Goal: Task Accomplishment & Management: Complete application form

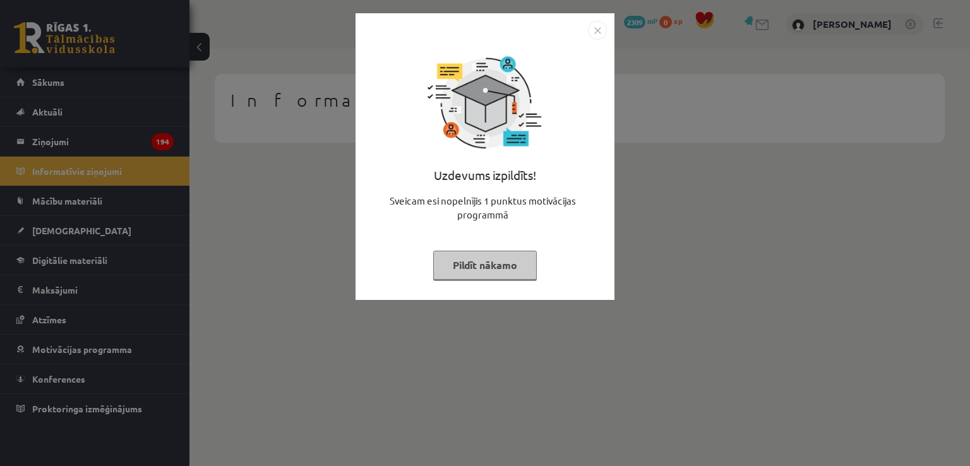
click at [498, 270] on button "Pildīt nākamo" at bounding box center [485, 265] width 104 height 29
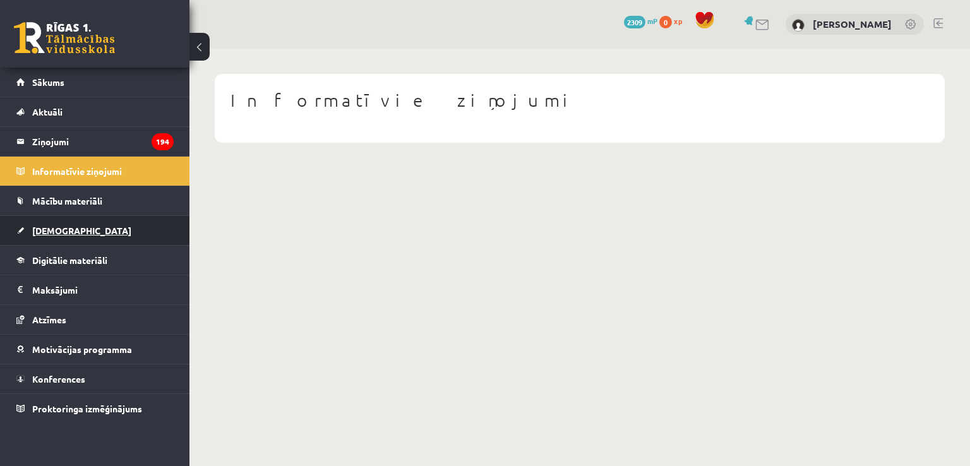
click at [75, 242] on link "[DEMOGRAPHIC_DATA]" at bounding box center [94, 230] width 157 height 29
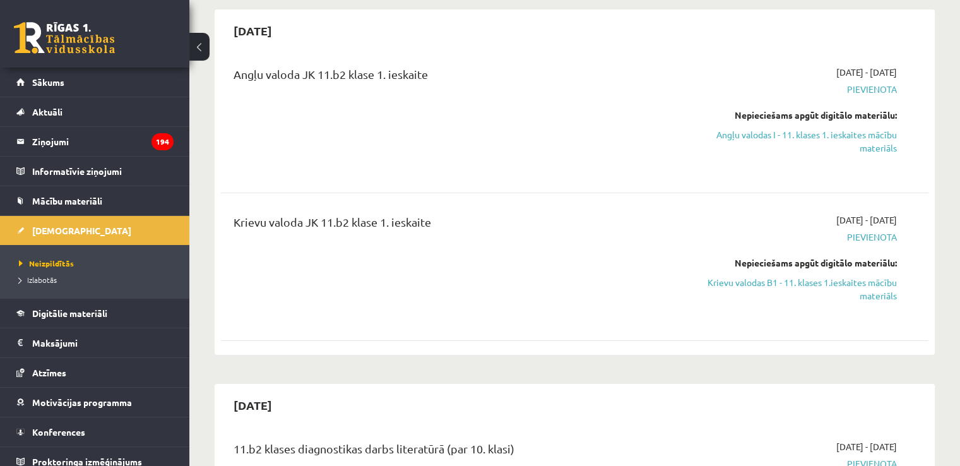
scroll to position [126, 0]
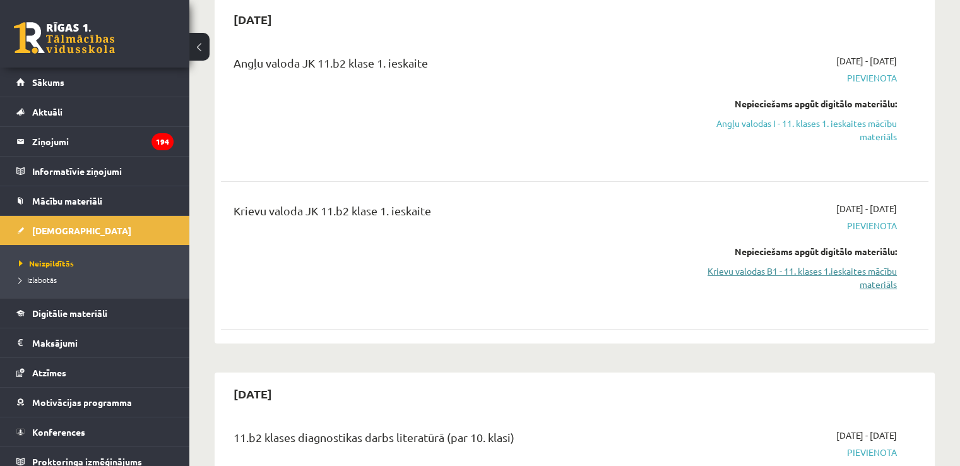
click at [832, 273] on link "Krievu valodas B1 - 11. klases 1.ieskaites mācību materiāls" at bounding box center [793, 278] width 208 height 27
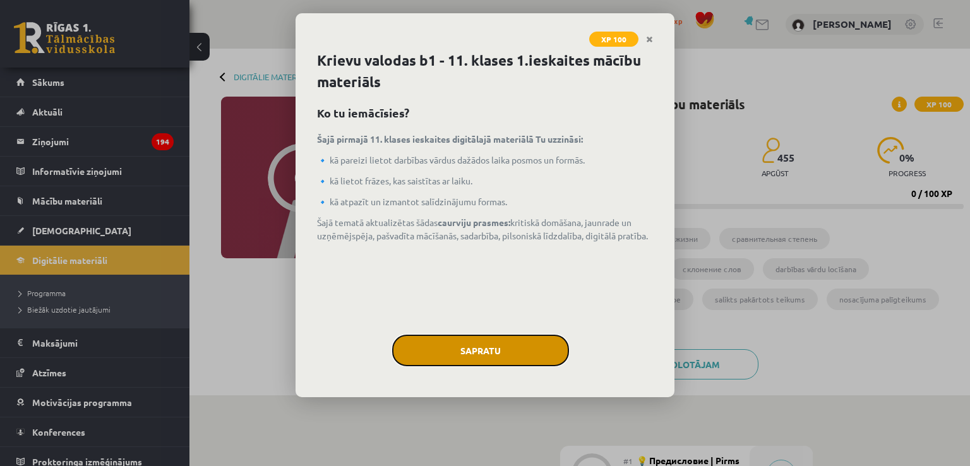
click at [458, 342] on button "Sapratu" at bounding box center [480, 351] width 177 height 32
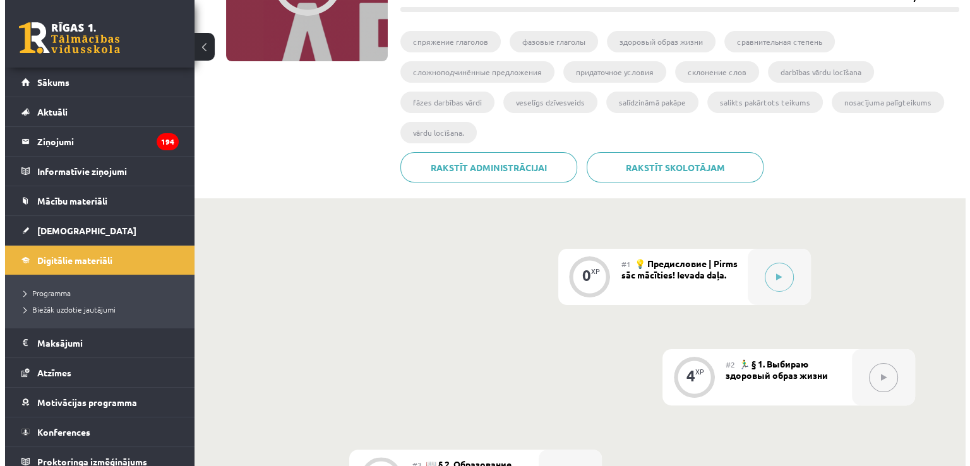
scroll to position [253, 0]
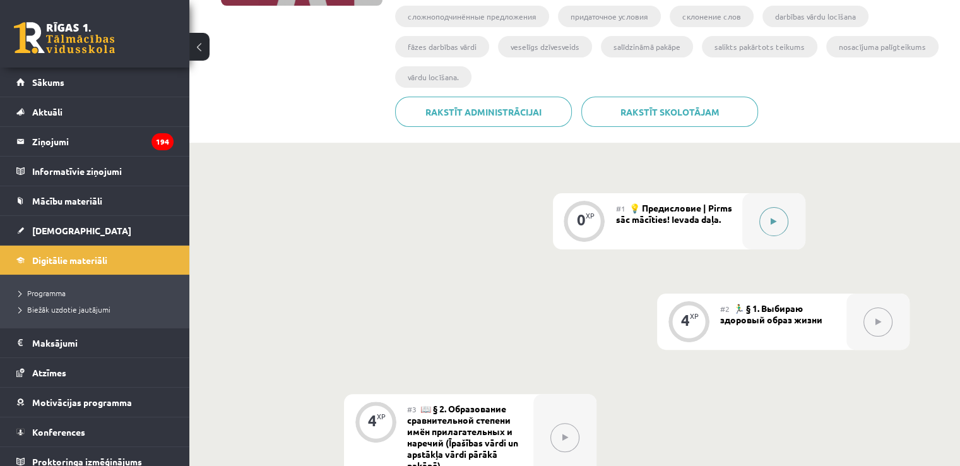
click at [767, 225] on button at bounding box center [774, 221] width 29 height 29
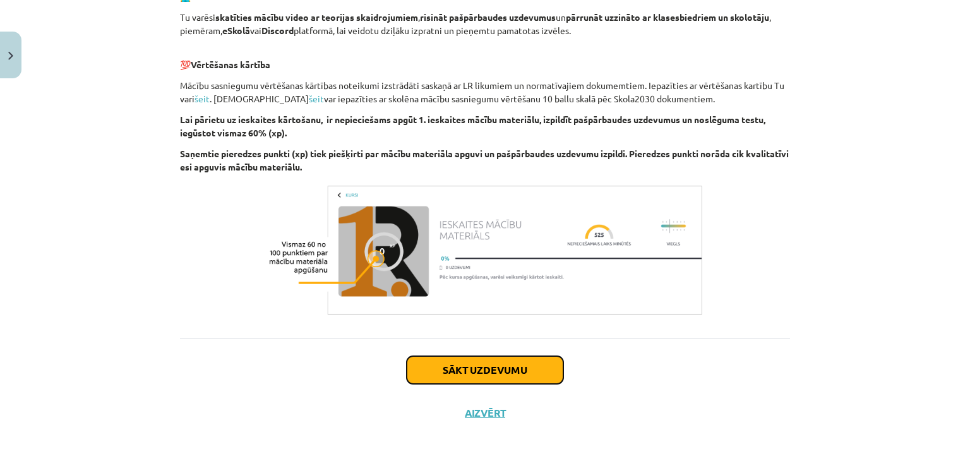
click at [487, 364] on button "Sākt uzdevumu" at bounding box center [485, 370] width 157 height 28
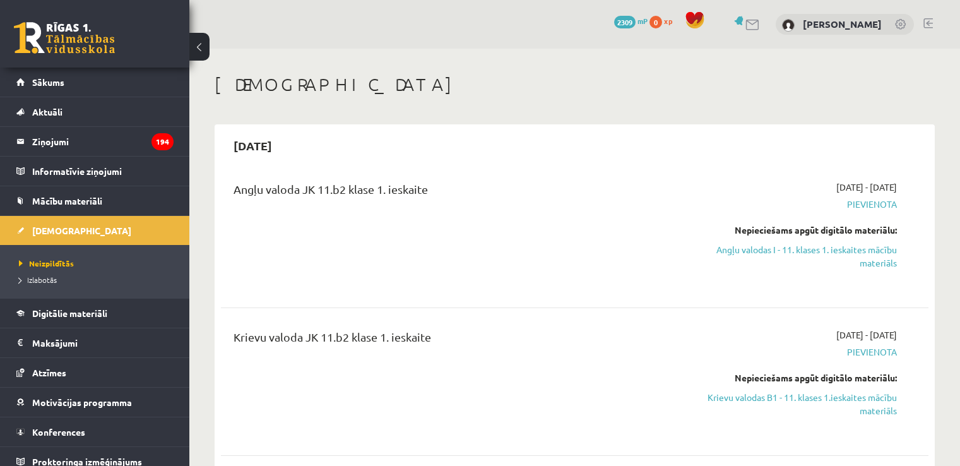
scroll to position [126, 0]
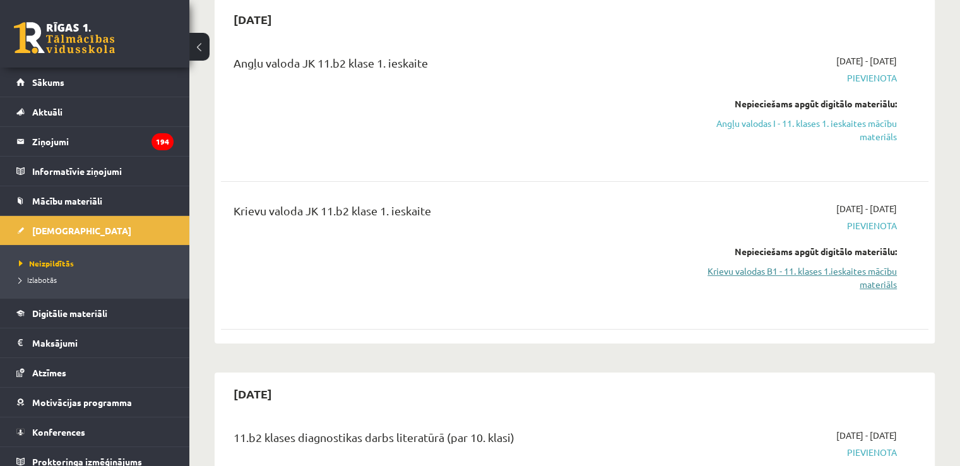
click at [883, 289] on link "Krievu valodas B1 - 11. klases 1.ieskaites mācību materiāls" at bounding box center [793, 278] width 208 height 27
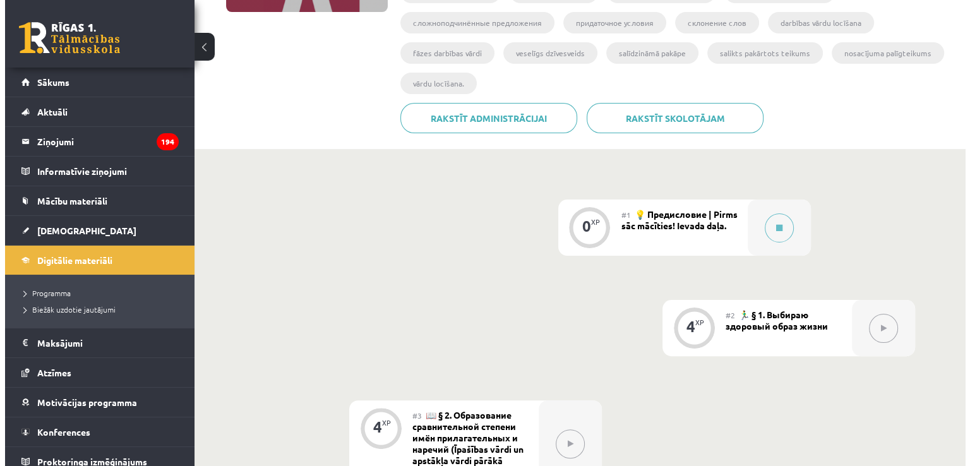
scroll to position [189, 0]
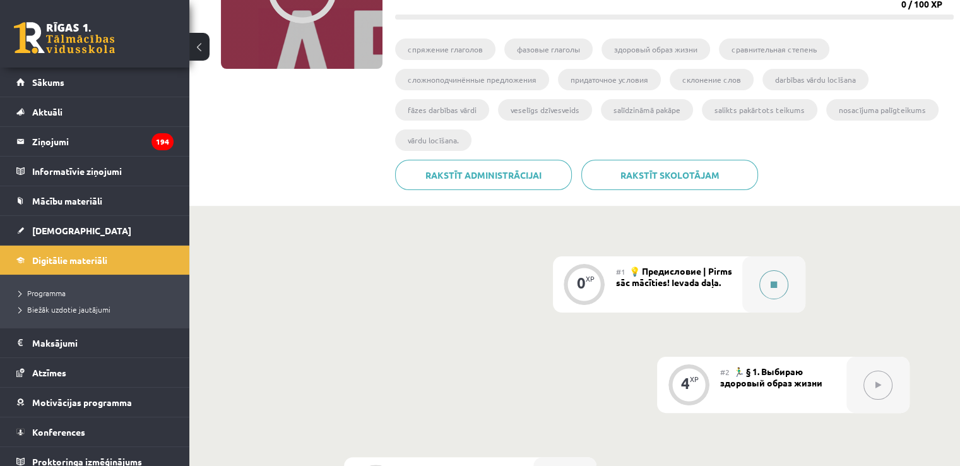
click at [768, 292] on button at bounding box center [774, 284] width 29 height 29
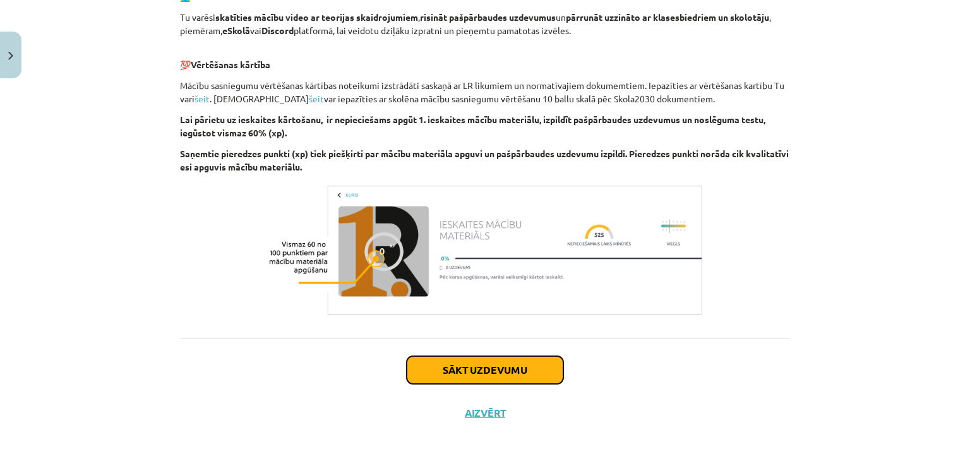
click at [507, 374] on button "Sākt uzdevumu" at bounding box center [485, 370] width 157 height 28
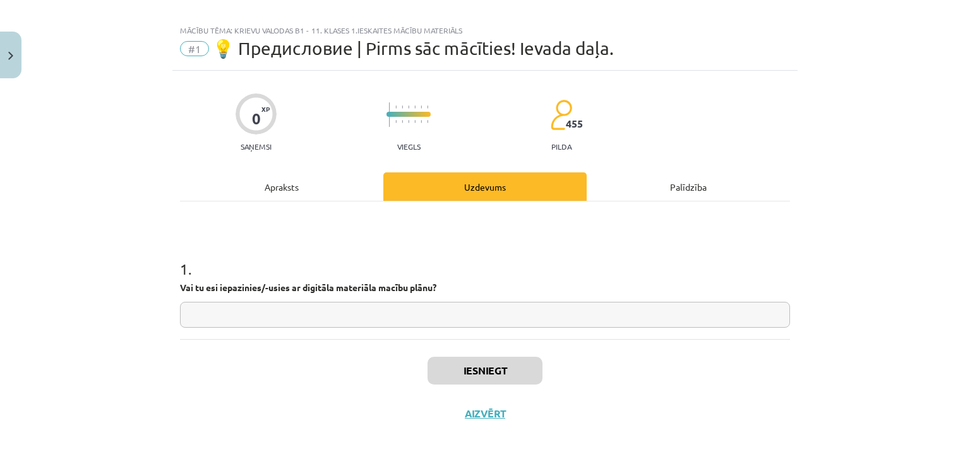
click at [472, 316] on input "text" at bounding box center [485, 315] width 610 height 26
type input "**"
click at [465, 359] on button "Iesniegt" at bounding box center [484, 371] width 115 height 28
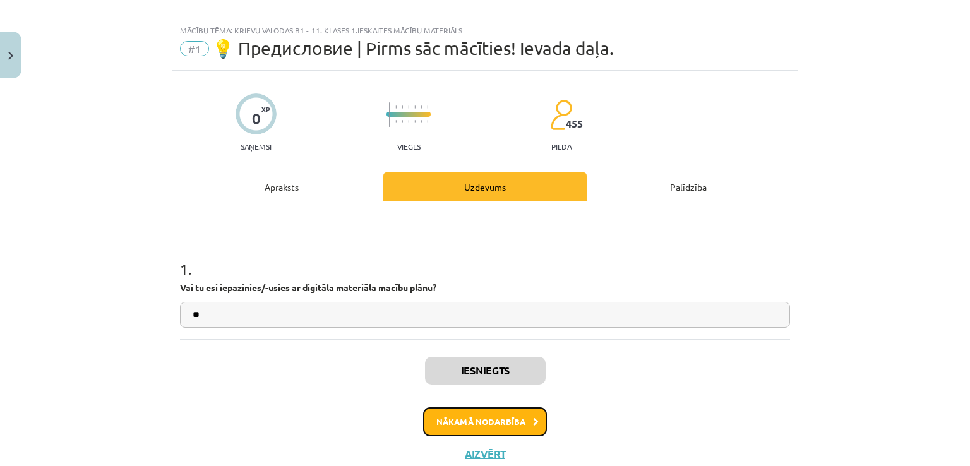
click at [474, 421] on button "Nākamā nodarbība" at bounding box center [485, 421] width 124 height 29
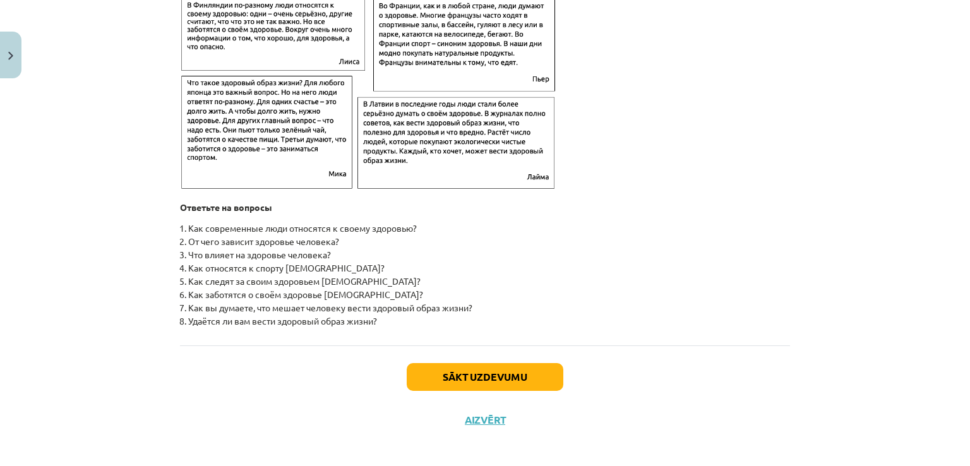
scroll to position [2023, 0]
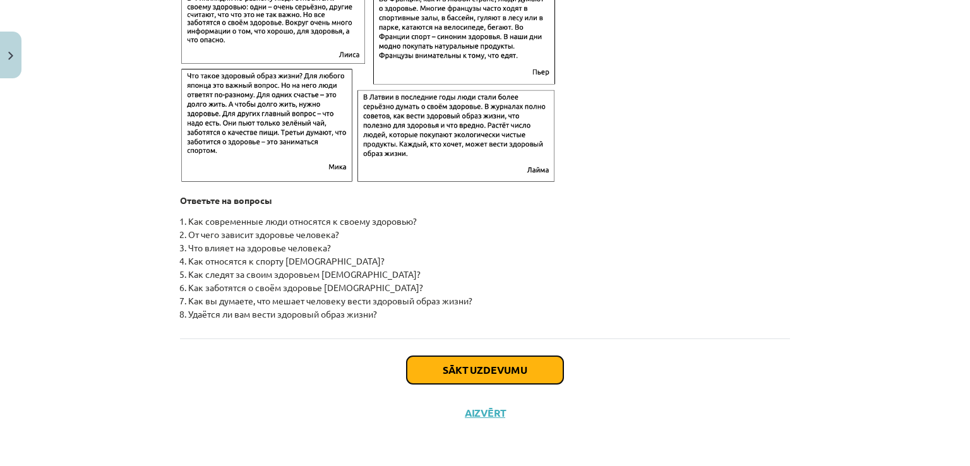
click at [419, 374] on button "Sākt uzdevumu" at bounding box center [485, 370] width 157 height 28
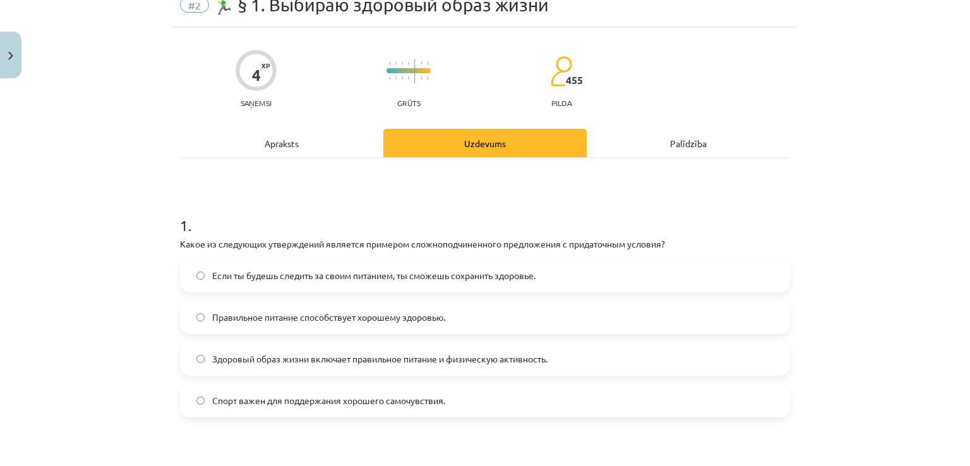
scroll to position [32, 0]
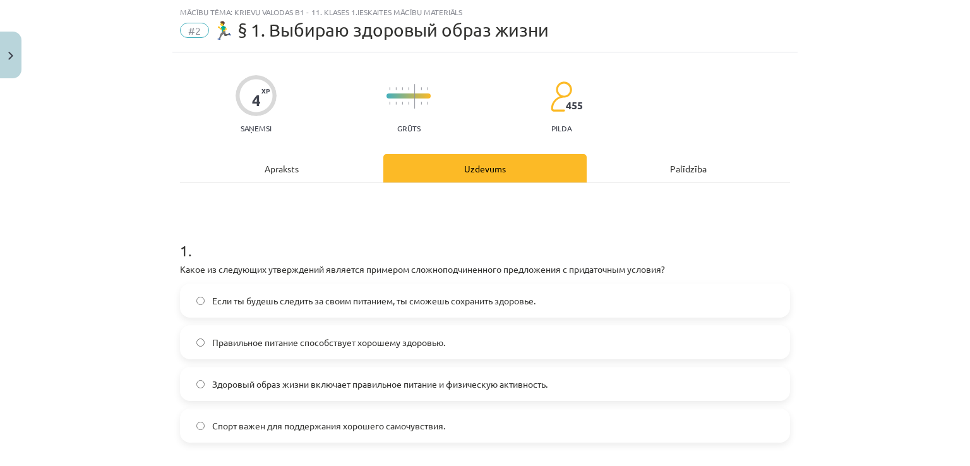
click at [165, 267] on div "Mācību tēma: Krievu valodas b1 - 11. klases 1.ieskaites mācību materiāls #2 🏃‍♂…" at bounding box center [485, 233] width 970 height 466
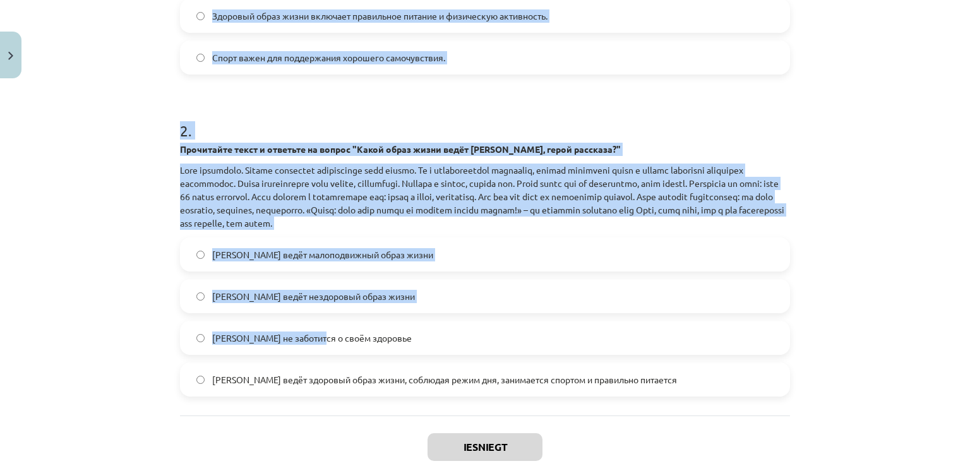
scroll to position [477, 0]
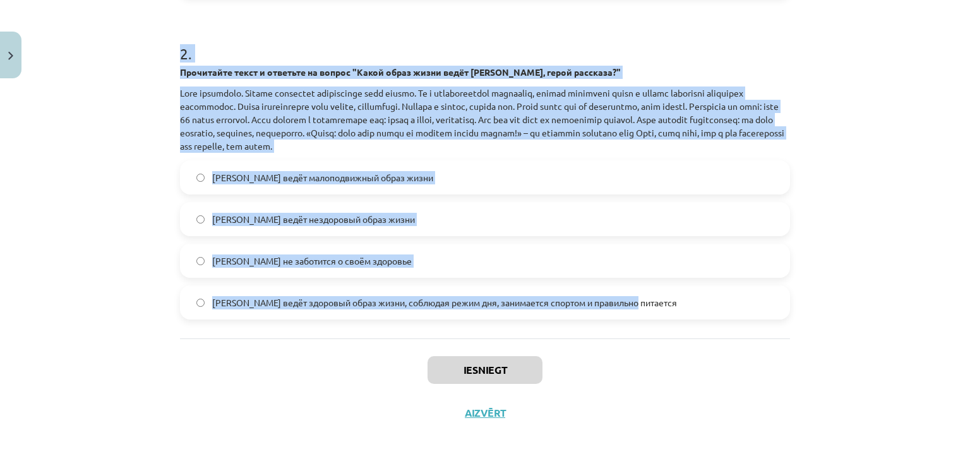
drag, startPoint x: 162, startPoint y: 253, endPoint x: 654, endPoint y: 311, distance: 495.2
click at [654, 311] on div "Mācību tēma: Krievu valodas b1 - 11. klases 1.ieskaites mācību materiāls #2 🏃‍♂…" at bounding box center [485, 233] width 970 height 466
copy form "7 . Lorem ip dolorsita consectetur adipisci elitsedd eiusmodtemporincid utlabor…"
click at [889, 223] on div "Mācību tēma: Krievu valodas b1 - 11. klases 1.ieskaites mācību materiāls #2 🏃‍♂…" at bounding box center [485, 233] width 970 height 466
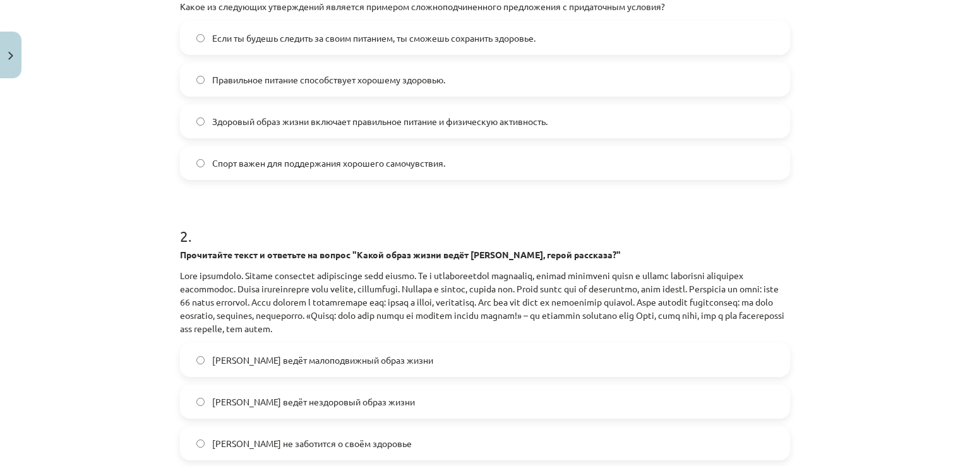
scroll to position [161, 0]
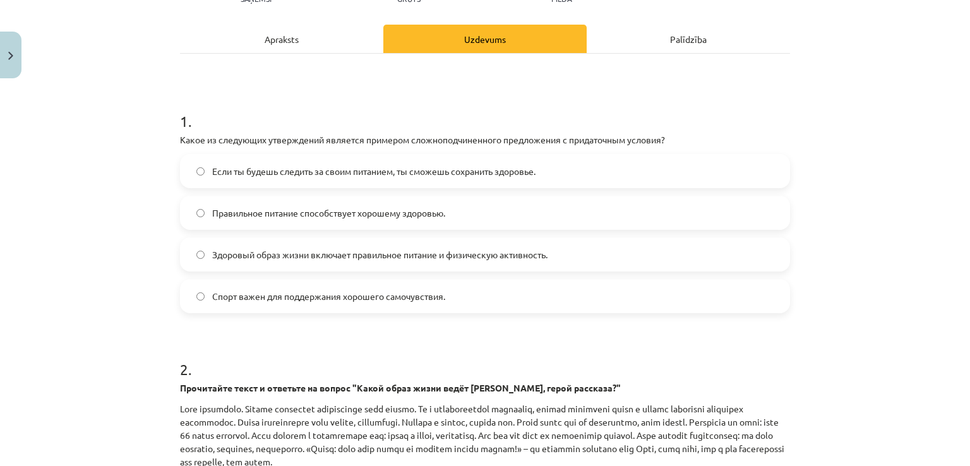
click at [363, 165] on span "Если ты будешь следить за своим питанием, ты сможешь сохранить здоровье." at bounding box center [373, 171] width 323 height 13
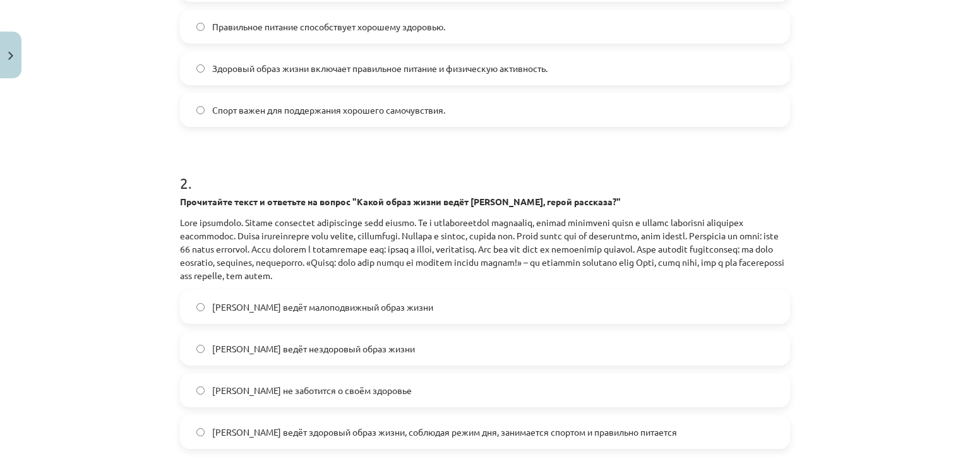
scroll to position [414, 0]
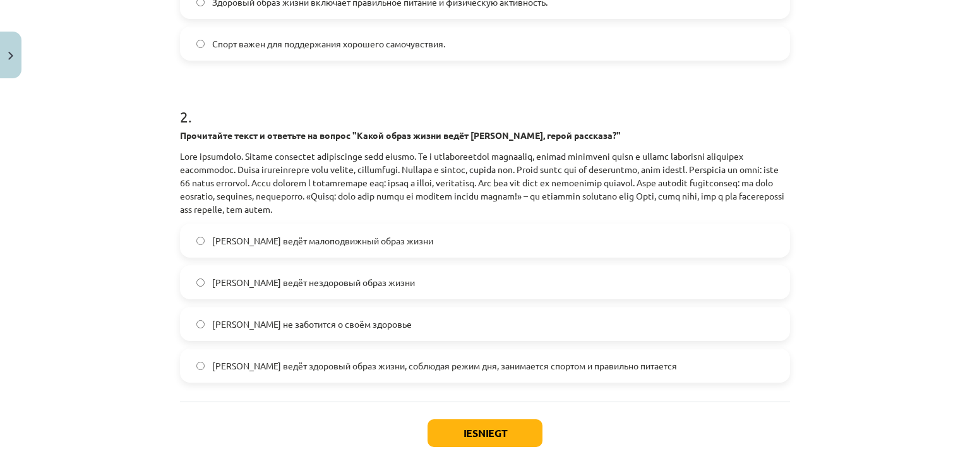
click at [525, 343] on div "[PERSON_NAME] ведёт малоподвижный образ жизни [PERSON_NAME] ведёт нездоровый об…" at bounding box center [485, 303] width 610 height 159
click at [516, 359] on span "[PERSON_NAME] ведёт здоровый образ жизни, соблюдая режим дня, занимается спорто…" at bounding box center [444, 365] width 465 height 13
click at [473, 422] on button "Iesniegt" at bounding box center [484, 433] width 115 height 28
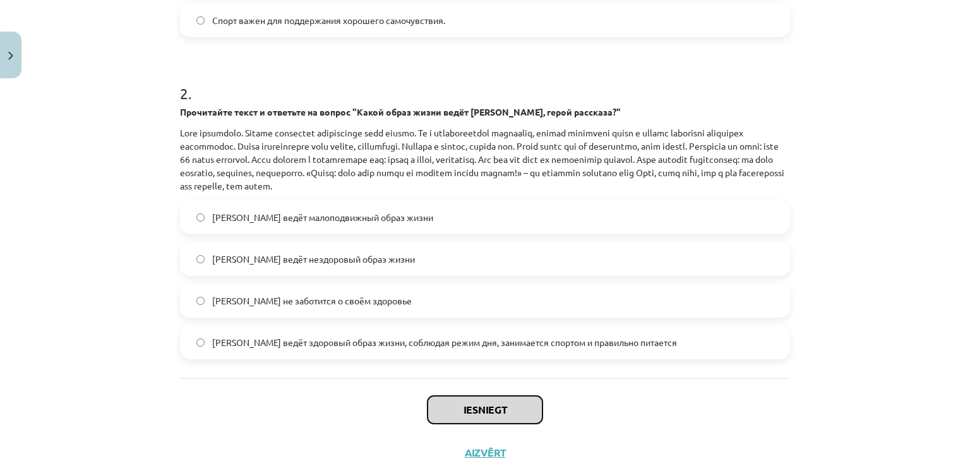
scroll to position [477, 0]
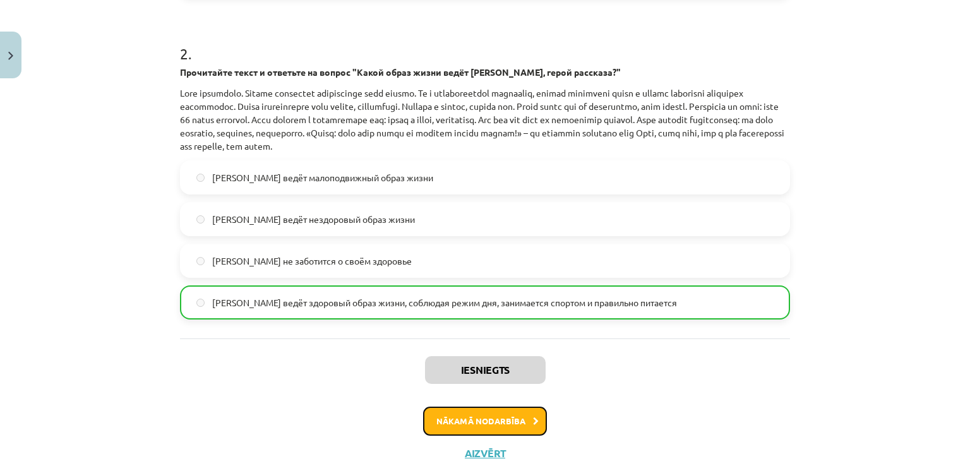
click at [470, 421] on button "Nākamā nodarbība" at bounding box center [485, 421] width 124 height 29
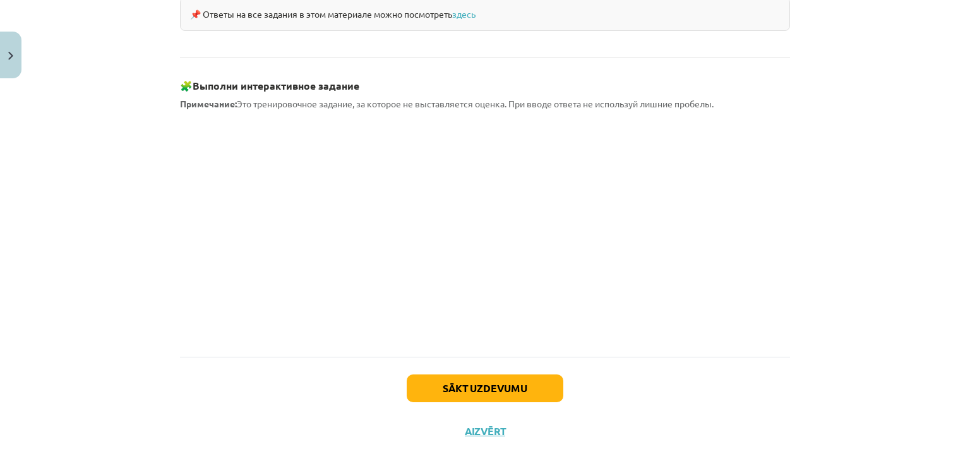
scroll to position [1133, 0]
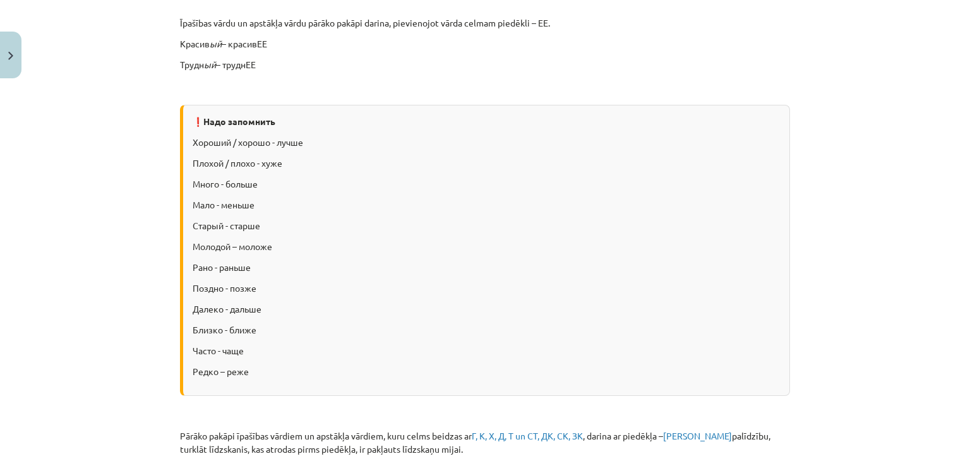
click at [227, 289] on p "Поздно - позже" at bounding box center [486, 288] width 587 height 13
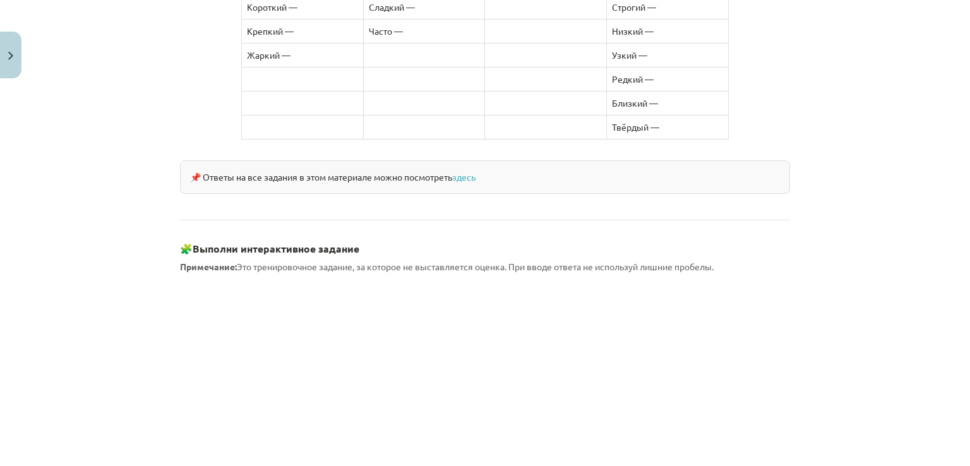
scroll to position [1070, 0]
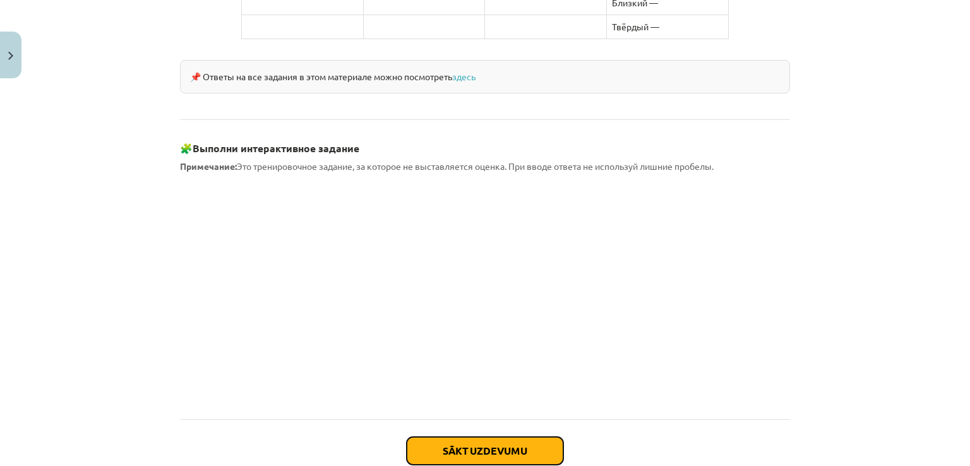
click at [454, 440] on button "Sākt uzdevumu" at bounding box center [485, 451] width 157 height 28
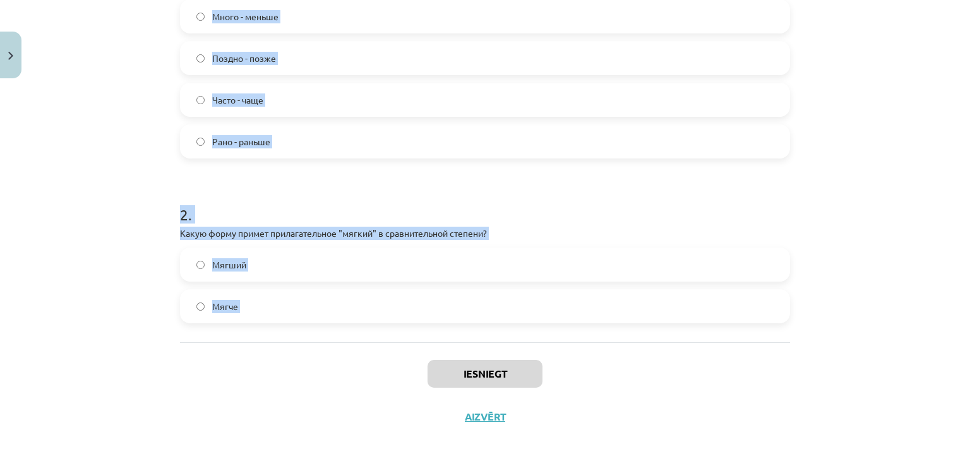
scroll to position [339, 0]
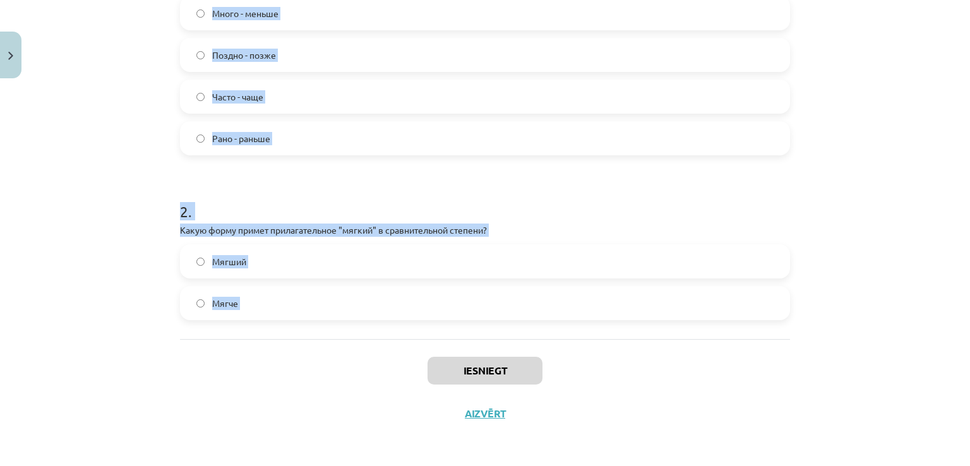
drag, startPoint x: 153, startPoint y: 266, endPoint x: 413, endPoint y: 361, distance: 276.8
click at [413, 361] on div "Mācību tēma: Krievu valodas b1 - 11. klases 1.ieskaites mācību materiāls #3 📖 §…" at bounding box center [485, 233] width 970 height 466
copy form "1 . Какой из следующих наречий неправильно поставлен в форму сравнительной степ…"
click at [312, 182] on h1 "2 ." at bounding box center [485, 200] width 610 height 39
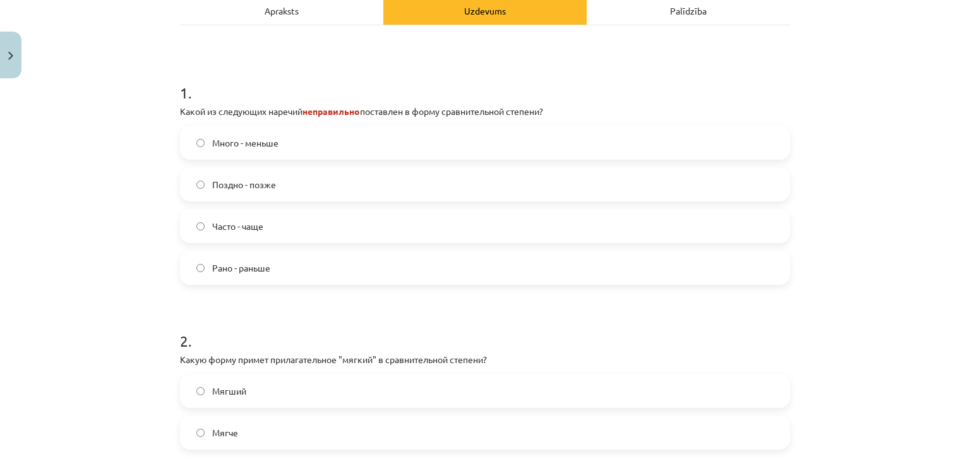
scroll to position [213, 0]
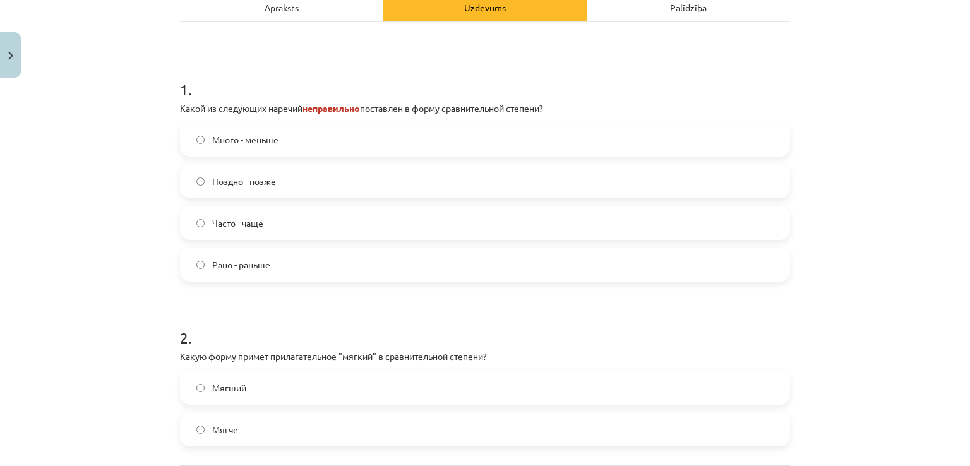
click at [269, 145] on span "Много - меньше" at bounding box center [245, 139] width 66 height 13
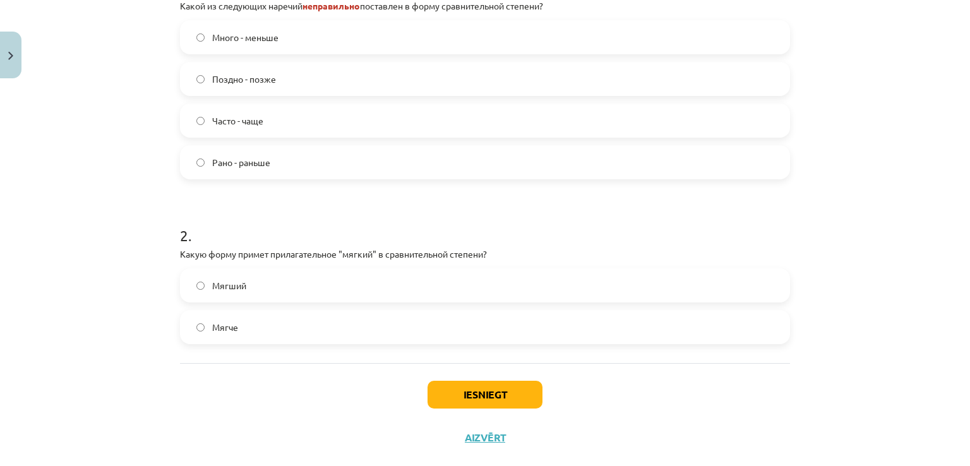
scroll to position [339, 0]
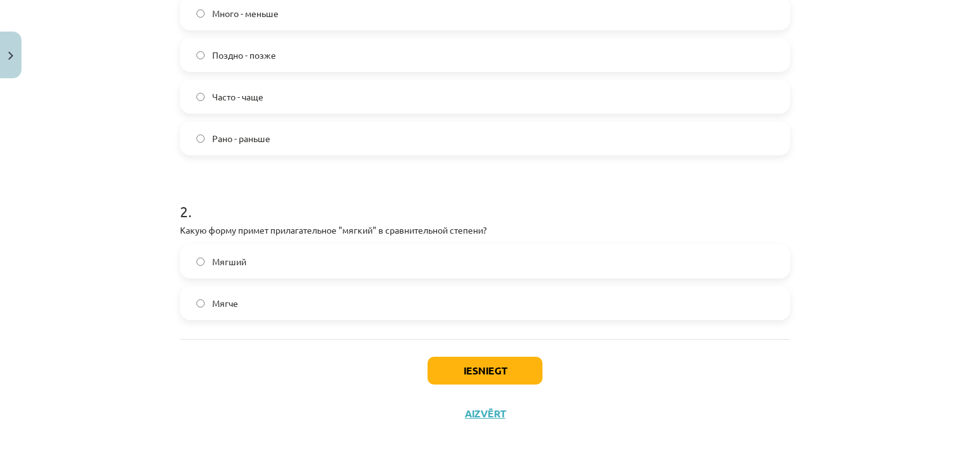
click at [324, 308] on label "Мягче" at bounding box center [484, 303] width 607 height 32
click at [525, 372] on button "Iesniegt" at bounding box center [484, 371] width 115 height 28
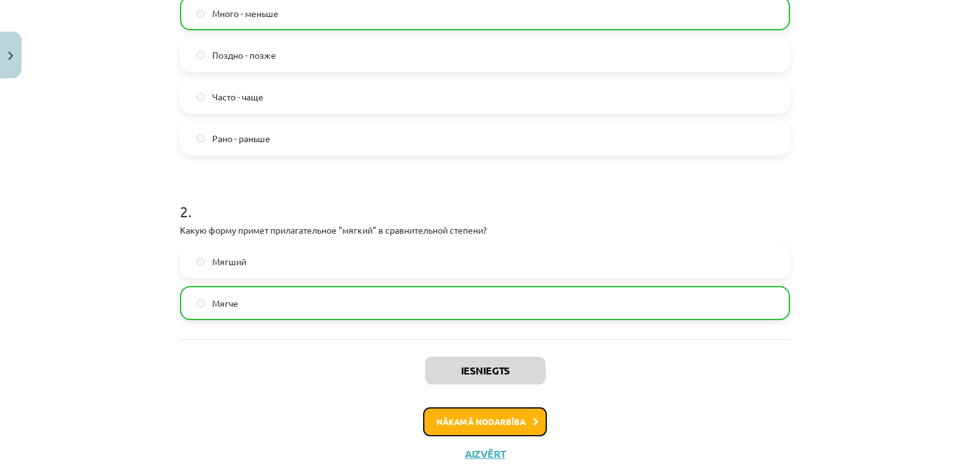
click at [495, 421] on button "Nākamā nodarbība" at bounding box center [485, 421] width 124 height 29
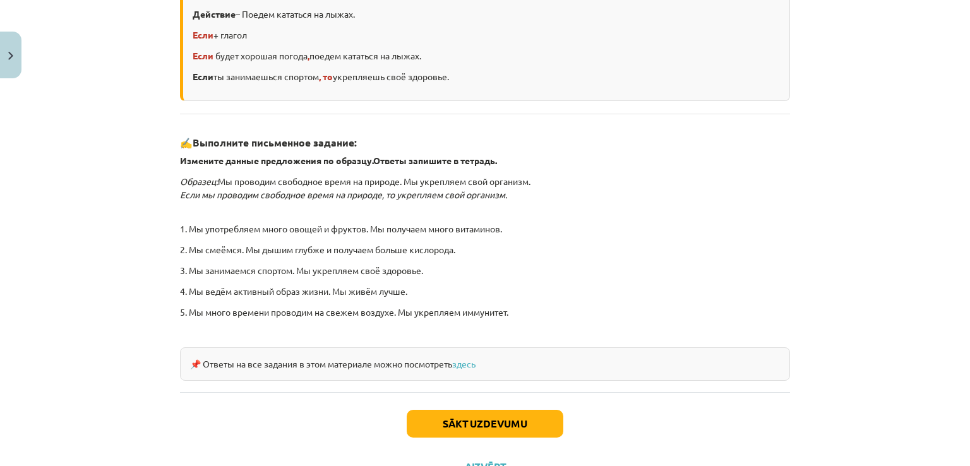
scroll to position [370, 0]
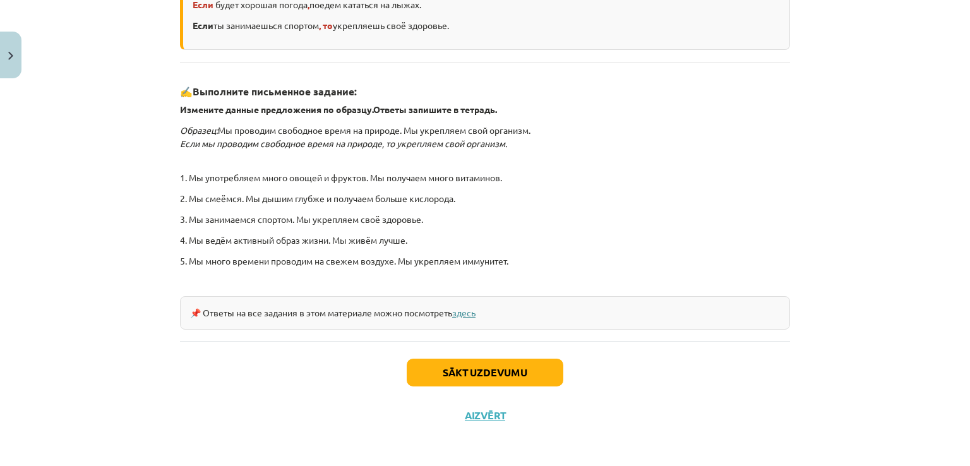
click at [456, 313] on link "здесь" at bounding box center [463, 312] width 23 height 11
click at [462, 381] on button "Sākt uzdevumu" at bounding box center [485, 373] width 157 height 28
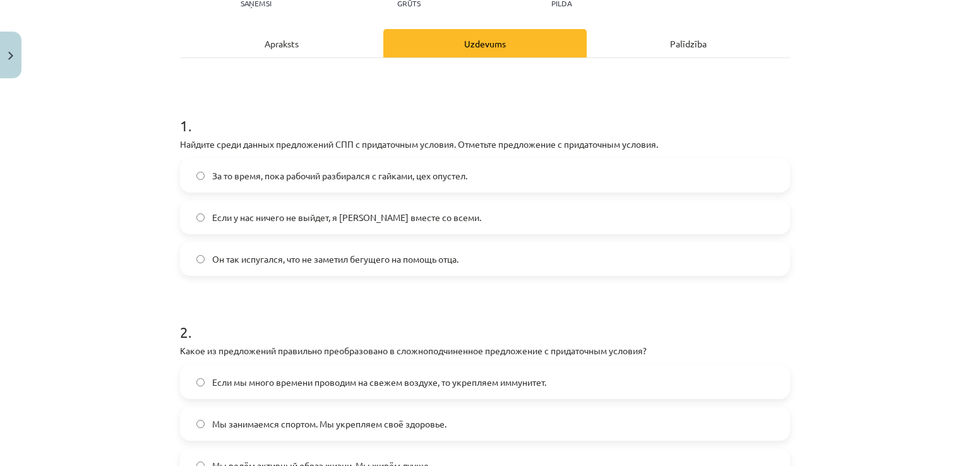
scroll to position [284, 0]
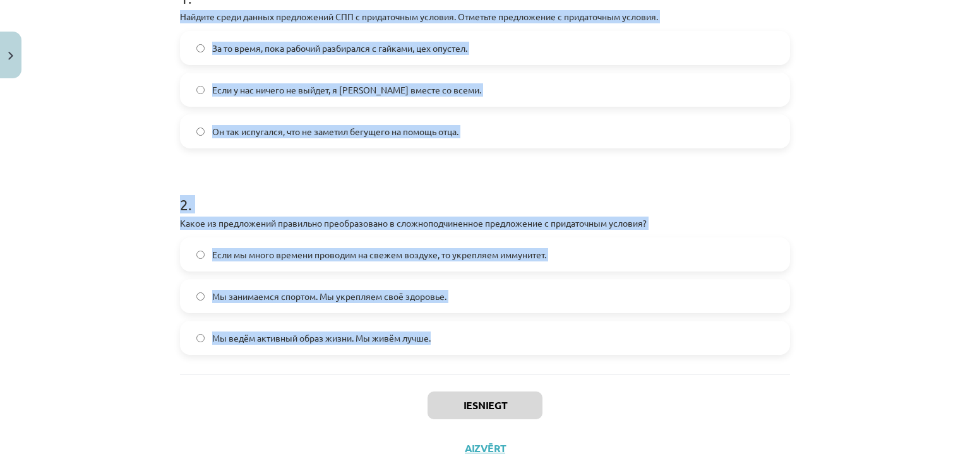
drag, startPoint x: 150, startPoint y: 16, endPoint x: 643, endPoint y: 352, distance: 596.1
click at [643, 352] on div "Mācību tēma: Krievu valodas b1 - 11. klases 1.ieskaites mācību materiāls #4 📖 §…" at bounding box center [485, 233] width 970 height 466
copy form "Найдите среди данных предложений СПП с придаточным условия. Отметьте предложени…"
click at [326, 184] on h1 "2 ." at bounding box center [485, 193] width 610 height 39
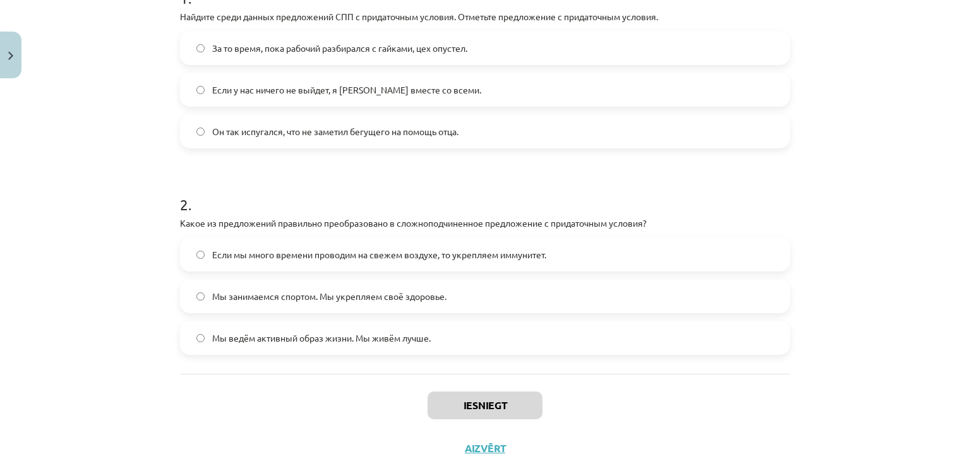
click at [400, 96] on label "Если у нас ничего не выйдет, я [PERSON_NAME] вместе со всеми." at bounding box center [484, 90] width 607 height 32
click at [315, 254] on span "Если мы много времени проводим на свежем воздухе, то укрепляем иммунитет." at bounding box center [379, 254] width 334 height 13
click at [505, 402] on button "Iesniegt" at bounding box center [484, 405] width 115 height 28
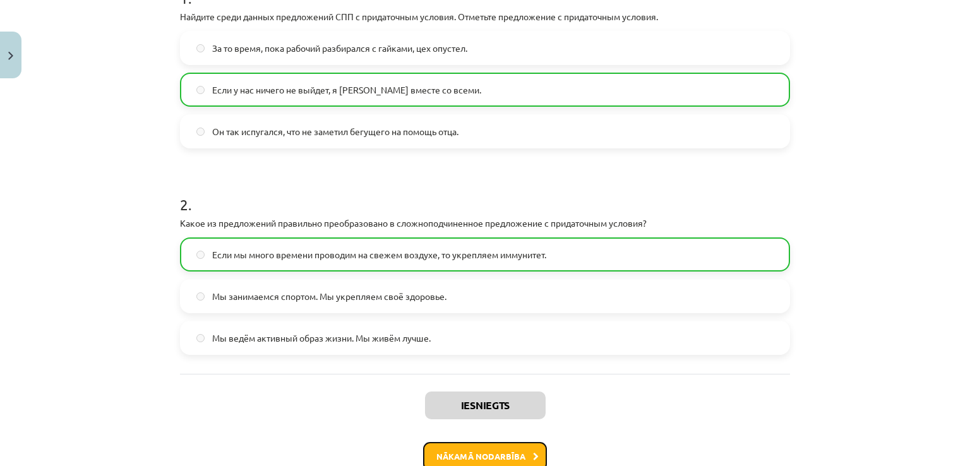
click at [492, 450] on button "Nākamā nodarbība" at bounding box center [485, 456] width 124 height 29
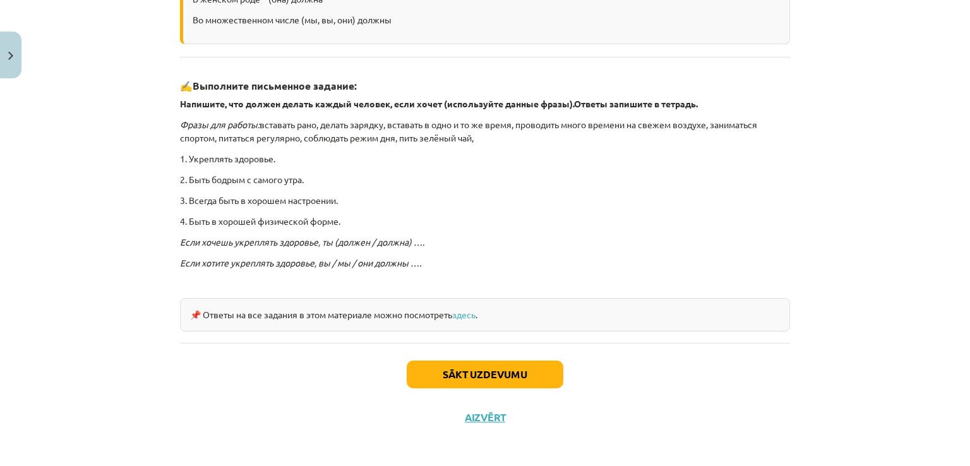
scroll to position [319, 0]
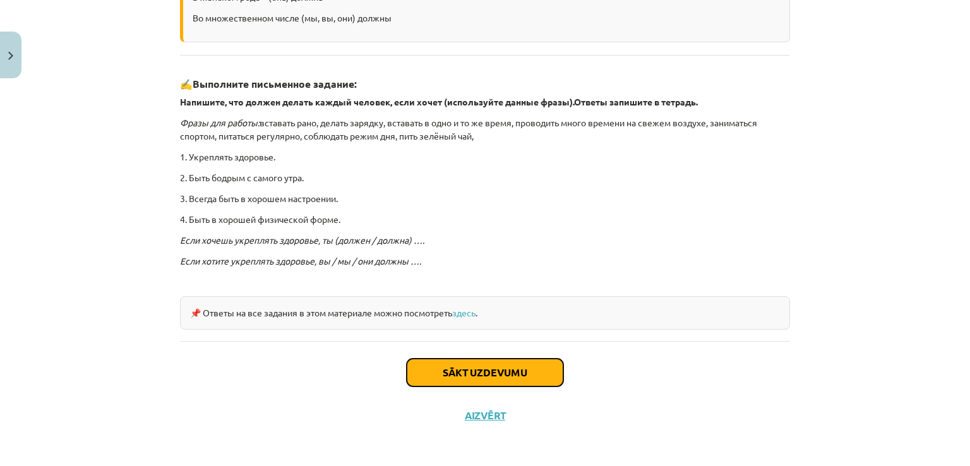
click at [462, 370] on button "Sākt uzdevumu" at bounding box center [485, 373] width 157 height 28
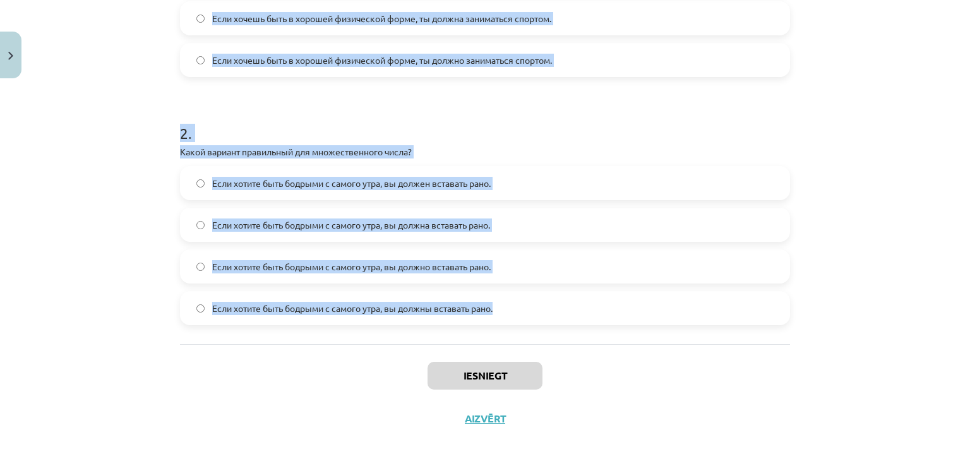
scroll to position [402, 0]
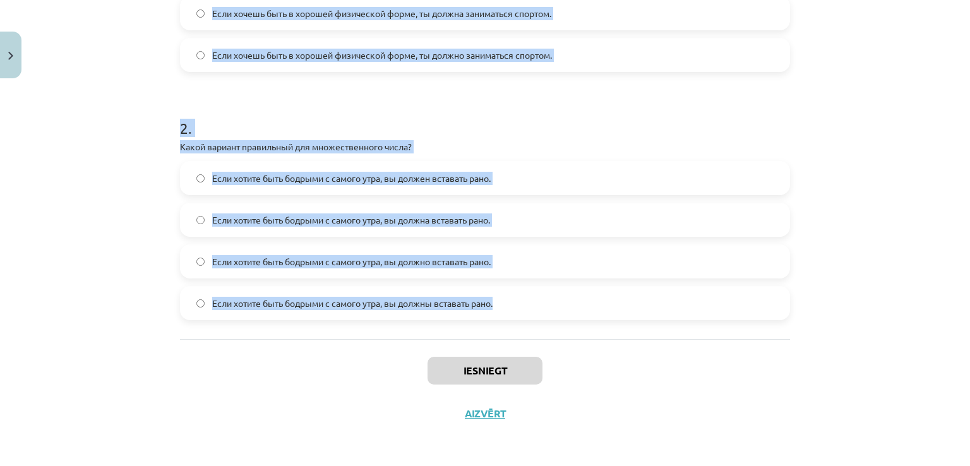
drag, startPoint x: 155, startPoint y: 245, endPoint x: 568, endPoint y: 332, distance: 421.4
click at [568, 332] on div "Mācību tēma: Krievu valodas b1 - 11. klases 1.ieskaites mācību materiāls #5 📖 §…" at bounding box center [485, 233] width 970 height 466
copy form "8 . Lorem ip dolorsitame consectet adipiscing elits doeiusm "tempor" inc "utlab…"
click at [462, 129] on h1 "2 ." at bounding box center [485, 116] width 610 height 39
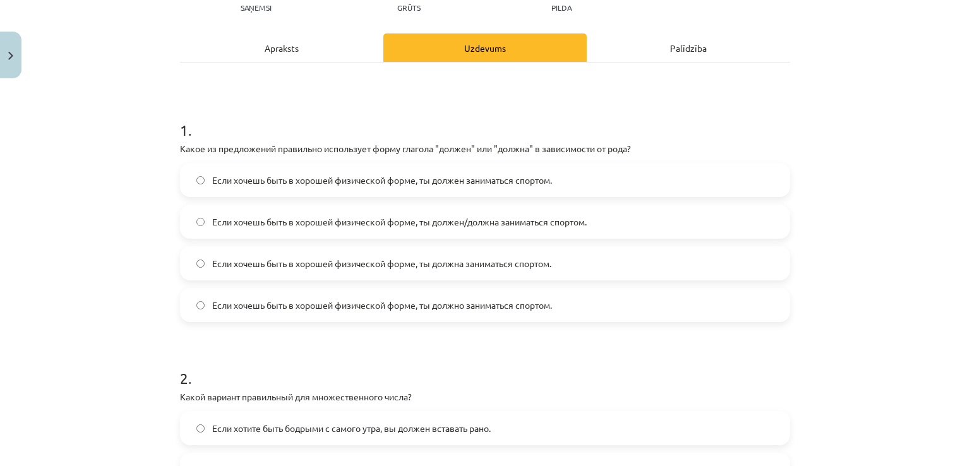
scroll to position [150, 0]
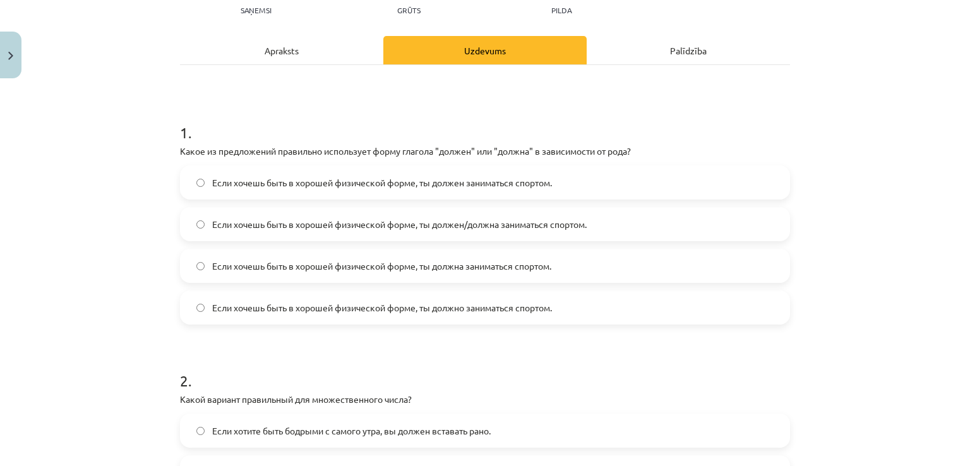
click at [561, 231] on label "Если хочешь быть в хорошей физической форме, ты должен/должна заниматься спорто…" at bounding box center [484, 224] width 607 height 32
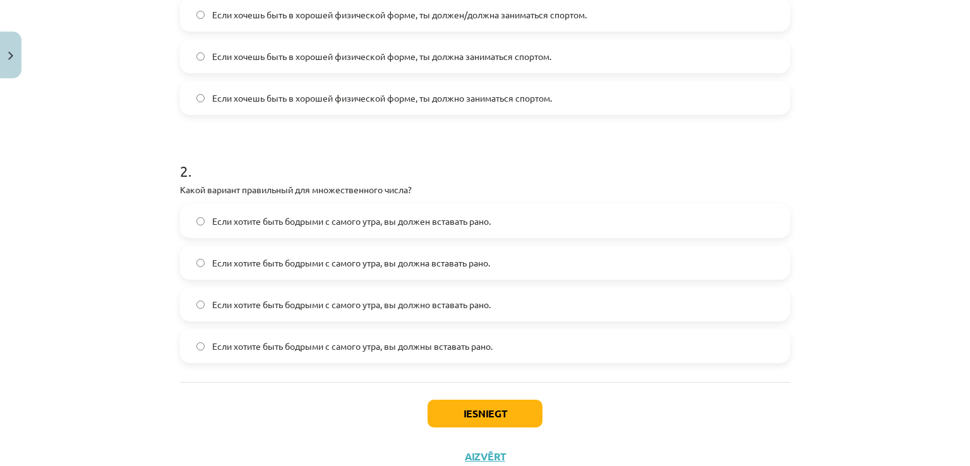
scroll to position [402, 0]
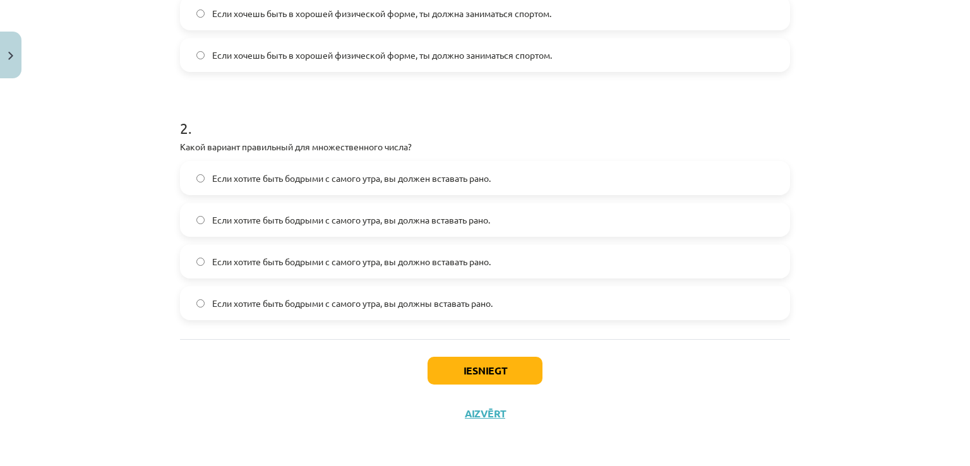
click at [452, 304] on span "Если хотите быть бодрыми с самого утра, вы должны вставать рано." at bounding box center [352, 303] width 280 height 13
click at [469, 364] on button "Iesniegt" at bounding box center [484, 371] width 115 height 28
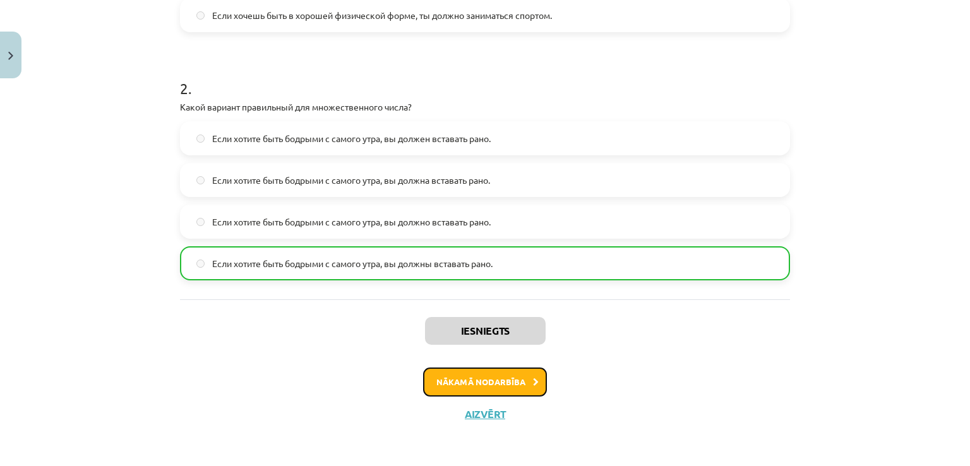
click at [480, 378] on button "Nākamā nodarbība" at bounding box center [485, 381] width 124 height 29
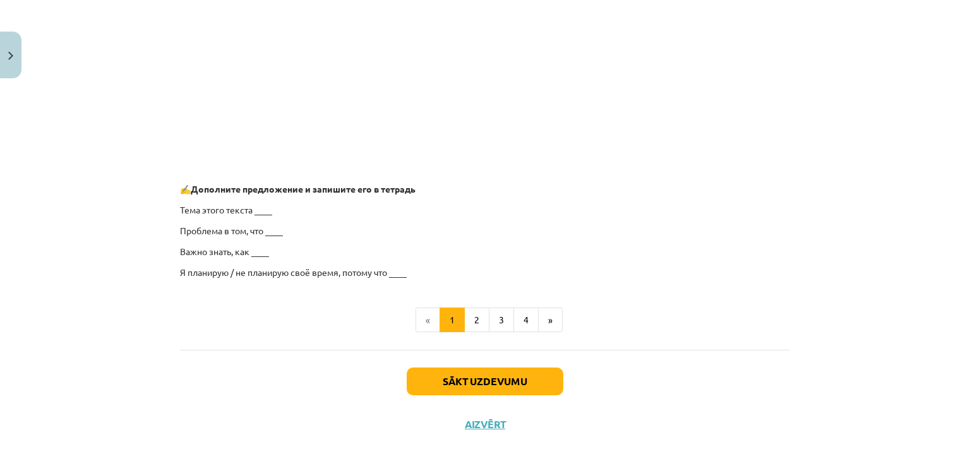
scroll to position [979, 0]
click at [477, 314] on button "2" at bounding box center [476, 319] width 25 height 25
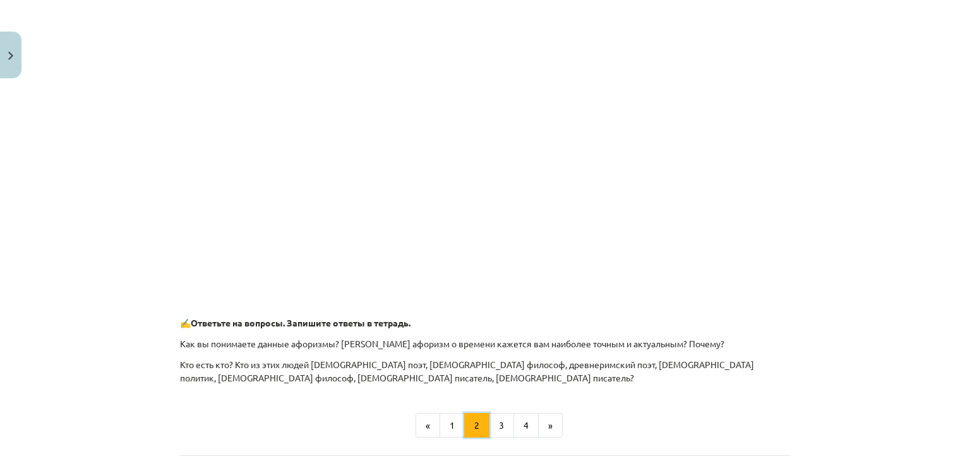
scroll to position [478, 0]
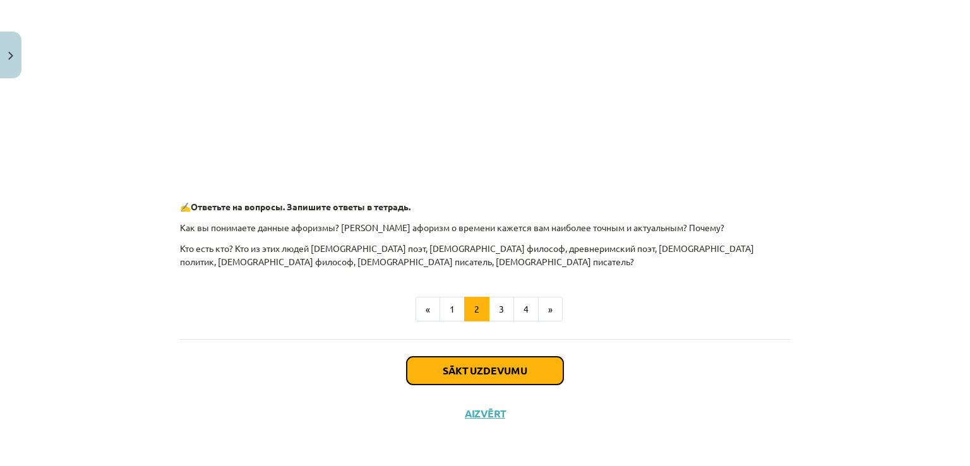
click at [491, 381] on button "Sākt uzdevumu" at bounding box center [485, 371] width 157 height 28
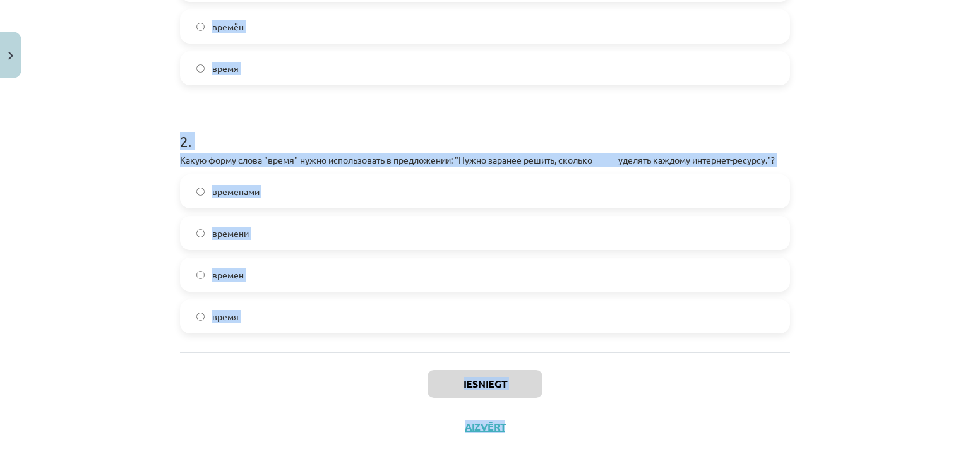
scroll to position [416, 0]
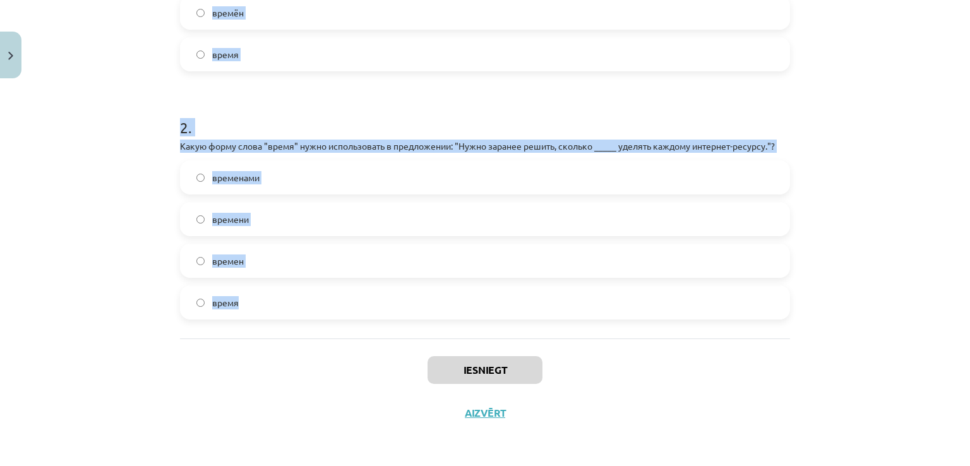
drag, startPoint x: 170, startPoint y: 246, endPoint x: 654, endPoint y: 331, distance: 491.8
click at [654, 331] on div "4 XP Saņemsi Grūts 454 pilda Apraksts Uzdevums Palīdzība 1 . Какую форму слова …" at bounding box center [484, 51] width 625 height 767
copy form "1 . Какую форму слова "время" нужно использовать в следующем предложении: "Они …"
click at [374, 116] on h1 "2 ." at bounding box center [485, 116] width 610 height 39
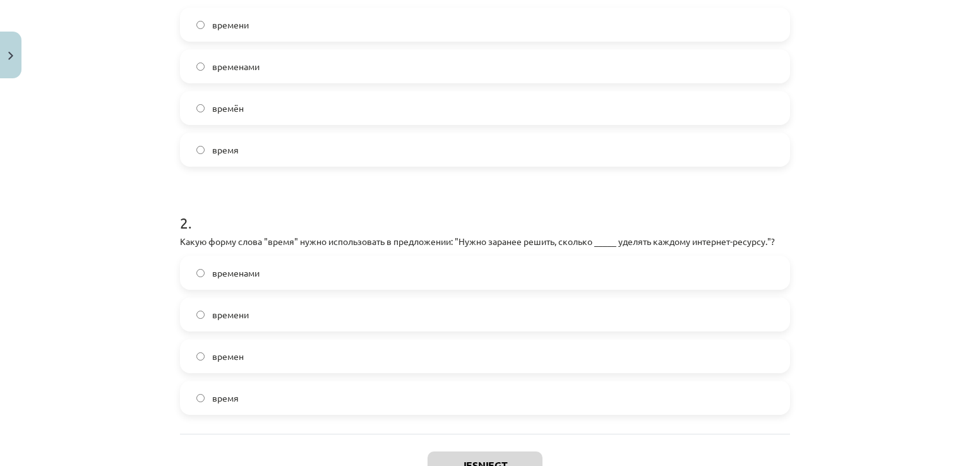
scroll to position [290, 0]
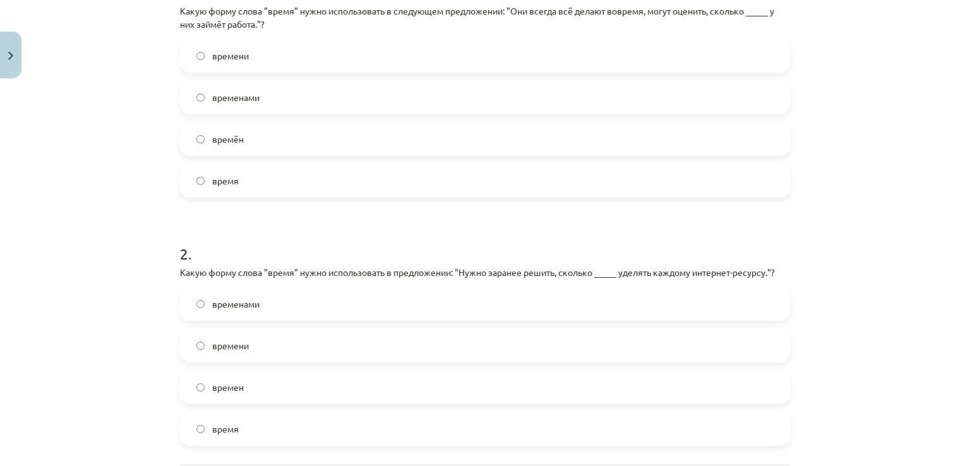
click at [285, 59] on label "времени" at bounding box center [484, 56] width 607 height 32
click at [376, 391] on label "времен" at bounding box center [484, 387] width 607 height 32
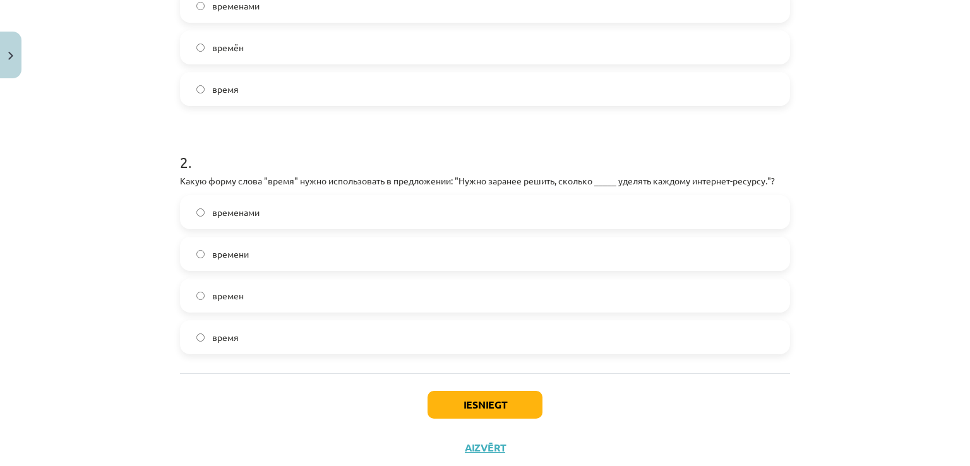
scroll to position [416, 0]
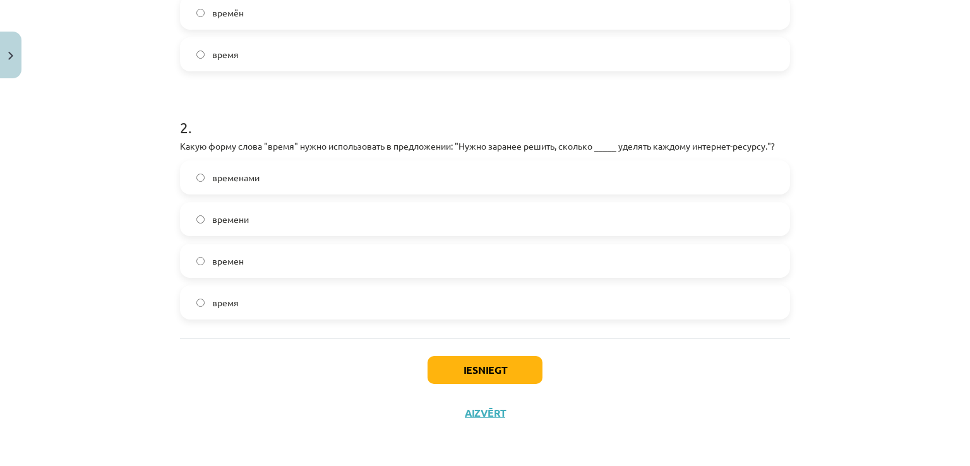
click at [559, 357] on div "Iesniegt Aizvērt" at bounding box center [485, 382] width 610 height 88
click at [488, 373] on button "Iesniegt" at bounding box center [484, 370] width 115 height 28
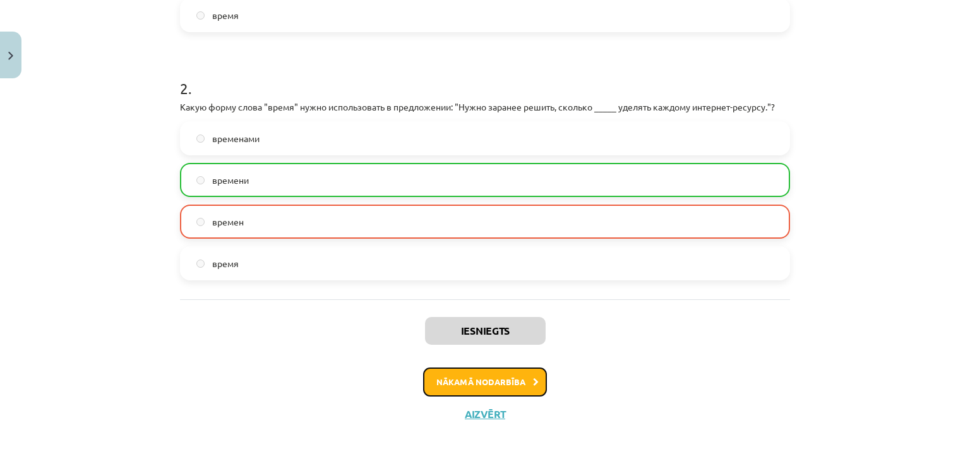
click at [465, 391] on button "Nākamā nodarbība" at bounding box center [485, 381] width 124 height 29
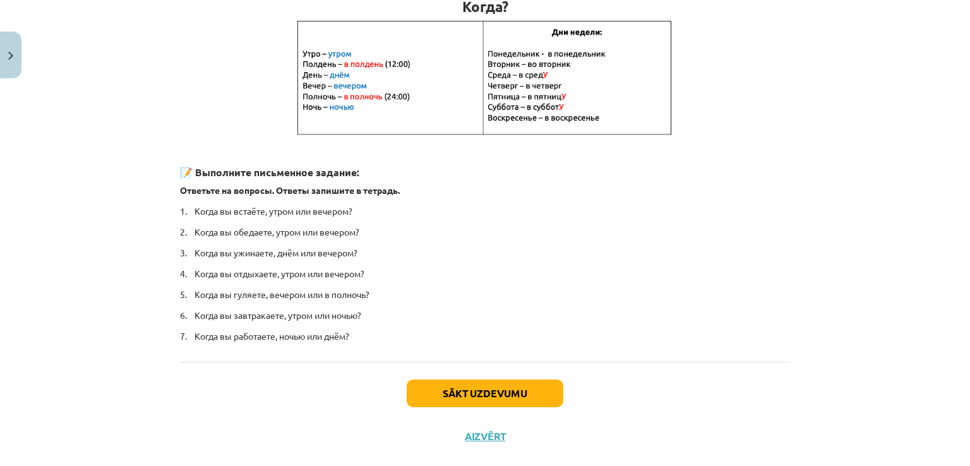
scroll to position [273, 0]
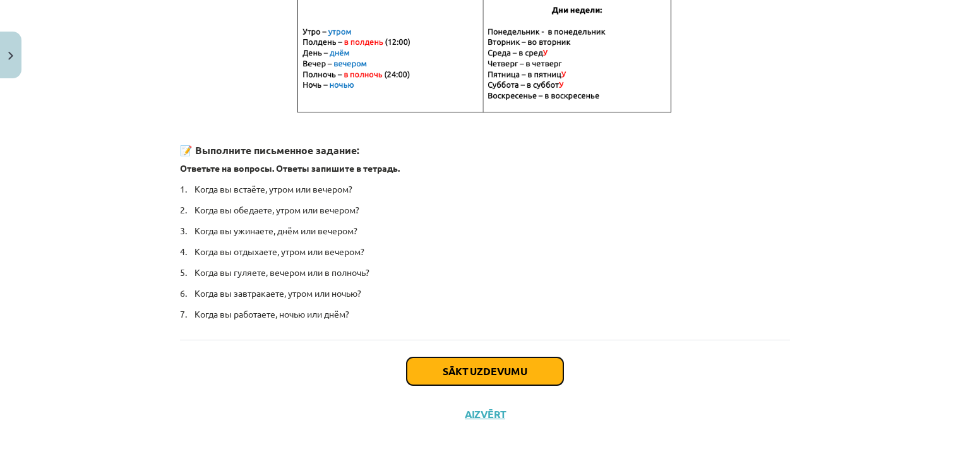
click at [501, 366] on button "Sākt uzdevumu" at bounding box center [485, 371] width 157 height 28
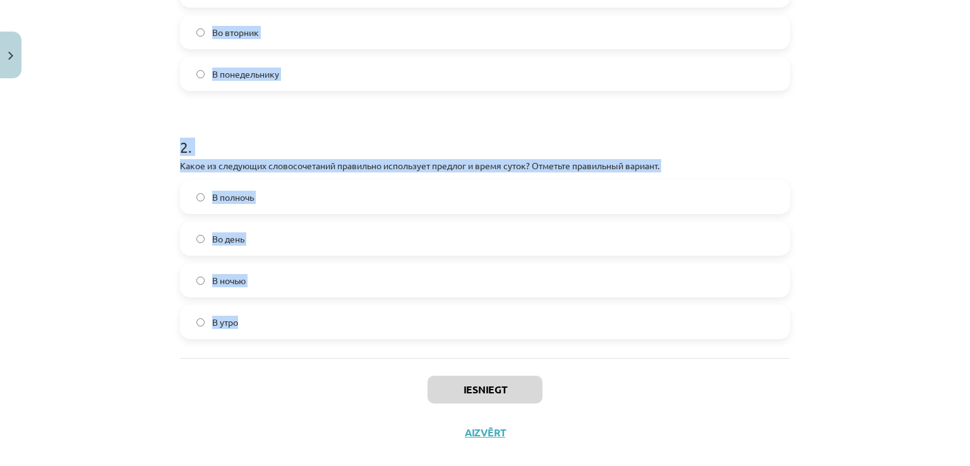
scroll to position [402, 0]
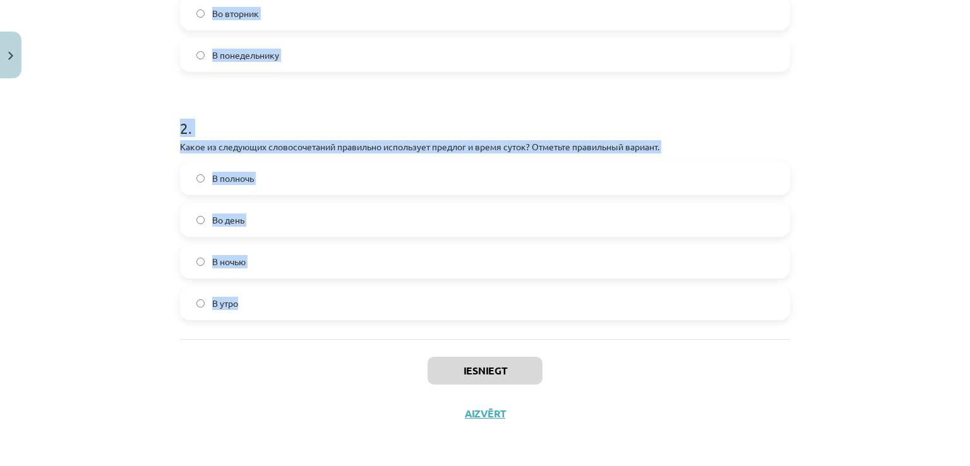
drag, startPoint x: 134, startPoint y: 115, endPoint x: 544, endPoint y: 287, distance: 444.3
click at [544, 287] on div "Mācību tēma: Krievu valodas b1 - 11. klases 1.ieskaites mācību materiāls #7 📅 §…" at bounding box center [485, 233] width 970 height 466
copy form "1 . Какое из следующих утверждений правильно использует предлог и день недели? …"
click at [419, 89] on form "1 . Какое из следующих утверждений правильно использует предлог и день недели? …" at bounding box center [485, 84] width 610 height 471
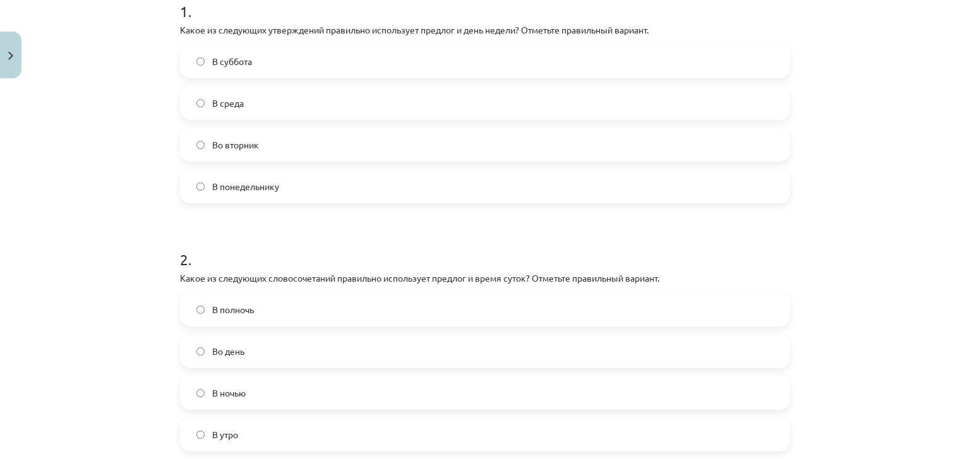
scroll to position [213, 0]
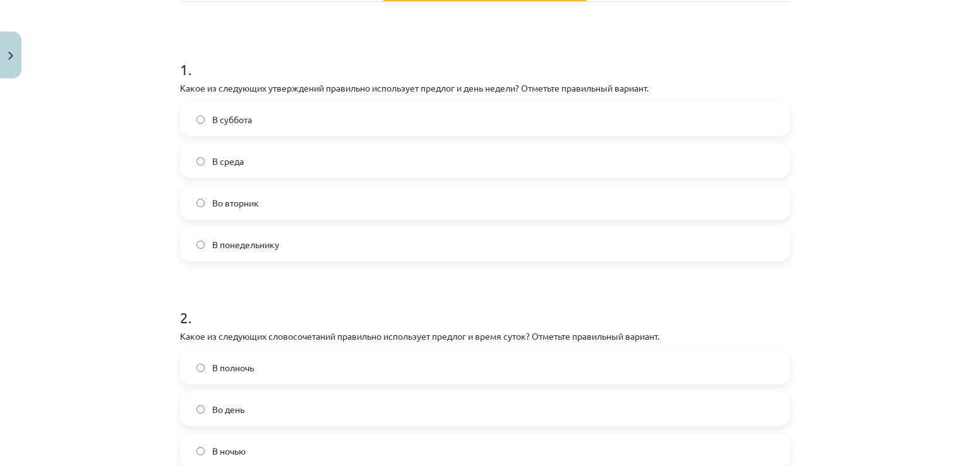
click at [282, 211] on label "Во вторник" at bounding box center [484, 203] width 607 height 32
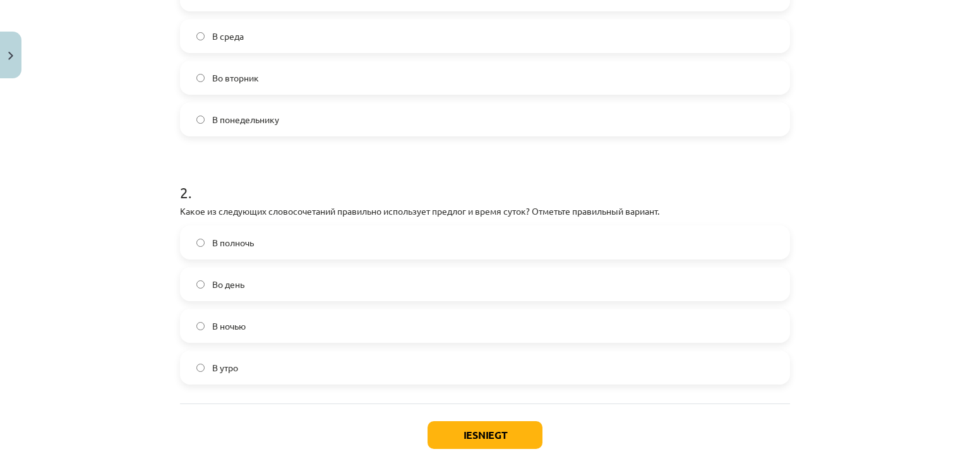
scroll to position [339, 0]
click at [278, 241] on label "В полночь" at bounding box center [484, 241] width 607 height 32
click at [482, 435] on button "Iesniegt" at bounding box center [484, 434] width 115 height 28
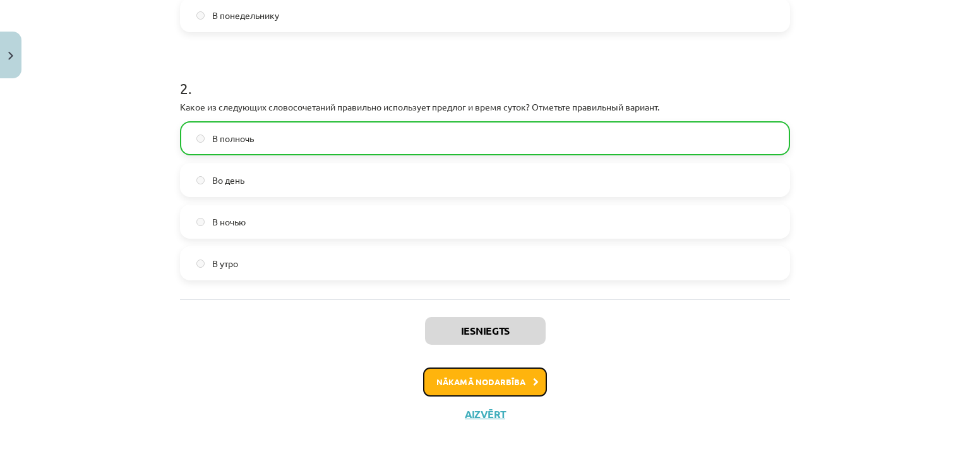
click at [489, 388] on button "Nākamā nodarbība" at bounding box center [485, 381] width 124 height 29
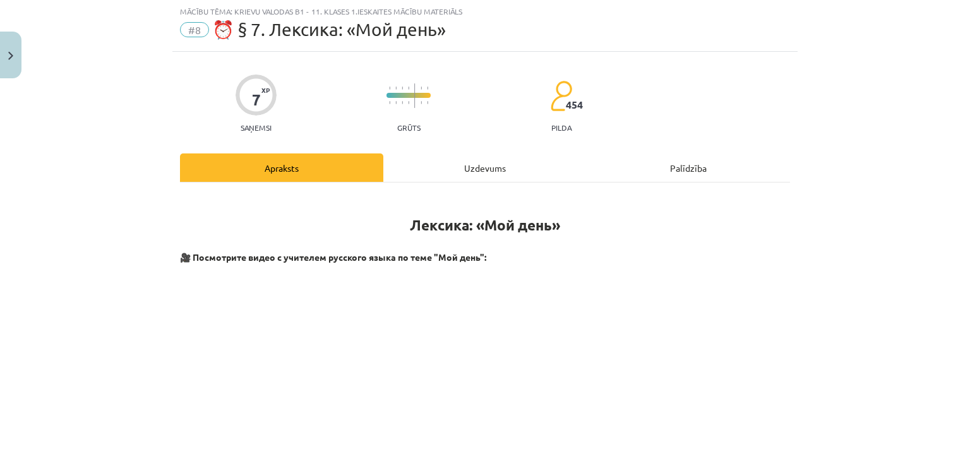
scroll to position [32, 0]
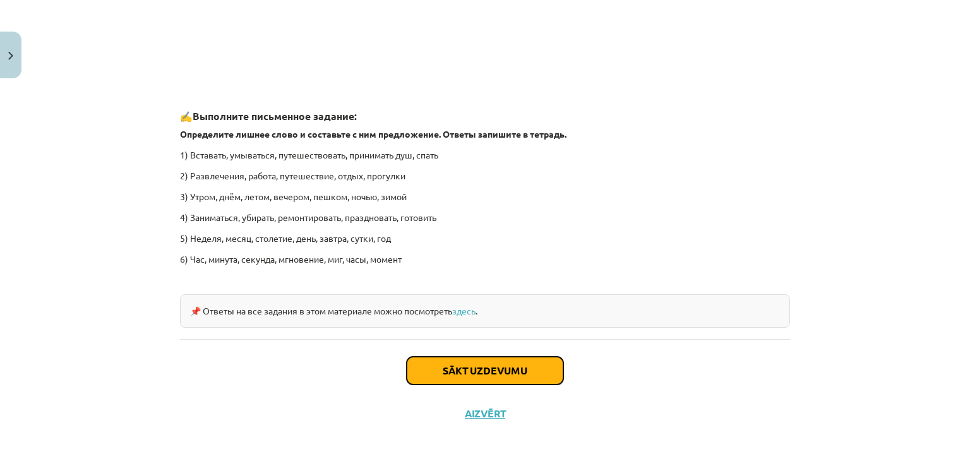
click at [490, 378] on button "Sākt uzdevumu" at bounding box center [485, 371] width 157 height 28
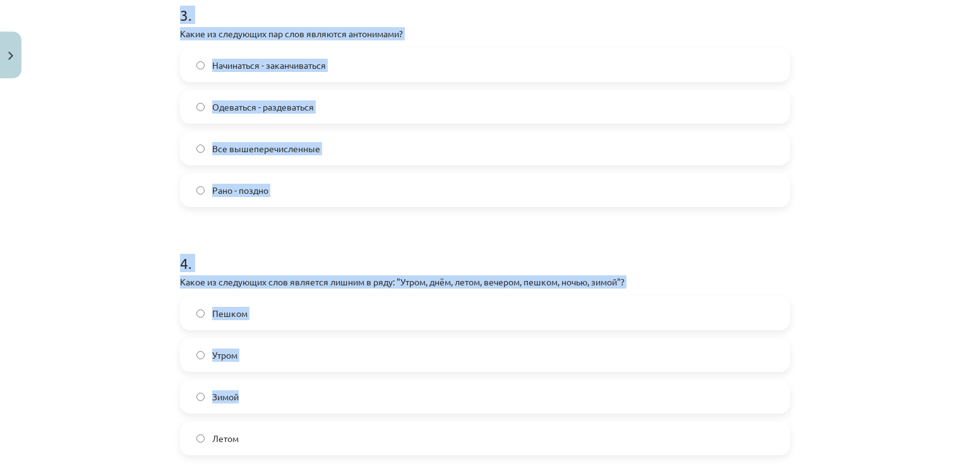
scroll to position [852, 0]
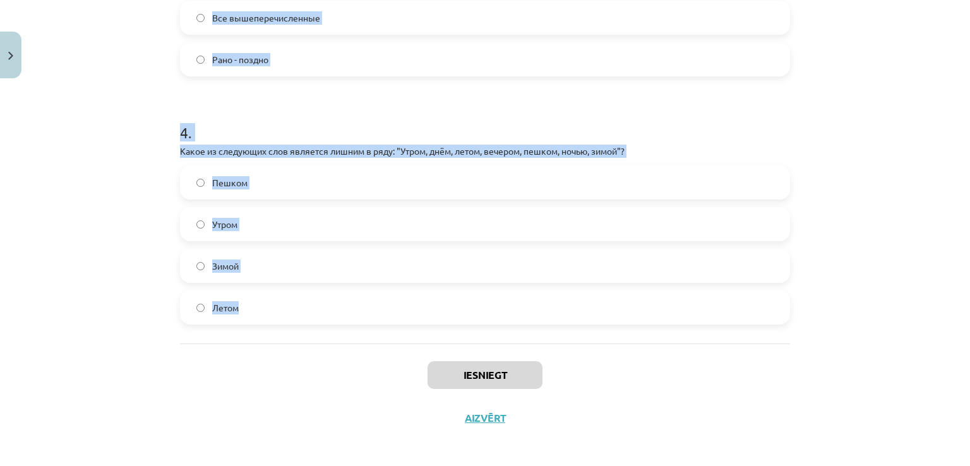
drag, startPoint x: 174, startPoint y: 254, endPoint x: 492, endPoint y: 297, distance: 321.0
click at [492, 297] on div "Mācību tēma: Krievu valodas b1 - 11. klases 1.ieskaites mācību materiāls #8 ⏰ §…" at bounding box center [485, 233] width 970 height 466
copy form "1 . Какое из следующих слов является лишним в ряду: "Вставать, умываться, путеш…"
click at [391, 131] on h1 "4 ." at bounding box center [485, 121] width 610 height 39
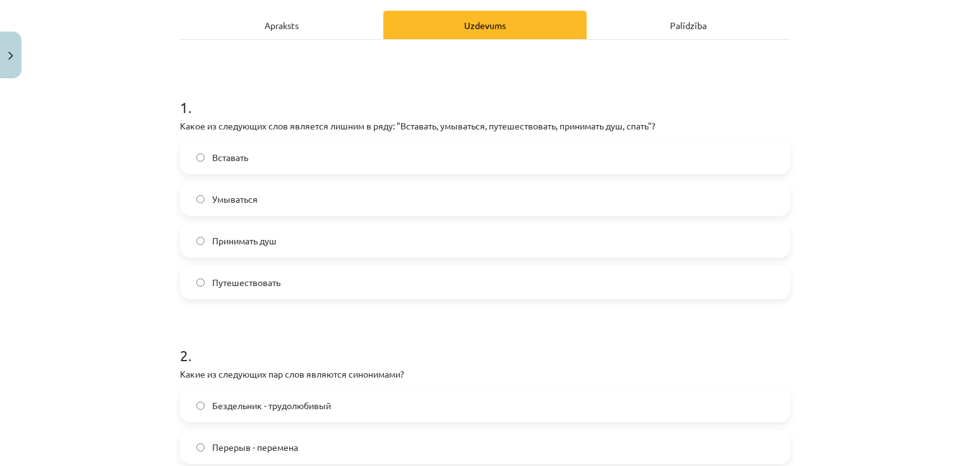
scroll to position [158, 0]
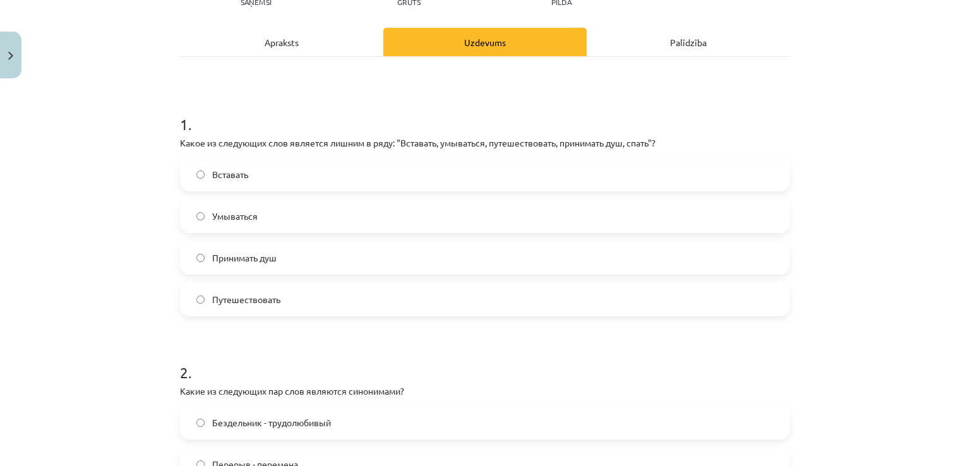
click at [345, 220] on label "Умываться" at bounding box center [484, 216] width 607 height 32
click at [364, 309] on label "Путешествовать" at bounding box center [484, 300] width 607 height 32
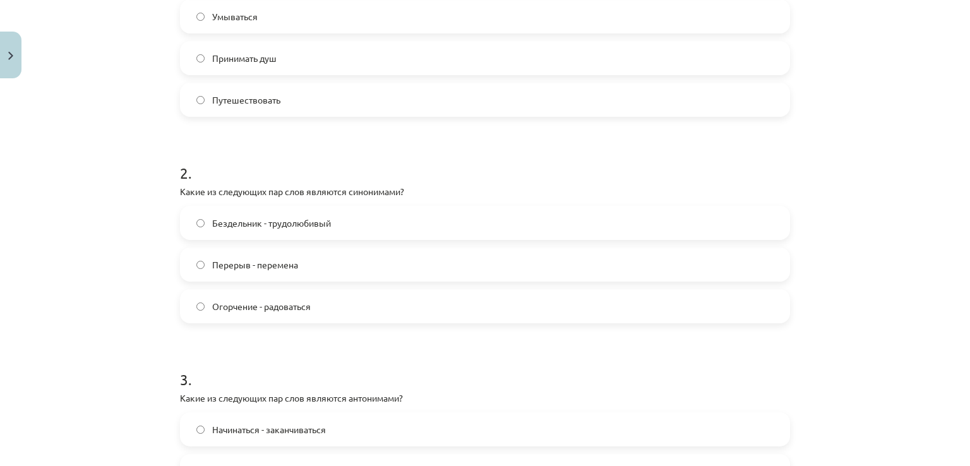
scroll to position [410, 0]
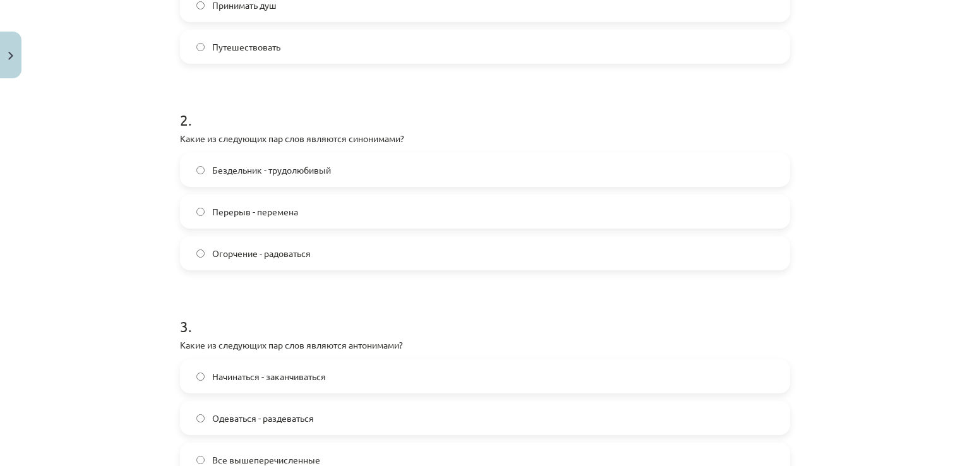
click at [323, 213] on label "Перерыв - перемена" at bounding box center [484, 212] width 607 height 32
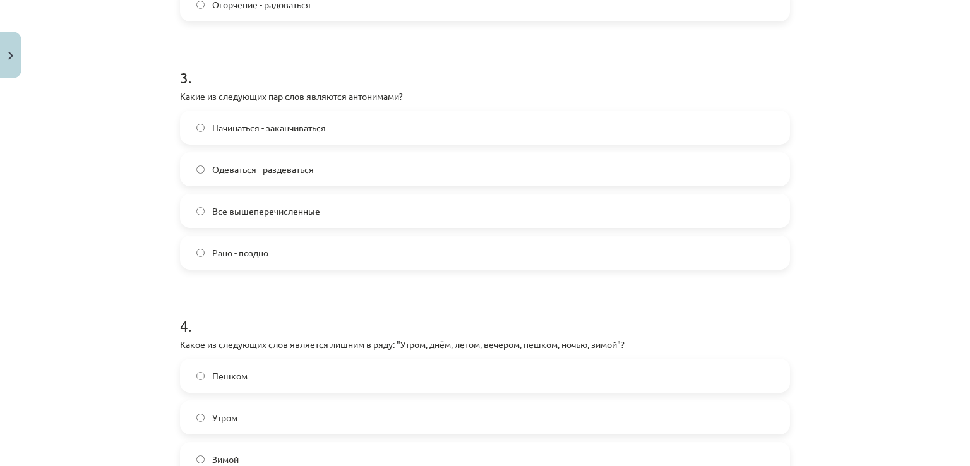
scroll to position [663, 0]
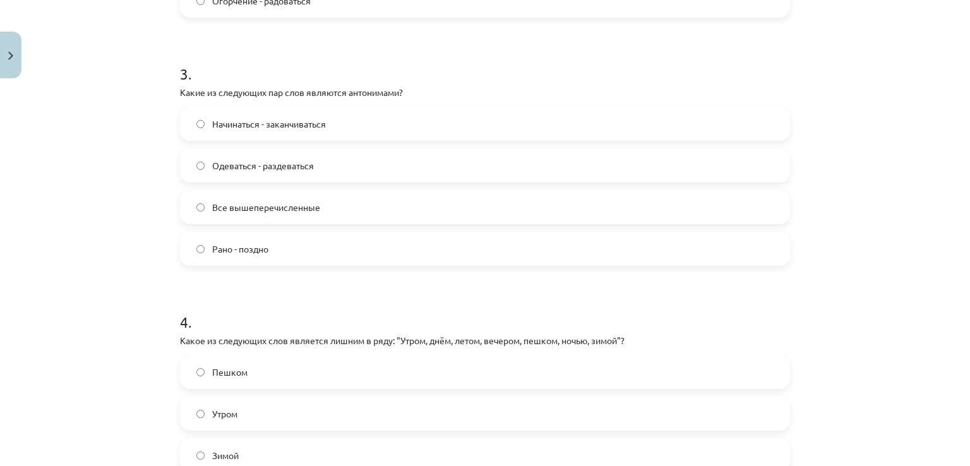
click at [297, 197] on label "Все вышеперечисленные" at bounding box center [484, 207] width 607 height 32
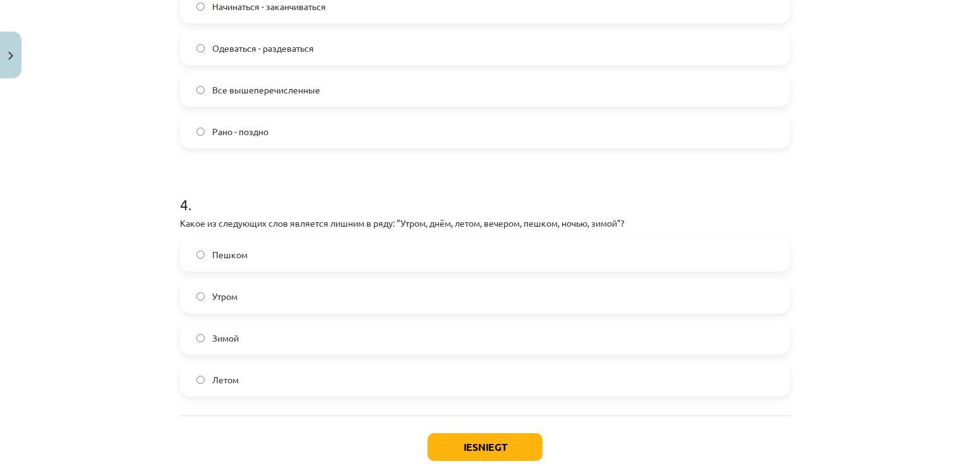
scroll to position [857, 0]
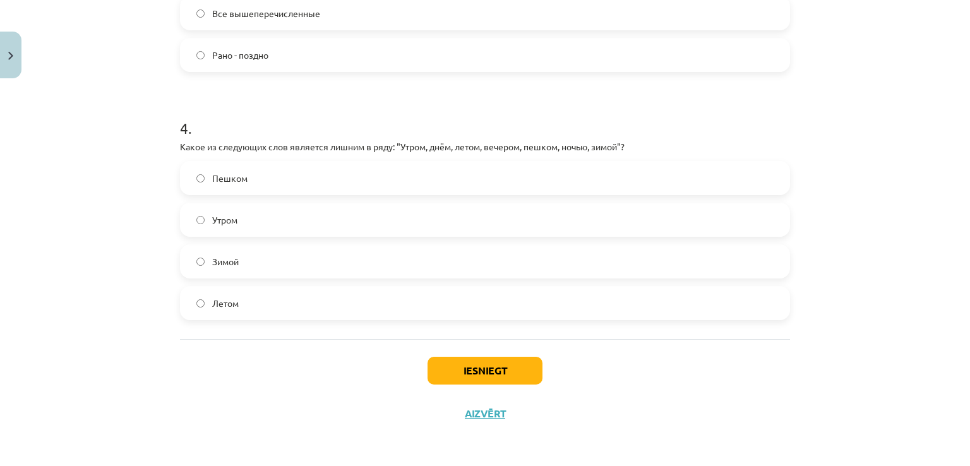
click at [286, 309] on label "Летом" at bounding box center [484, 303] width 607 height 32
click at [268, 175] on label "Пешком" at bounding box center [484, 178] width 607 height 32
click at [455, 374] on button "Iesniegt" at bounding box center [484, 371] width 115 height 28
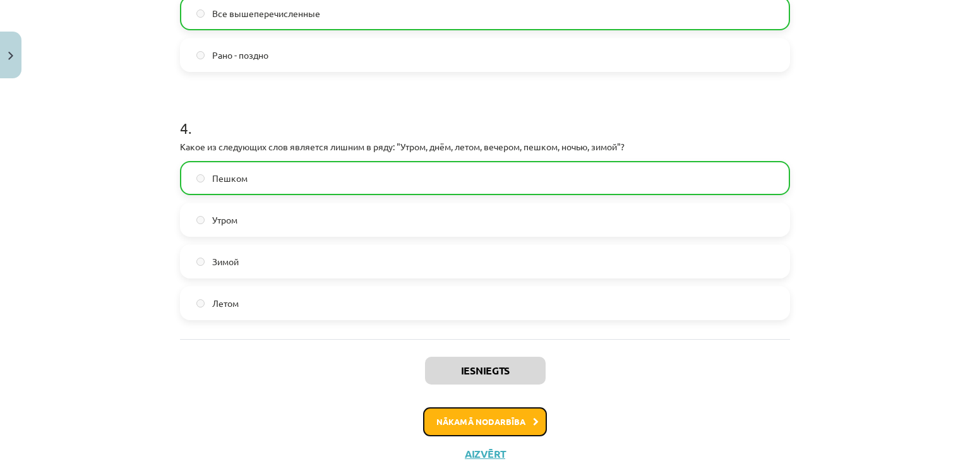
click at [496, 427] on button "Nākamā nodarbība" at bounding box center [485, 421] width 124 height 29
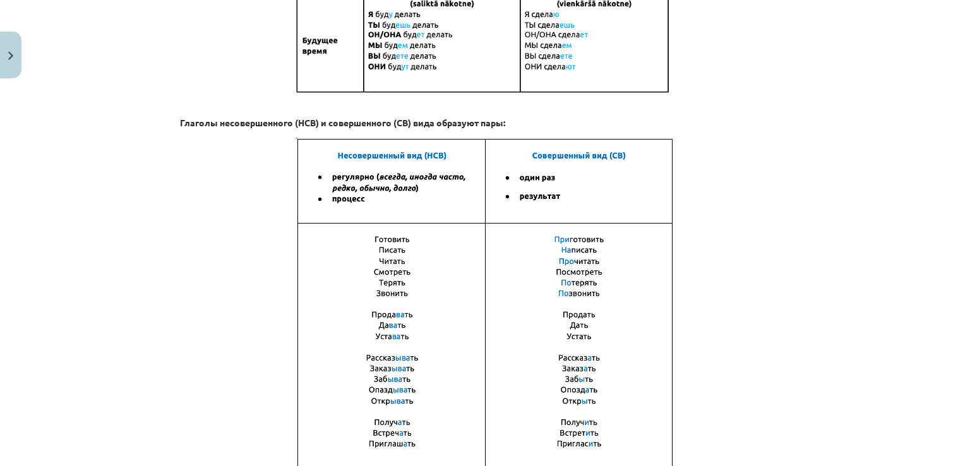
scroll to position [890, 0]
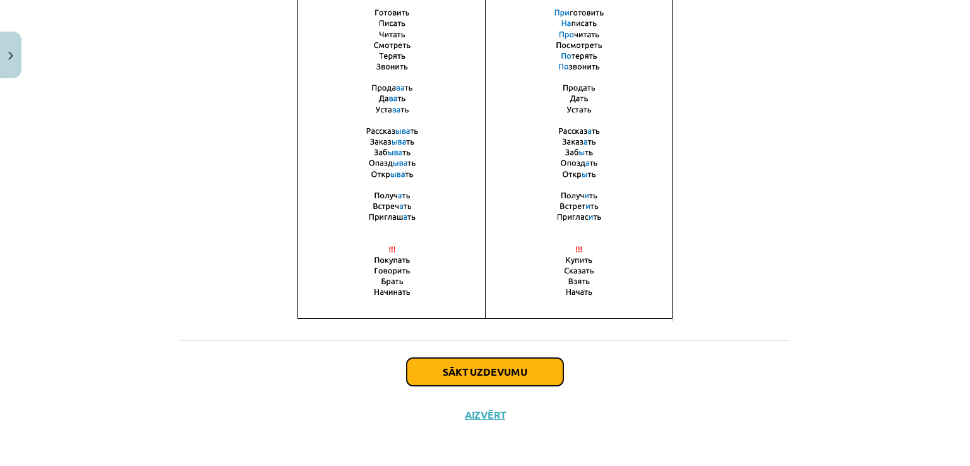
click at [488, 372] on button "Sākt uzdevumu" at bounding box center [485, 372] width 157 height 28
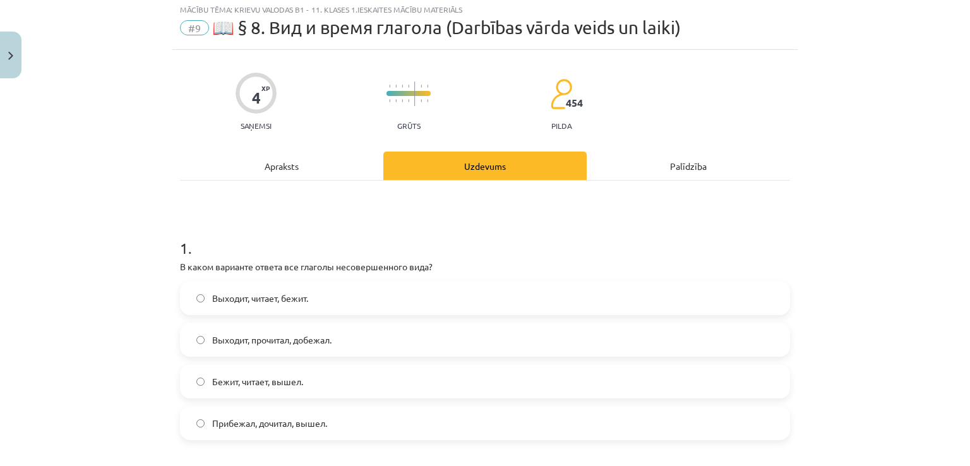
scroll to position [32, 0]
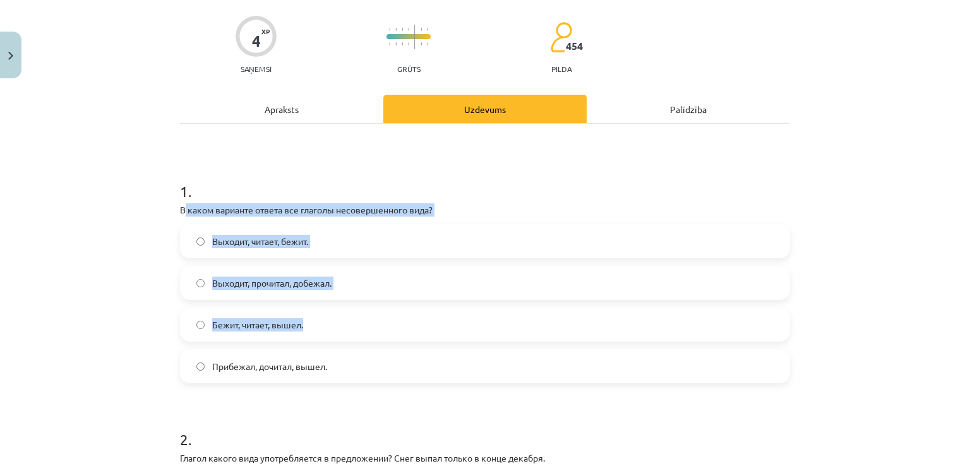
drag, startPoint x: 181, startPoint y: 258, endPoint x: 338, endPoint y: 321, distance: 168.8
click at [338, 321] on div "1 . В каком варианте ответа все глаголы несовершенного вида? Выходит, читает, б…" at bounding box center [485, 271] width 610 height 223
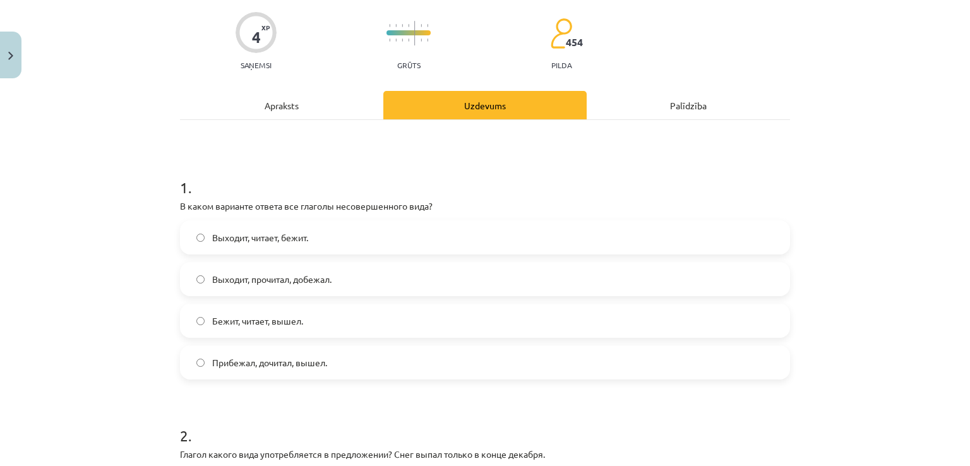
click at [516, 184] on h1 "1 ." at bounding box center [485, 176] width 610 height 39
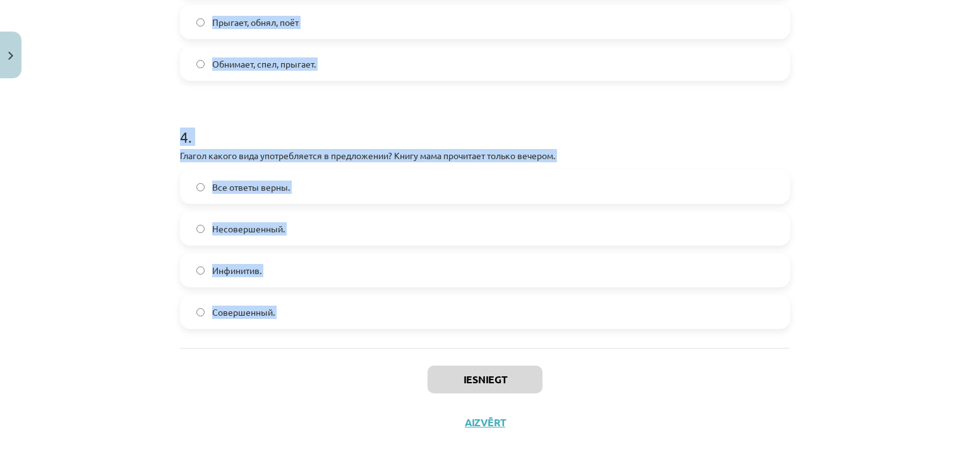
scroll to position [899, 0]
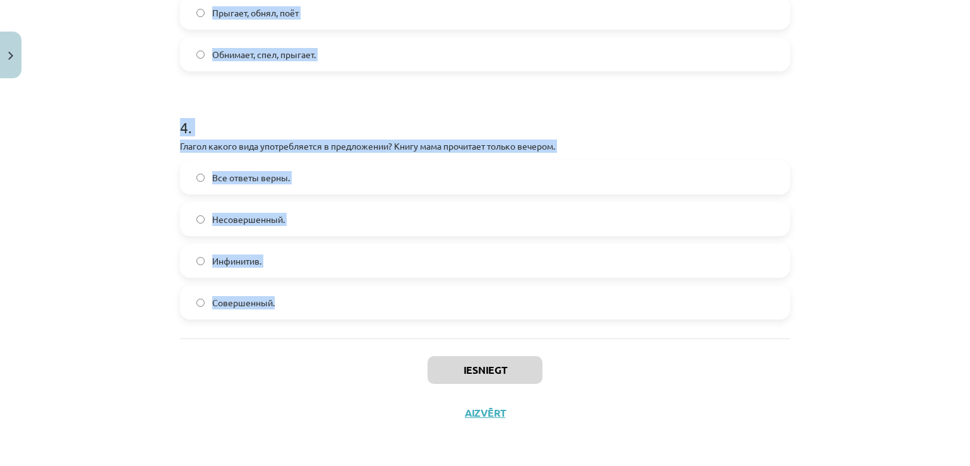
drag, startPoint x: 142, startPoint y: 184, endPoint x: 504, endPoint y: 320, distance: 386.7
click at [504, 320] on div "Mācību tēma: Krievu valodas b1 - 11. klases 1.ieskaites mācību materiāls #9 📖 §…" at bounding box center [485, 233] width 970 height 466
copy form "7 . L ipsum dolorsit ametco adi elitsed doeiusmodtempo inci? Utlabor, etdolo, m…"
click at [500, 122] on h1 "4 ." at bounding box center [485, 116] width 610 height 39
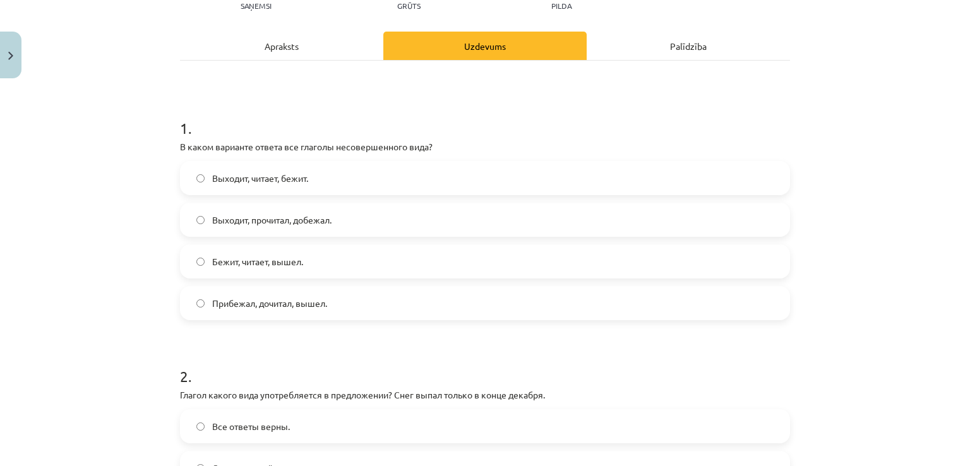
scroll to position [141, 0]
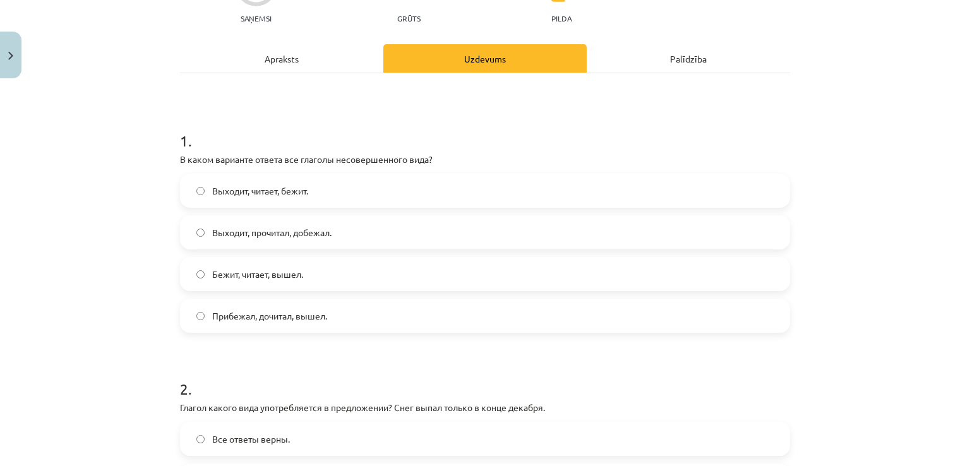
click at [336, 195] on label "Выходит, читает, бежит." at bounding box center [484, 191] width 607 height 32
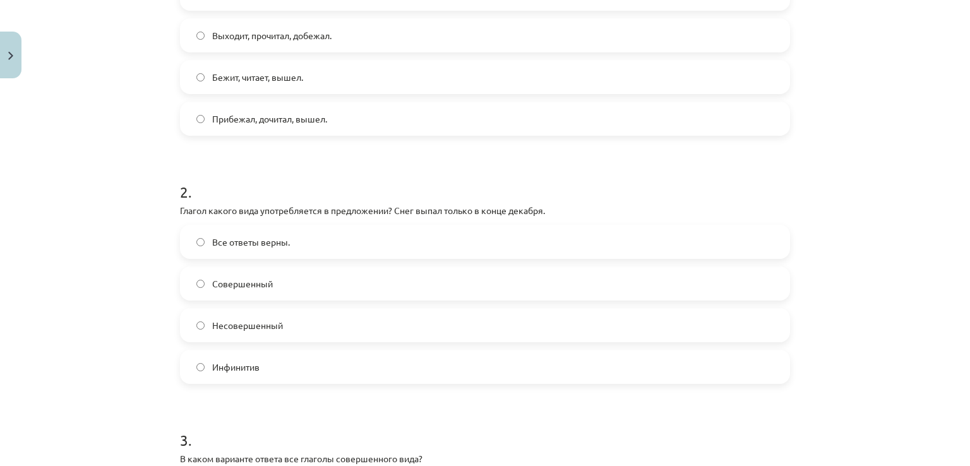
scroll to position [457, 0]
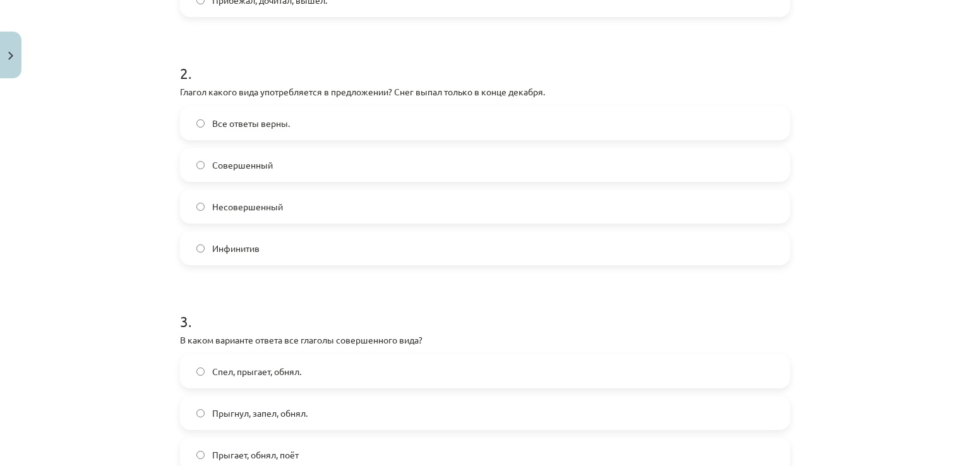
click at [284, 164] on label "Совершенный" at bounding box center [484, 165] width 607 height 32
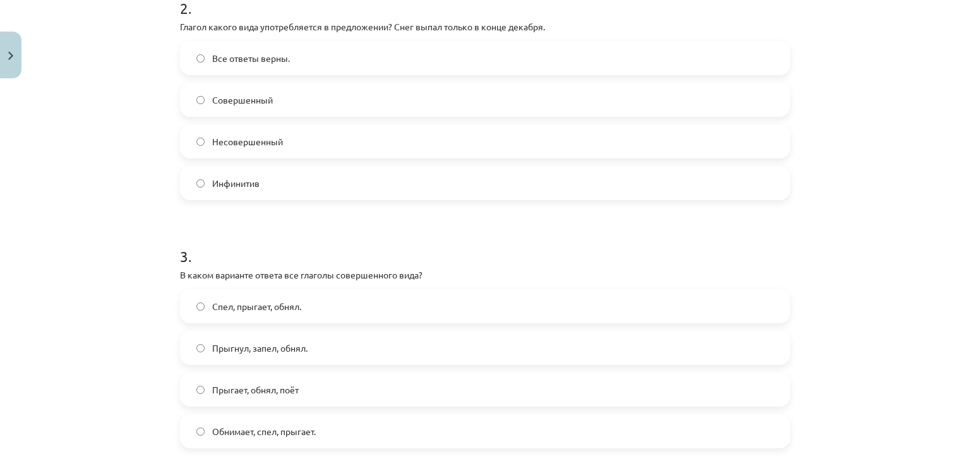
scroll to position [583, 0]
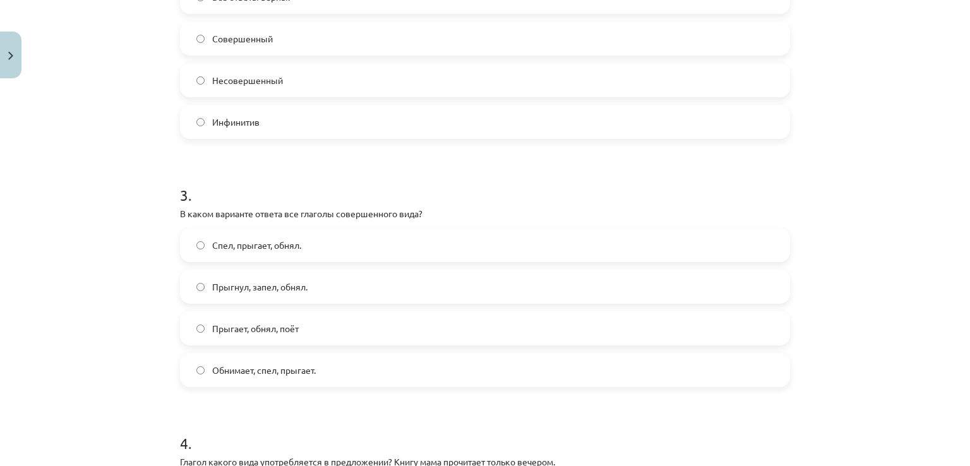
click at [222, 289] on span "Прыгнул, запел, обнял." at bounding box center [259, 286] width 95 height 13
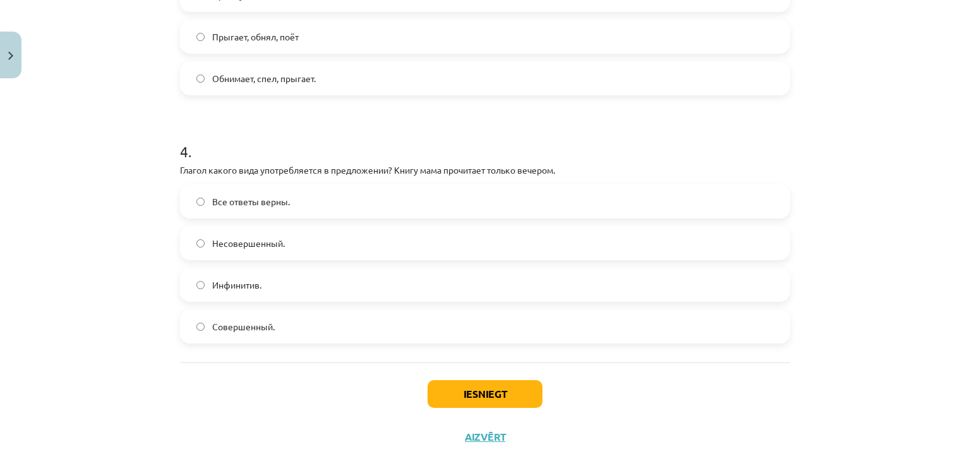
scroll to position [899, 0]
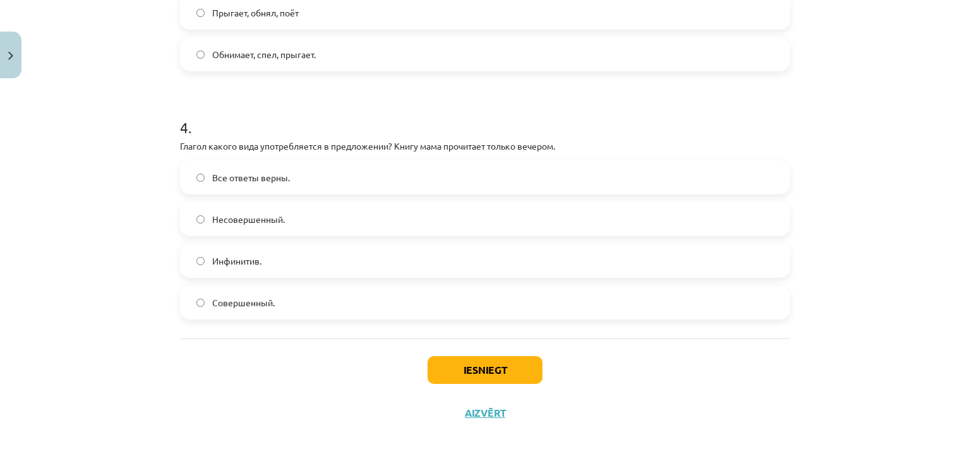
click at [278, 303] on label "Совершенный." at bounding box center [484, 303] width 607 height 32
click at [448, 369] on button "Iesniegt" at bounding box center [484, 370] width 115 height 28
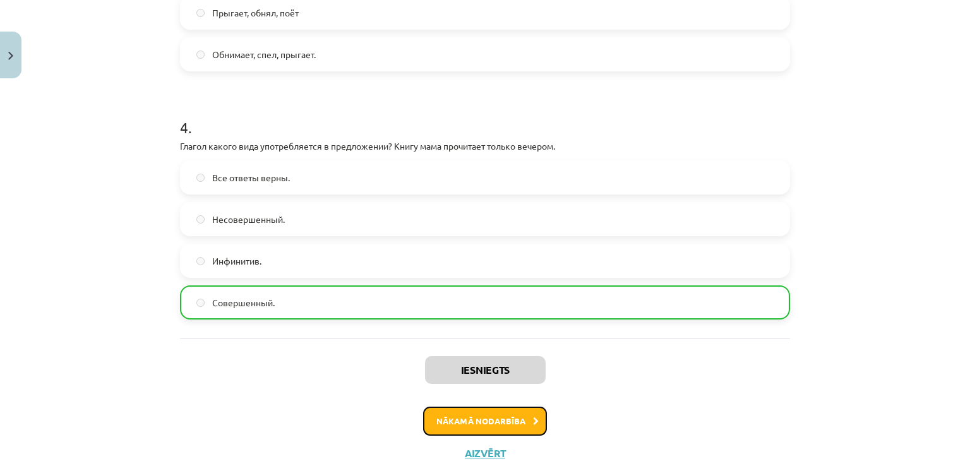
click at [495, 422] on button "Nākamā nodarbība" at bounding box center [485, 421] width 124 height 29
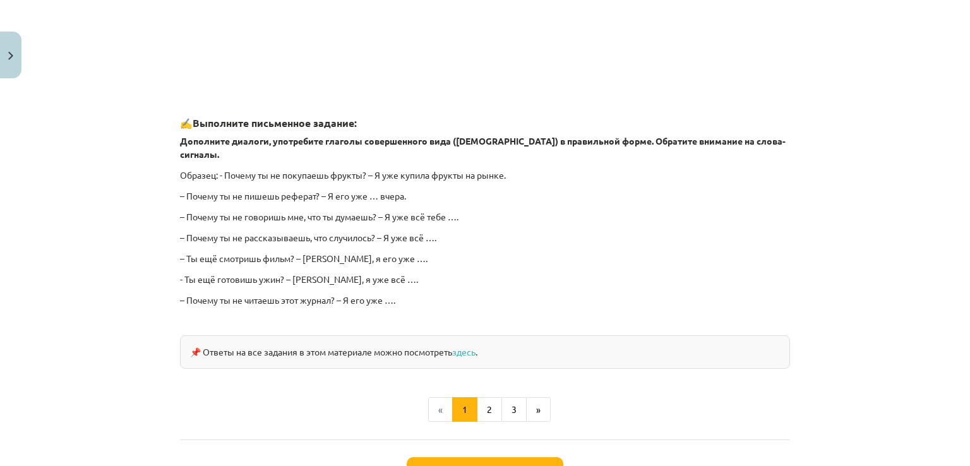
scroll to position [1125, 0]
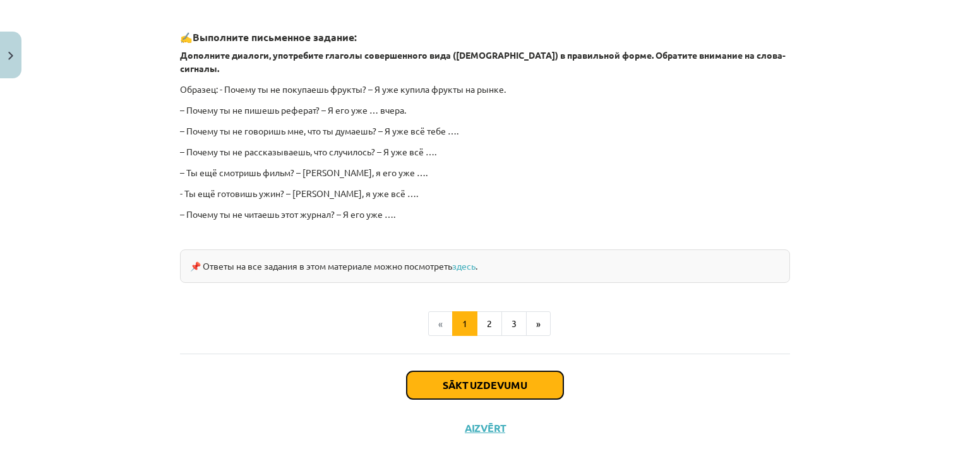
click at [513, 371] on button "Sākt uzdevumu" at bounding box center [485, 385] width 157 height 28
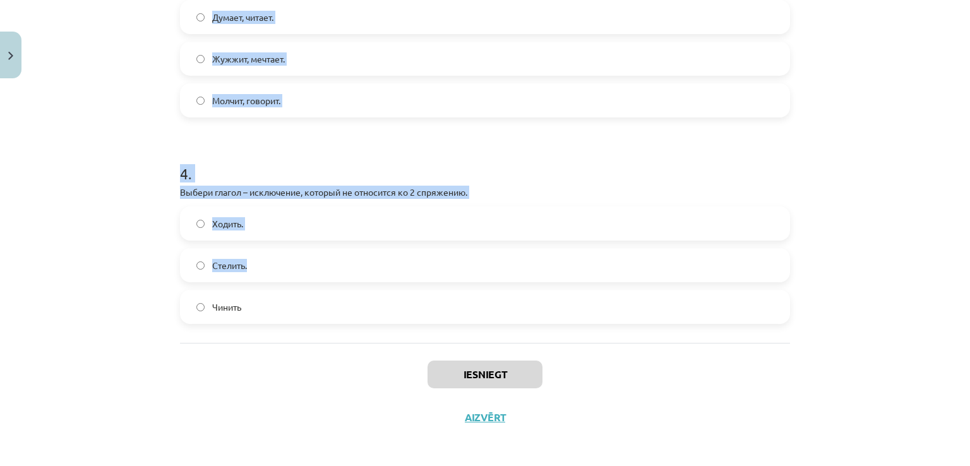
scroll to position [732, 0]
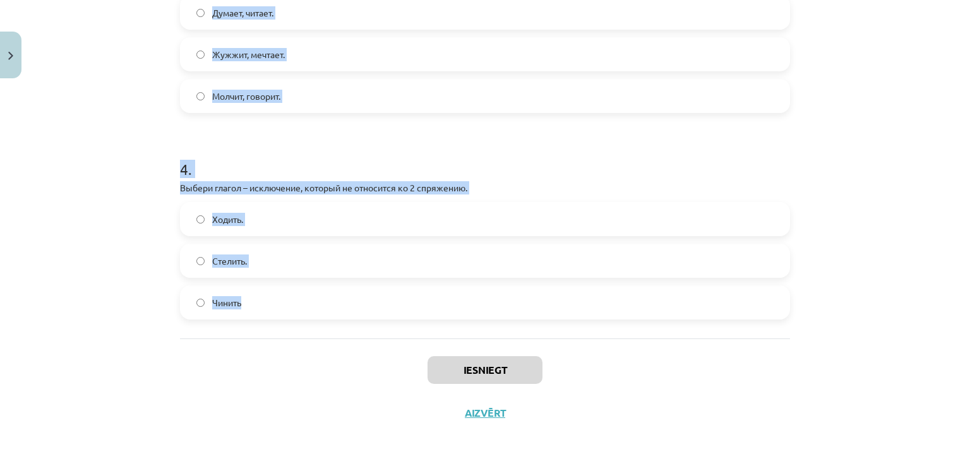
drag, startPoint x: 153, startPoint y: 59, endPoint x: 478, endPoint y: 314, distance: 412.8
click at [477, 314] on div "Mācību tēma: Krievu valodas b1 - 11. klases 1.ieskaites mācību materiāls #10 📖 …" at bounding box center [485, 233] width 970 height 466
copy form "1 . Выбери глагол – исключение, который не относится к 1 спряжению. Брить Дышат…"
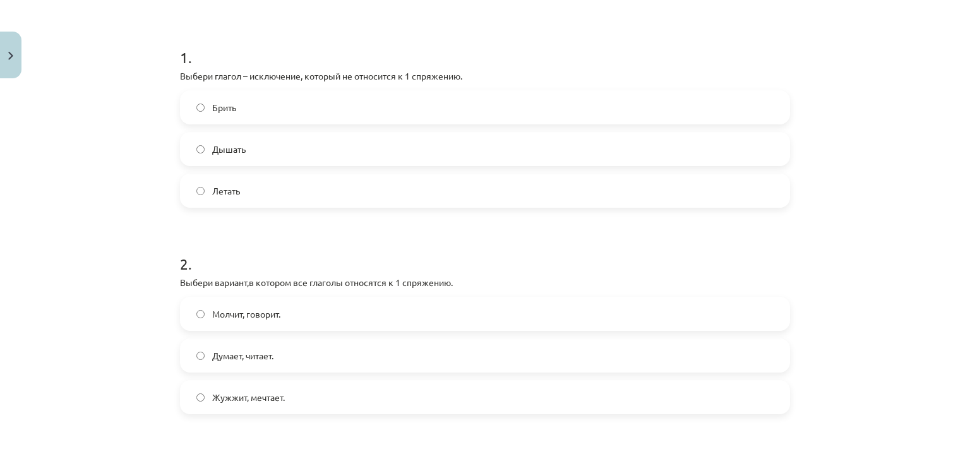
scroll to position [164, 0]
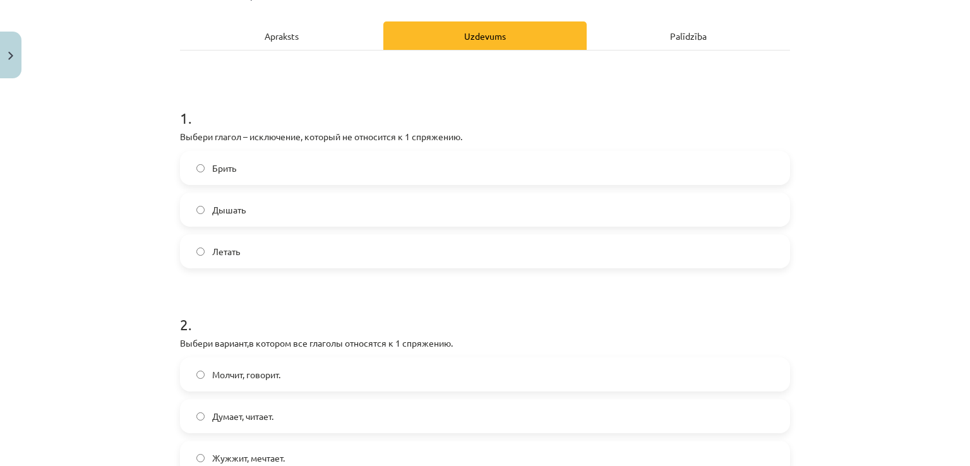
click at [331, 167] on label "Брить" at bounding box center [484, 168] width 607 height 32
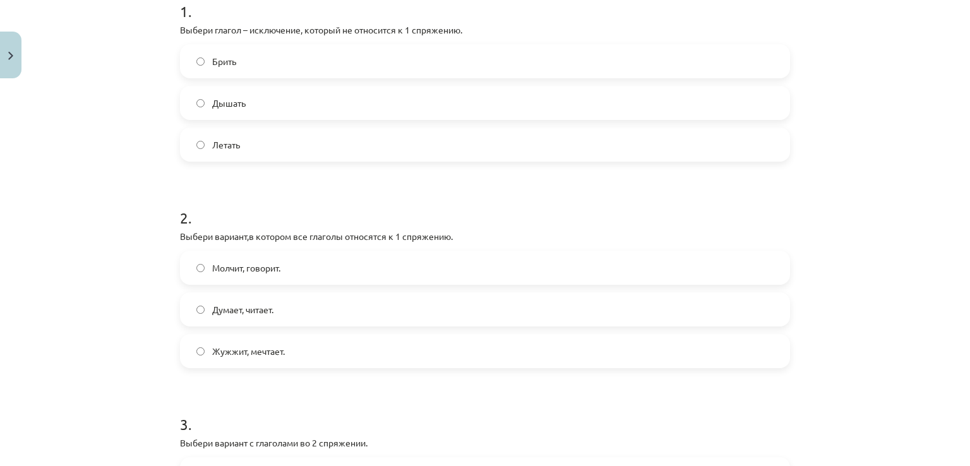
scroll to position [290, 0]
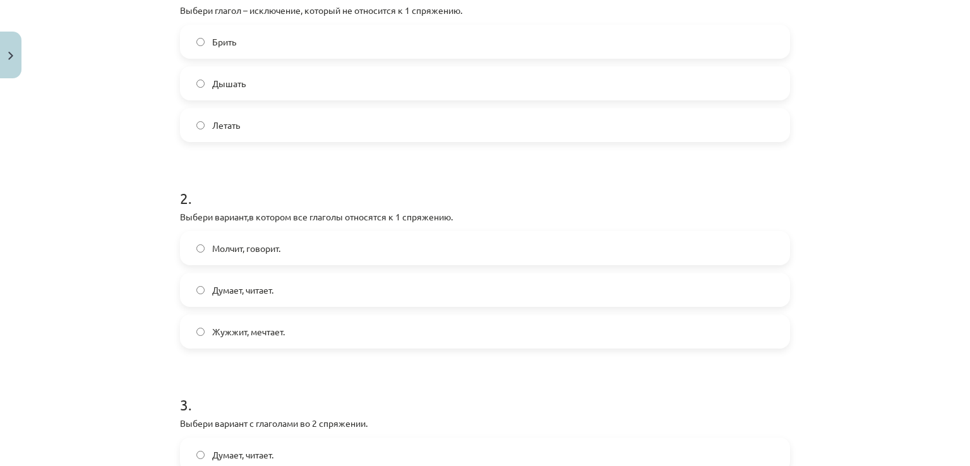
click at [322, 282] on label "Думает, читает." at bounding box center [484, 290] width 607 height 32
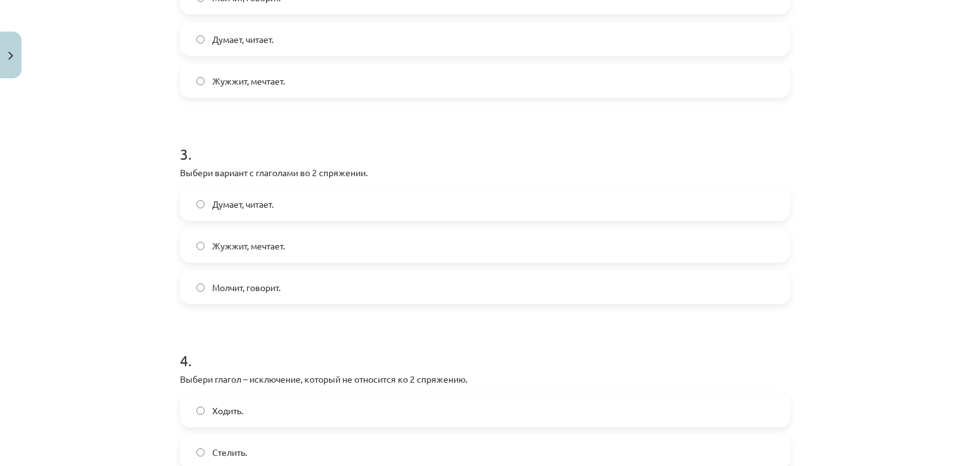
scroll to position [543, 0]
click at [270, 299] on label "Молчит, говорит." at bounding box center [484, 286] width 607 height 32
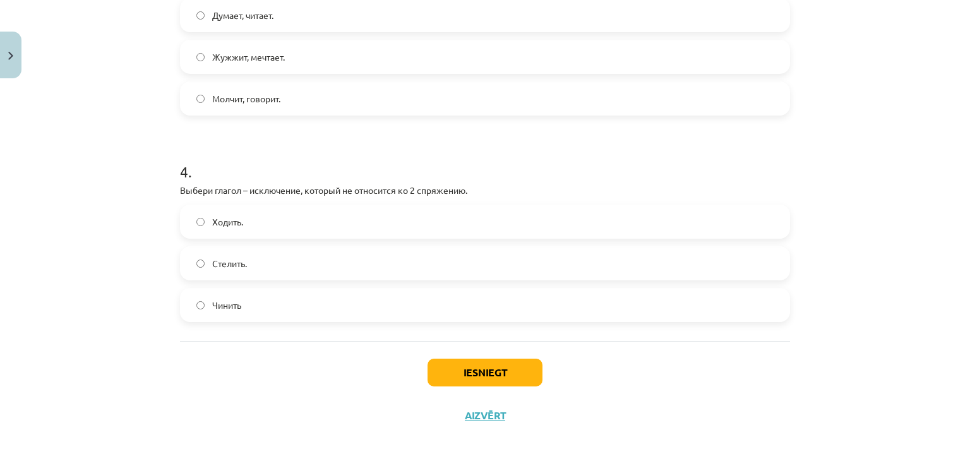
scroll to position [732, 0]
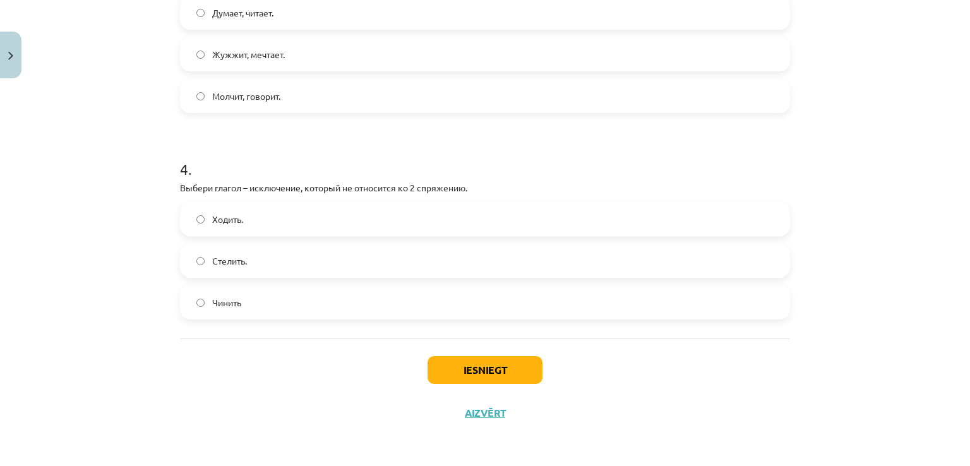
click at [288, 263] on label "Стелить." at bounding box center [484, 261] width 607 height 32
click at [477, 369] on button "Iesniegt" at bounding box center [484, 370] width 115 height 28
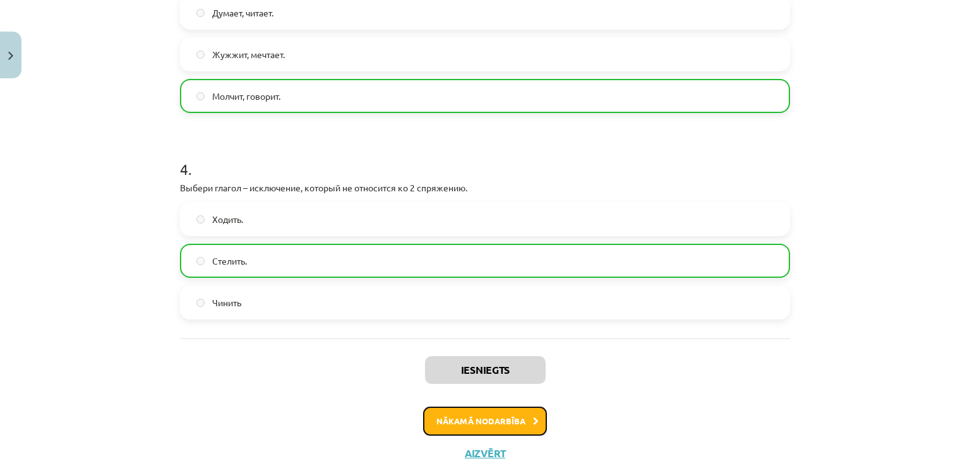
click at [475, 424] on button "Nākamā nodarbība" at bounding box center [485, 421] width 124 height 29
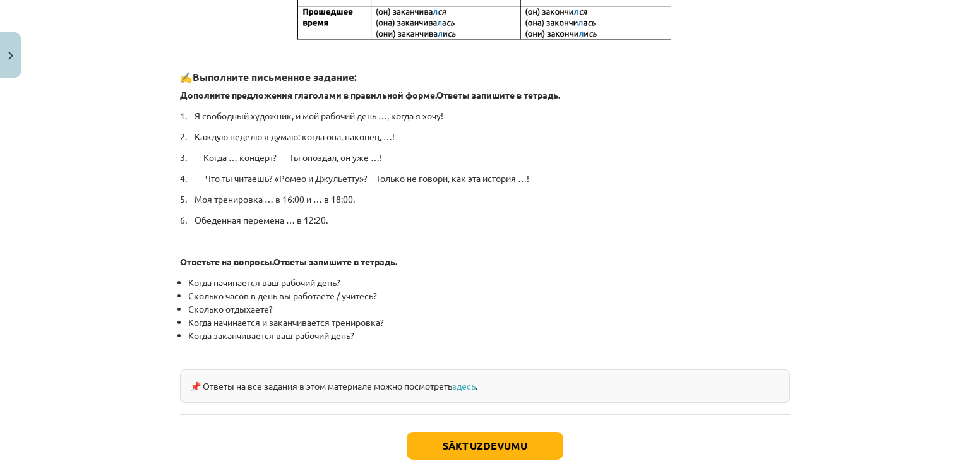
scroll to position [655, 0]
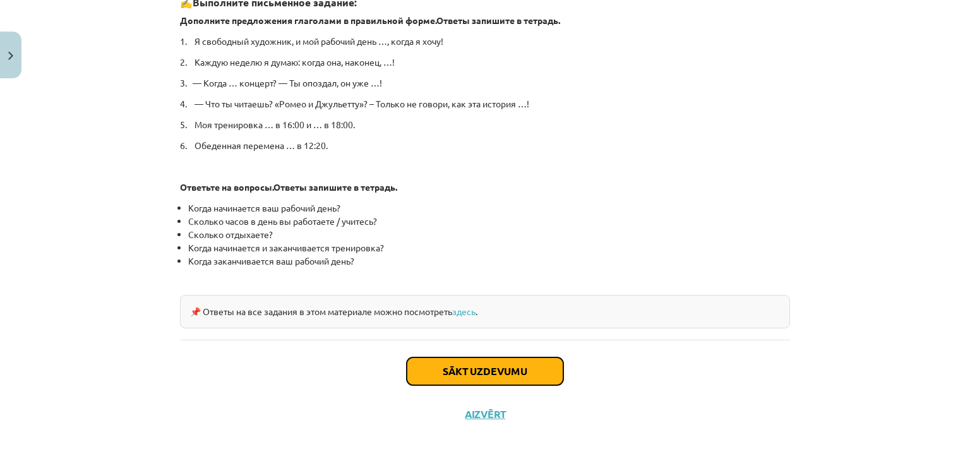
click at [453, 357] on button "Sākt uzdevumu" at bounding box center [485, 371] width 157 height 28
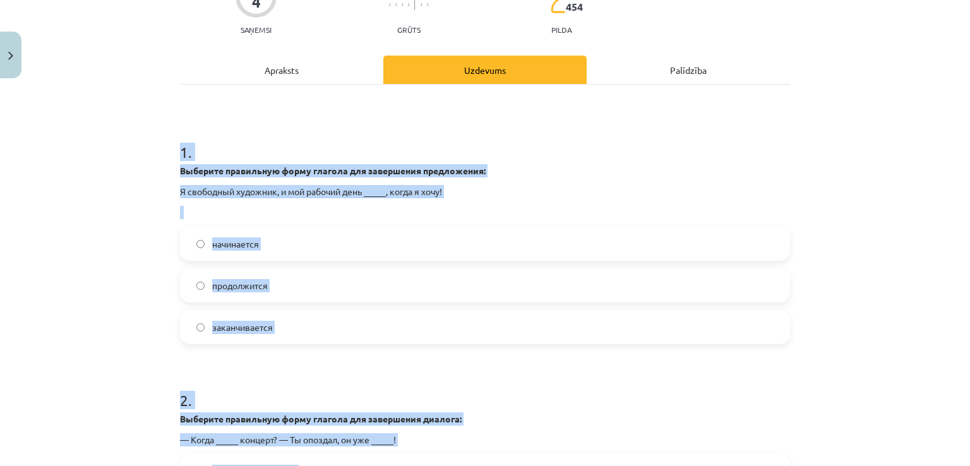
scroll to position [402, 0]
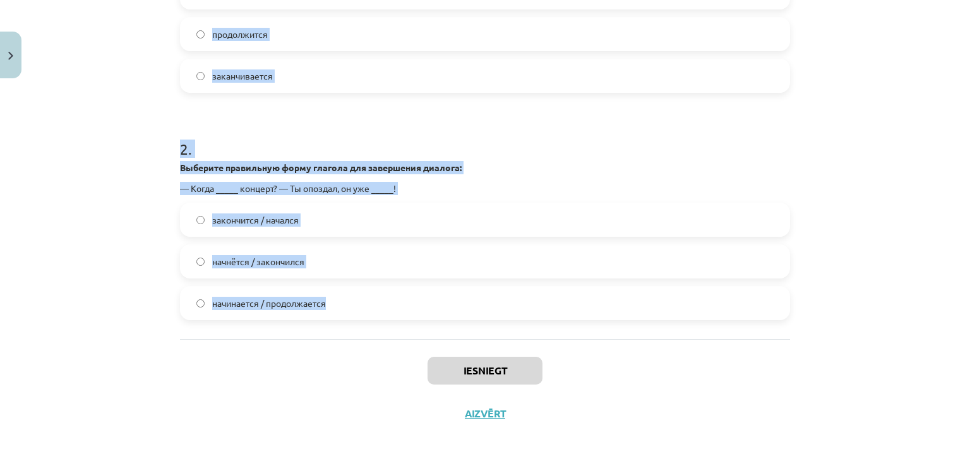
drag, startPoint x: 162, startPoint y: 266, endPoint x: 568, endPoint y: 304, distance: 408.4
click at [568, 304] on div "Mācību tēma: Krievu valodas b1 - 11. klases 1.ieskaites mācību materiāls #11 📖 …" at bounding box center [485, 233] width 970 height 466
copy form "1 . Выберите правильную форму глагола для завершения предложения: Я свободный х…"
click at [457, 102] on form "1 . Выберите правильную форму глагола для завершения предложения: Я свободный х…" at bounding box center [485, 95] width 610 height 450
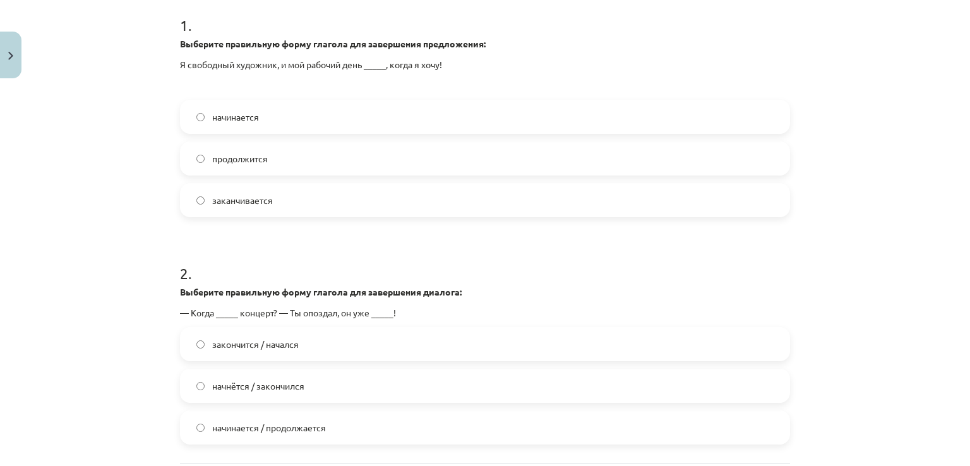
scroll to position [212, 0]
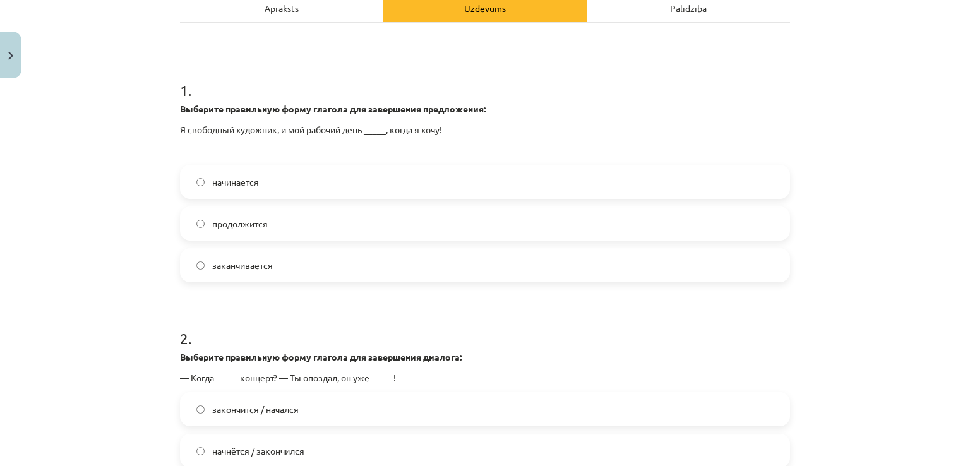
click at [282, 182] on label "начинается" at bounding box center [484, 182] width 607 height 32
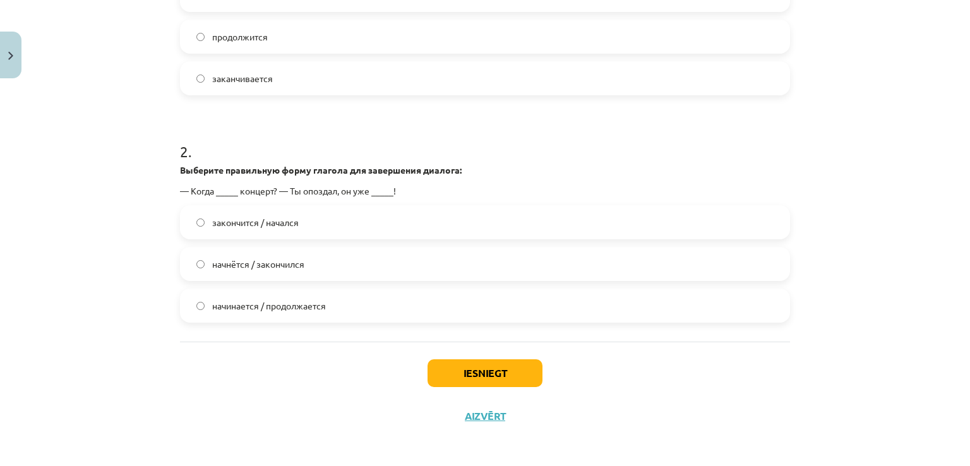
scroll to position [402, 0]
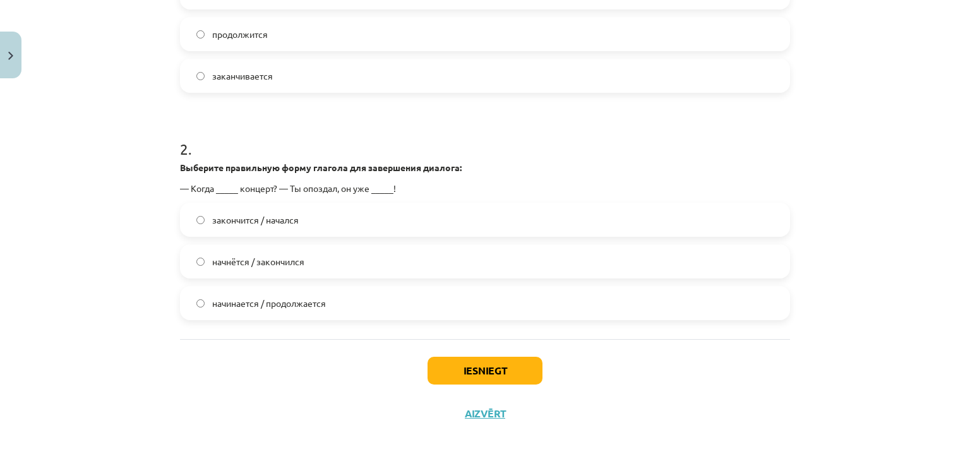
click at [282, 267] on label "начнётся / закончился" at bounding box center [484, 262] width 607 height 32
click at [481, 354] on div "Iesniegt Aizvērt" at bounding box center [485, 383] width 610 height 88
click at [499, 375] on button "Iesniegt" at bounding box center [484, 371] width 115 height 28
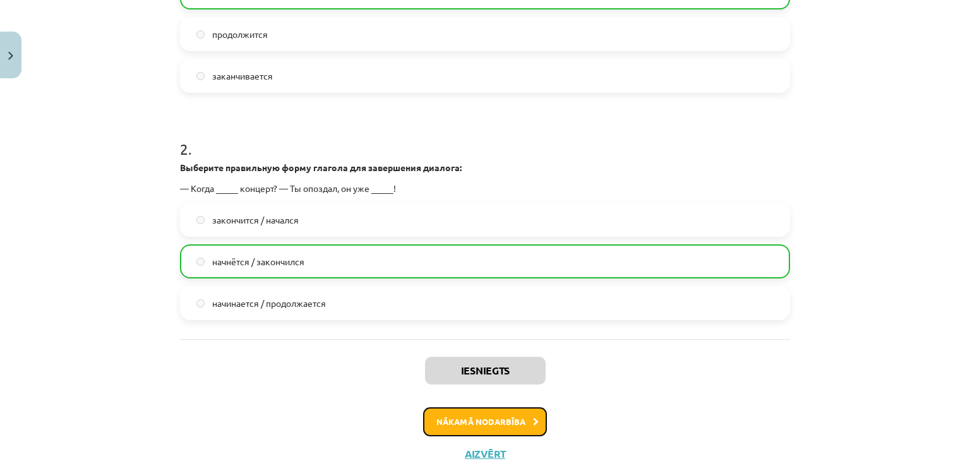
click at [514, 419] on button "Nākamā nodarbība" at bounding box center [485, 421] width 124 height 29
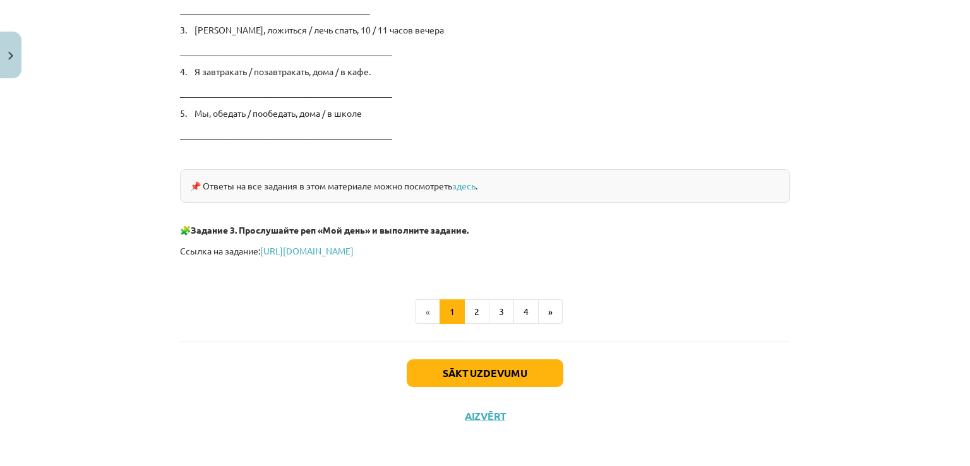
scroll to position [2137, 0]
click at [460, 372] on button "Sākt uzdevumu" at bounding box center [485, 373] width 157 height 28
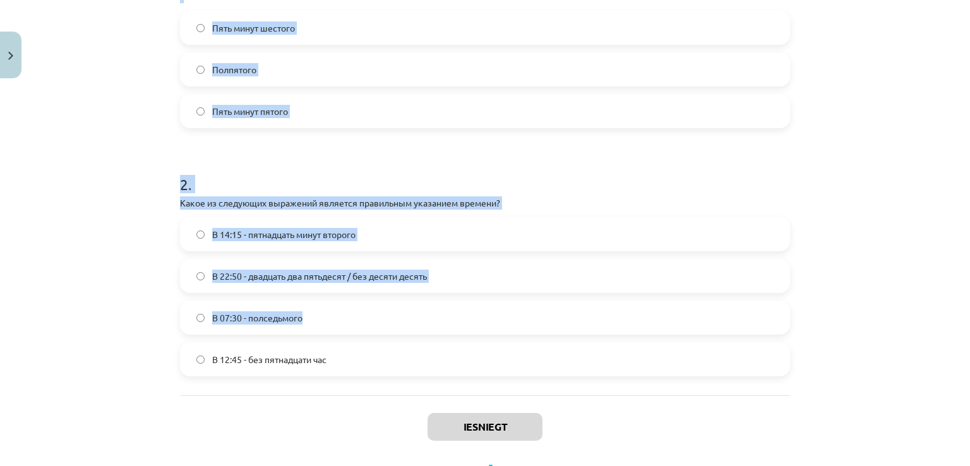
scroll to position [347, 0]
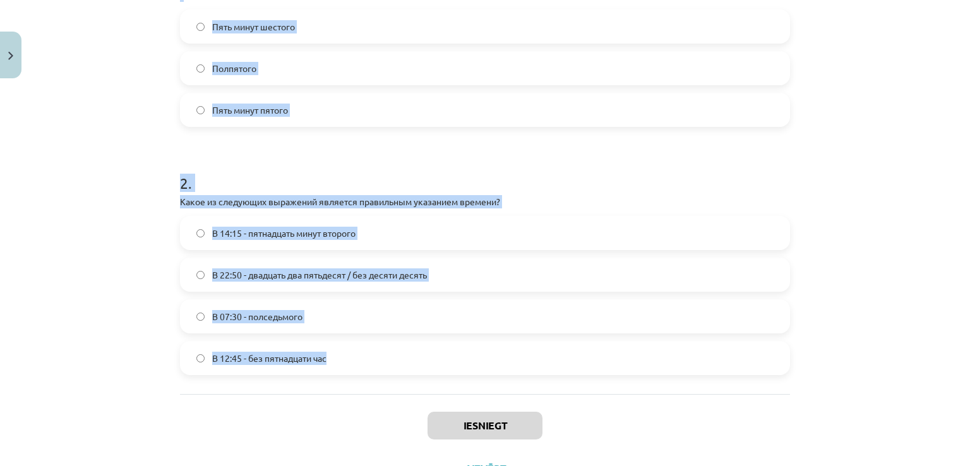
drag, startPoint x: 152, startPoint y: 245, endPoint x: 500, endPoint y: 346, distance: 362.9
click at [500, 346] on div "Mācību tēma: Krievu valodas b1 - 11. klases 1.ieskaites mācību materiāls #12 ⏰ …" at bounding box center [485, 233] width 970 height 466
click at [488, 152] on h1 "2 ." at bounding box center [485, 171] width 610 height 39
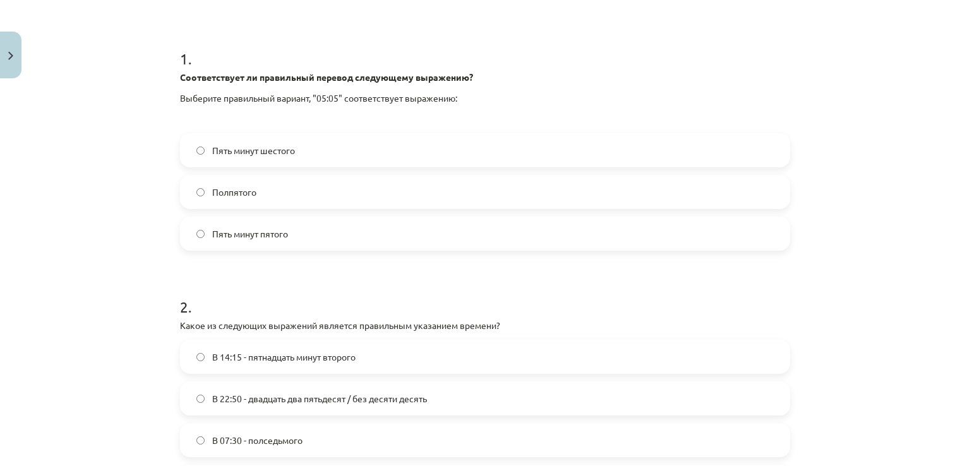
scroll to position [221, 0]
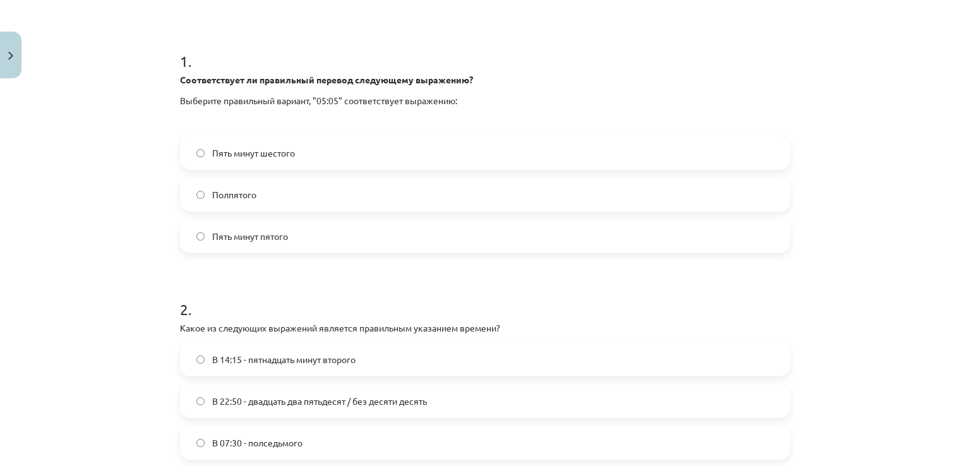
click at [326, 246] on label "Пять минут пятого" at bounding box center [484, 236] width 607 height 32
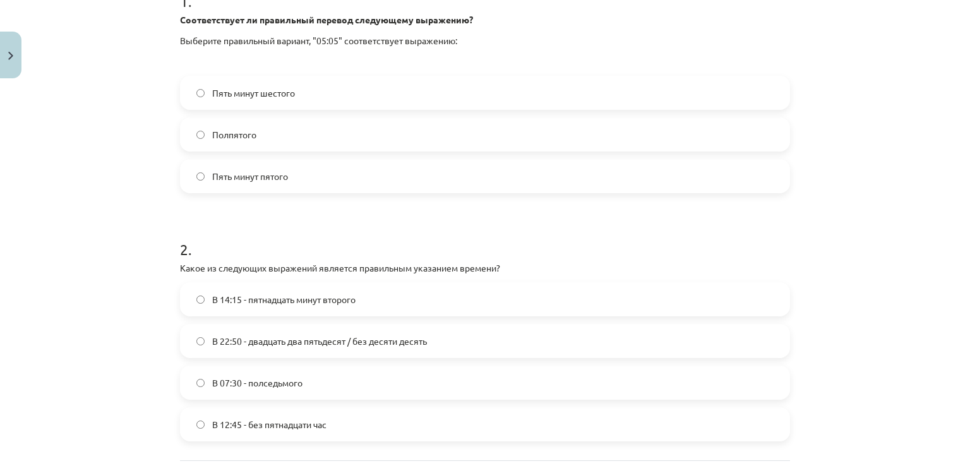
scroll to position [284, 0]
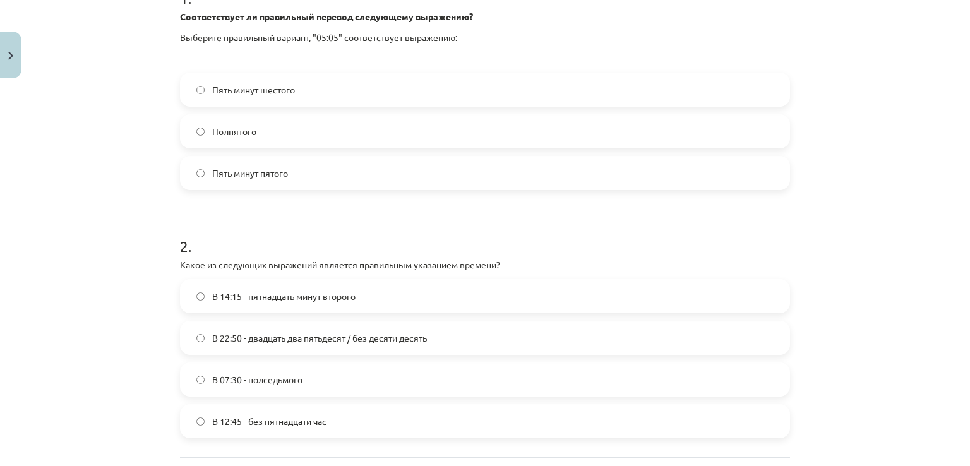
click at [306, 73] on div "Пять минут шестого" at bounding box center [485, 90] width 610 height 34
drag, startPoint x: 313, startPoint y: 86, endPoint x: 273, endPoint y: 39, distance: 62.3
click at [313, 87] on label "Пять минут шестого" at bounding box center [484, 90] width 607 height 32
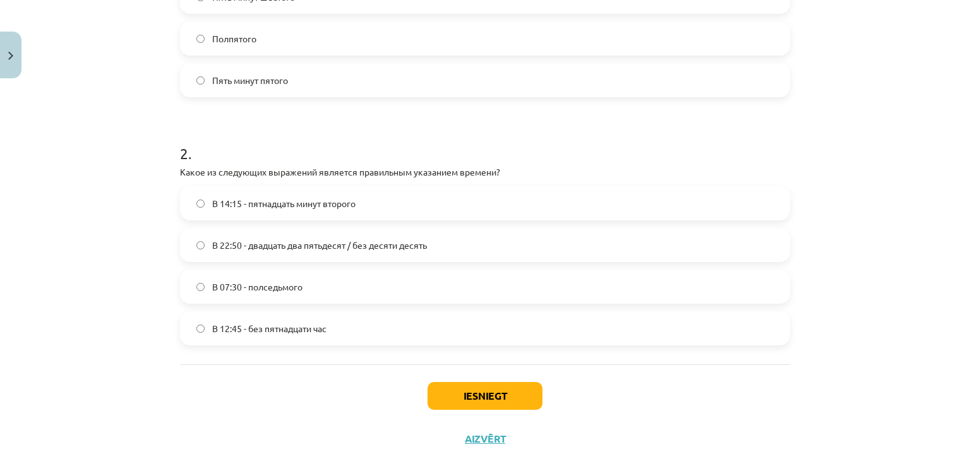
scroll to position [402, 0]
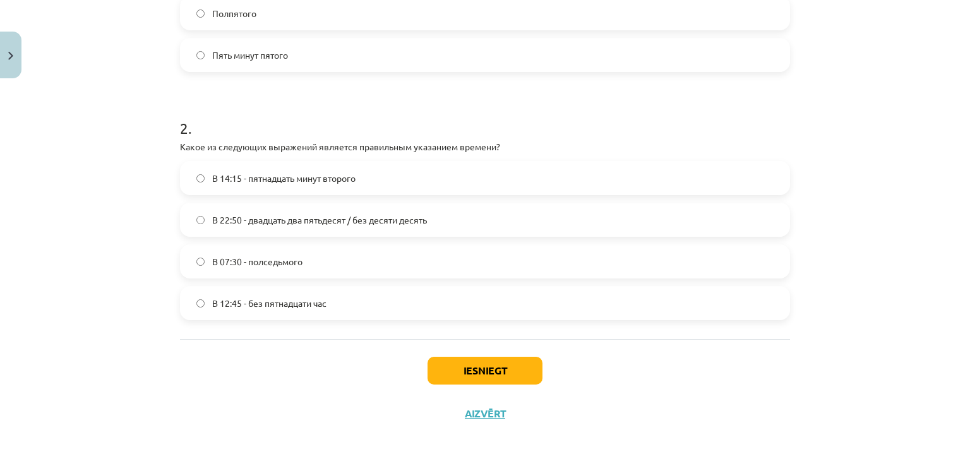
drag, startPoint x: 457, startPoint y: 225, endPoint x: 481, endPoint y: 292, distance: 71.1
click at [457, 227] on label "В 22:50 - двадцать два пятьдесят / без десяти десять" at bounding box center [484, 220] width 607 height 32
click at [505, 359] on button "Iesniegt" at bounding box center [484, 371] width 115 height 28
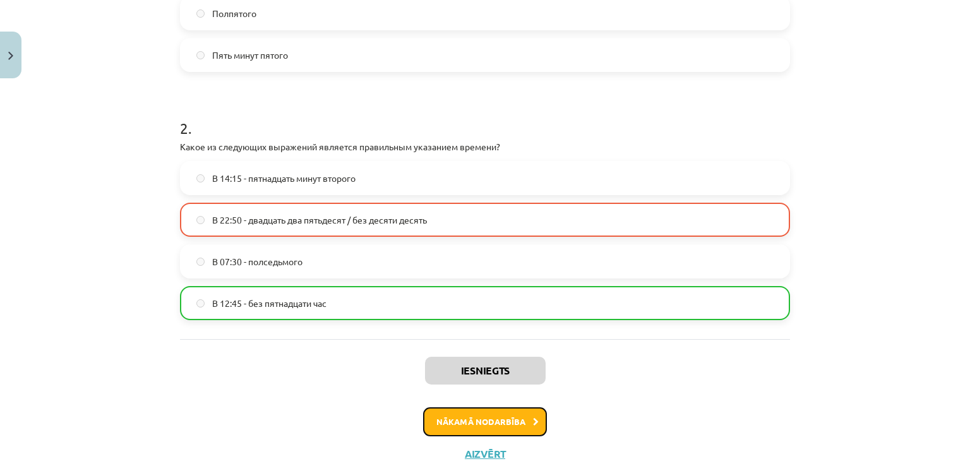
click at [460, 425] on button "Nākamā nodarbība" at bounding box center [485, 421] width 124 height 29
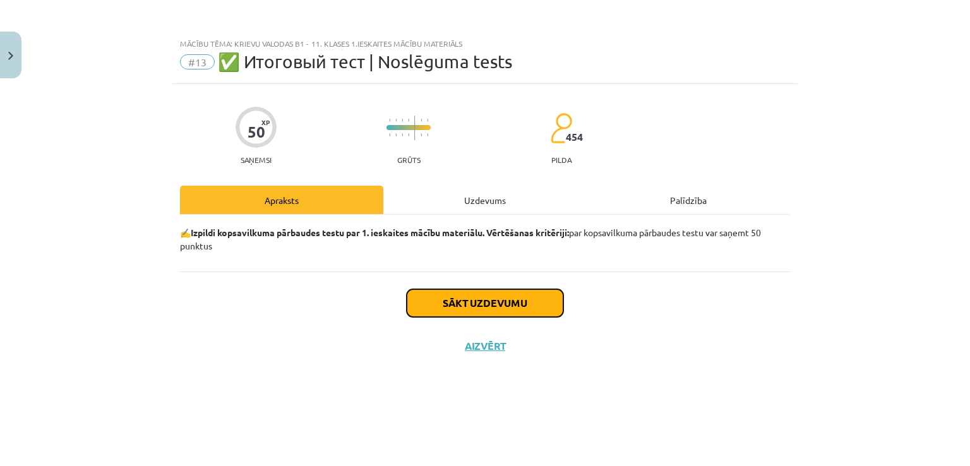
click at [472, 304] on button "Sākt uzdevumu" at bounding box center [485, 303] width 157 height 28
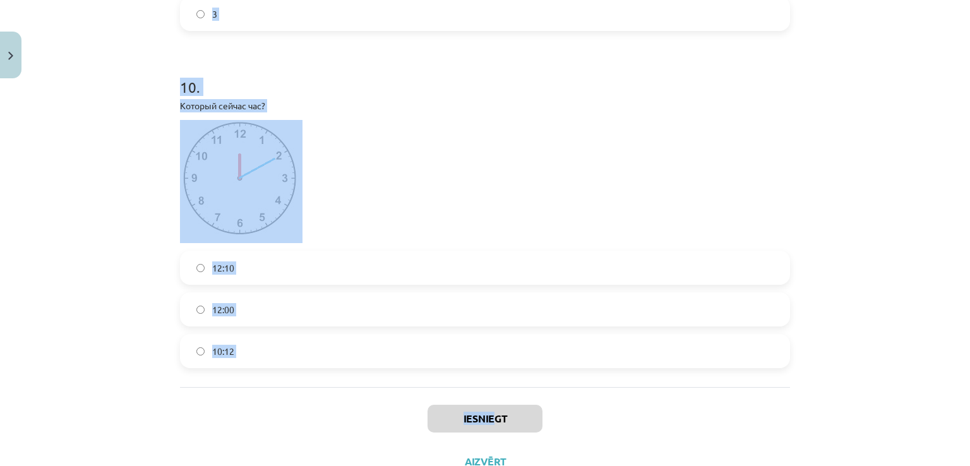
scroll to position [2454, 0]
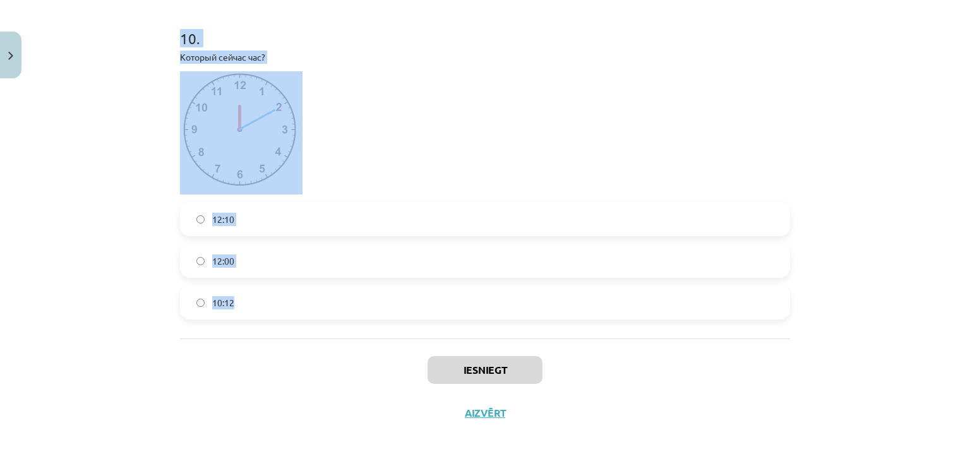
drag, startPoint x: 172, startPoint y: 273, endPoint x: 517, endPoint y: 299, distance: 345.7
click at [626, 107] on p at bounding box center [485, 132] width 610 height 123
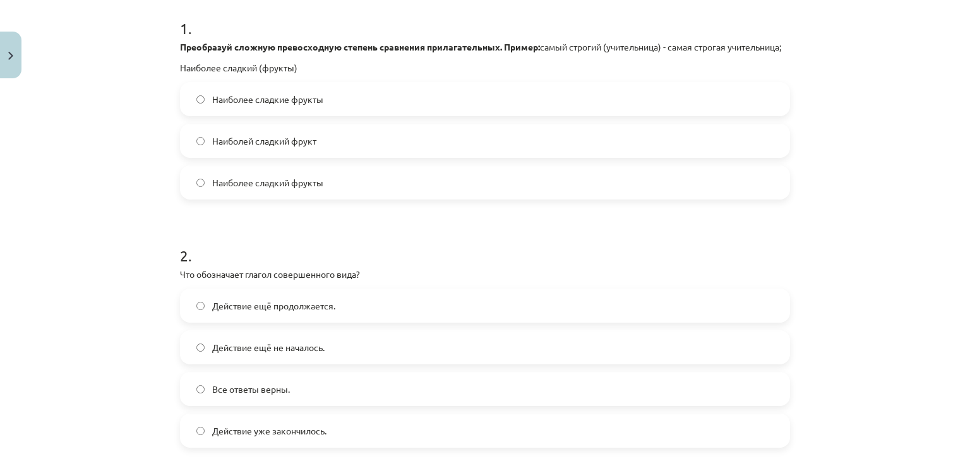
scroll to position [253, 0]
click at [295, 107] on span "Наиболее сладкие фрукты" at bounding box center [267, 100] width 111 height 13
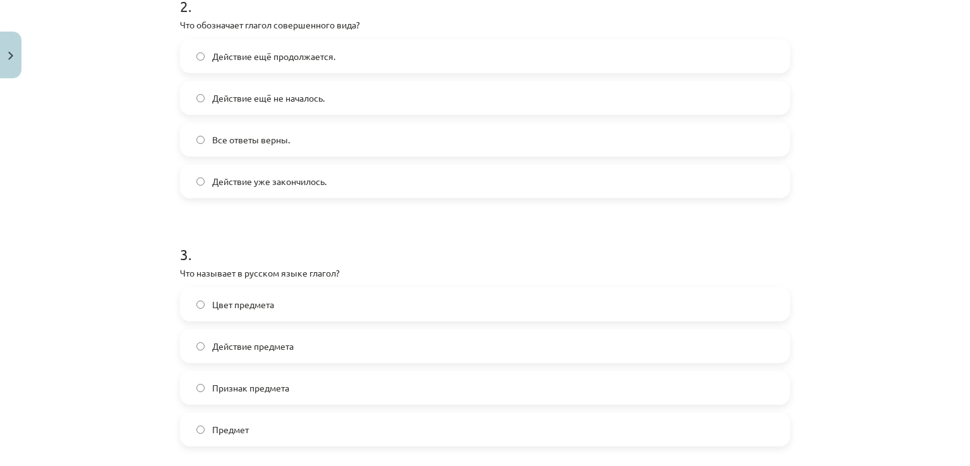
scroll to position [505, 0]
click at [357, 189] on label "Действие уже закончилось." at bounding box center [484, 180] width 607 height 32
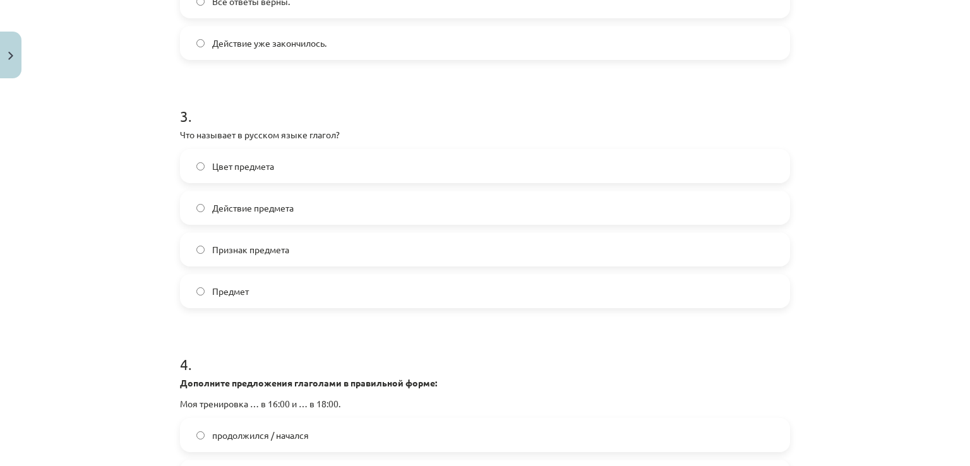
scroll to position [695, 0]
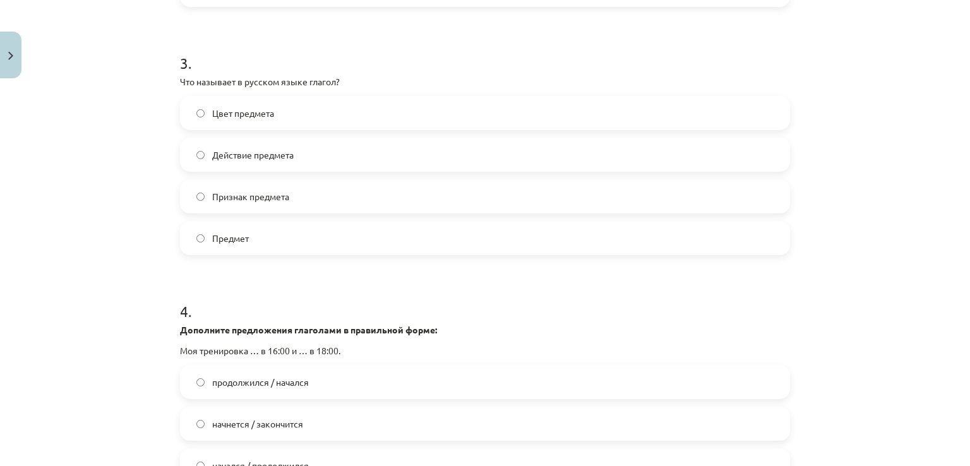
click at [366, 212] on label "Признак предмета" at bounding box center [484, 197] width 607 height 32
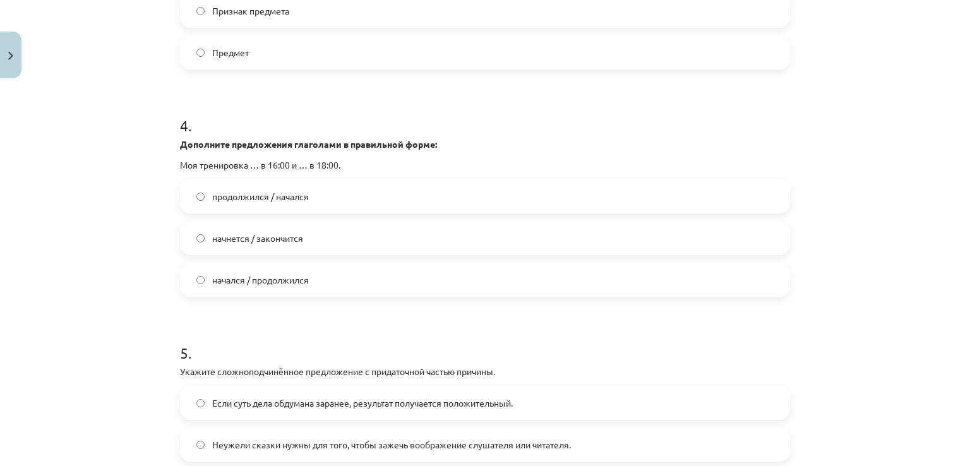
scroll to position [884, 0]
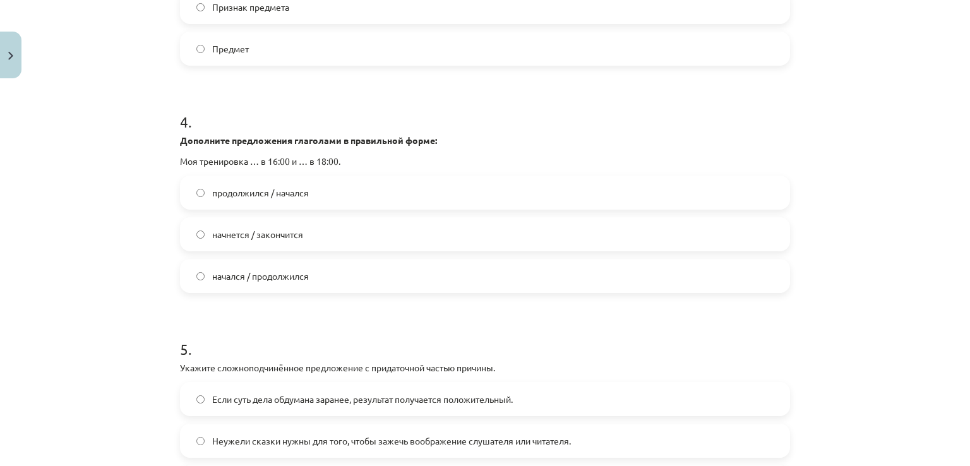
click at [344, 246] on label "начнется / закончится" at bounding box center [484, 234] width 607 height 32
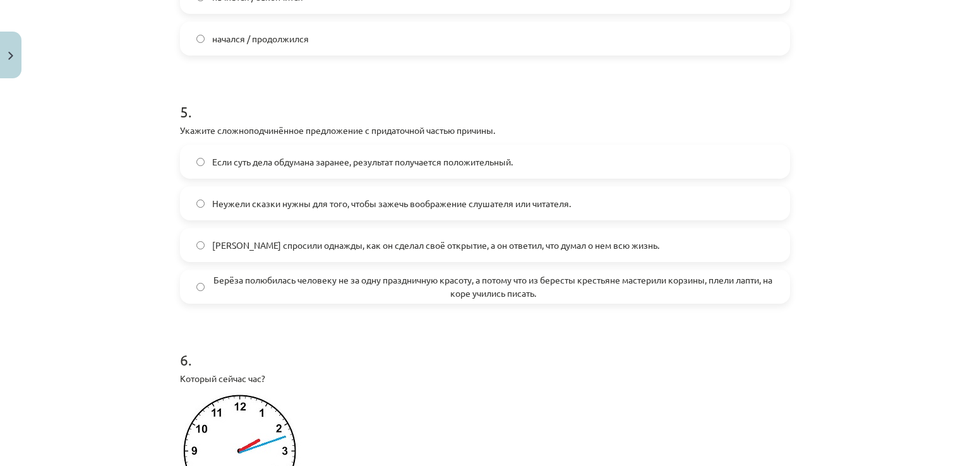
scroll to position [1137, 0]
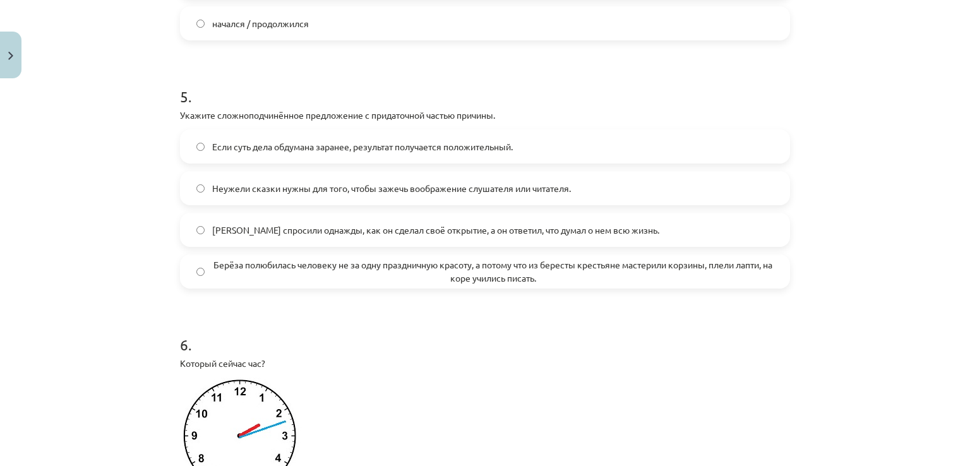
click at [297, 285] on span "Берёза полюбилась человеку не за одну праздничную красоту, а потому что из бере…" at bounding box center [492, 271] width 561 height 27
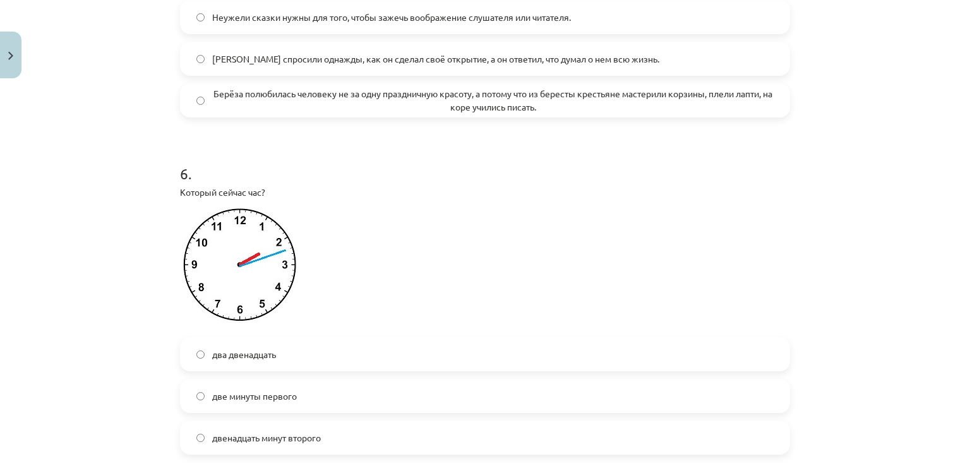
scroll to position [1452, 0]
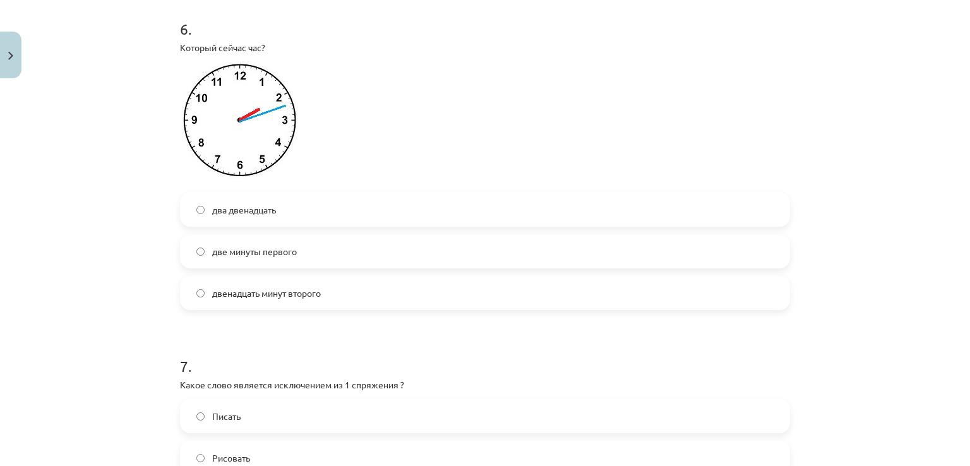
click at [354, 267] on label "две минуты первого" at bounding box center [484, 252] width 607 height 32
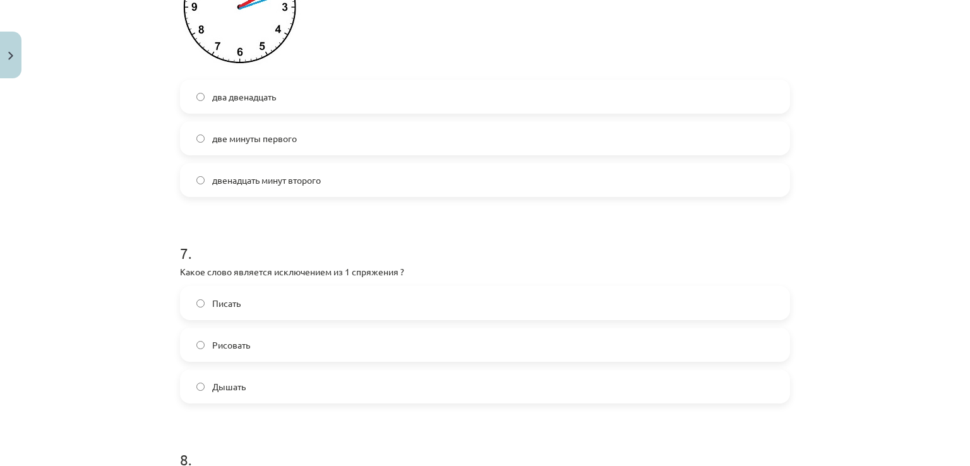
scroll to position [1642, 0]
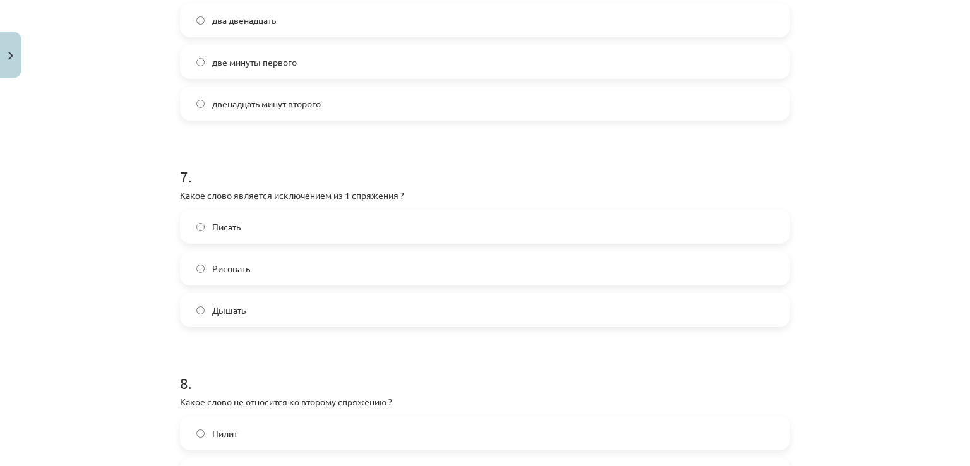
click at [233, 317] on span "Дышать" at bounding box center [228, 310] width 33 height 13
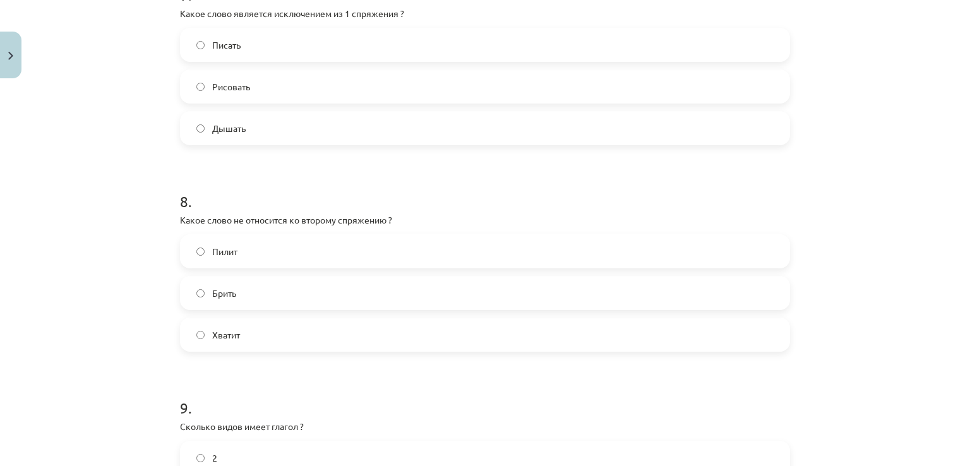
scroll to position [1831, 0]
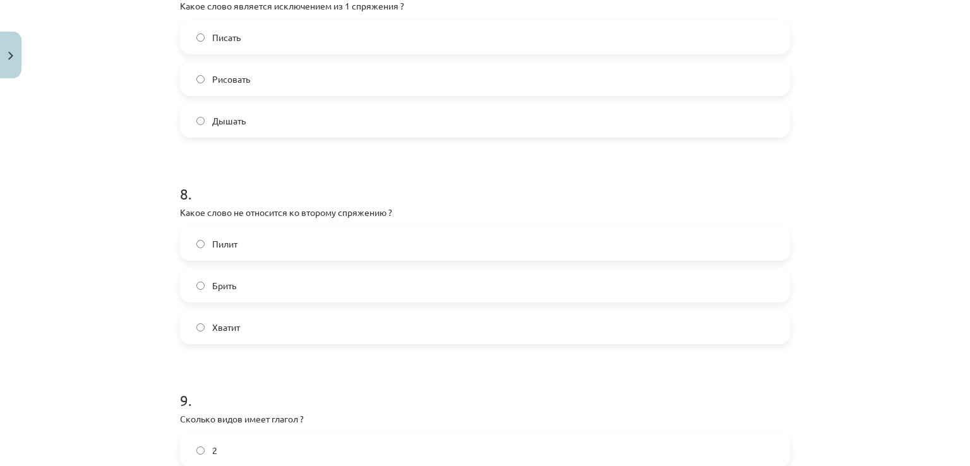
click at [288, 296] on label "Брить" at bounding box center [484, 286] width 607 height 32
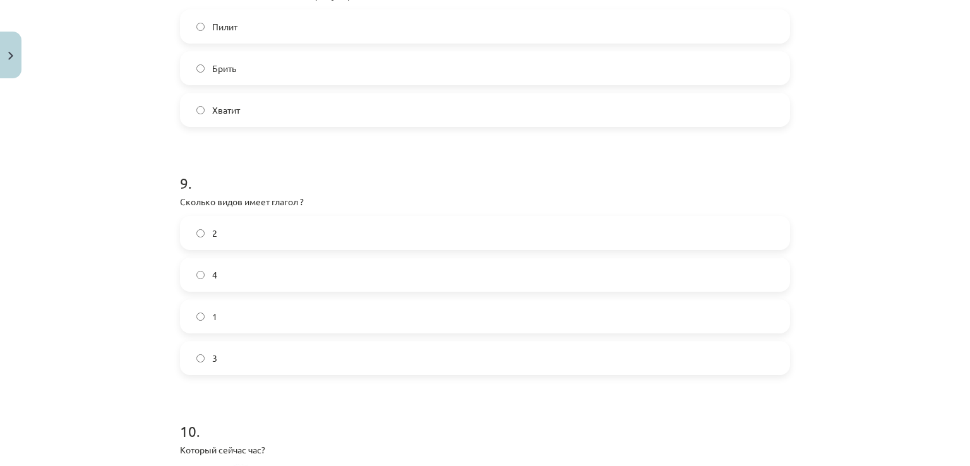
scroll to position [2084, 0]
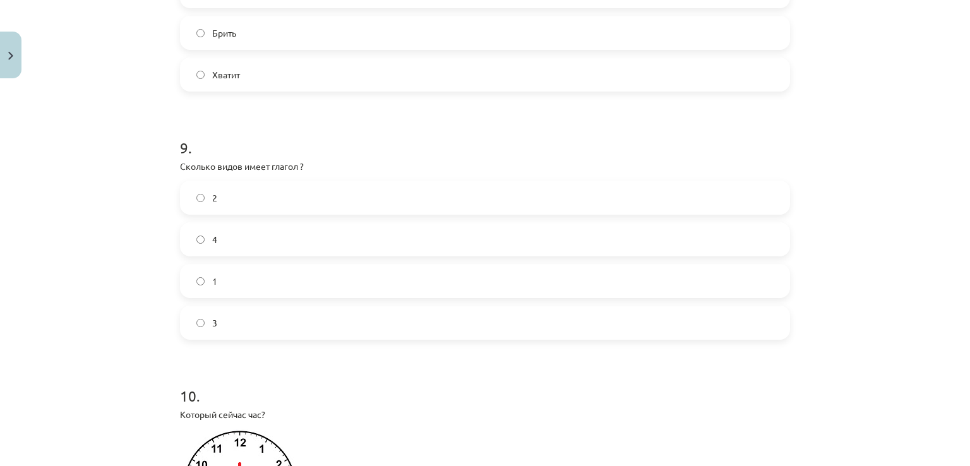
click at [285, 212] on label "2" at bounding box center [484, 198] width 607 height 32
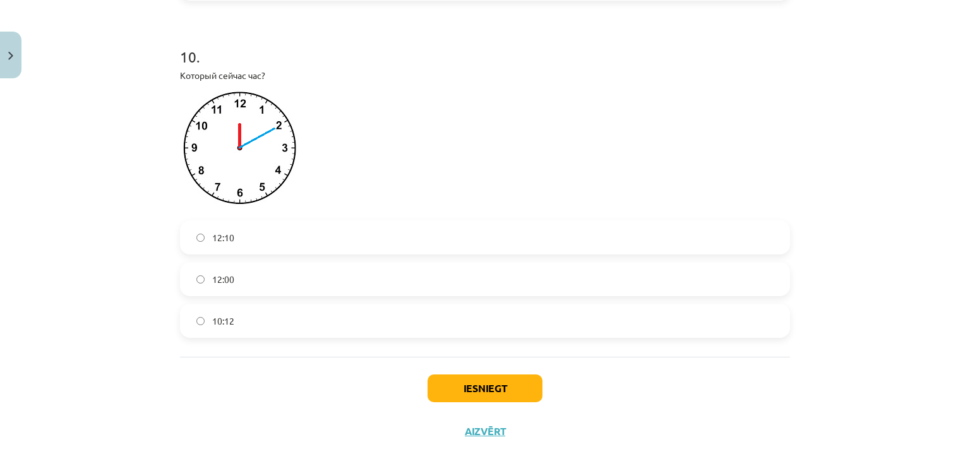
scroll to position [2454, 0]
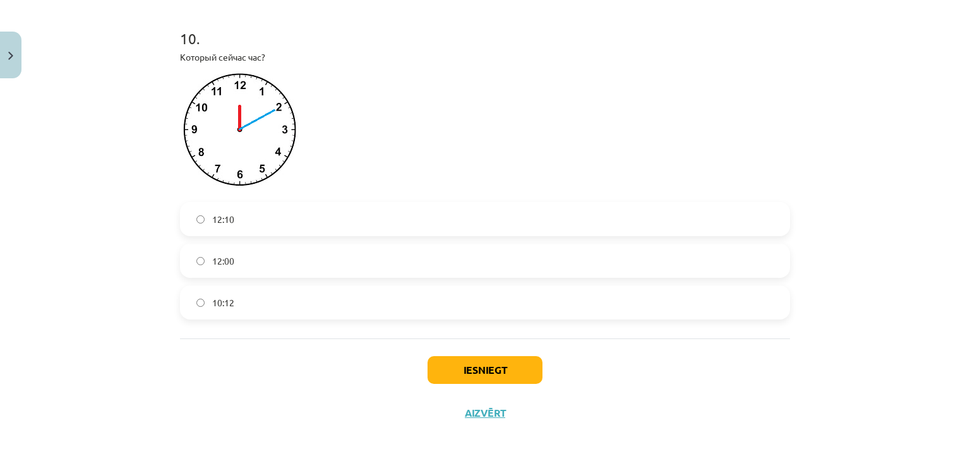
click at [271, 212] on label "12:10" at bounding box center [484, 219] width 607 height 32
click at [492, 377] on button "Iesniegt" at bounding box center [484, 370] width 115 height 28
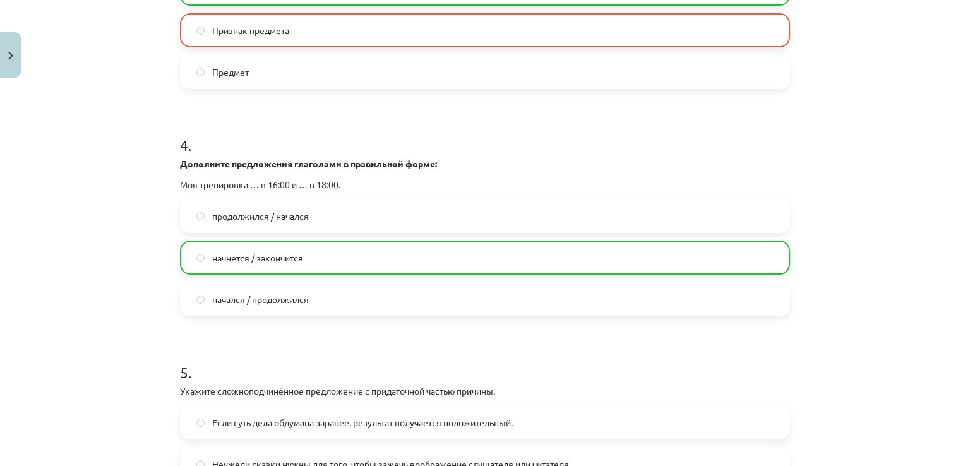
scroll to position [2493, 0]
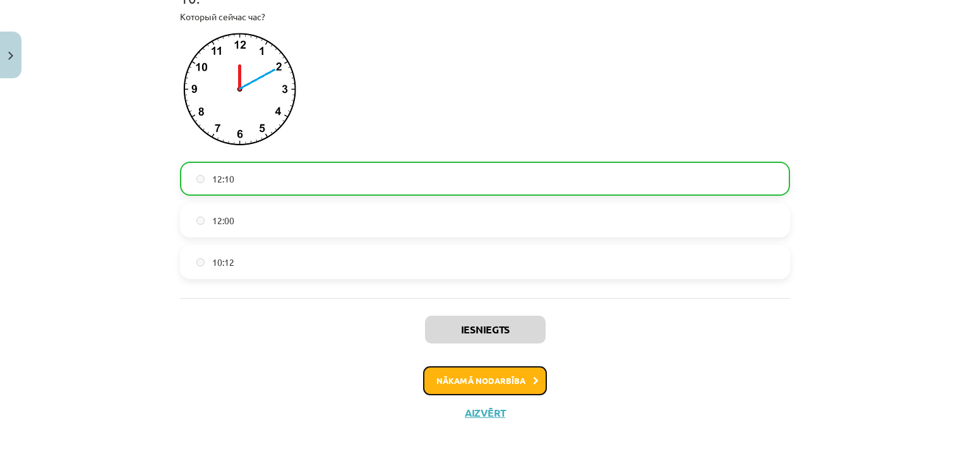
click at [504, 374] on button "Nākamā nodarbība" at bounding box center [485, 380] width 124 height 29
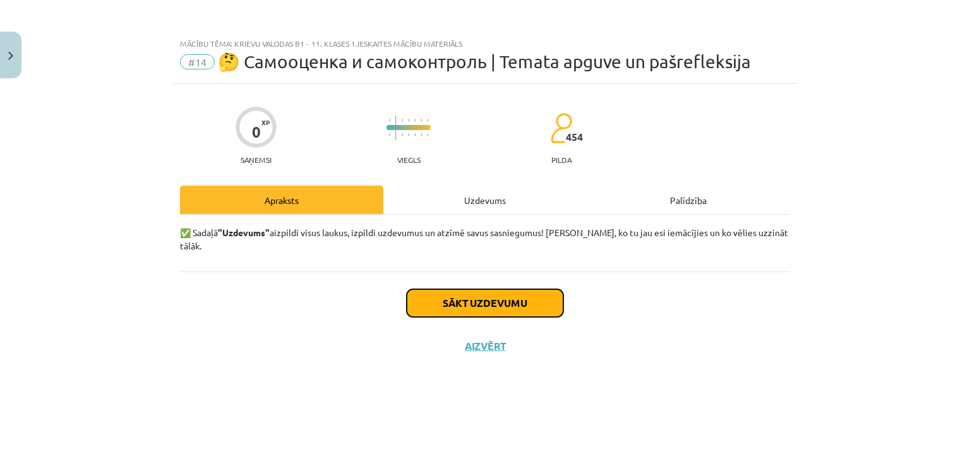
click at [475, 296] on button "Sākt uzdevumu" at bounding box center [485, 303] width 157 height 28
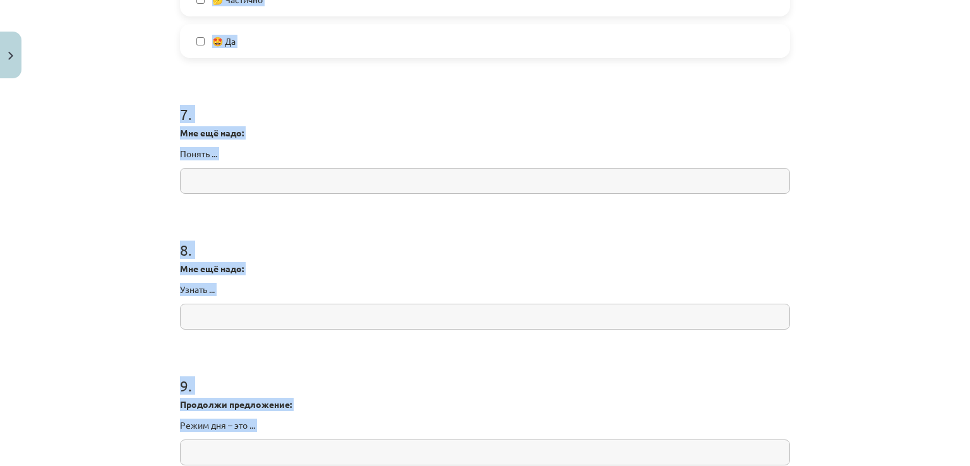
scroll to position [1642, 0]
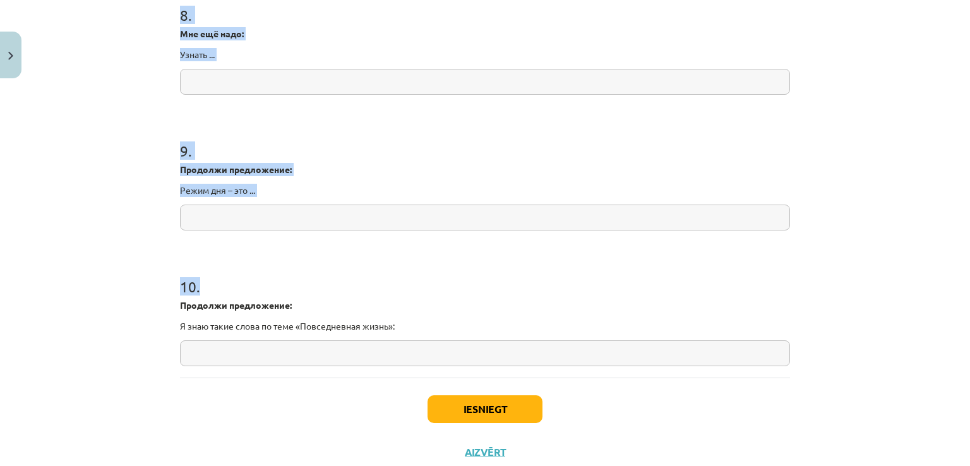
drag, startPoint x: 146, startPoint y: 203, endPoint x: 518, endPoint y: 342, distance: 397.2
click at [518, 342] on div "Mācību tēma: Krievu valodas b1 - 11. klases 1.ieskaites mācību materiāls #14 🤔 …" at bounding box center [485, 233] width 970 height 466
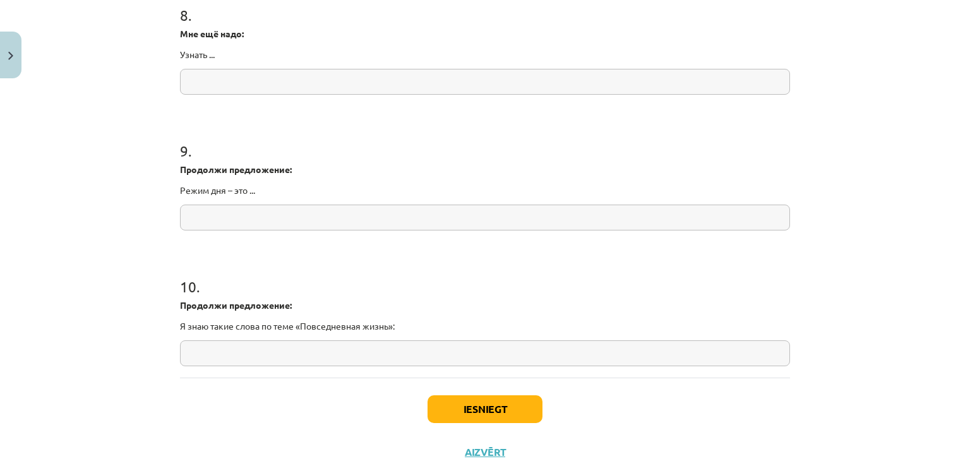
drag, startPoint x: 518, startPoint y: 342, endPoint x: 313, endPoint y: 172, distance: 266.4
click at [313, 172] on p "Продолжи предложение:" at bounding box center [485, 169] width 610 height 13
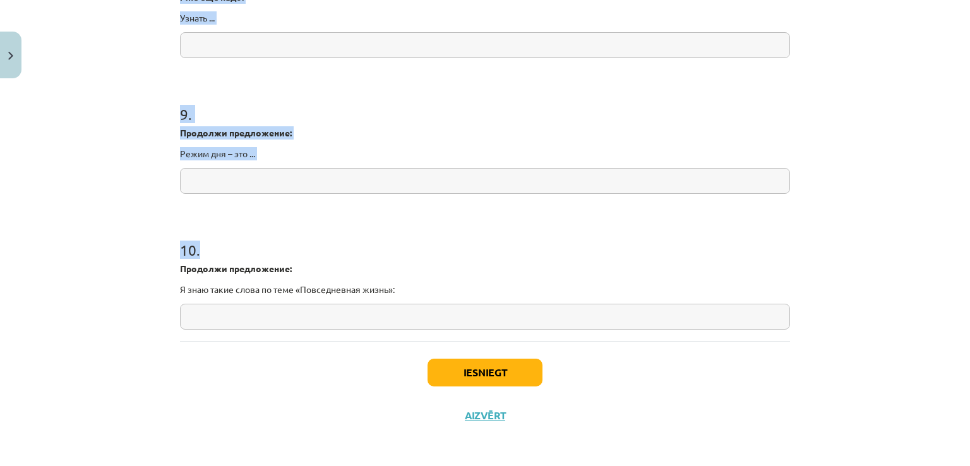
scroll to position [1680, 0]
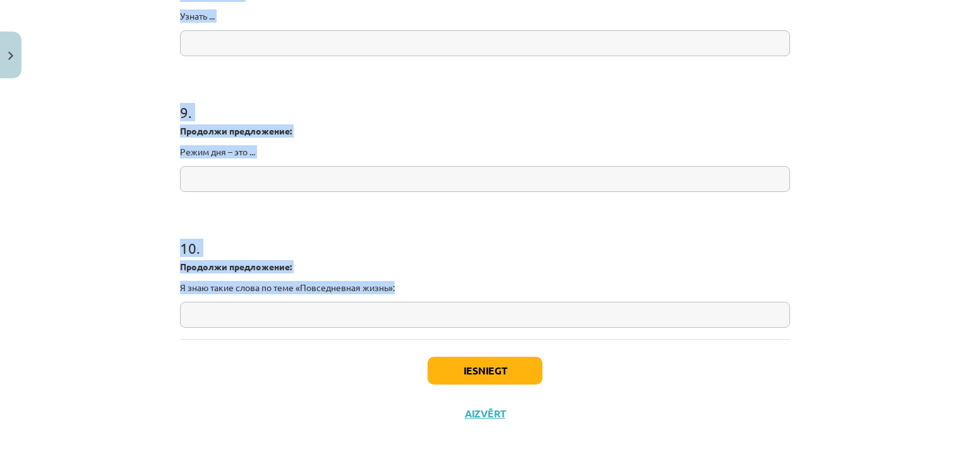
drag, startPoint x: 150, startPoint y: 146, endPoint x: 520, endPoint y: 292, distance: 397.9
click at [520, 292] on div "Mācību tēma: Krievu valodas b1 - 11. klases 1.ieskaites mācību materiāls #14 🤔 …" at bounding box center [485, 233] width 970 height 466
click at [313, 140] on div "Продолжи предложение: Режим дня – это ..." at bounding box center [485, 141] width 610 height 34
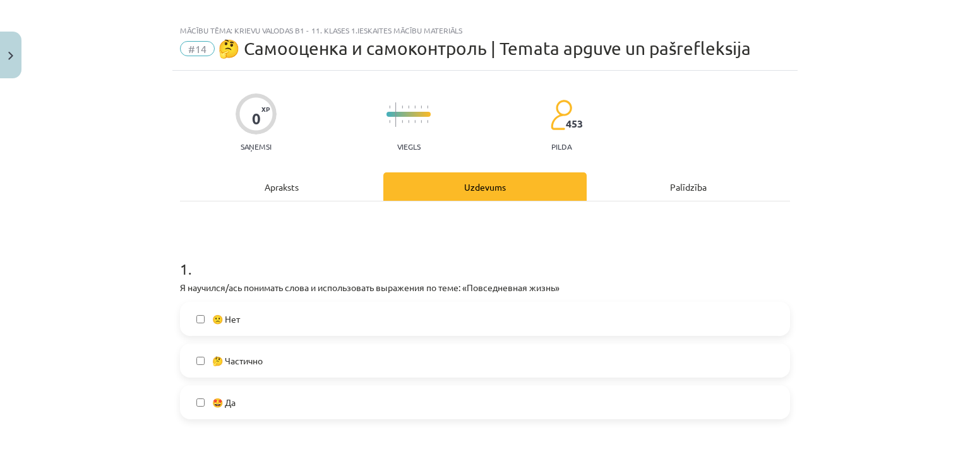
scroll to position [0, 0]
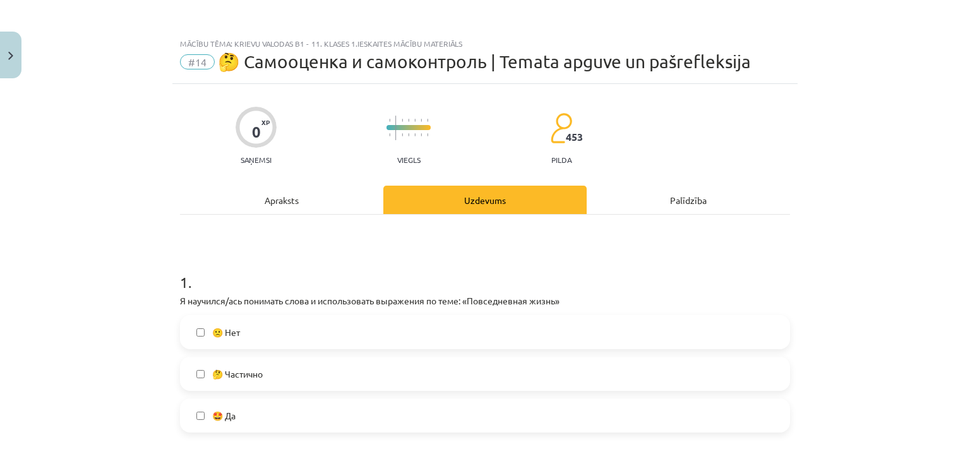
click at [227, 331] on span "🙁 Нет" at bounding box center [226, 332] width 28 height 13
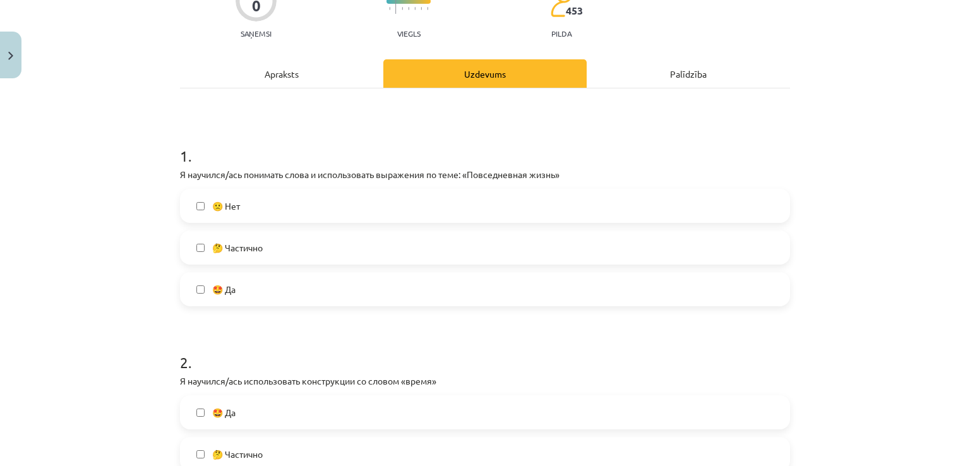
click at [245, 299] on label "🤩 Да" at bounding box center [484, 289] width 607 height 32
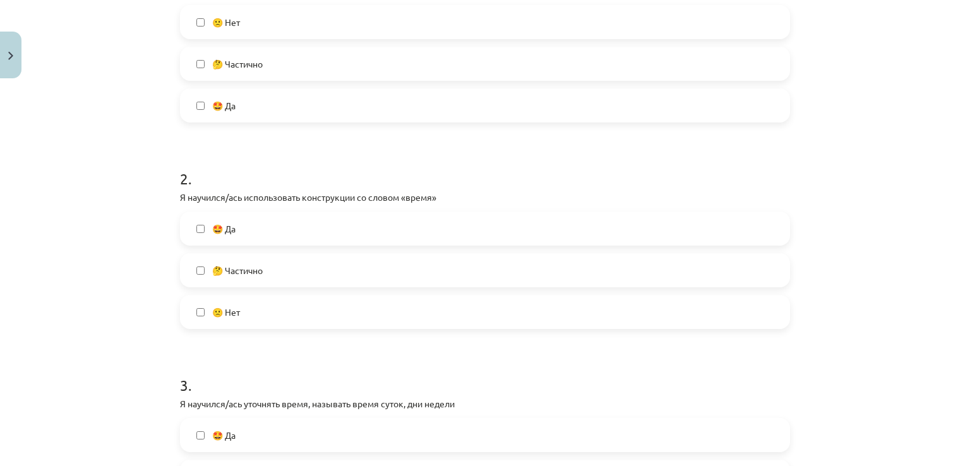
scroll to position [316, 0]
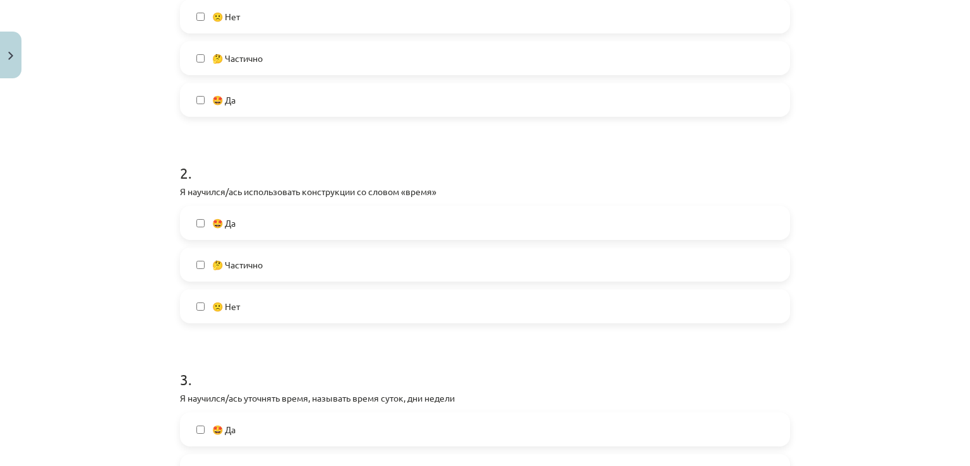
click at [245, 299] on label "🙁 Нет" at bounding box center [484, 306] width 607 height 32
click at [253, 224] on label "🤩 Да" at bounding box center [484, 223] width 607 height 32
click at [253, 18] on label "🙁 Нет" at bounding box center [484, 17] width 607 height 32
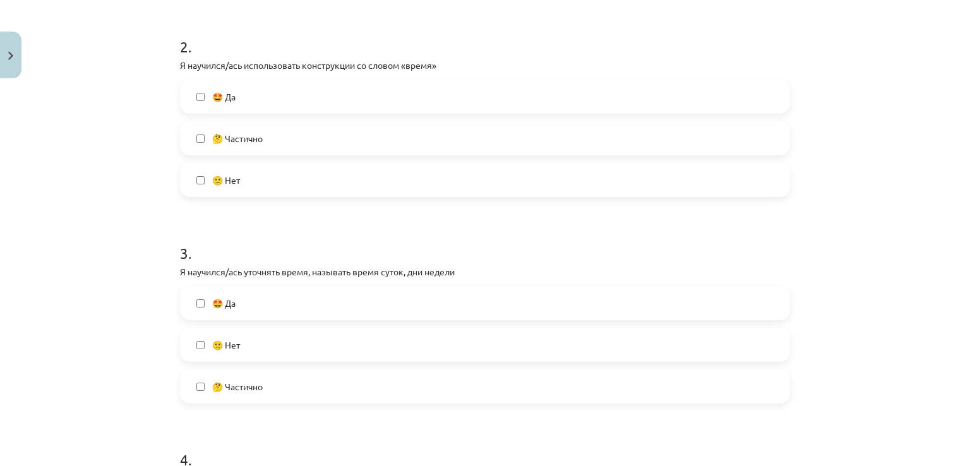
click at [298, 310] on label "🤩 Да" at bounding box center [484, 303] width 607 height 32
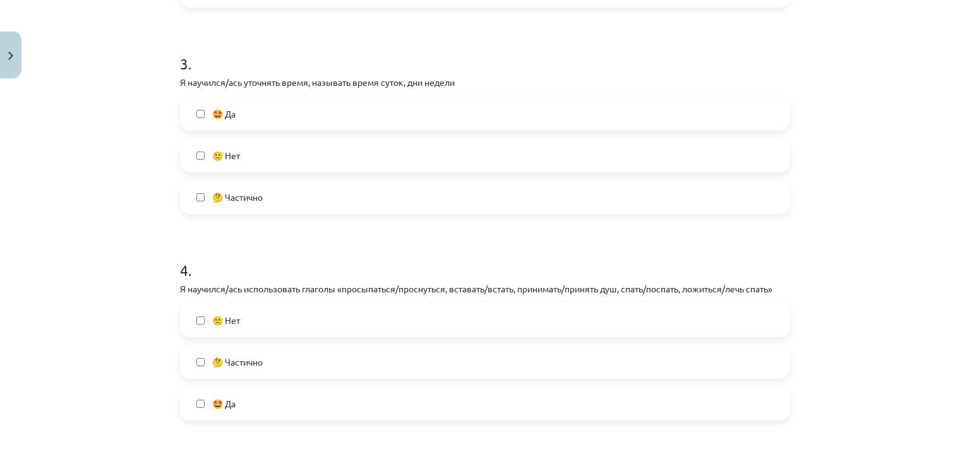
click at [282, 410] on label "🤩 Да" at bounding box center [484, 404] width 607 height 32
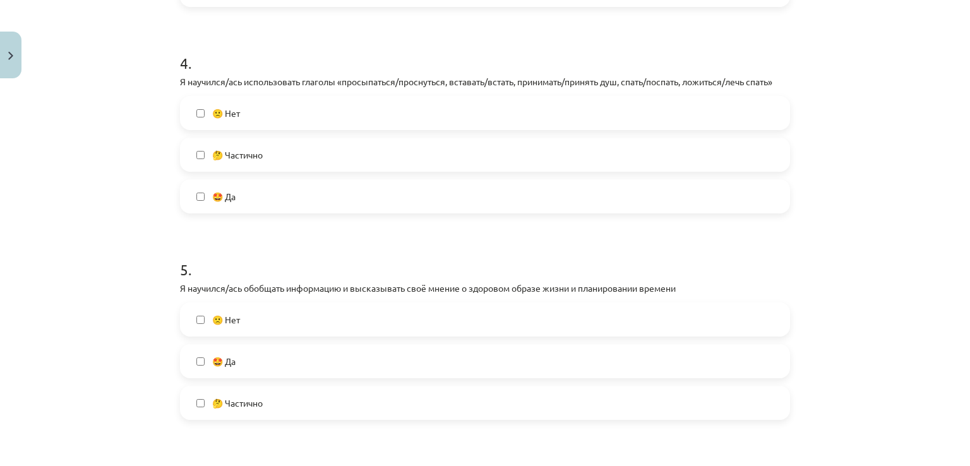
scroll to position [1010, 0]
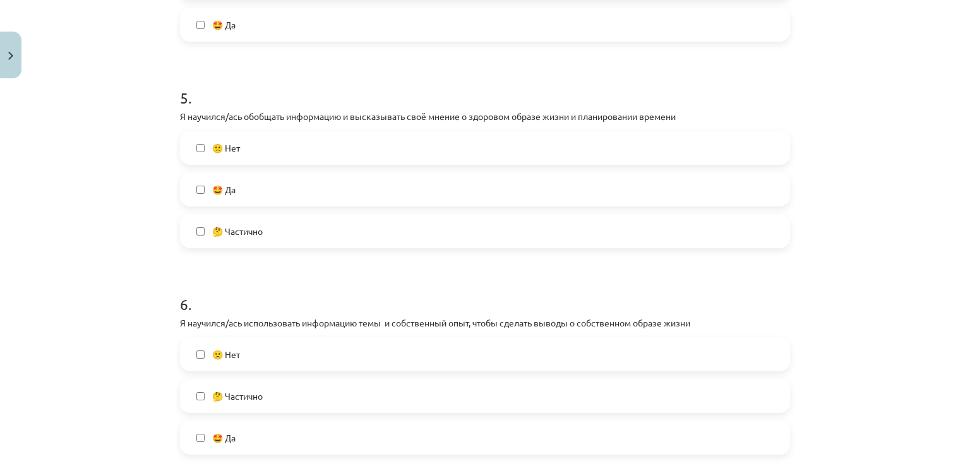
click at [262, 188] on label "🤩 Да" at bounding box center [484, 190] width 607 height 32
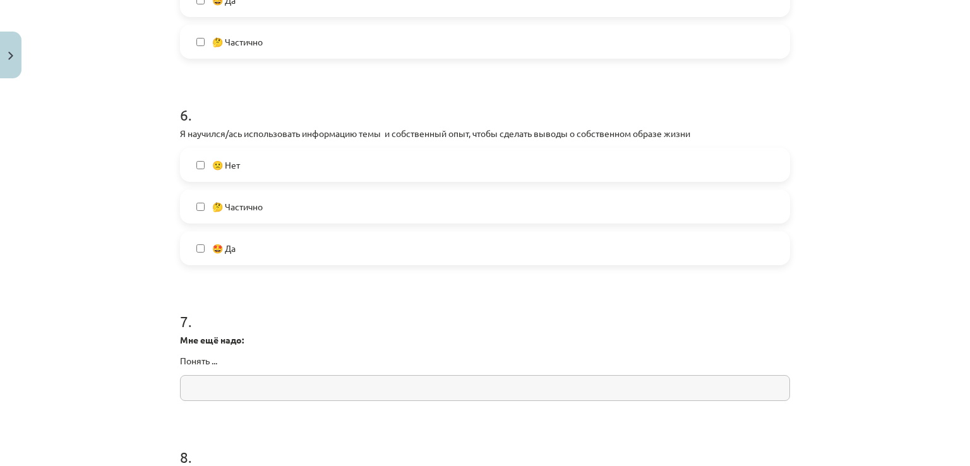
click at [268, 245] on label "🤩 Да" at bounding box center [484, 248] width 607 height 32
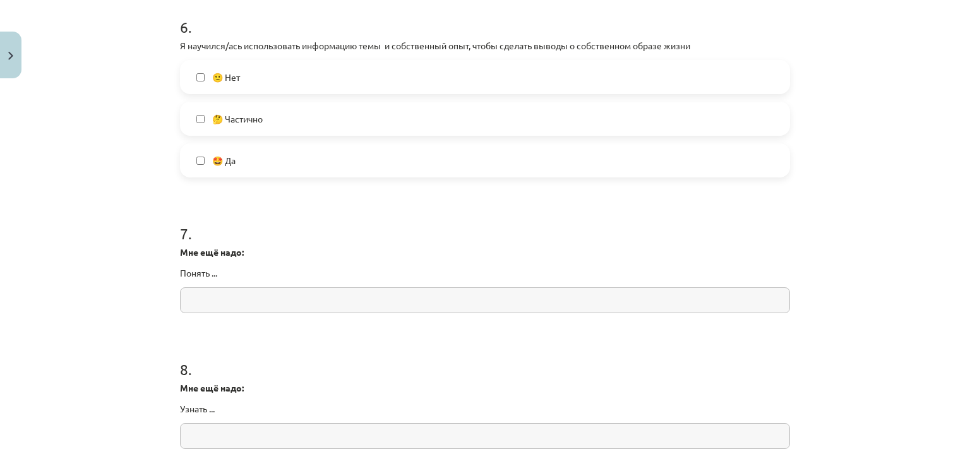
scroll to position [1326, 0]
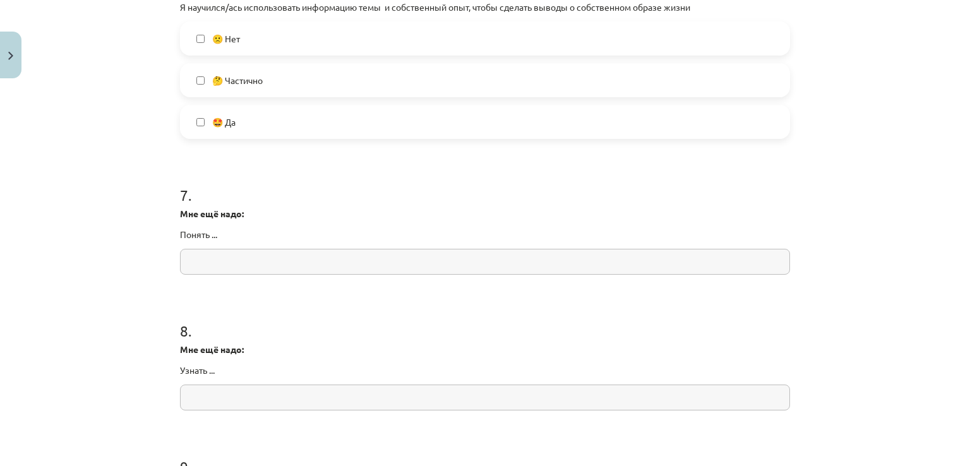
click at [278, 268] on input "text" at bounding box center [485, 262] width 610 height 26
paste input "**********"
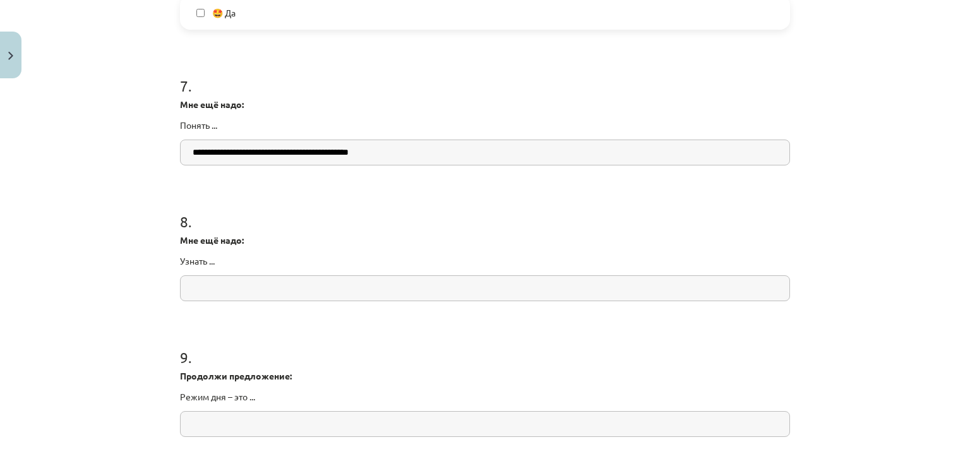
scroll to position [1579, 0]
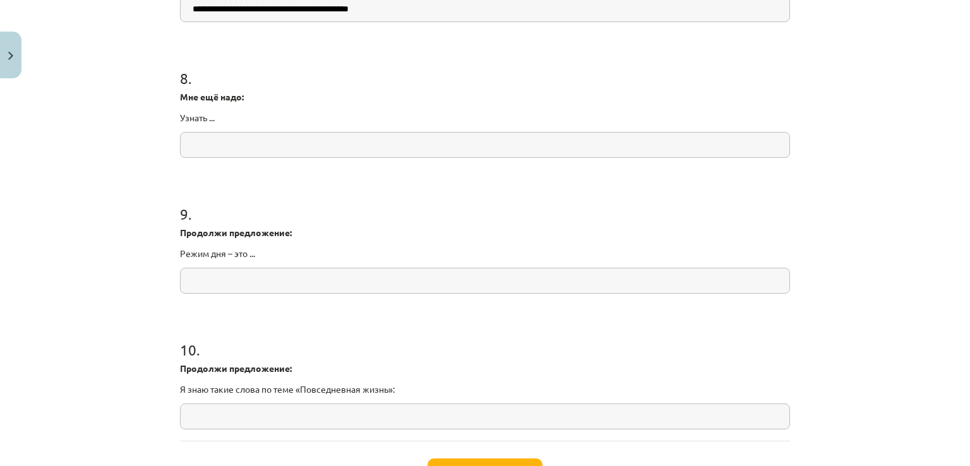
type input "**********"
click at [307, 144] on input "text" at bounding box center [485, 145] width 610 height 26
paste input "**********"
type input "**********"
click at [266, 289] on input "text" at bounding box center [485, 281] width 610 height 26
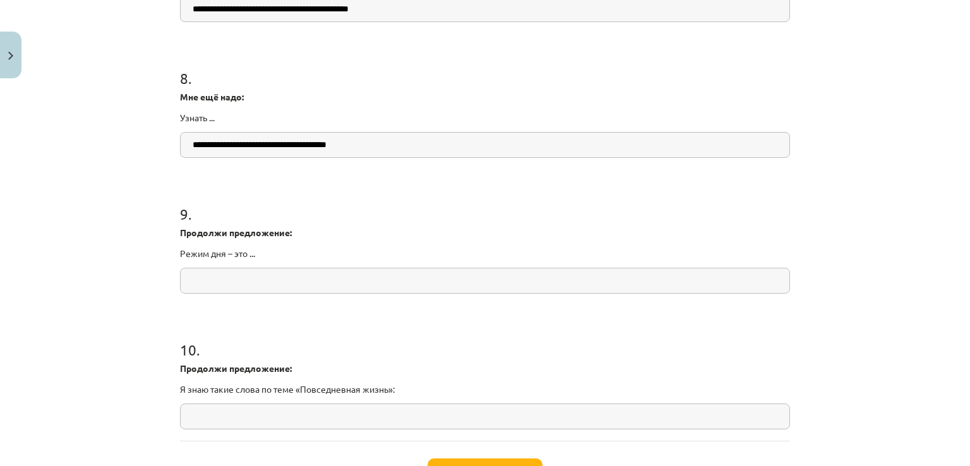
paste input "**********"
type input "**********"
drag, startPoint x: 383, startPoint y: 278, endPoint x: 167, endPoint y: 256, distance: 217.8
paste input "**********"
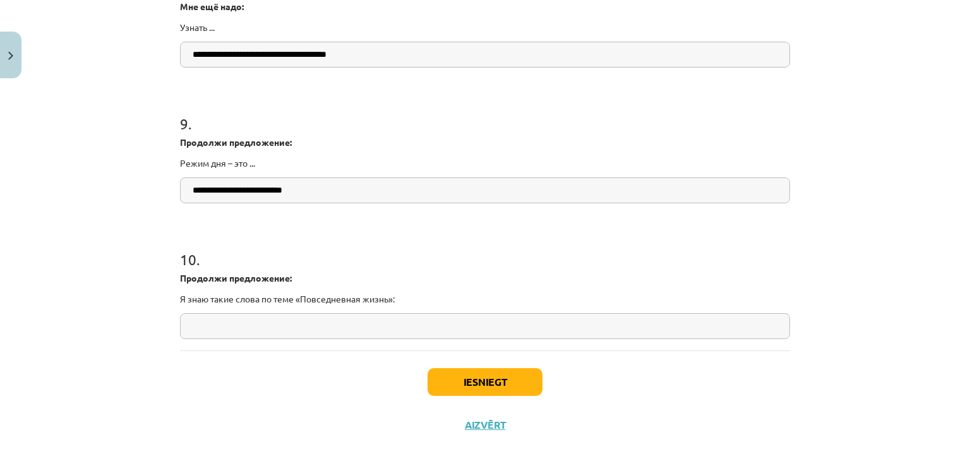
scroll to position [1680, 0]
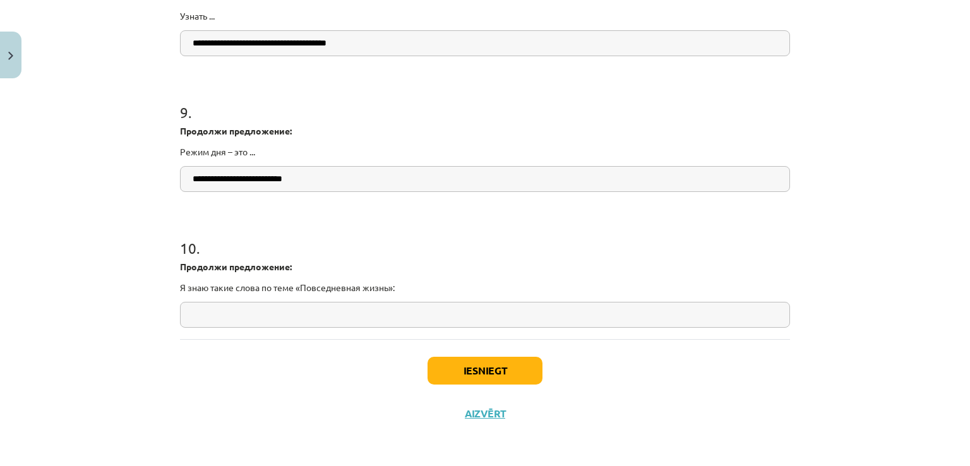
type input "**********"
click at [328, 302] on input "text" at bounding box center [485, 315] width 610 height 26
paste input "**********"
type input "**********"
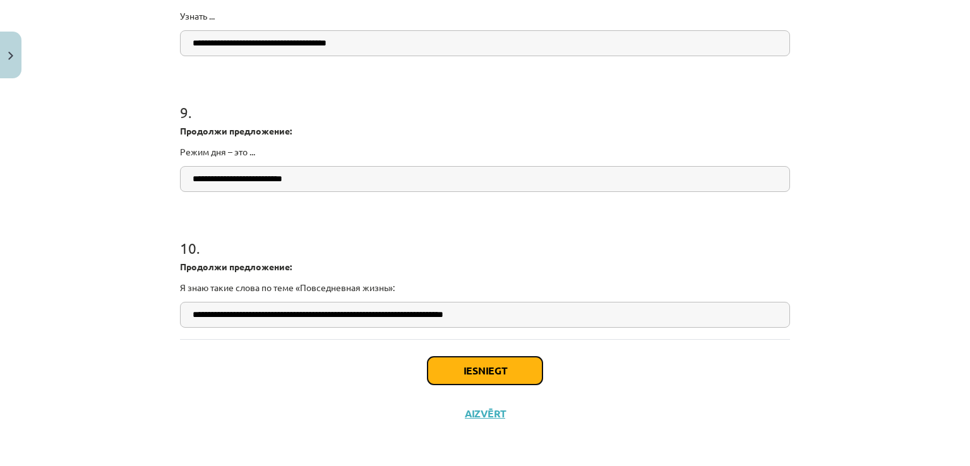
click at [464, 357] on button "Iesniegt" at bounding box center [484, 371] width 115 height 28
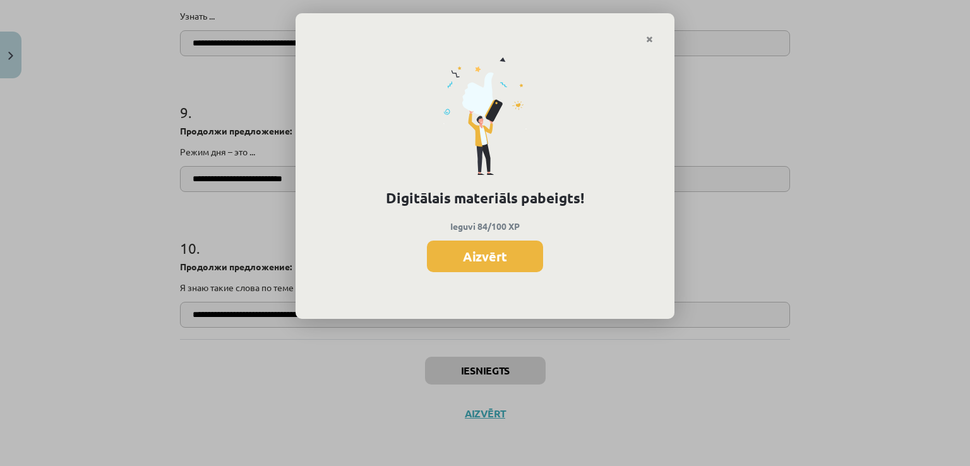
click at [478, 236] on div "Digitālais materiāls pabeigts! Ieguvi 84/100 XP Aizvērt" at bounding box center [484, 181] width 379 height 275
click at [492, 268] on button "Aizvērt" at bounding box center [485, 257] width 116 height 32
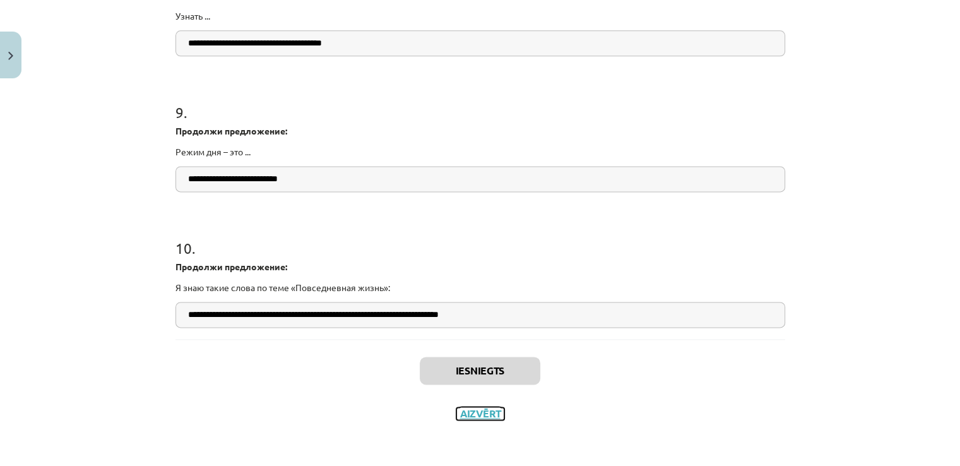
click at [470, 417] on button "Aizvērt" at bounding box center [481, 413] width 48 height 13
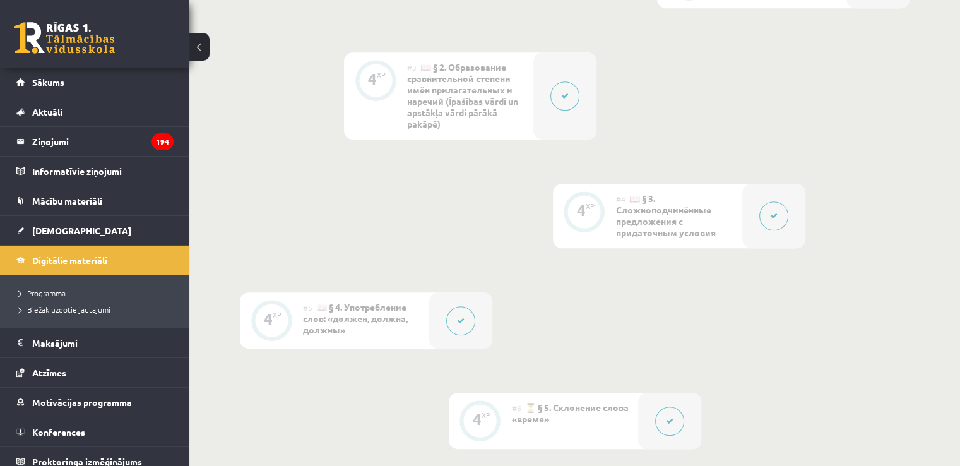
scroll to position [631, 0]
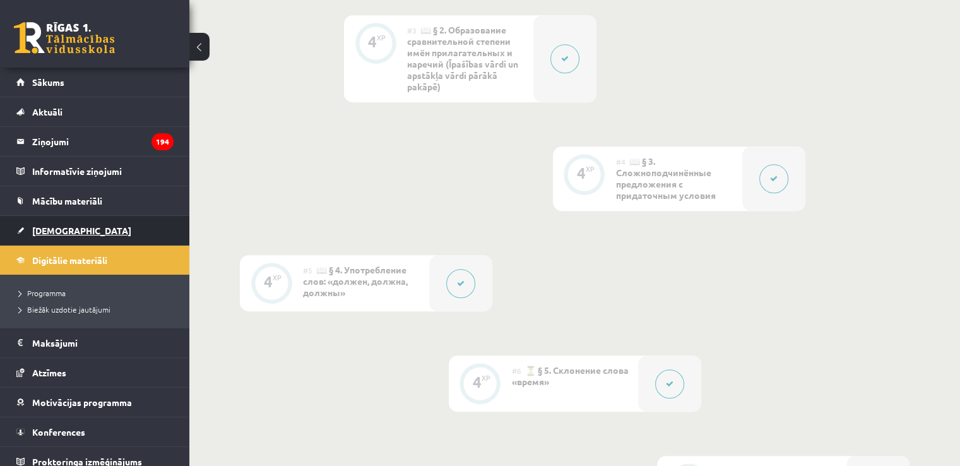
click at [48, 229] on span "[DEMOGRAPHIC_DATA]" at bounding box center [81, 230] width 99 height 11
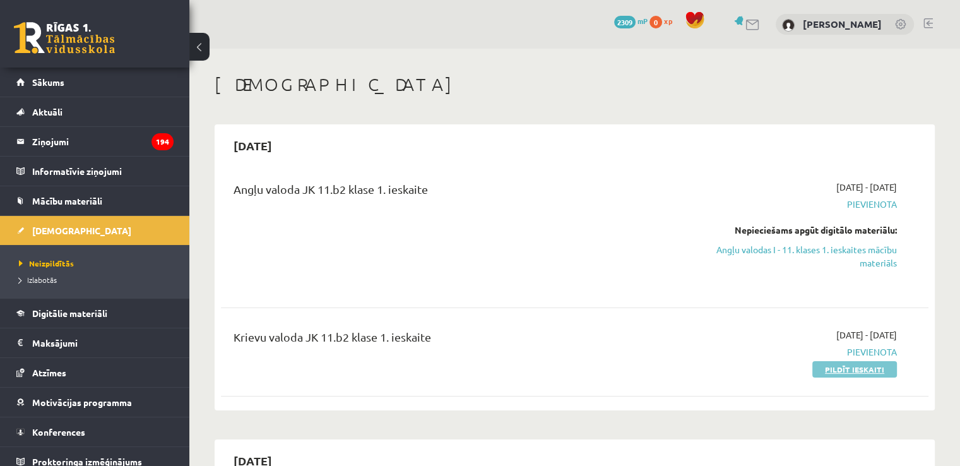
click at [884, 369] on link "Pildīt ieskaiti" at bounding box center [855, 369] width 85 height 16
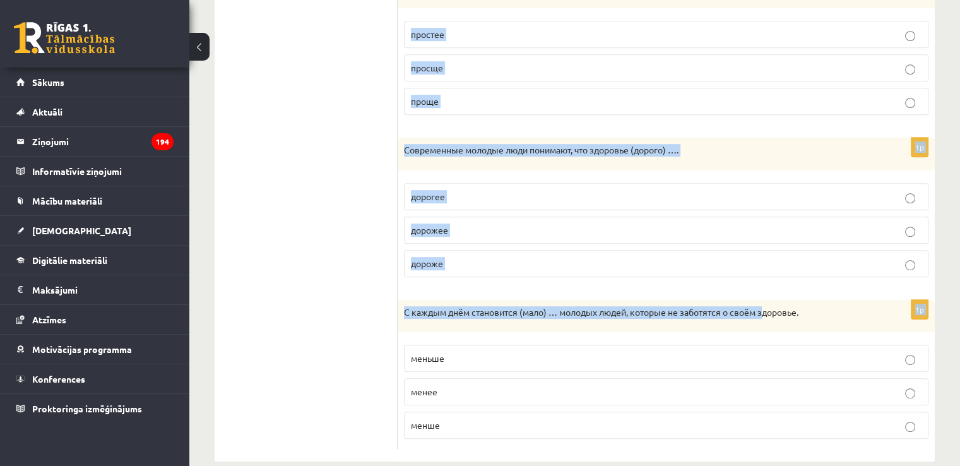
scroll to position [625, 0]
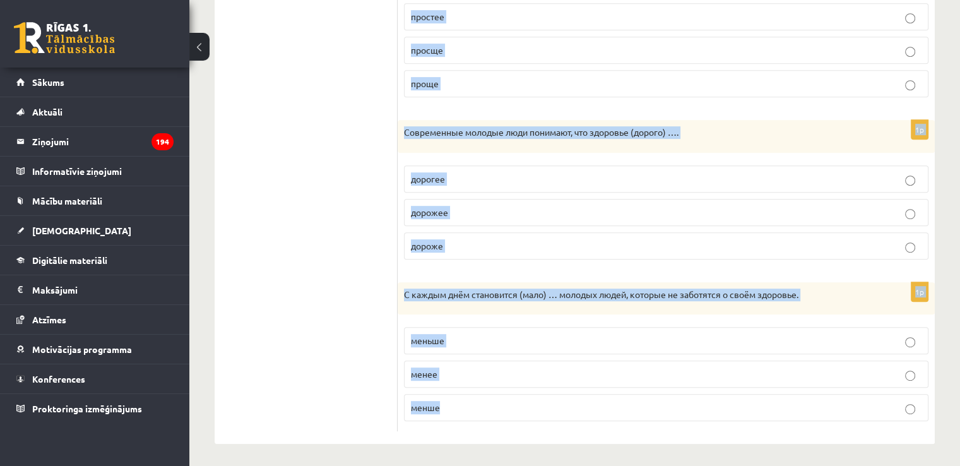
drag, startPoint x: 408, startPoint y: 37, endPoint x: 794, endPoint y: 403, distance: 531.9
click at [794, 403] on div "Выберите правильную форму сравнительной степени. 1p Нельзя ложиться спать (позд…" at bounding box center [666, 17] width 537 height 856
copy form "Выберите правильную форму сравнительной степени. 1p Нельзя ложиться спать (позд…"
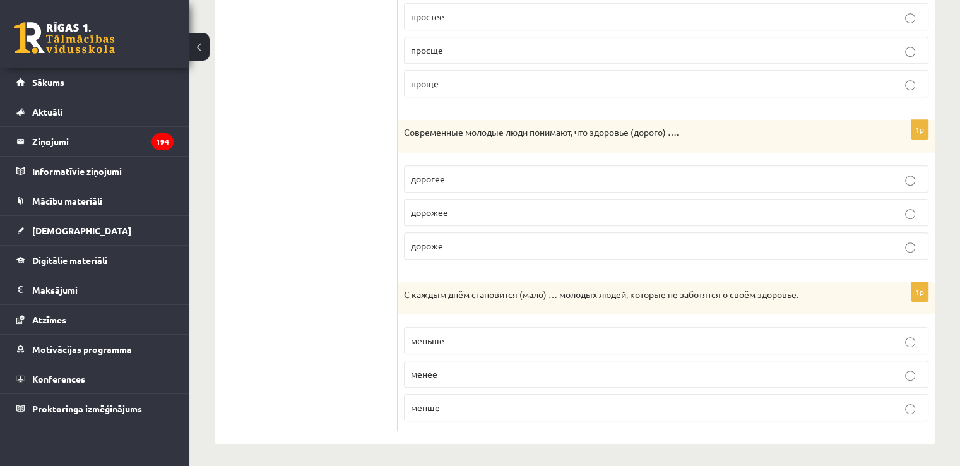
click at [316, 153] on ul "1. uzdevums 2. uzdevums 3. uzdevums 4. uzdevums 5. uzdevums 6. uzdevums 7. uzde…" at bounding box center [312, 17] width 170 height 830
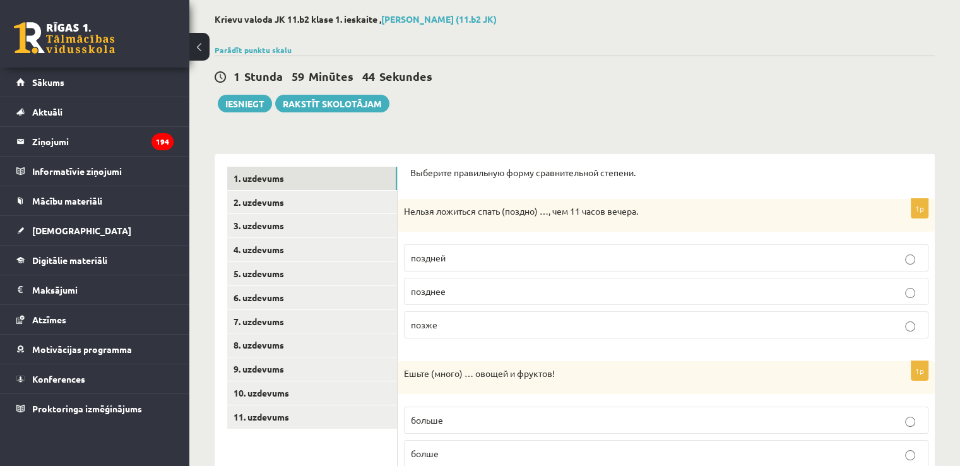
scroll to position [63, 0]
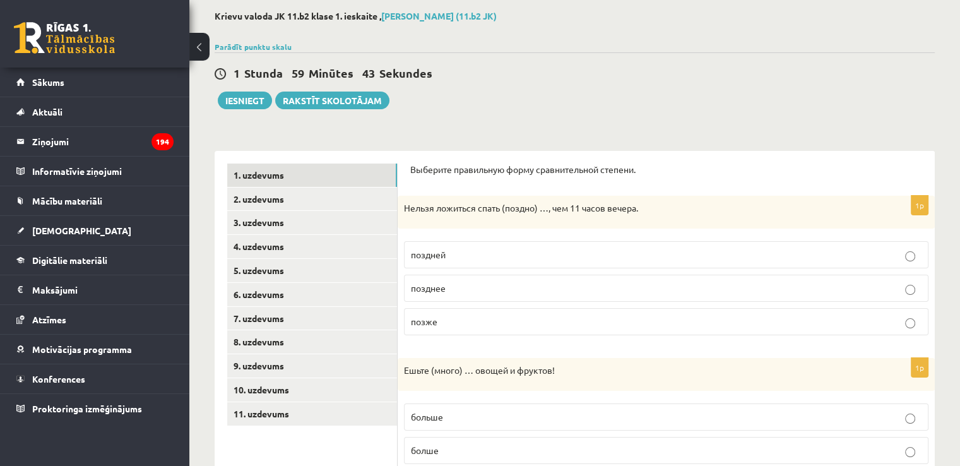
click at [562, 296] on label "позднее" at bounding box center [666, 288] width 525 height 27
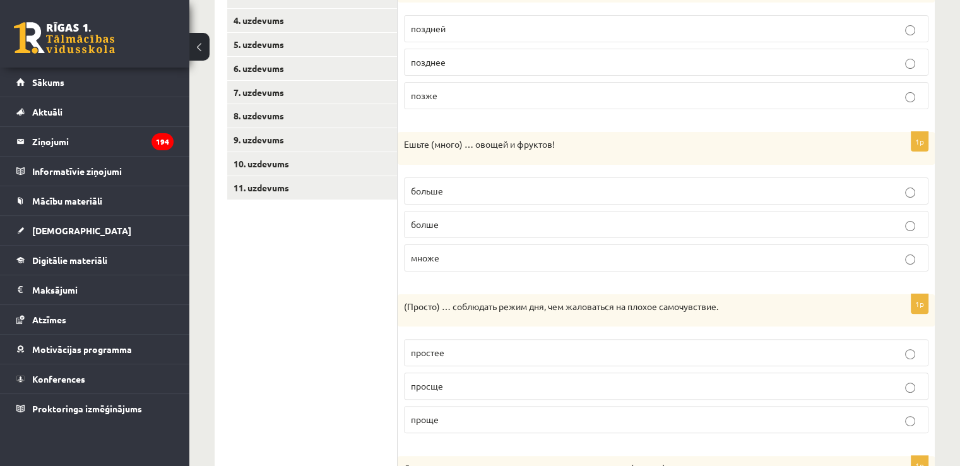
scroll to position [316, 0]
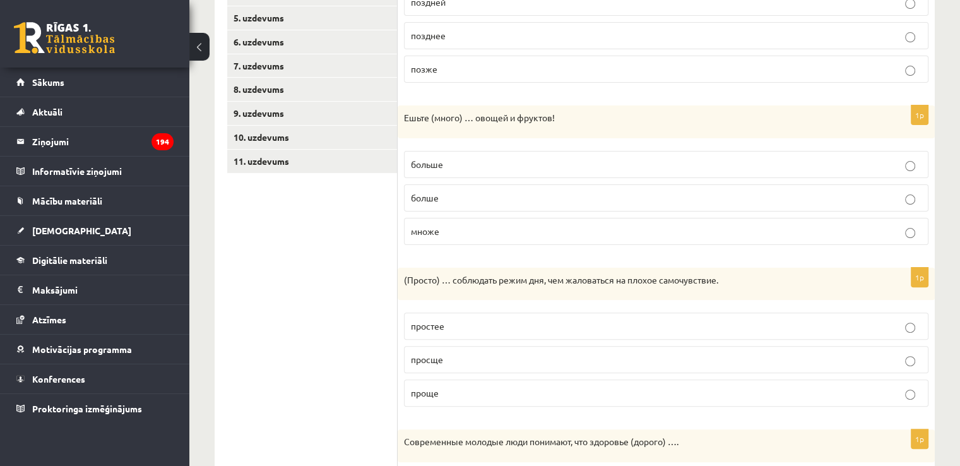
click at [542, 196] on p "болше" at bounding box center [666, 197] width 511 height 13
click at [523, 162] on p "больше" at bounding box center [666, 164] width 511 height 13
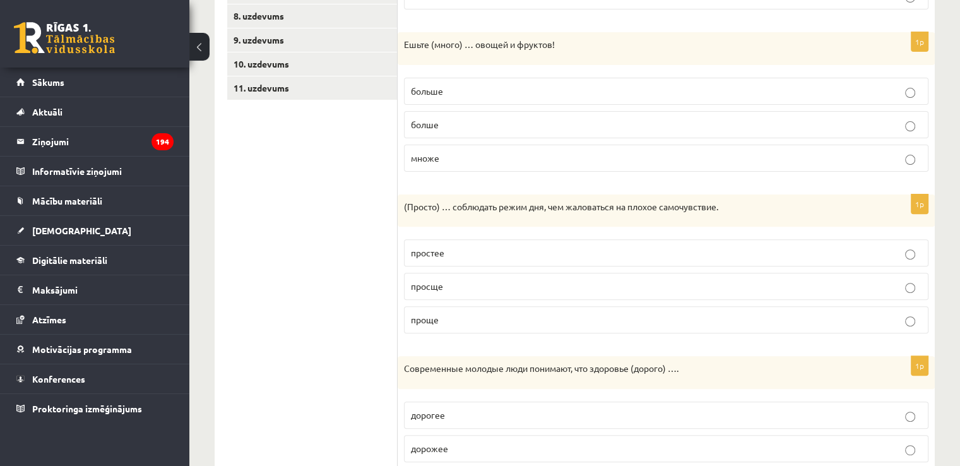
scroll to position [442, 0]
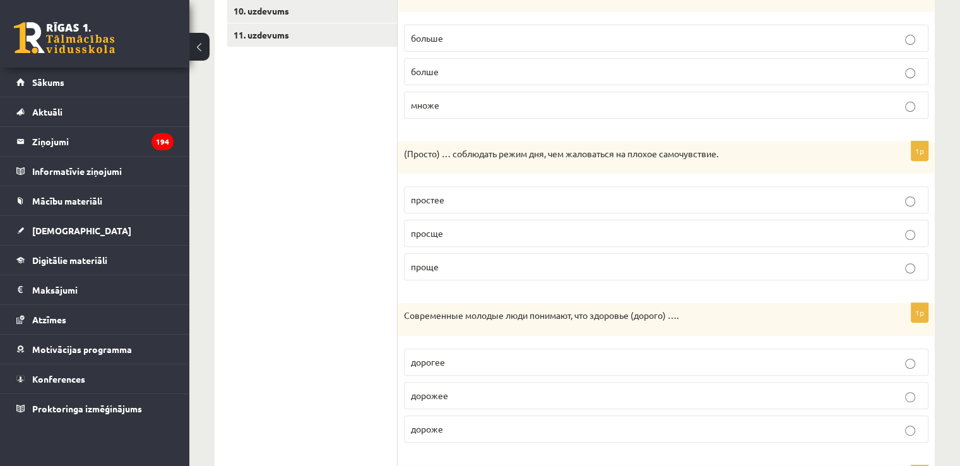
drag, startPoint x: 445, startPoint y: 277, endPoint x: 366, endPoint y: 119, distance: 175.6
click at [444, 277] on label "проще" at bounding box center [666, 266] width 525 height 27
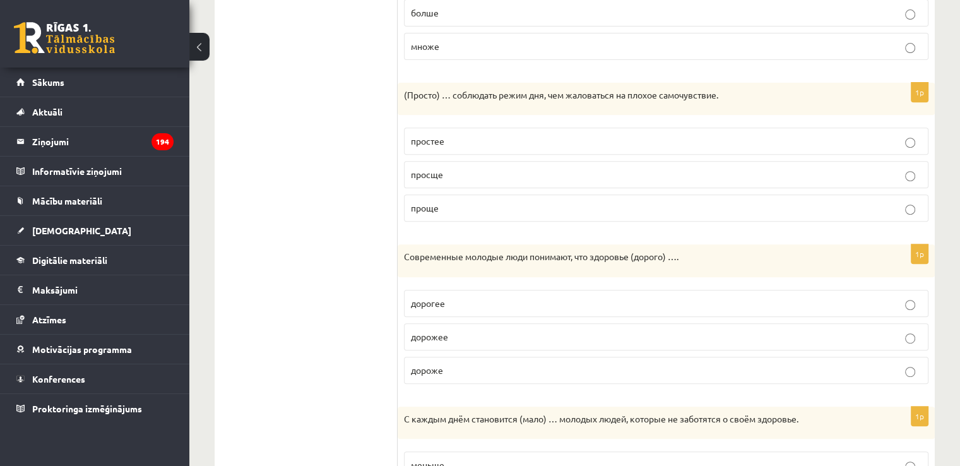
scroll to position [505, 0]
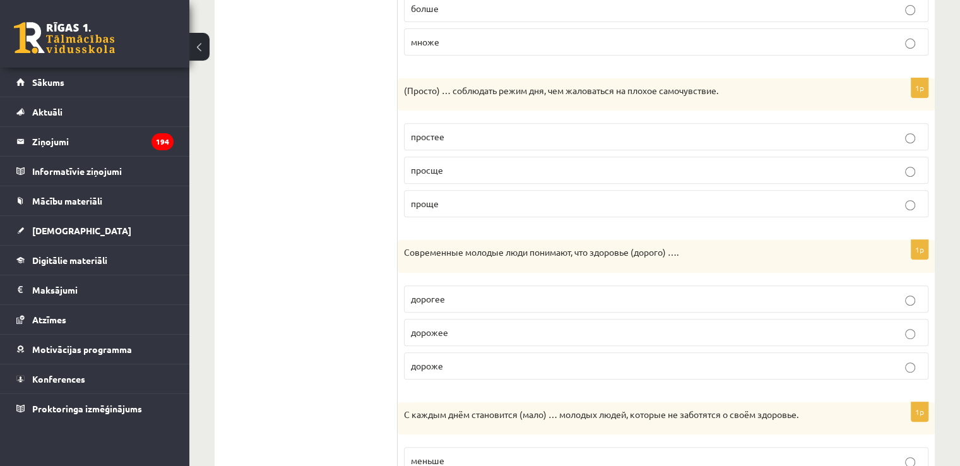
click at [474, 370] on label "дороже" at bounding box center [666, 365] width 525 height 27
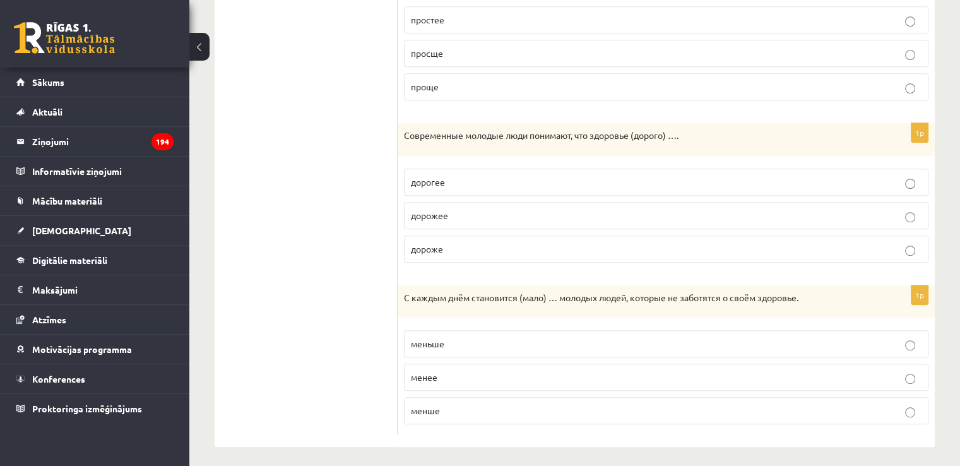
scroll to position [625, 0]
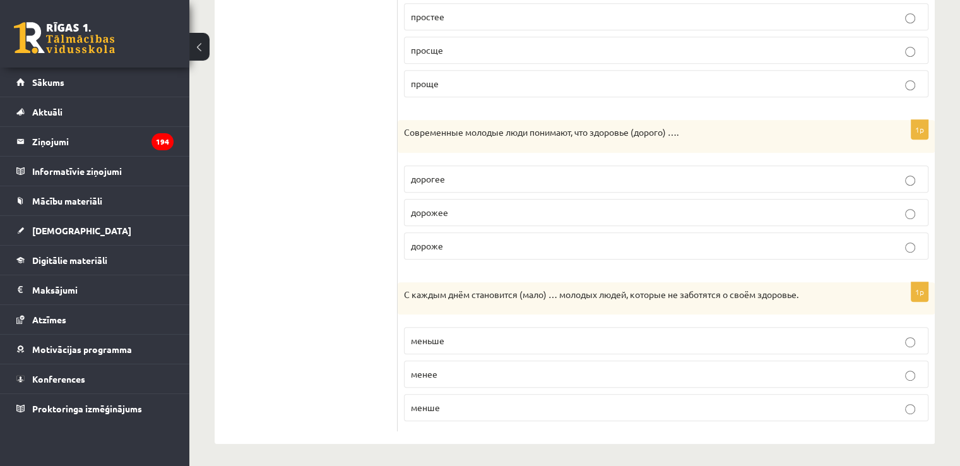
click at [480, 334] on p "меньше" at bounding box center [666, 340] width 511 height 13
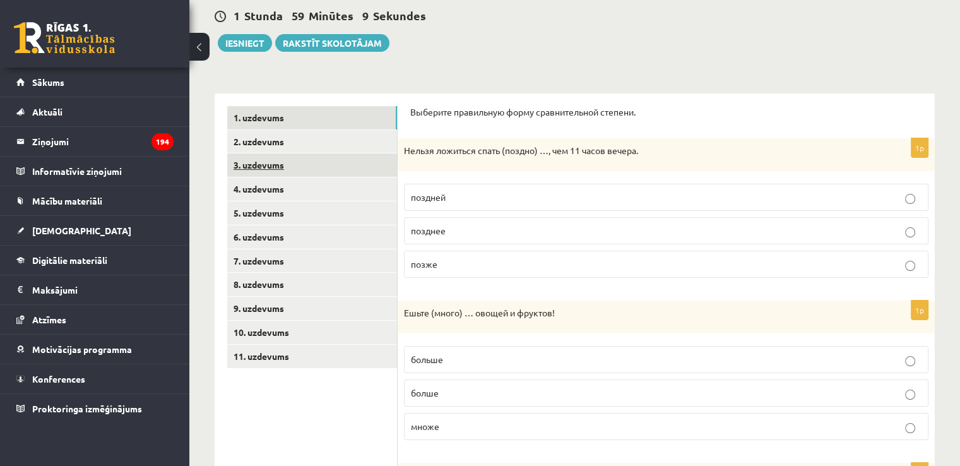
scroll to position [120, 0]
click at [270, 143] on link "2. uzdevums" at bounding box center [312, 142] width 170 height 23
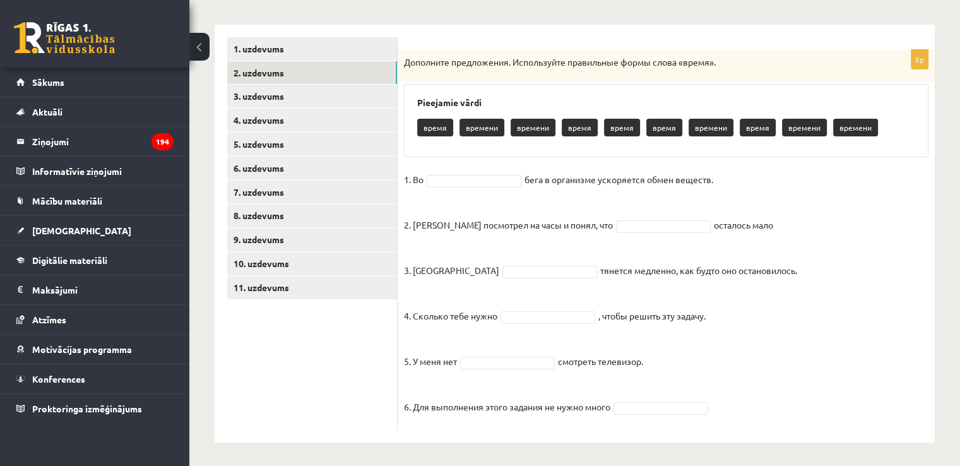
scroll to position [191, 0]
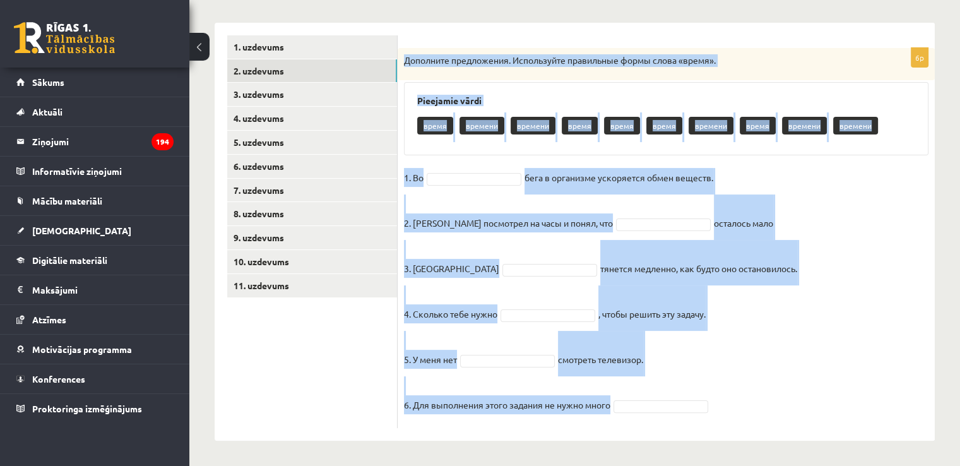
drag, startPoint x: 402, startPoint y: 129, endPoint x: 753, endPoint y: 419, distance: 454.7
click at [753, 419] on div "6p Дополните предложения. Используйте правильные формы слова «время». Pieejamie…" at bounding box center [666, 238] width 537 height 380
copy div "Дополните предложения. Используйте правильные формы слова «время». Pieejamie vā…"
click at [806, 200] on fieldset "1. Во бега в организме ускоряется обмен веществ. 2. Андрис посмотрел на часы и …" at bounding box center [666, 295] width 525 height 254
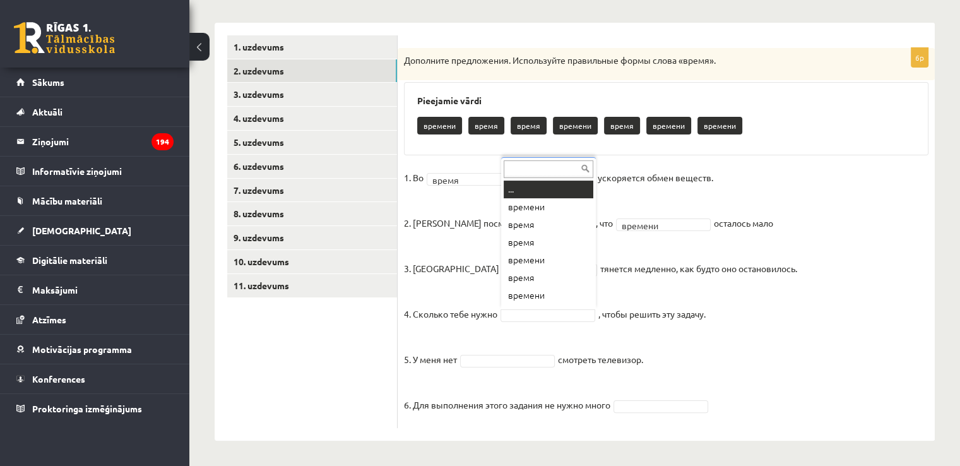
scroll to position [15, 0]
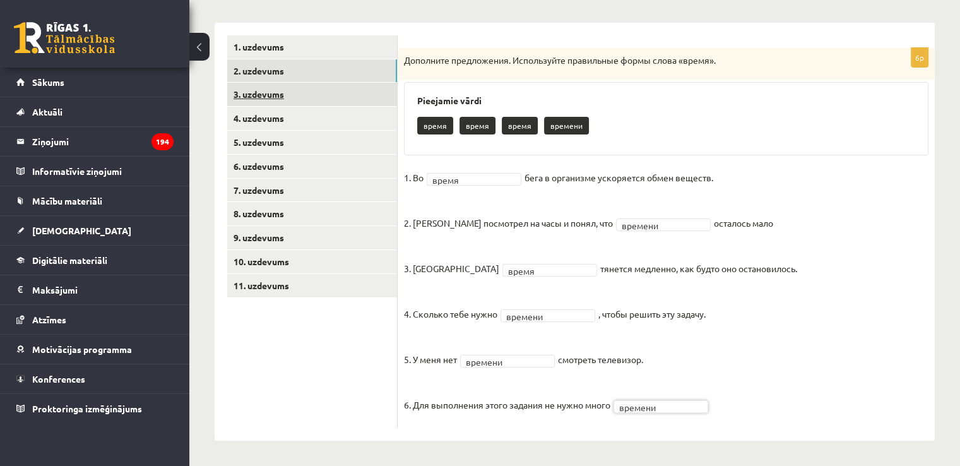
click at [280, 102] on link "3. uzdevums" at bounding box center [312, 94] width 170 height 23
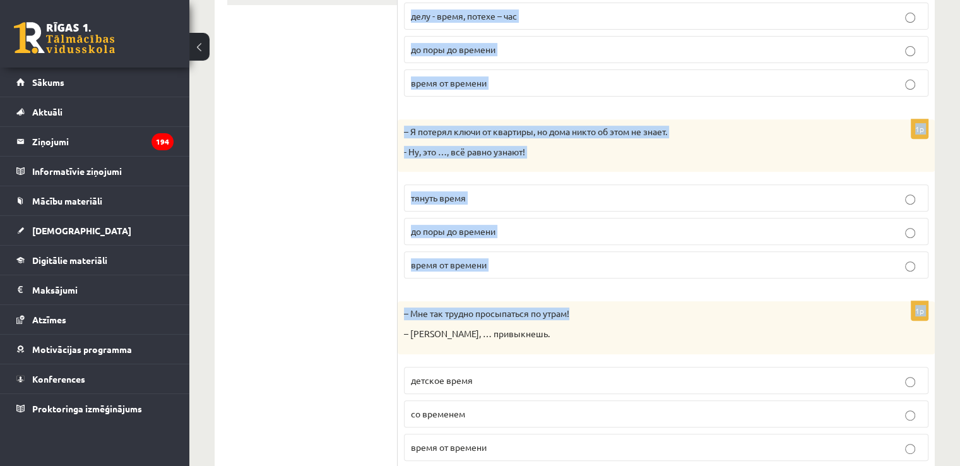
scroll to position [523, 0]
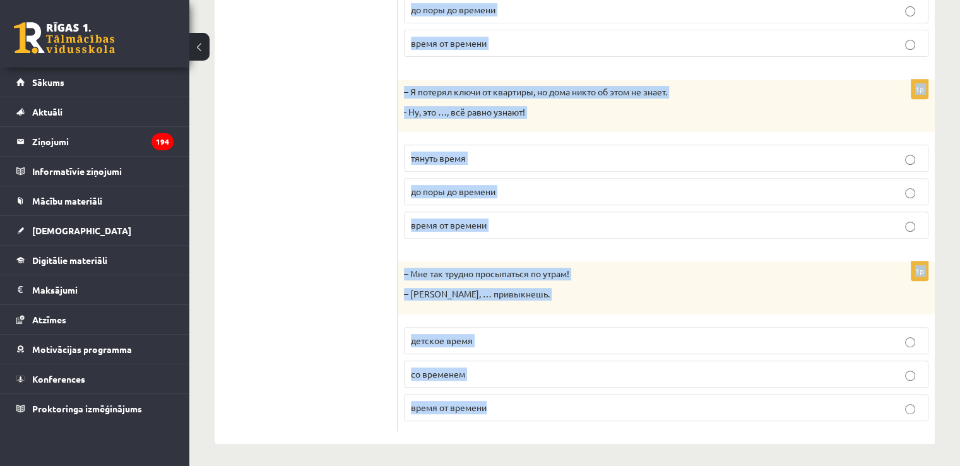
drag, startPoint x: 409, startPoint y: 37, endPoint x: 776, endPoint y: 402, distance: 517.9
click at [776, 402] on div "Дополните мини-диалоги. Выберите верный фразеологизм. 1p – Мария, я помню, ты р…" at bounding box center [666, 67] width 537 height 753
copy form "Дополните мини-диалоги. Выберите верный фразеологизм. 1p – Мария, я помню, ты р…"
click at [399, 175] on div "1p – Я потерял ключи от квартиры, но дома никто об этом не знает. - Ну, это …, …" at bounding box center [666, 164] width 537 height 169
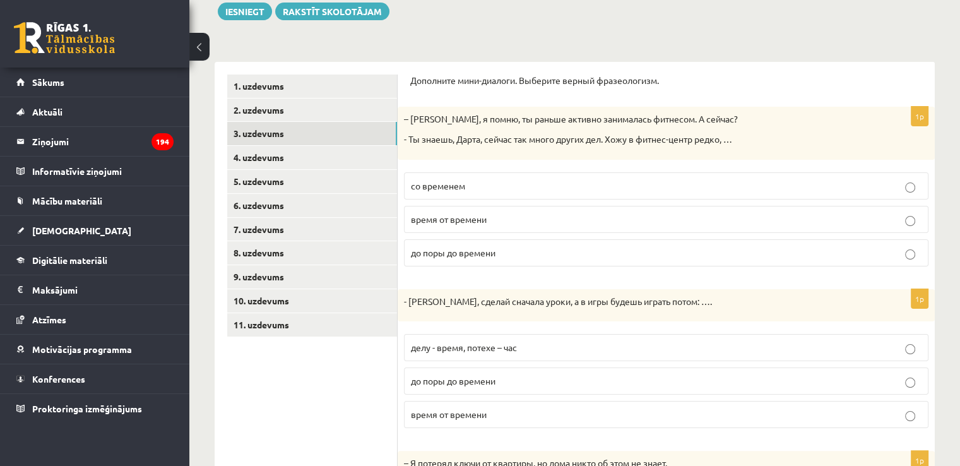
scroll to position [145, 0]
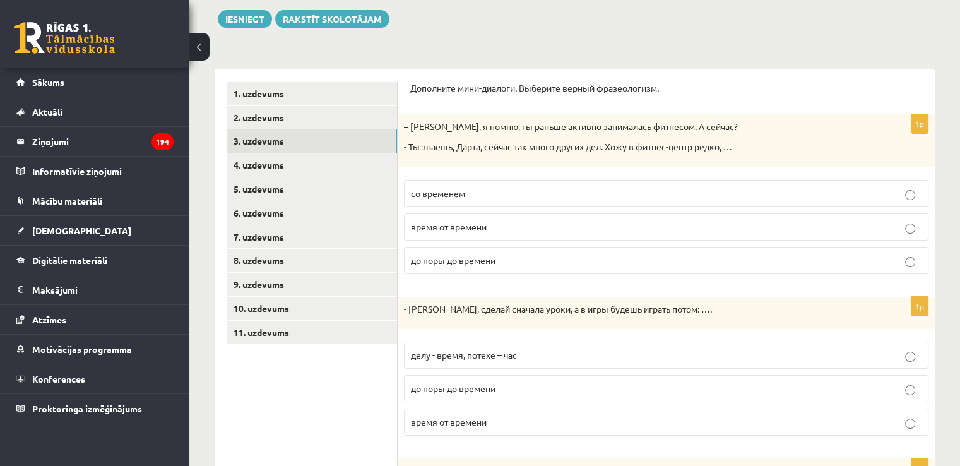
click at [573, 226] on p "время от времени" at bounding box center [666, 226] width 511 height 13
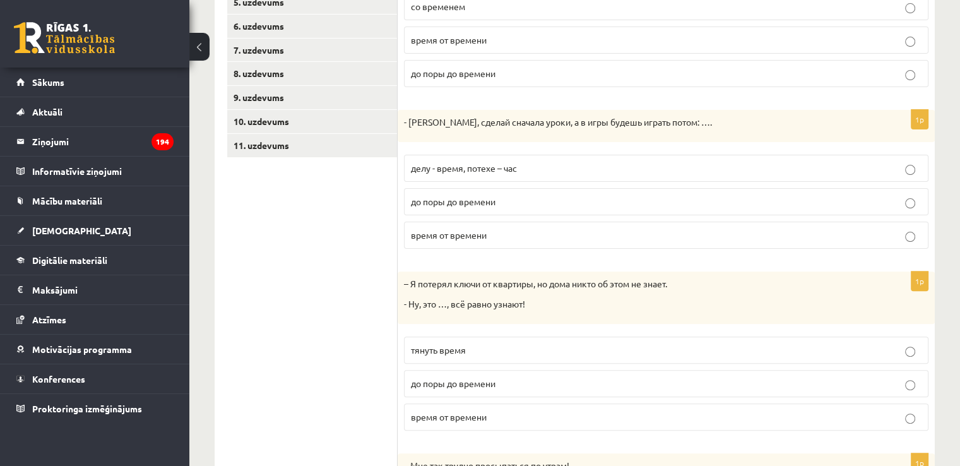
scroll to position [334, 0]
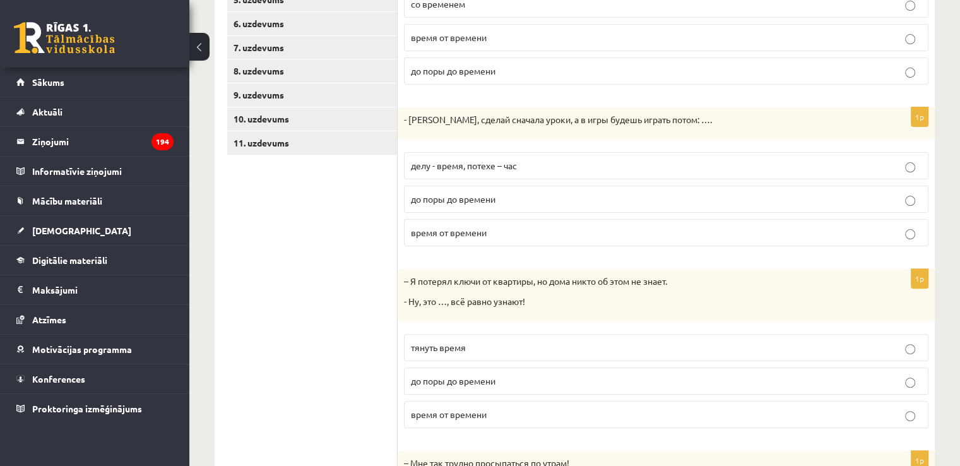
click at [539, 164] on p "делу - время, потехе – час" at bounding box center [666, 165] width 511 height 13
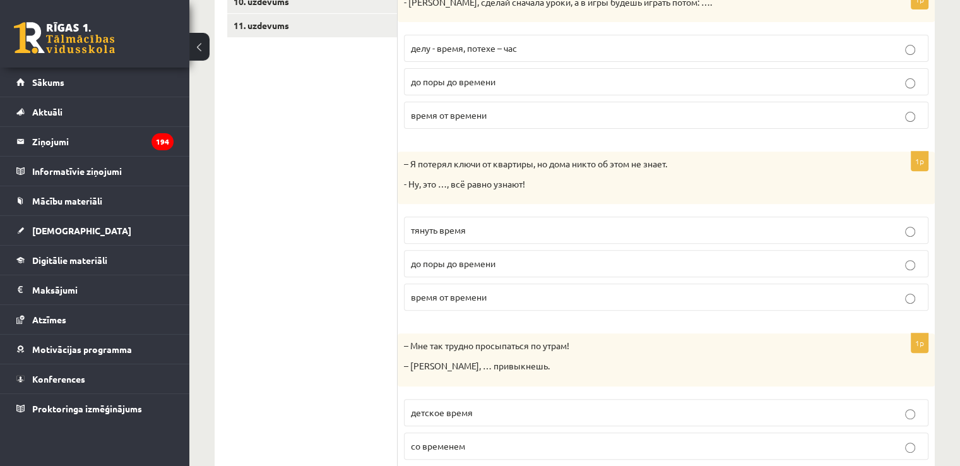
scroll to position [460, 0]
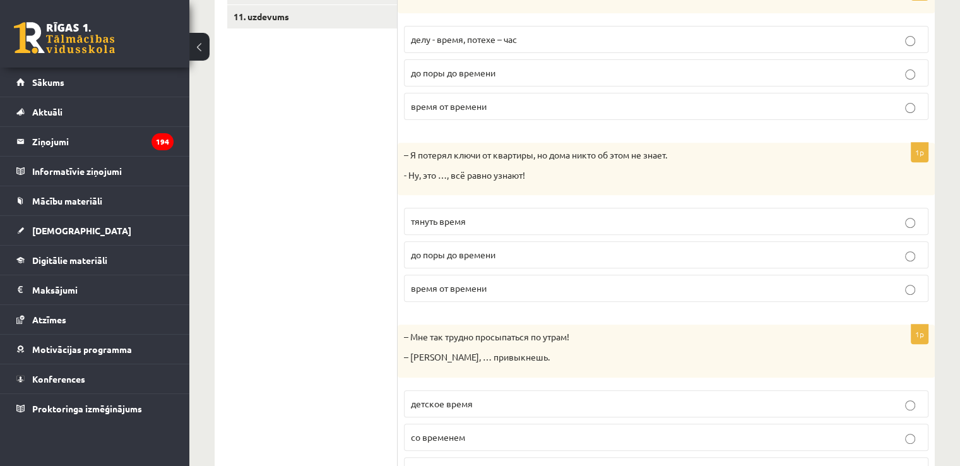
click at [519, 258] on p "до поры до времени" at bounding box center [666, 254] width 511 height 13
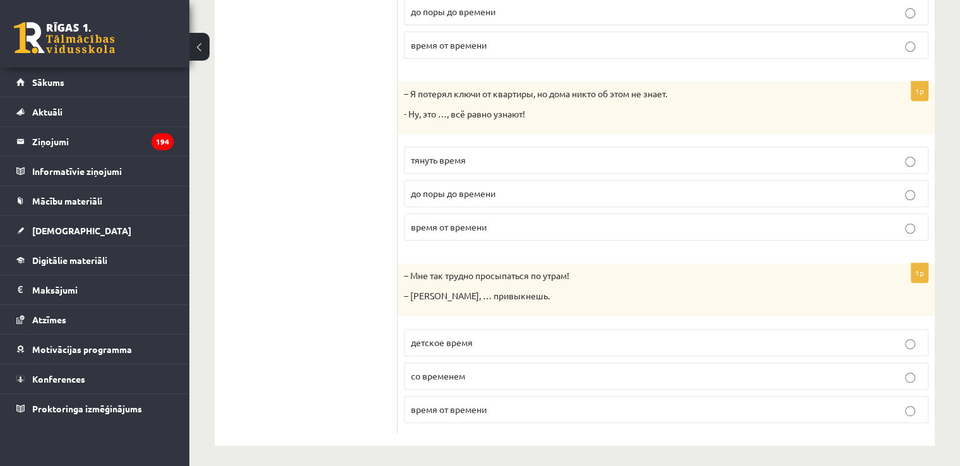
scroll to position [523, 0]
click at [513, 371] on p "со временем" at bounding box center [666, 373] width 511 height 13
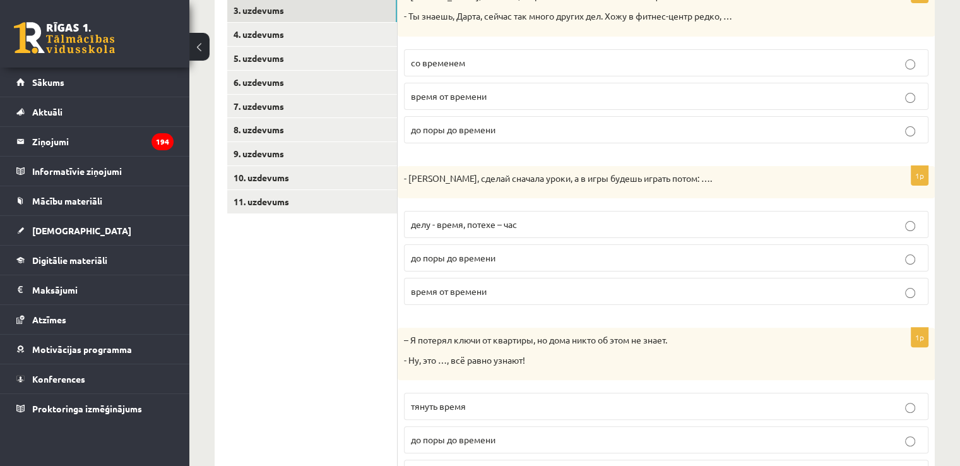
scroll to position [271, 0]
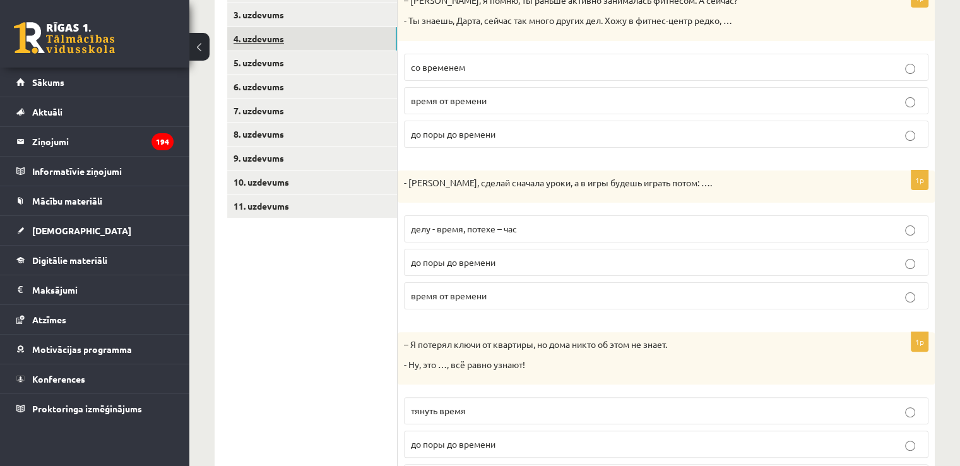
click at [323, 45] on link "4. uzdevums" at bounding box center [312, 38] width 170 height 23
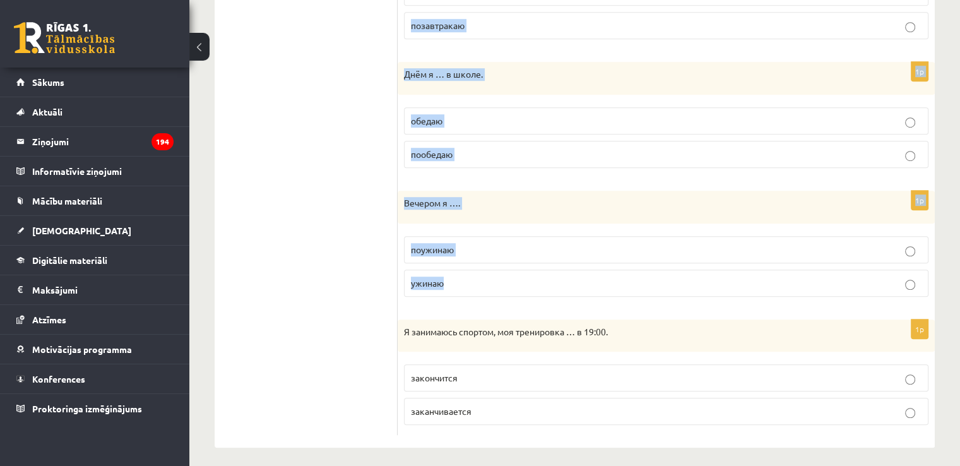
scroll to position [843, 0]
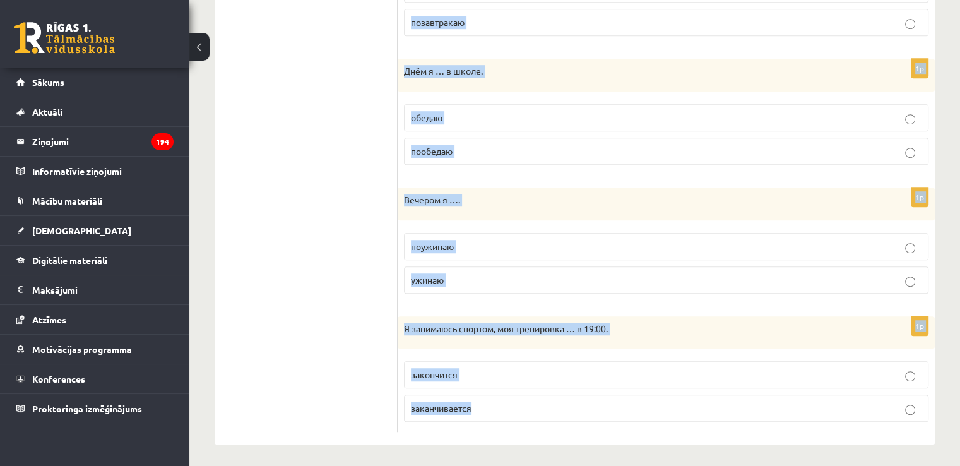
drag, startPoint x: 409, startPoint y: 87, endPoint x: 729, endPoint y: 409, distance: 453.6
copy form "Выберите правильную форму глагола (НСВ / СВ). 1p Обычно на домашние задания я ……"
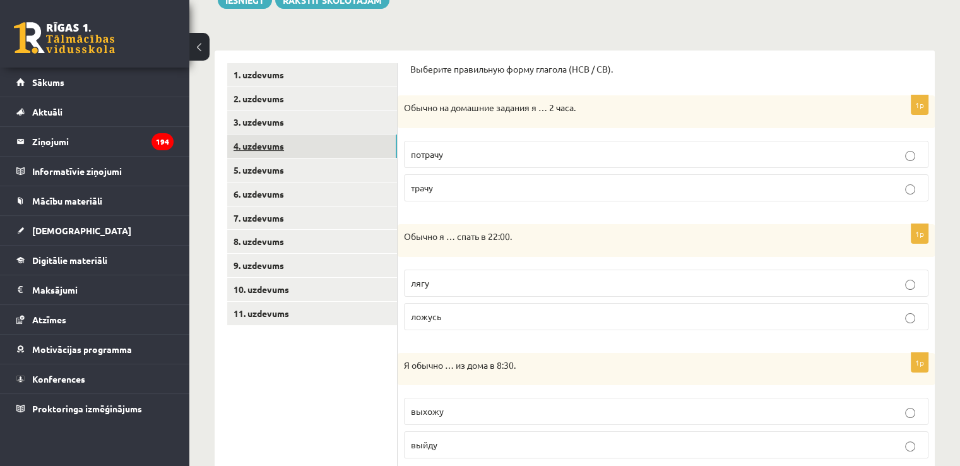
scroll to position [148, 0]
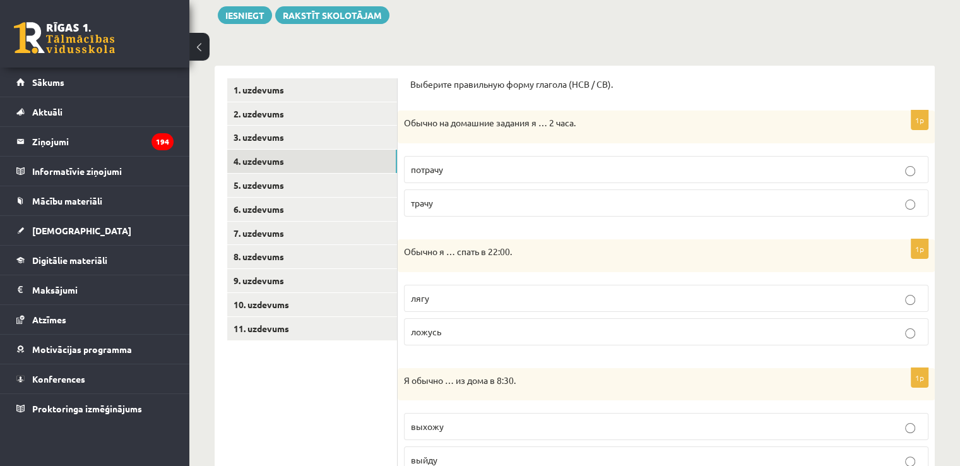
click at [472, 199] on p "трачу" at bounding box center [666, 202] width 511 height 13
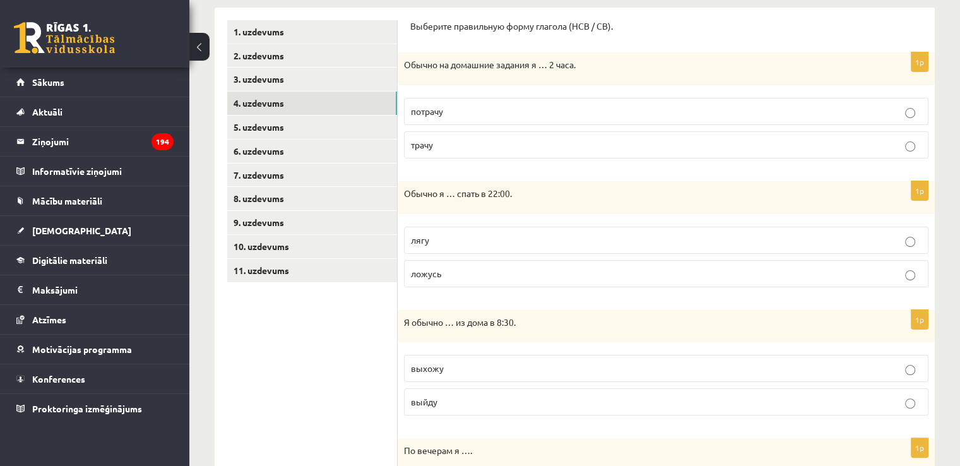
scroll to position [212, 0]
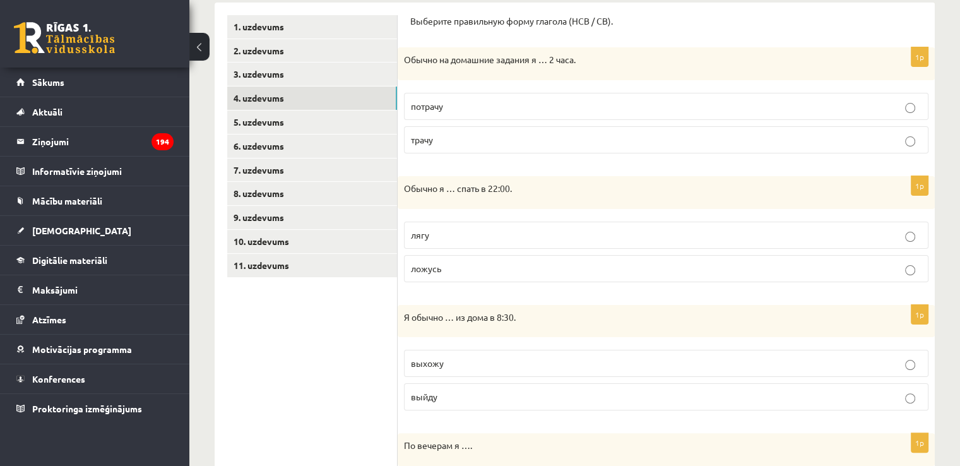
click at [533, 278] on label "ложусь" at bounding box center [666, 268] width 525 height 27
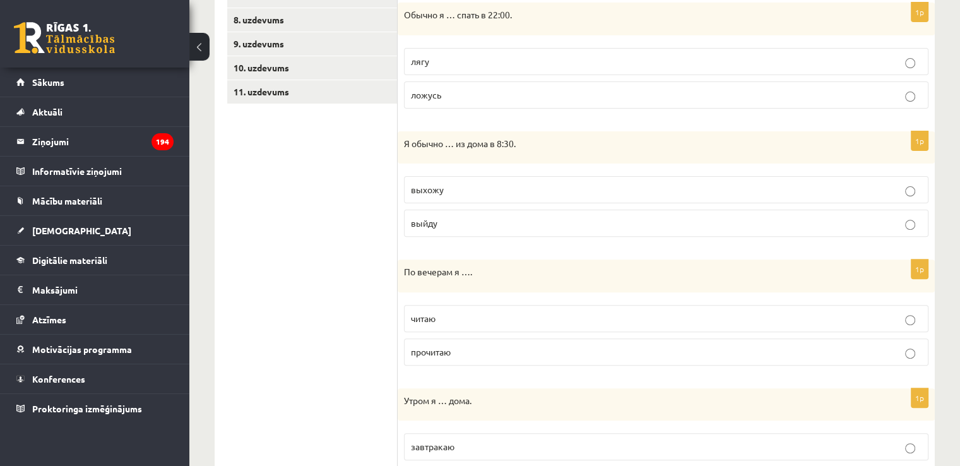
scroll to position [401, 0]
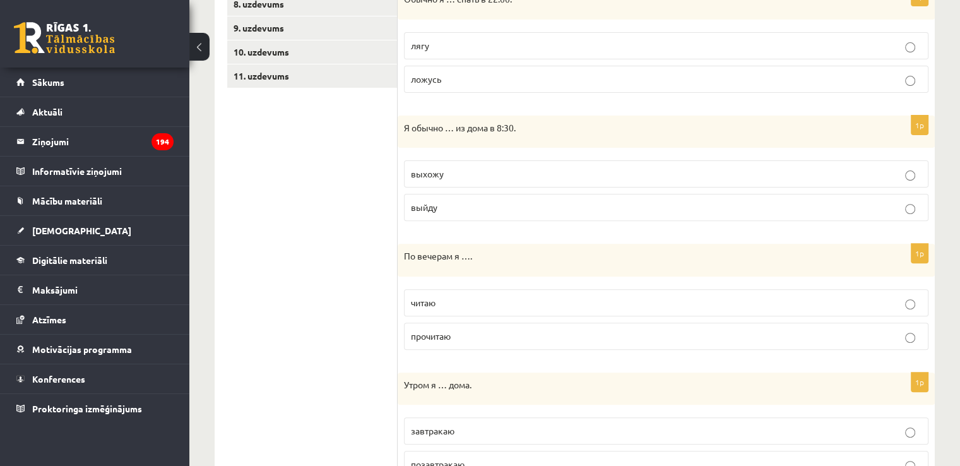
click at [508, 171] on p "выхожу" at bounding box center [666, 173] width 511 height 13
click at [554, 305] on p "читаю" at bounding box center [666, 302] width 511 height 13
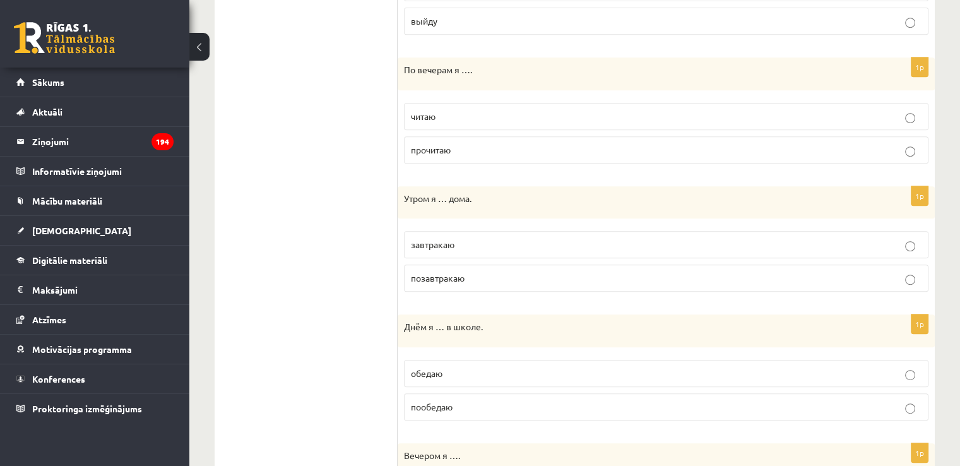
scroll to position [590, 0]
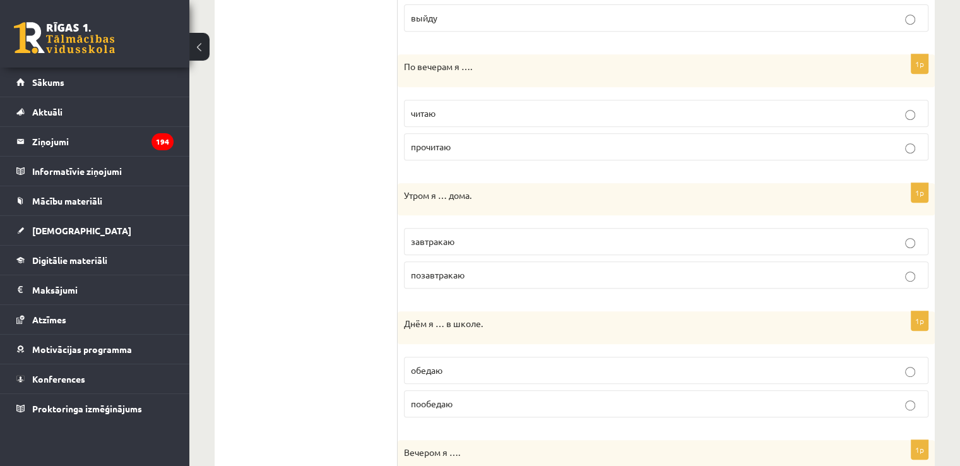
click at [450, 239] on span "завтракаю" at bounding box center [433, 241] width 44 height 11
click at [494, 372] on p "обедаю" at bounding box center [666, 370] width 511 height 13
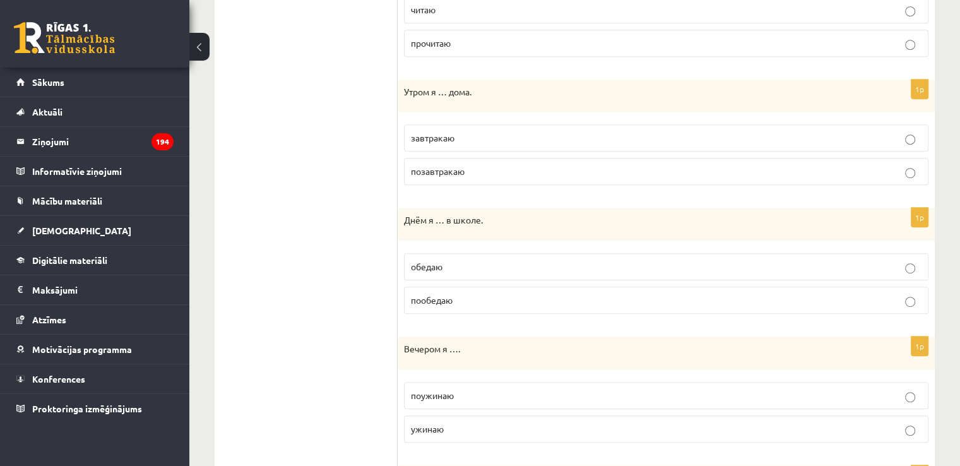
scroll to position [780, 0]
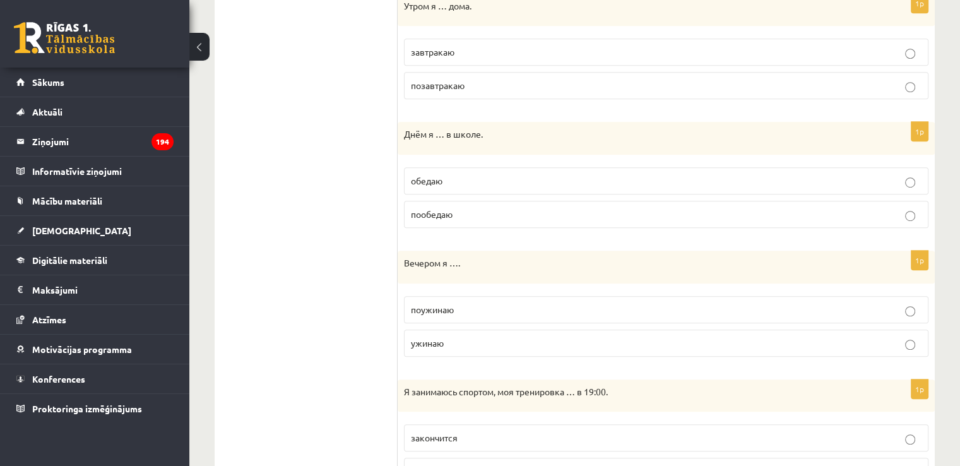
click at [520, 349] on label "ужинаю" at bounding box center [666, 343] width 525 height 27
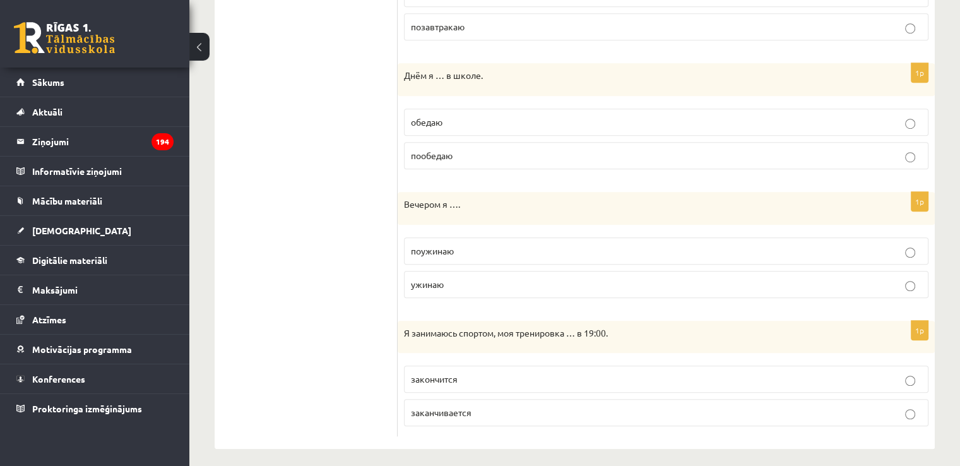
scroll to position [843, 0]
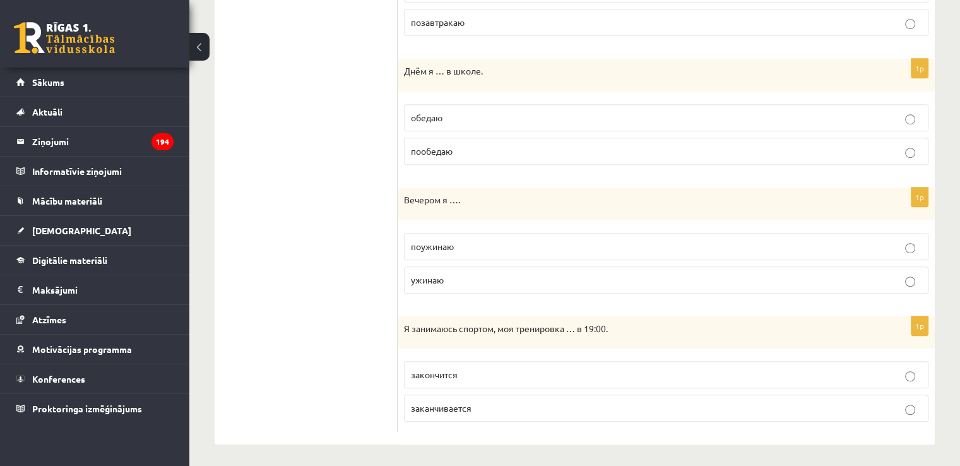
click at [499, 407] on p "заканчивается" at bounding box center [666, 408] width 511 height 13
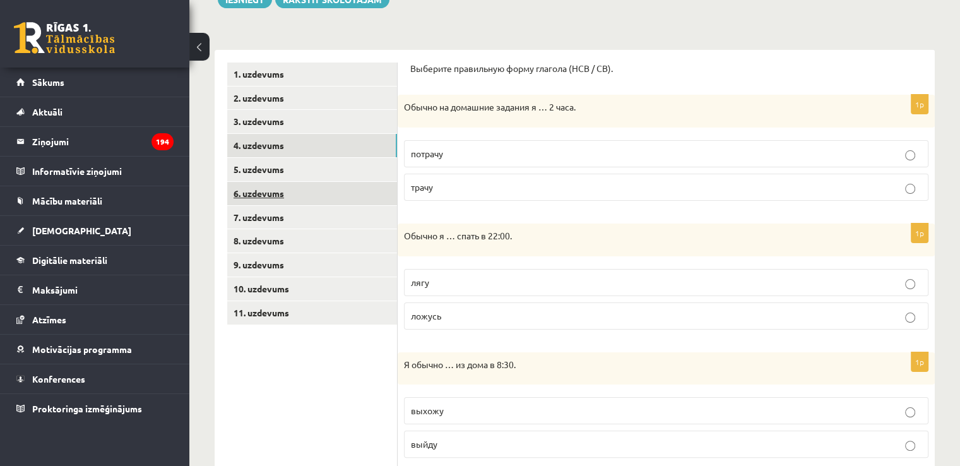
scroll to position [148, 0]
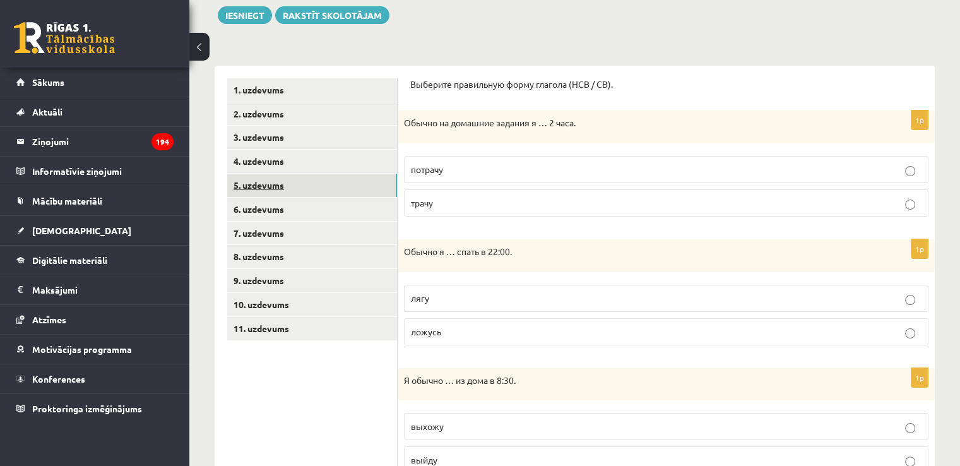
click at [298, 194] on link "5. uzdevums" at bounding box center [312, 185] width 170 height 23
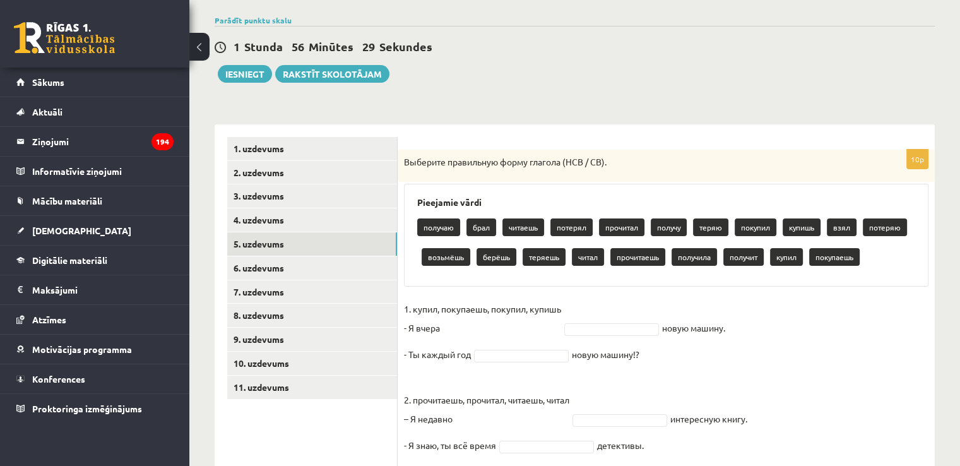
scroll to position [87, 0]
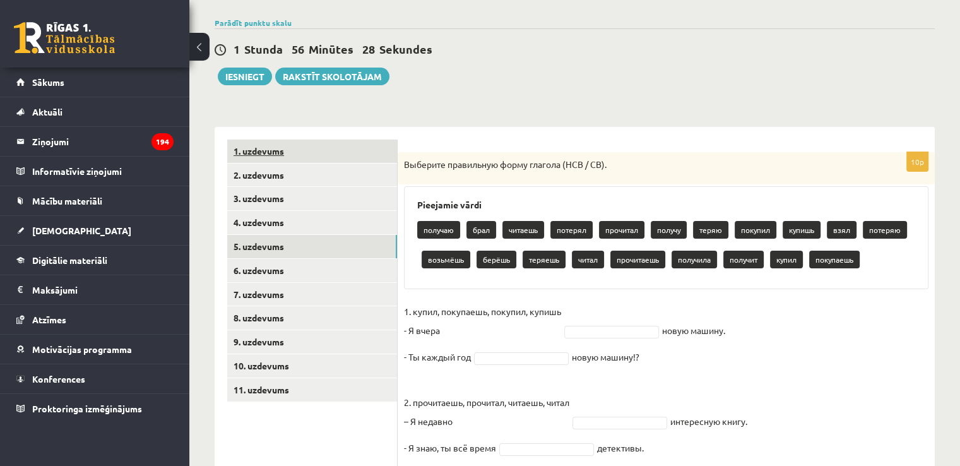
click at [372, 145] on link "1. uzdevums" at bounding box center [312, 151] width 170 height 23
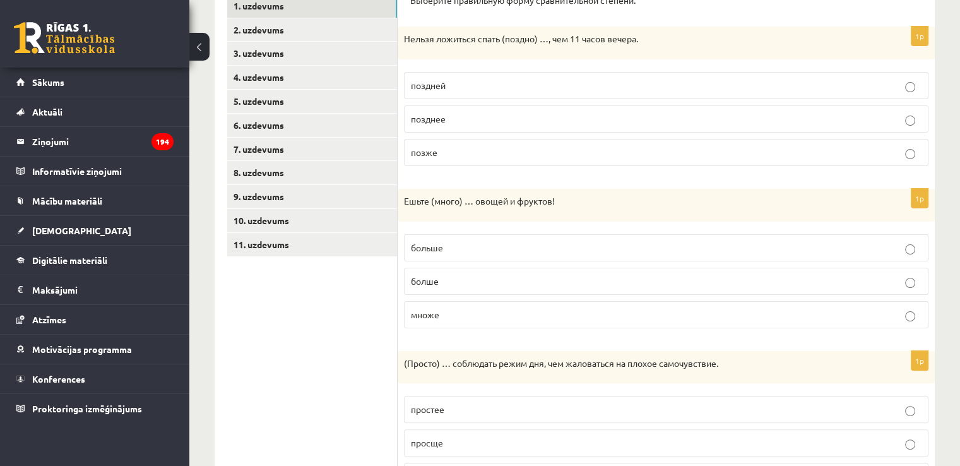
scroll to position [57, 0]
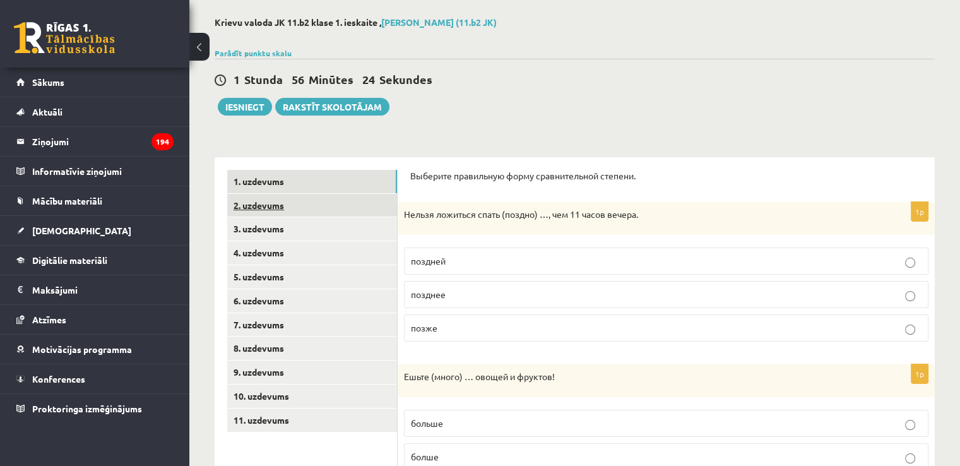
click at [361, 201] on link "2. uzdevums" at bounding box center [312, 205] width 170 height 23
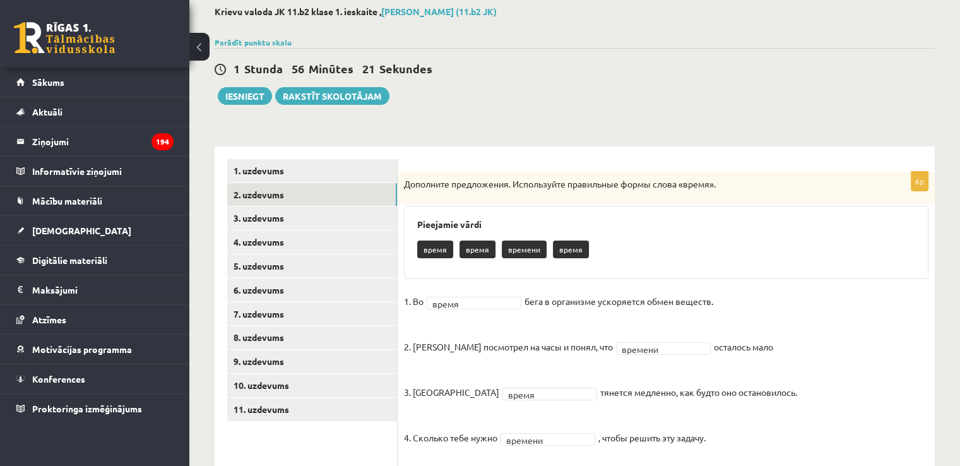
scroll to position [65, 0]
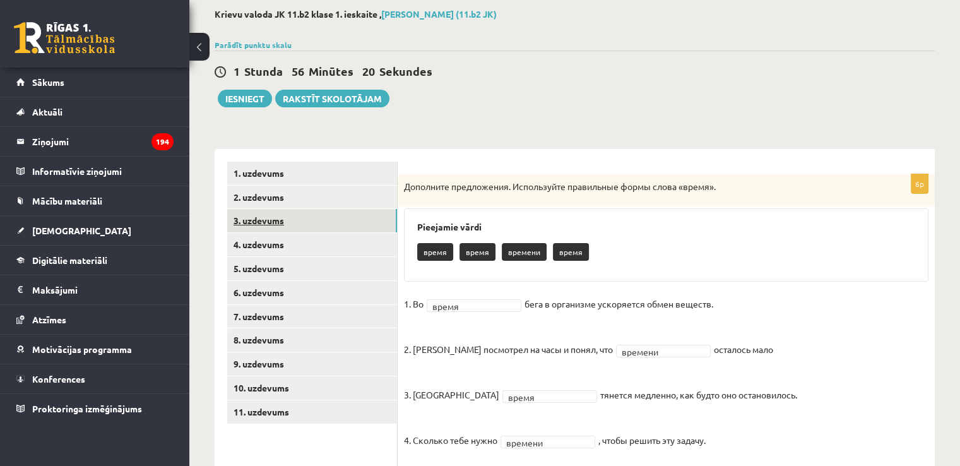
click at [379, 220] on link "3. uzdevums" at bounding box center [312, 220] width 170 height 23
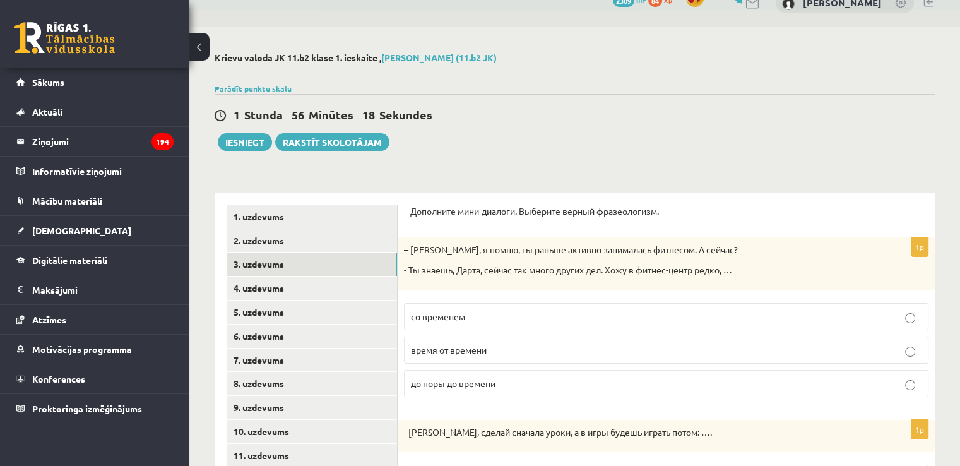
scroll to position [2, 0]
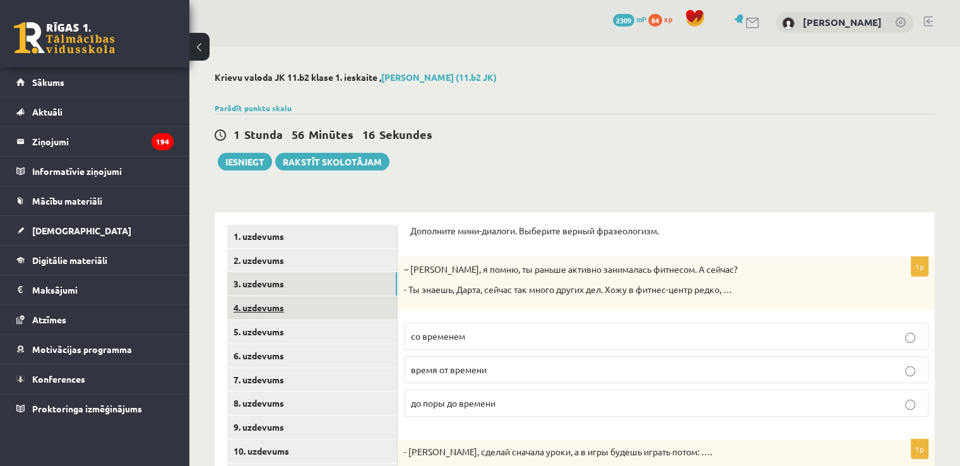
click at [378, 304] on link "4. uzdevums" at bounding box center [312, 307] width 170 height 23
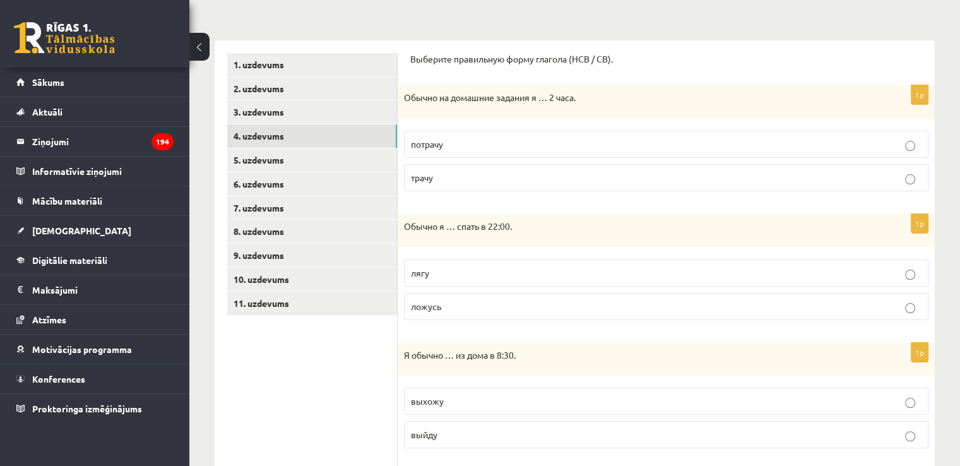
scroll to position [191, 0]
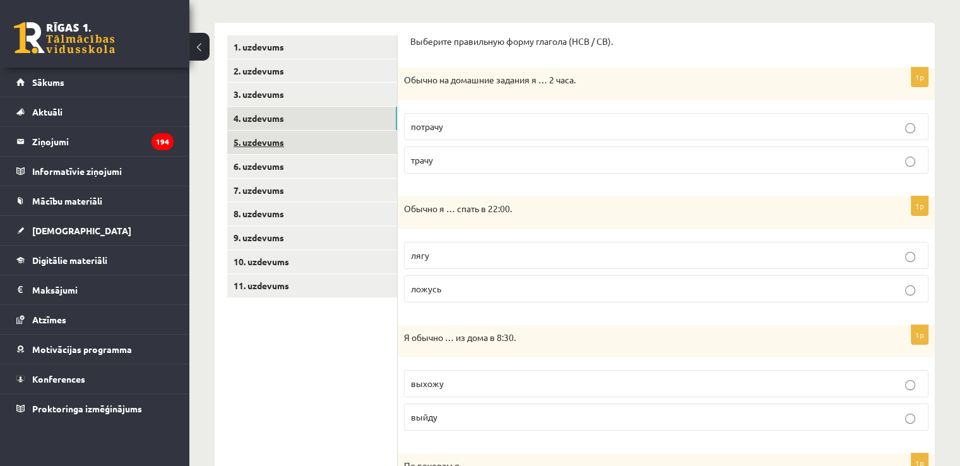
click at [264, 137] on link "5. uzdevums" at bounding box center [312, 142] width 170 height 23
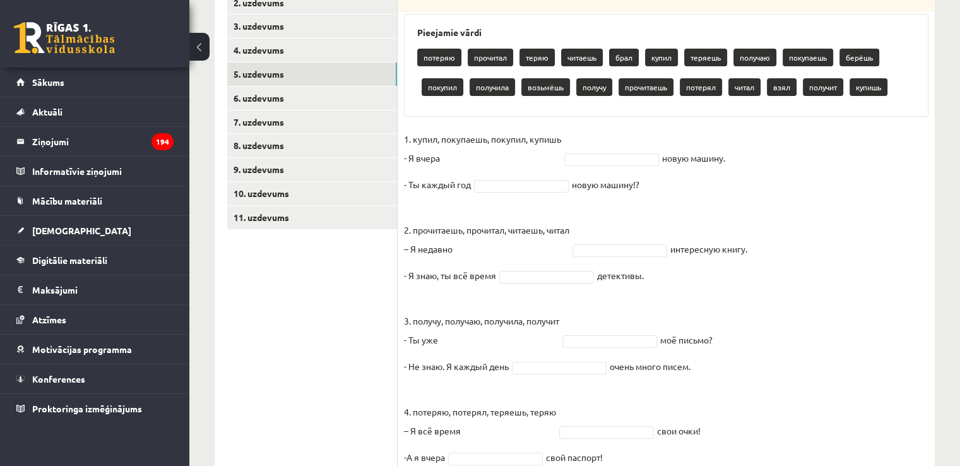
scroll to position [403, 0]
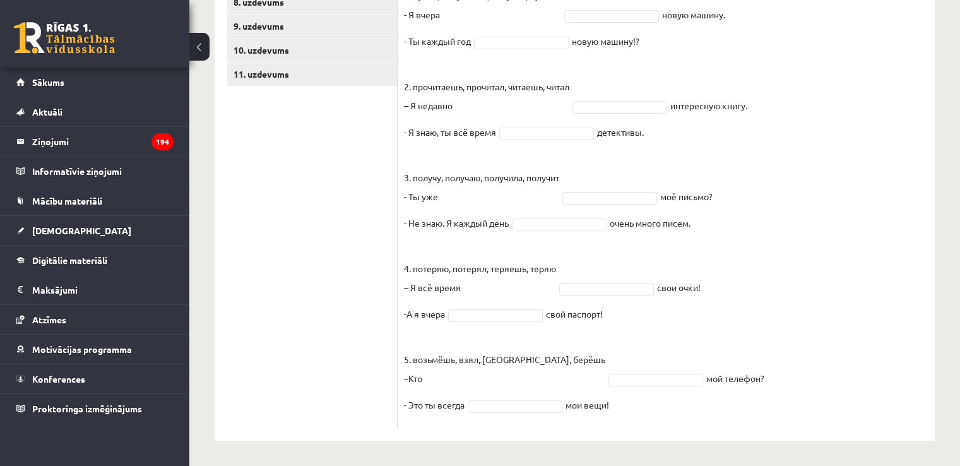
drag, startPoint x: 411, startPoint y: 100, endPoint x: 775, endPoint y: 410, distance: 478.8
click at [775, 410] on div "10p Выберите правильную форму глагола (НСВ / СВ). Pieejamie vārdi потеряю прочи…" at bounding box center [666, 132] width 537 height 592
copy div "Выберите правильную форму глагола (НСВ / СВ). Pieejamie vārdi потеряю прочитал …"
click at [773, 182] on fieldset "1. купил, покупаешь, покупил, купишь - Я вчера новую машину. - Ты каждый год но…" at bounding box center [666, 204] width 525 height 436
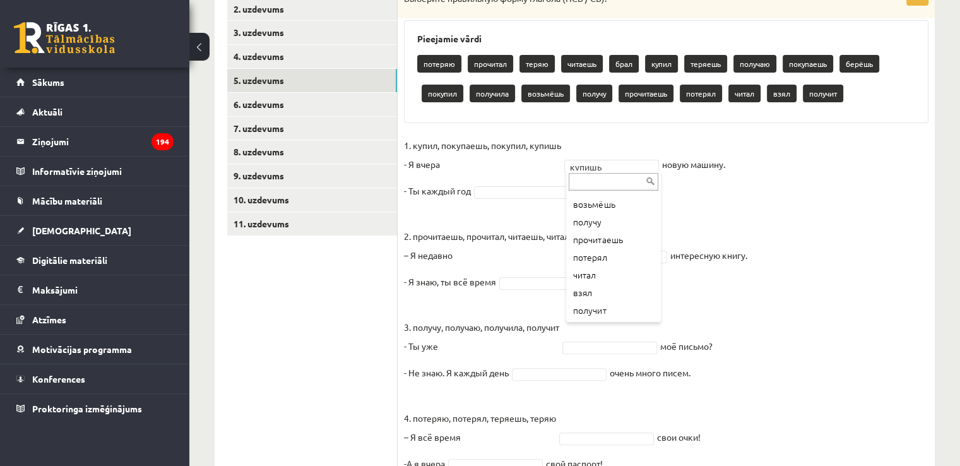
scroll to position [277, 0]
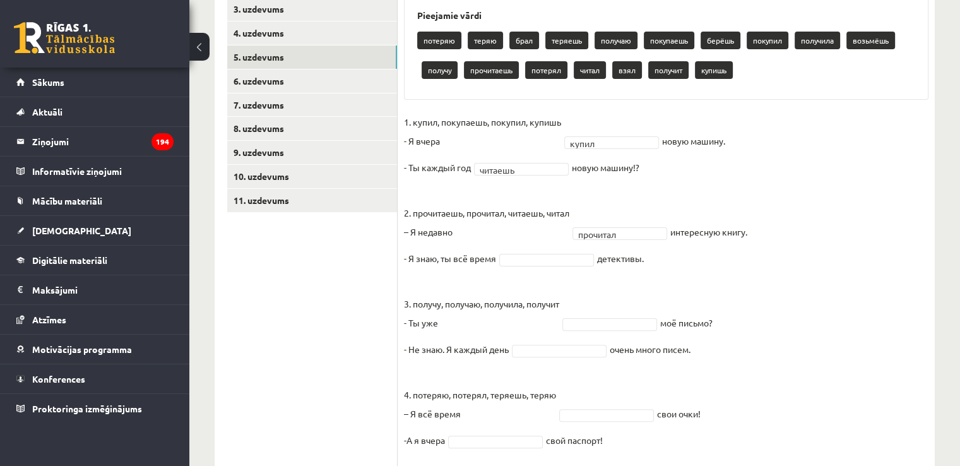
click at [540, 268] on fieldset "1. купил, покупаешь, покупил, купишь - Я вчера купил ***** новую машину. - Ты к…" at bounding box center [666, 330] width 525 height 436
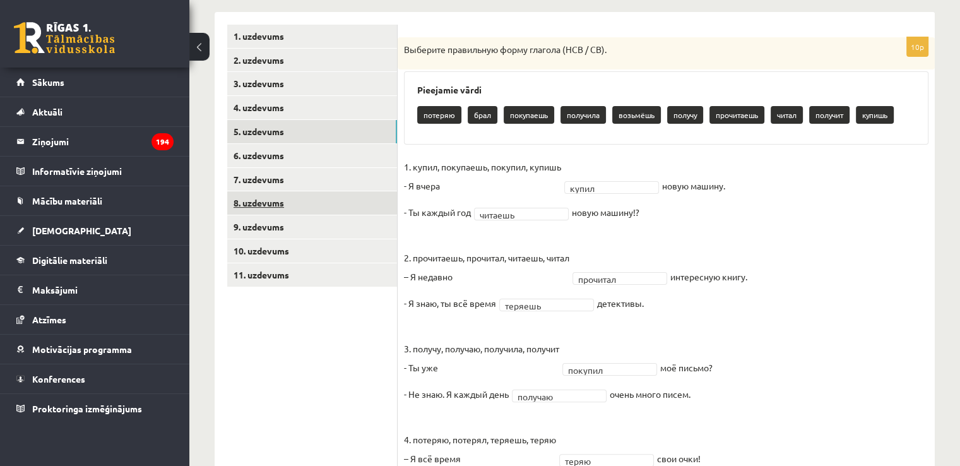
scroll to position [184, 0]
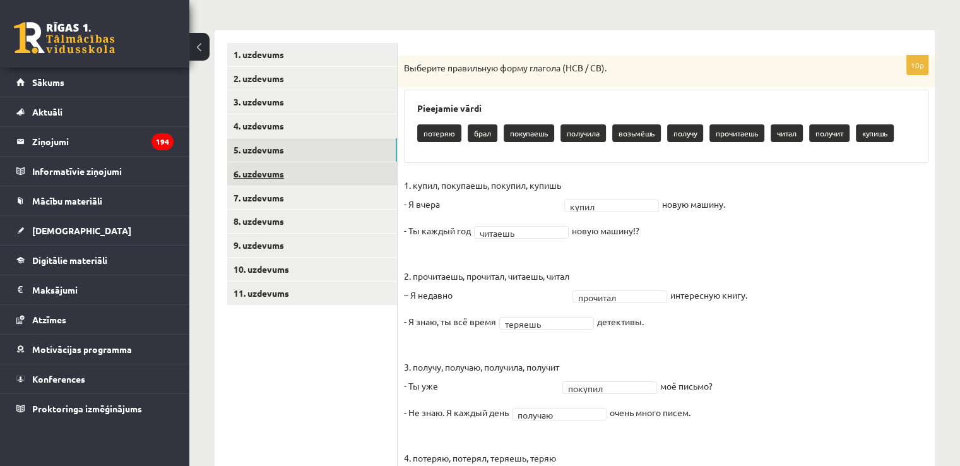
click at [295, 180] on link "6. uzdevums" at bounding box center [312, 173] width 170 height 23
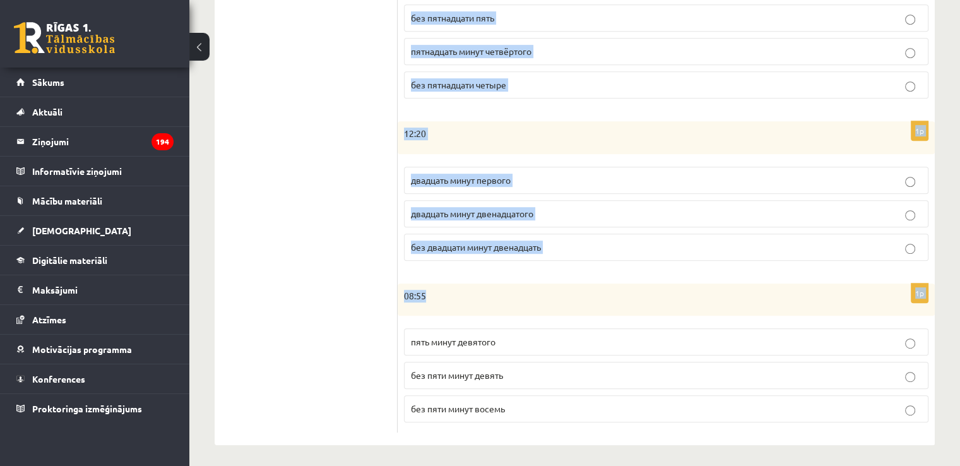
scroll to position [625, 0]
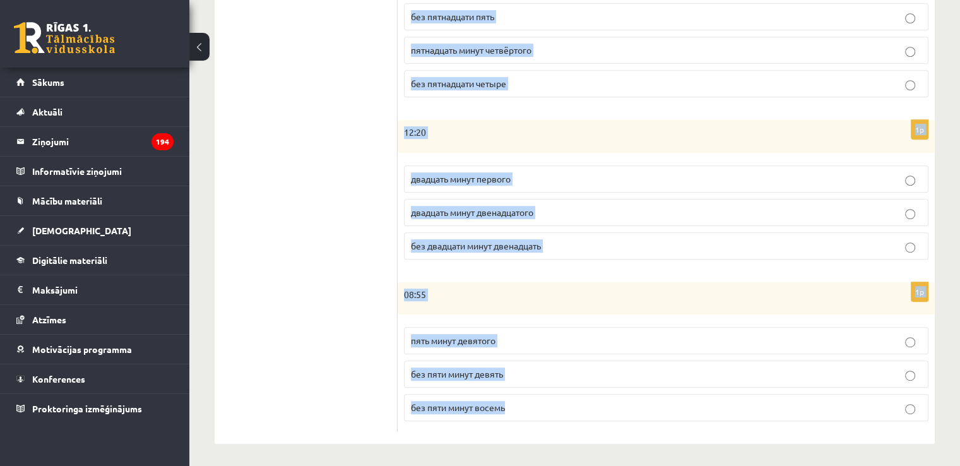
drag, startPoint x: 411, startPoint y: 39, endPoint x: 642, endPoint y: 405, distance: 432.2
click at [642, 405] on div "Сколько времени? Выберите правильный вариант. 1p 01:30 половина первого половин…" at bounding box center [666, 17] width 537 height 856
copy form "Сколько времени? Выберите правильный вариант. 1p 01:30 половина первого половин…"
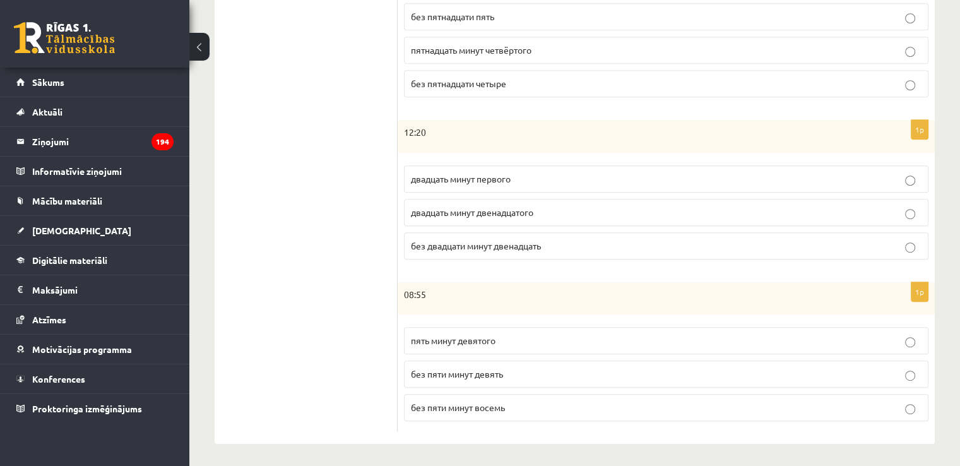
click at [299, 104] on ul "1. uzdevums 2. uzdevums 3. uzdevums 4. uzdevums 5. uzdevums 6. uzdevums 7. uzde…" at bounding box center [312, 17] width 170 height 830
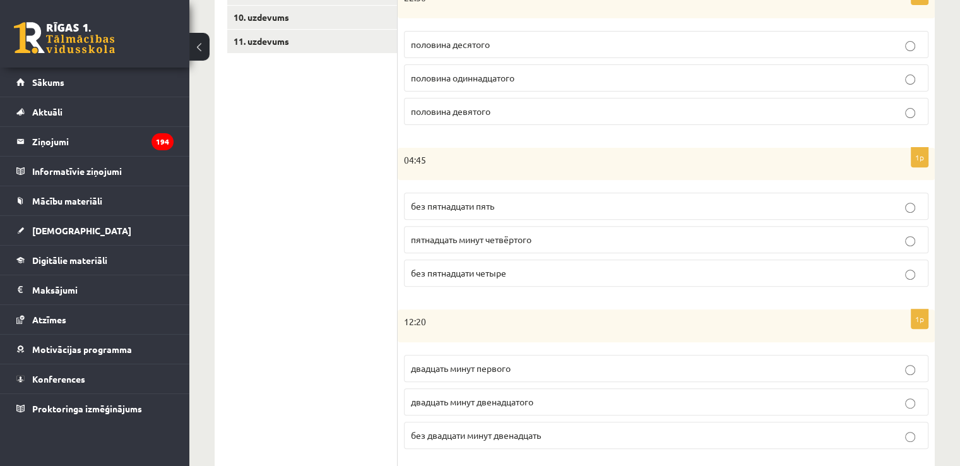
scroll to position [246, 0]
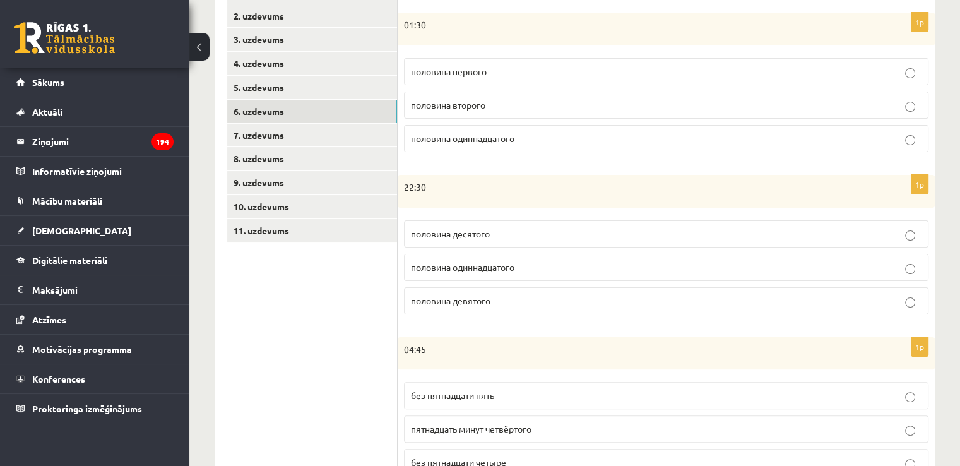
click at [487, 105] on p "половина второго" at bounding box center [666, 104] width 511 height 13
click at [561, 271] on p "половина одиннадцатого" at bounding box center [666, 267] width 511 height 13
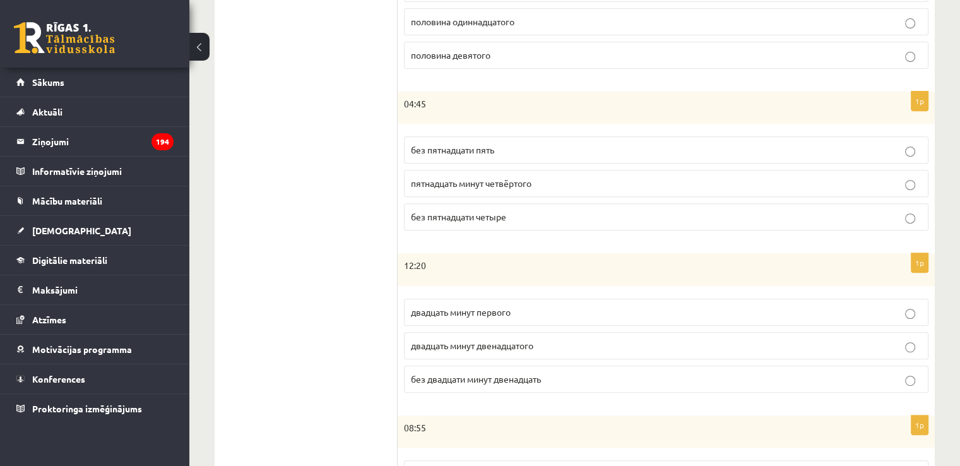
scroll to position [499, 0]
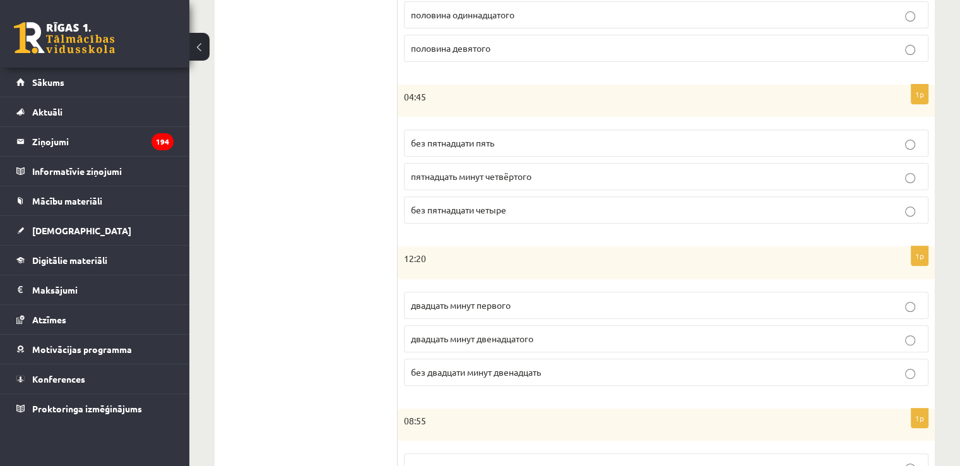
click at [554, 129] on label "без пятнадцати пять" at bounding box center [666, 142] width 525 height 27
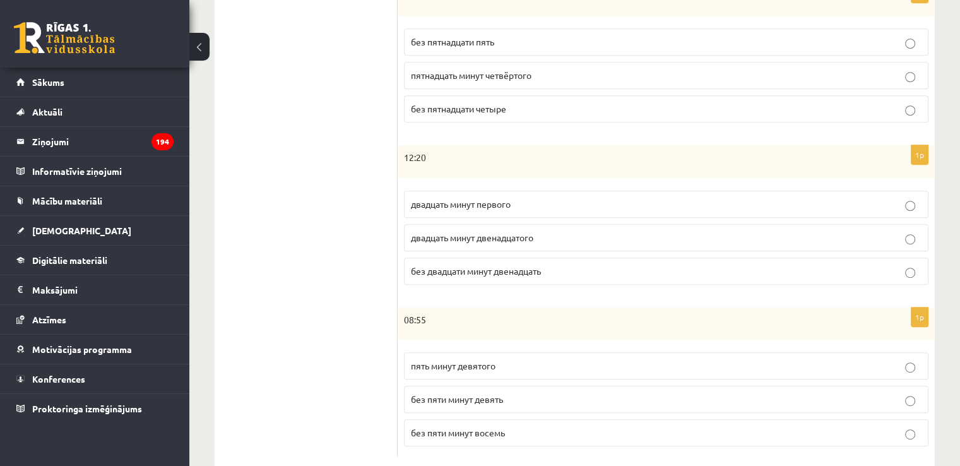
scroll to position [625, 0]
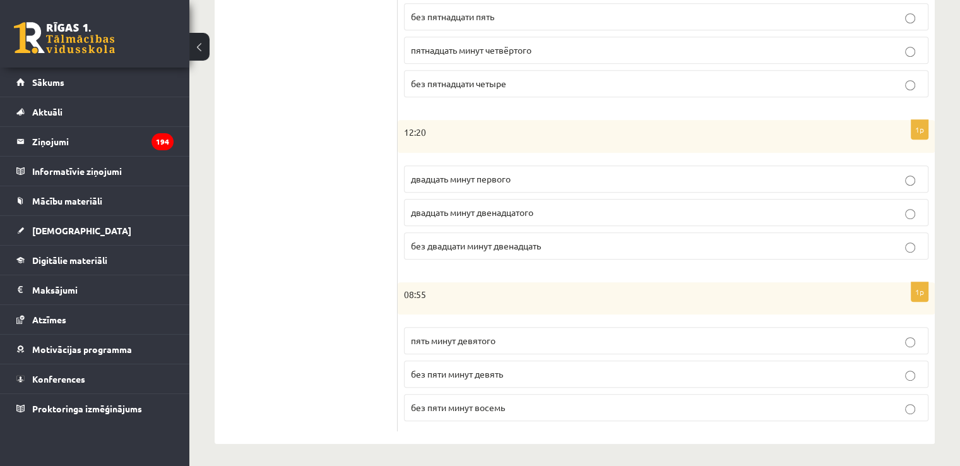
click at [555, 182] on p "двадцать минут первого" at bounding box center [666, 178] width 511 height 13
click at [470, 368] on span "без пяти минут девять" at bounding box center [457, 373] width 92 height 11
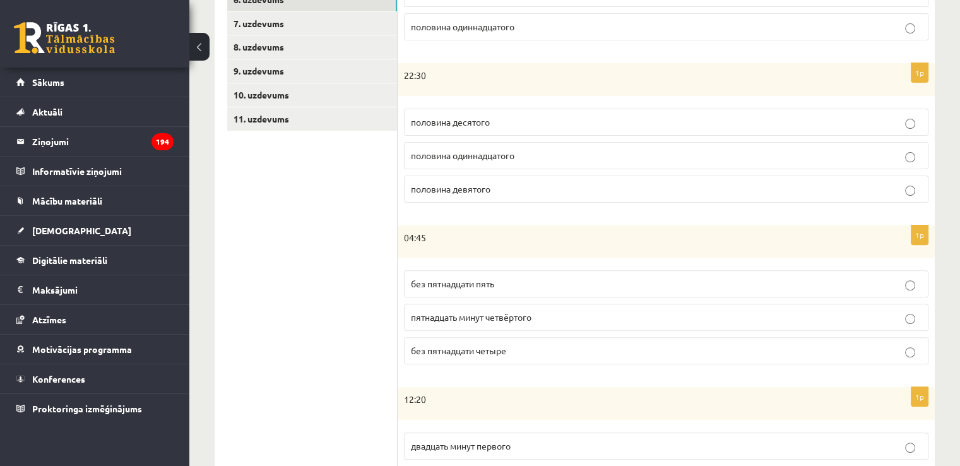
scroll to position [309, 0]
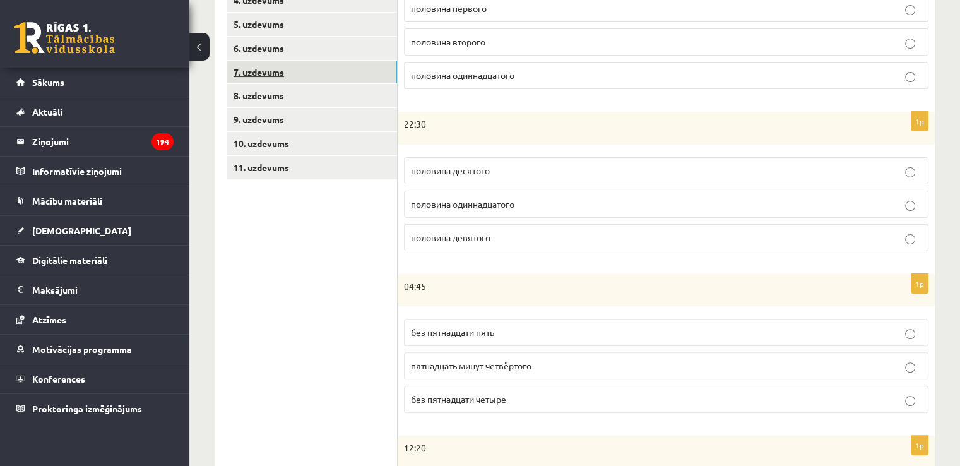
click at [306, 74] on link "7. uzdevums" at bounding box center [312, 72] width 170 height 23
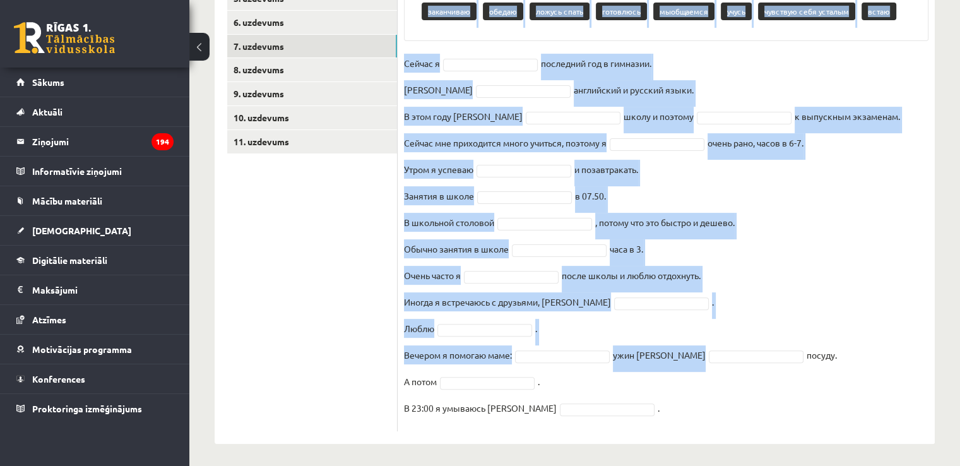
scroll to position [338, 0]
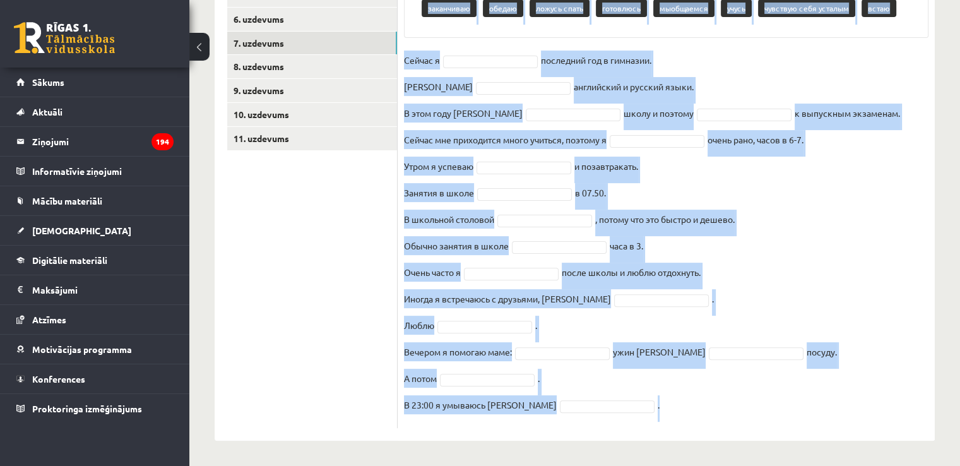
drag, startPoint x: 402, startPoint y: 134, endPoint x: 725, endPoint y: 420, distance: 431.2
click at [725, 420] on div "16p Выберите правильную форму глагола Pieejamie vārdi принять душ кататься на в…" at bounding box center [666, 164] width 537 height 527
copy div "Выберите правильную форму глагола Pieejamie vārdi принять душ кататься на велос…"
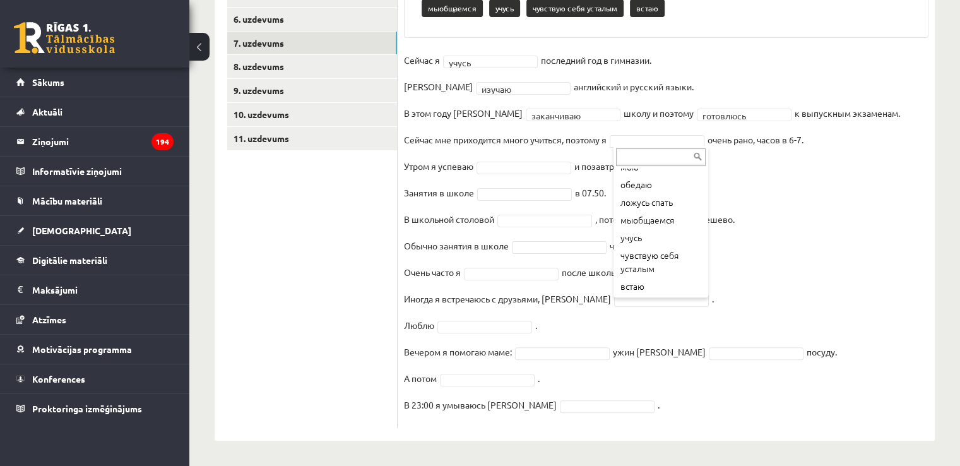
scroll to position [130, 0]
click at [662, 294] on ul "... принять душ кататься на велосипеде готовлю заканчиваются начинаются мою обе…" at bounding box center [660, 232] width 92 height 126
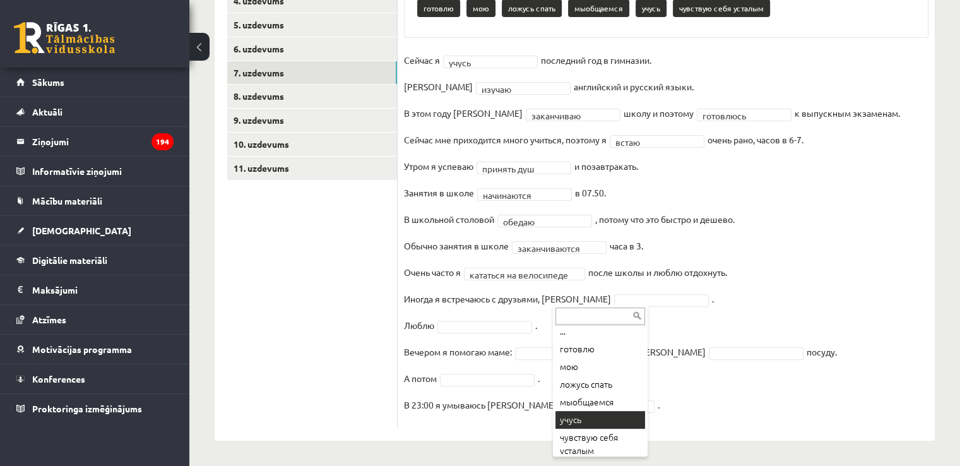
scroll to position [0, 0]
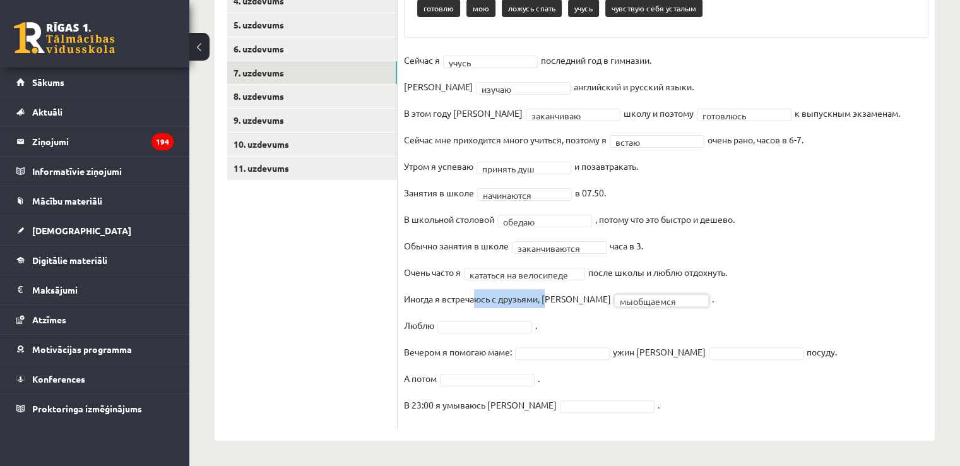
drag, startPoint x: 474, startPoint y: 303, endPoint x: 477, endPoint y: 313, distance: 10.6
click at [476, 313] on fieldset "**********" at bounding box center [666, 236] width 525 height 371
click at [491, 333] on fieldset "**********" at bounding box center [666, 236] width 525 height 371
click at [485, 331] on fieldset "**********" at bounding box center [666, 236] width 525 height 371
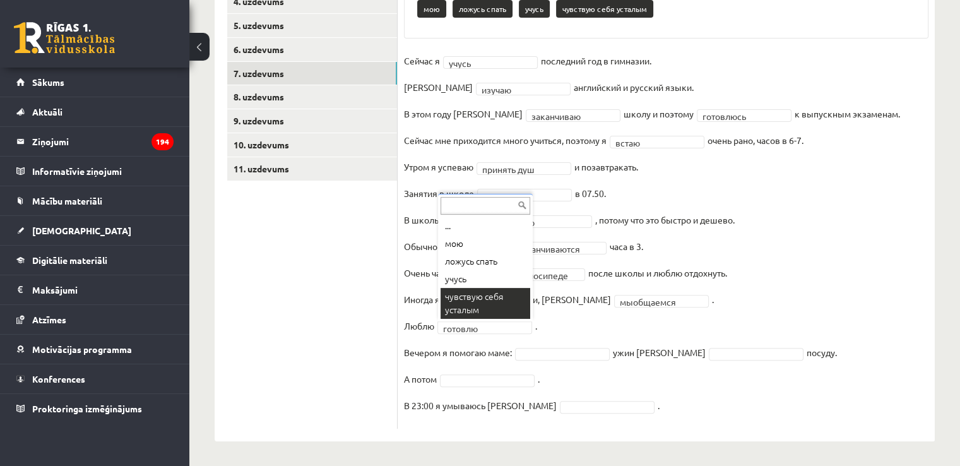
scroll to position [309, 0]
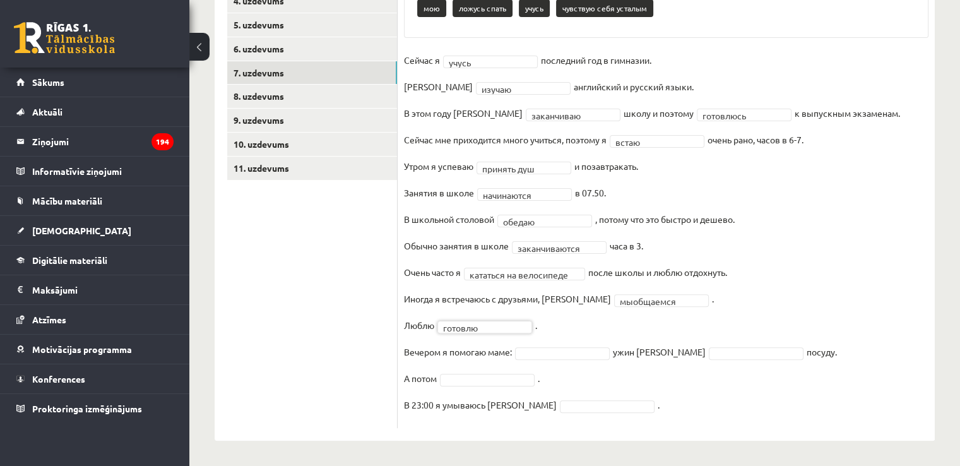
click at [528, 420] on fieldset "**********" at bounding box center [666, 236] width 525 height 371
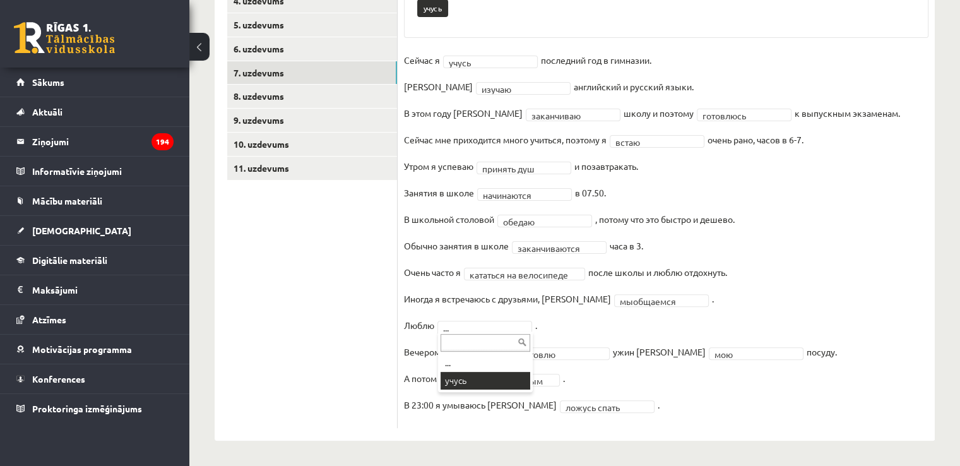
click at [525, 391] on div "... учусь" at bounding box center [485, 361] width 95 height 61
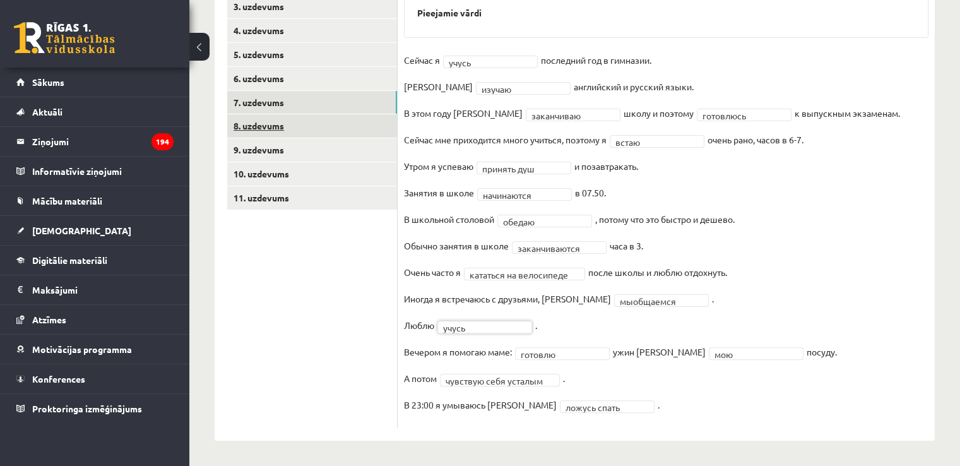
click at [271, 118] on link "8. uzdevums" at bounding box center [312, 125] width 170 height 23
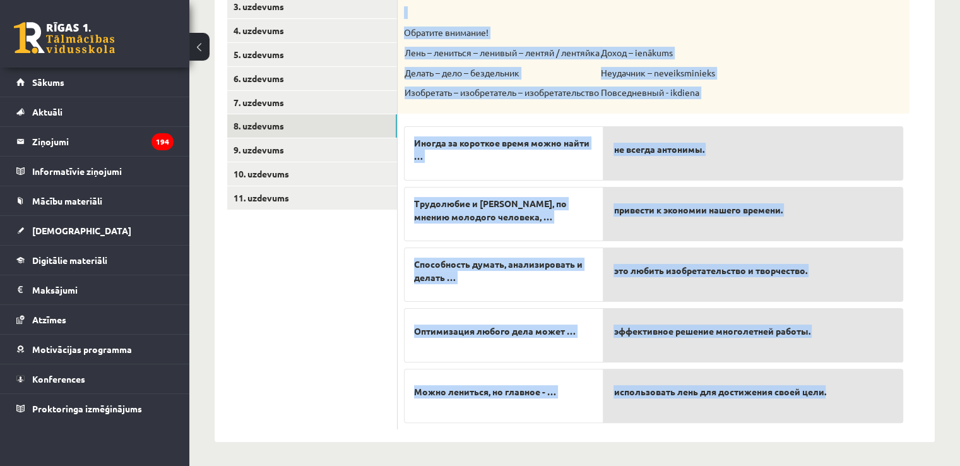
drag, startPoint x: 400, startPoint y: 90, endPoint x: 852, endPoint y: 412, distance: 555.4
click at [852, 412] on div "5p Прослушайте текст и соедините начало и конец предложений. https://www.zvaigz…" at bounding box center [654, 194] width 512 height 469
copy div "Прослушайте текст и соедините начало и конец предложений. https://www.zvaigzne.…"
click at [785, 79] on div "Прослушайте текст и соедините начало и конец предложений. https://www.zvaigzne.…" at bounding box center [654, 36] width 512 height 153
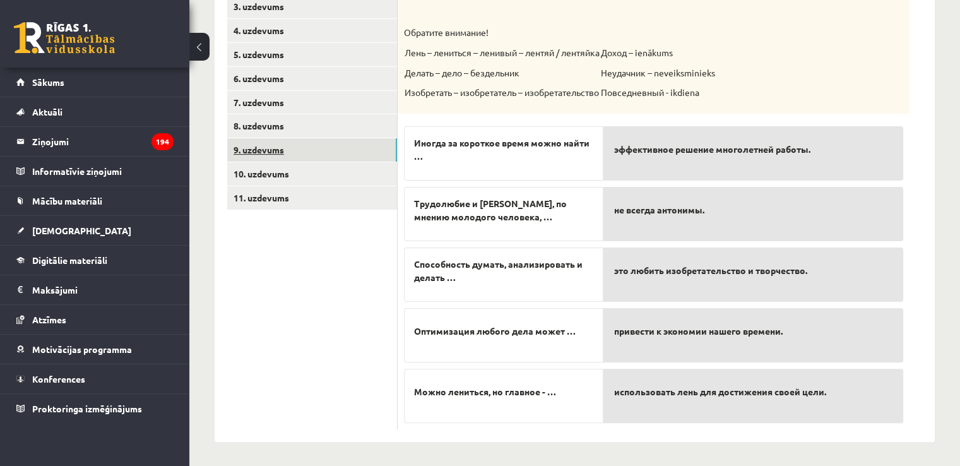
click at [285, 150] on link "9. uzdevums" at bounding box center [312, 149] width 170 height 23
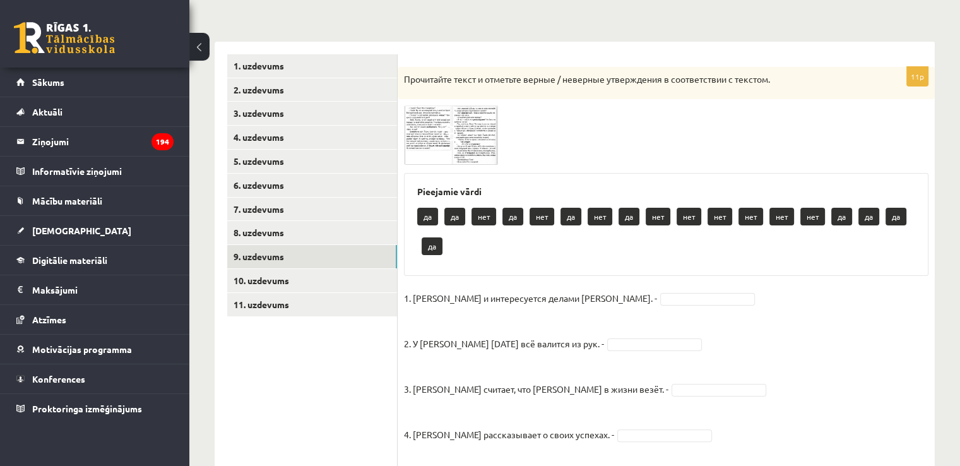
scroll to position [153, 0]
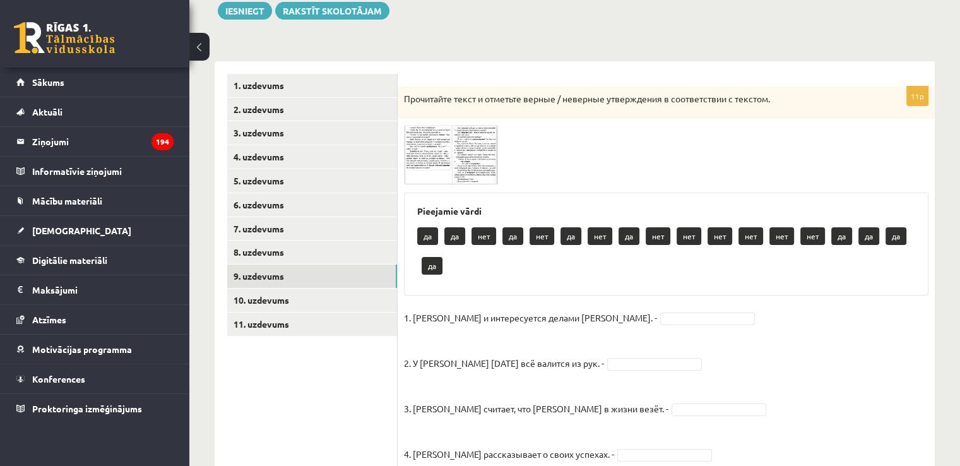
click at [443, 156] on span at bounding box center [452, 155] width 20 height 20
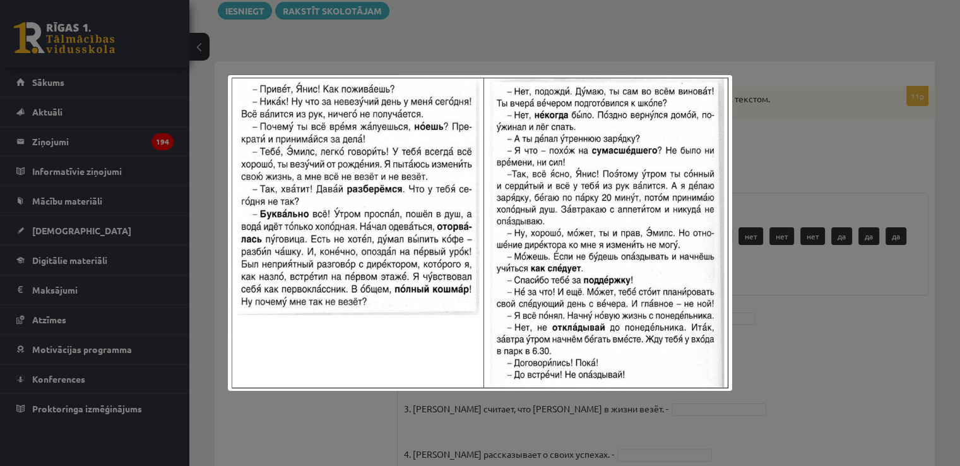
click at [510, 21] on div at bounding box center [480, 233] width 960 height 466
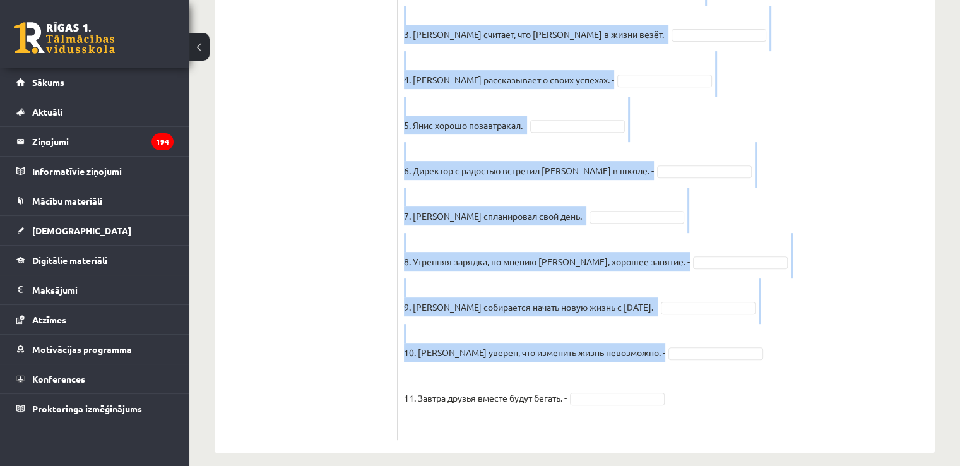
scroll to position [539, 0]
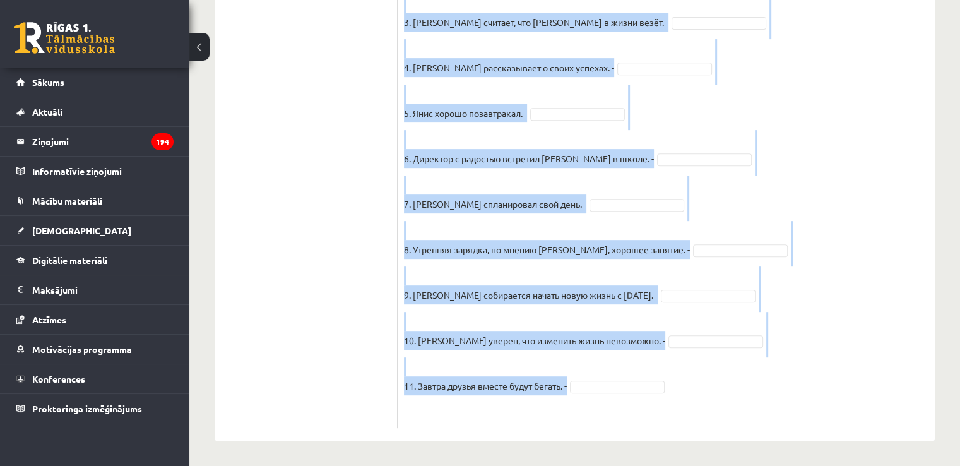
drag, startPoint x: 404, startPoint y: 95, endPoint x: 813, endPoint y: 387, distance: 502.9
click at [813, 387] on div "11p Прочитайте текст и отметьте верные / неверные утверждения в соответствии с …" at bounding box center [666, 64] width 537 height 728
copy div "Прочитайте текст и отметьте верные / неверные утверждения в соответствии с текс…"
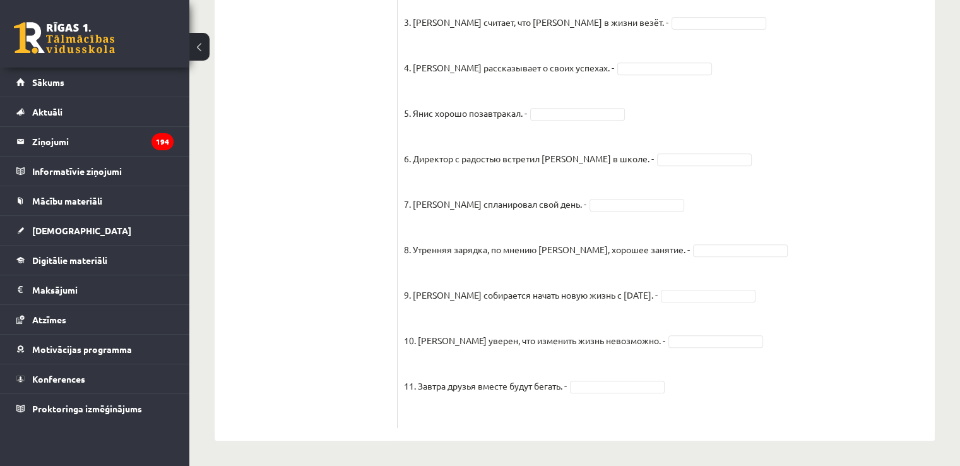
click at [291, 160] on ul "1. uzdevums 2. uzdevums 3. uzdevums 4. uzdevums 5. uzdevums 6. uzdevums 7. uzde…" at bounding box center [312, 57] width 170 height 741
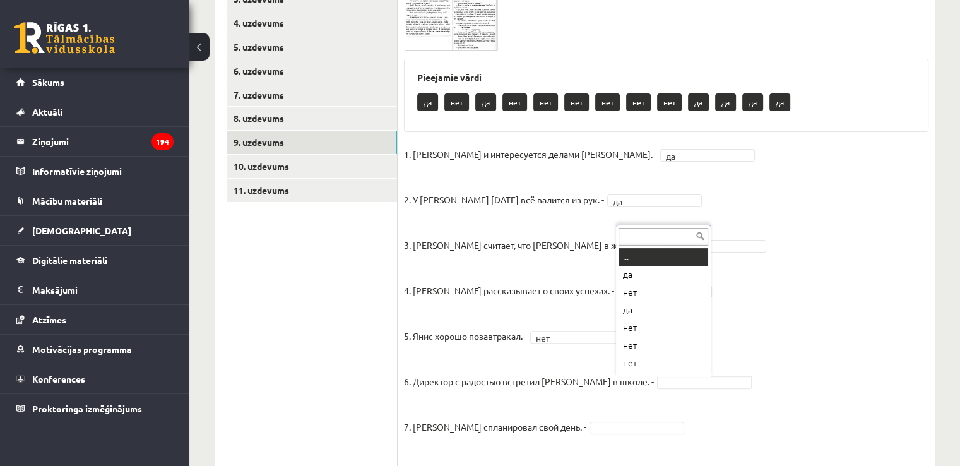
scroll to position [15, 0]
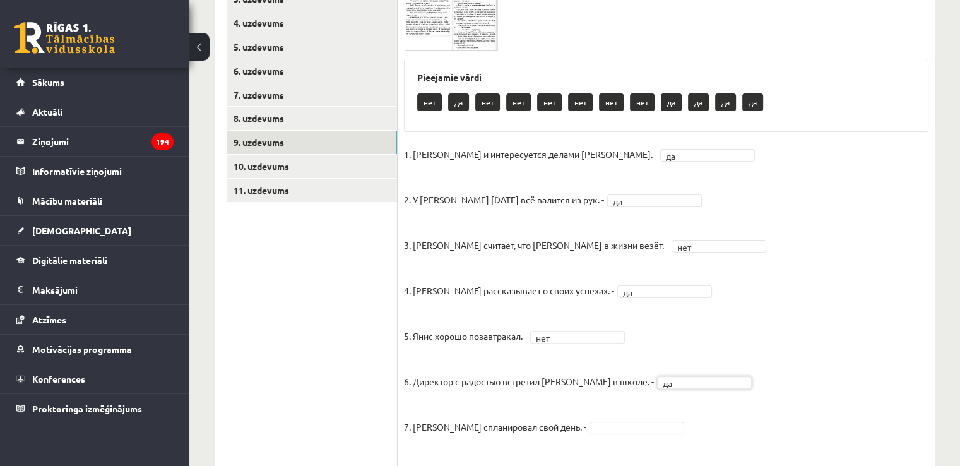
drag, startPoint x: 624, startPoint y: 427, endPoint x: 621, endPoint y: 421, distance: 6.8
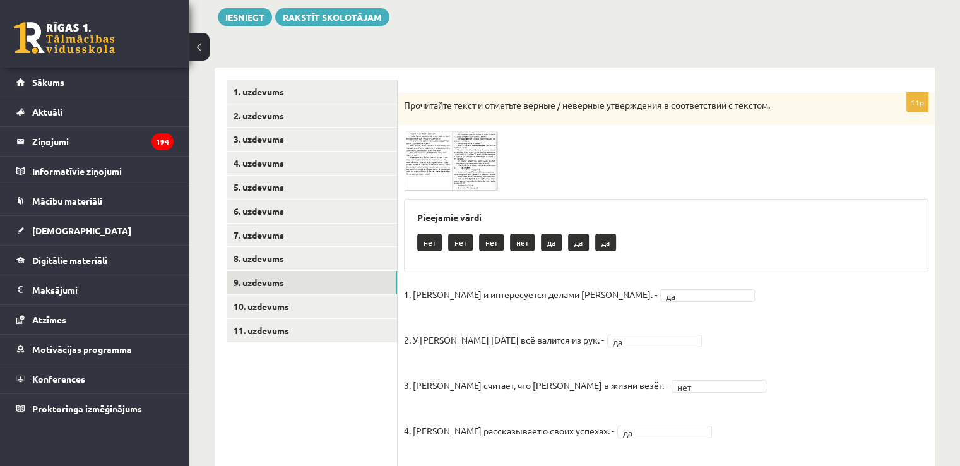
scroll to position [131, 0]
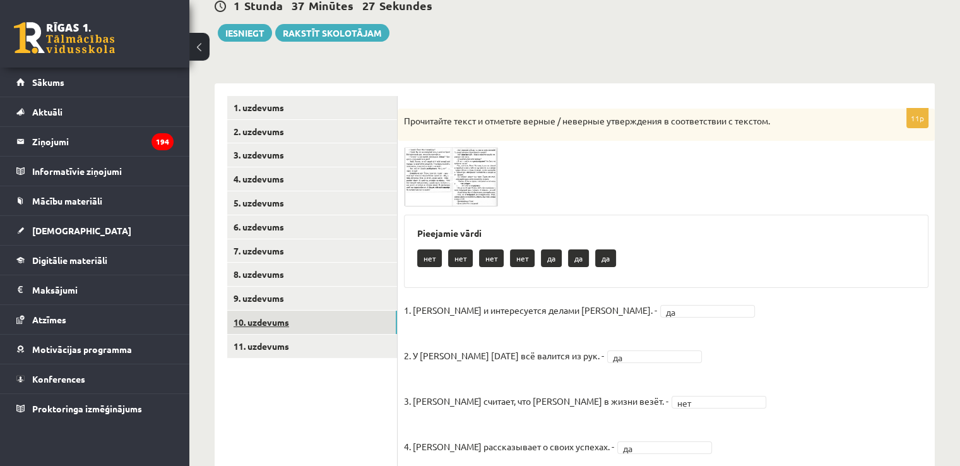
click at [345, 323] on link "10. uzdevums" at bounding box center [312, 322] width 170 height 23
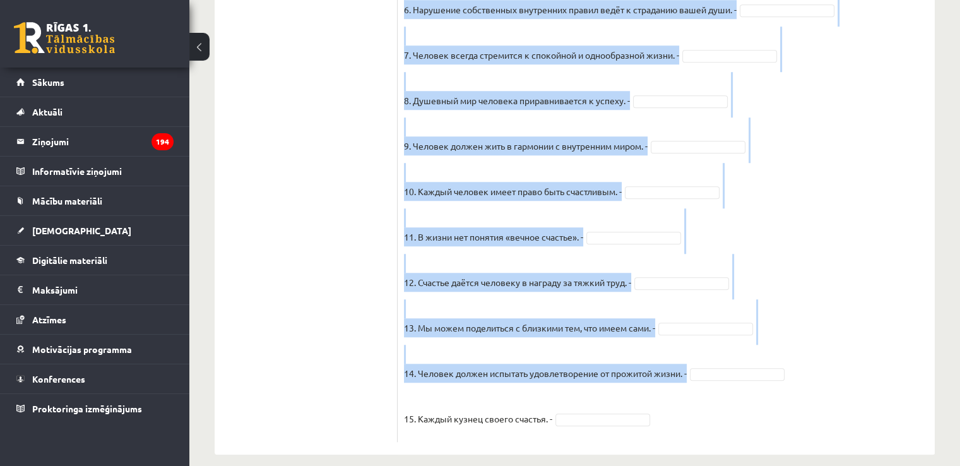
scroll to position [1100, 0]
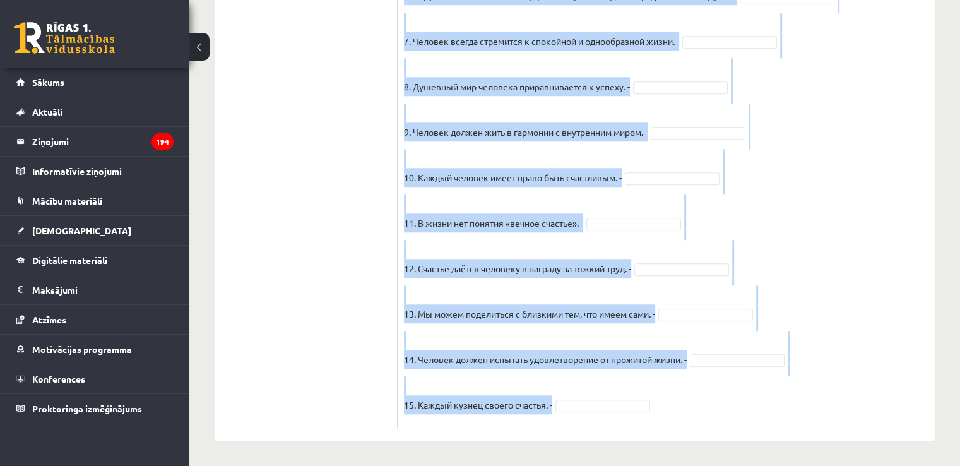
drag, startPoint x: 408, startPoint y: 248, endPoint x: 821, endPoint y: 402, distance: 441.3
copy div "Прочитайте текст и отметьте верные / неверные утверждения в соответствии с текс…"
click at [815, 119] on fieldset "1. Человек должен жить по составленному плану. - 2. Если хочешь быть успешным –…" at bounding box center [666, 90] width 525 height 663
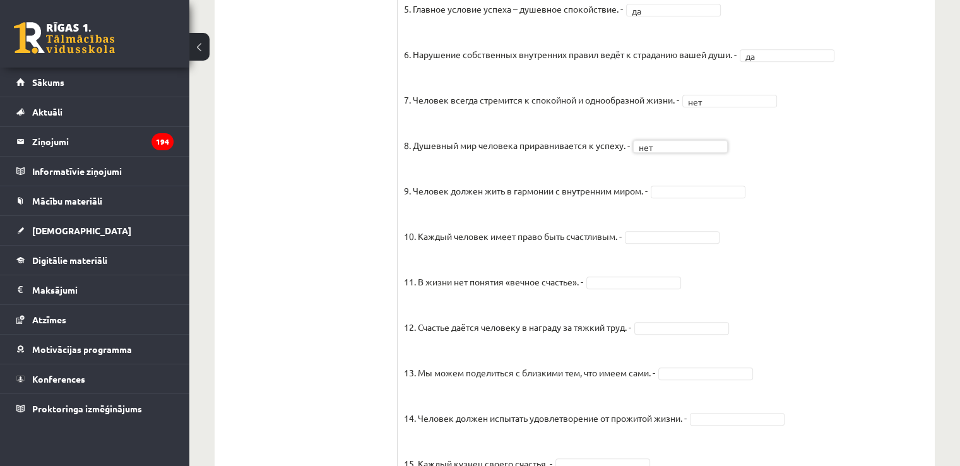
scroll to position [1037, 0]
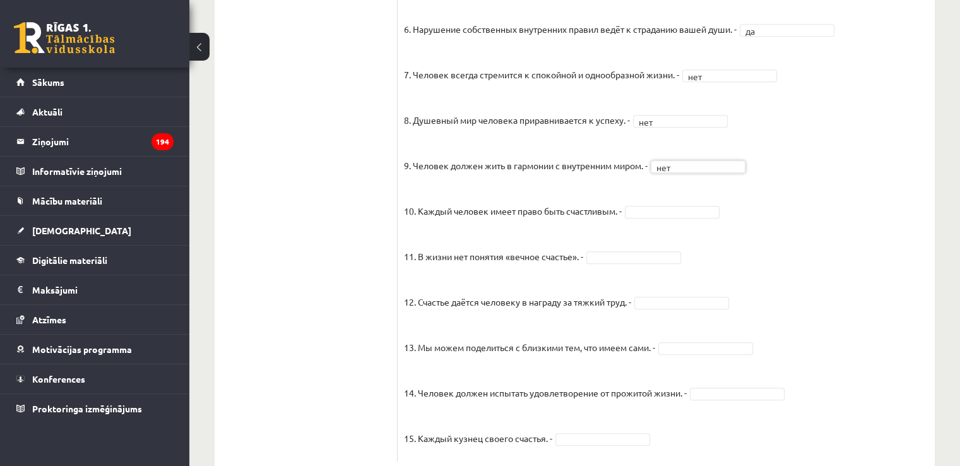
click at [667, 201] on fieldset "1. Человек должен жить по составленному плану. - нет *** 2. Если хочешь быть ус…" at bounding box center [666, 123] width 525 height 663
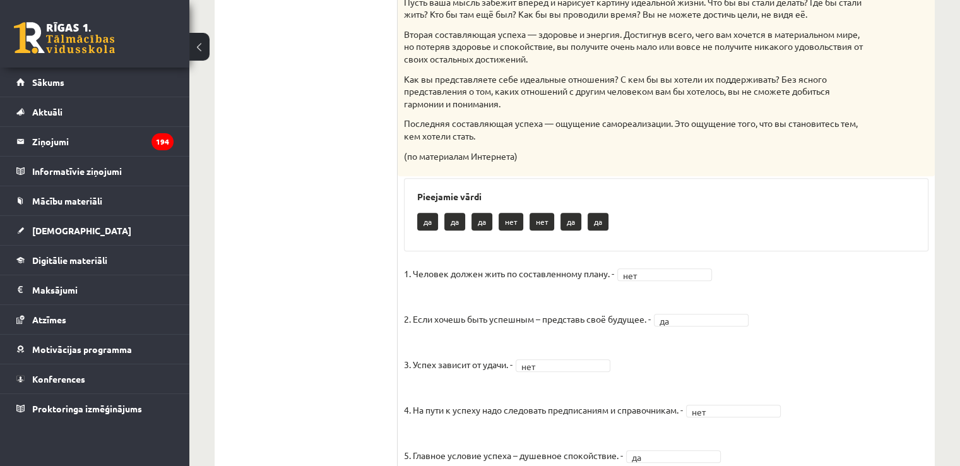
scroll to position [313, 0]
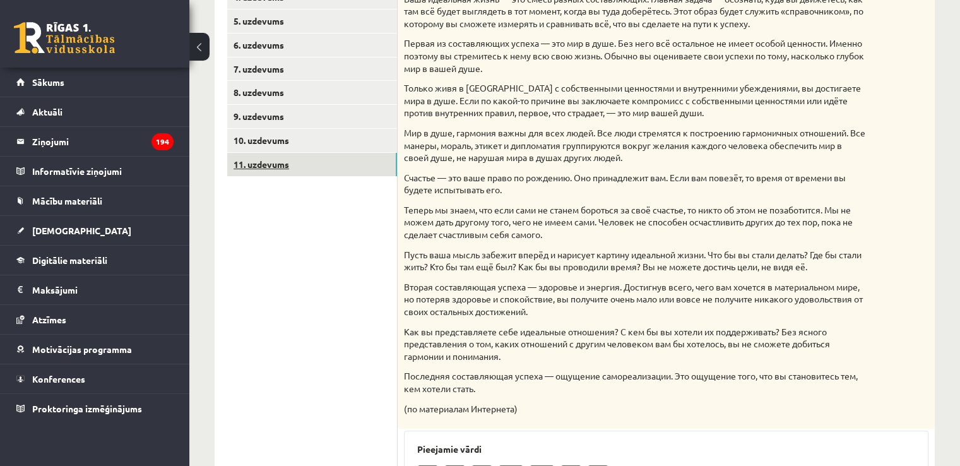
click at [286, 170] on link "11. uzdevums" at bounding box center [312, 164] width 170 height 23
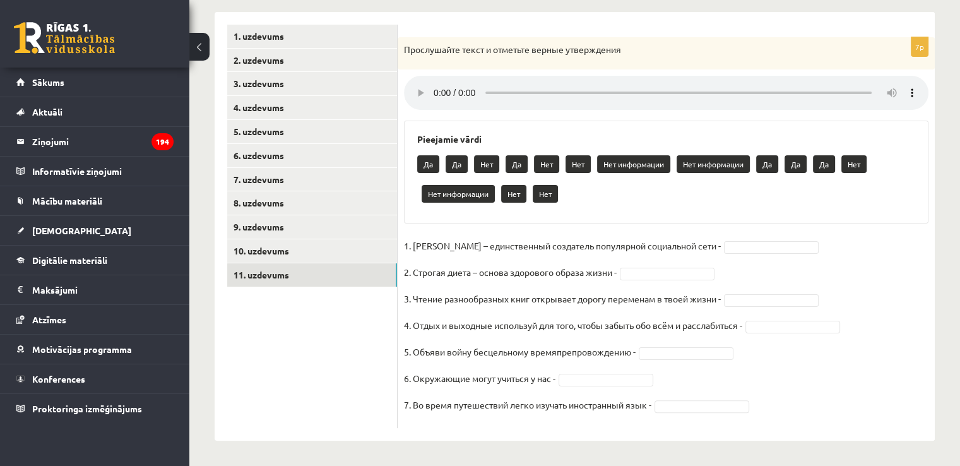
scroll to position [203, 0]
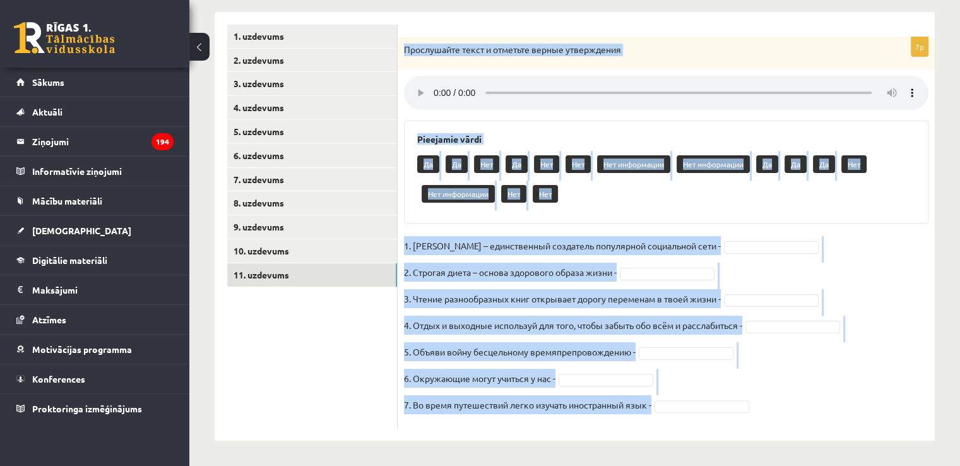
drag, startPoint x: 402, startPoint y: 45, endPoint x: 725, endPoint y: 426, distance: 499.1
click at [725, 426] on div "7p Прослушайте текст и отметьте верные утверждения Pieejamie vārdi Да Да Нет Да…" at bounding box center [666, 232] width 537 height 391
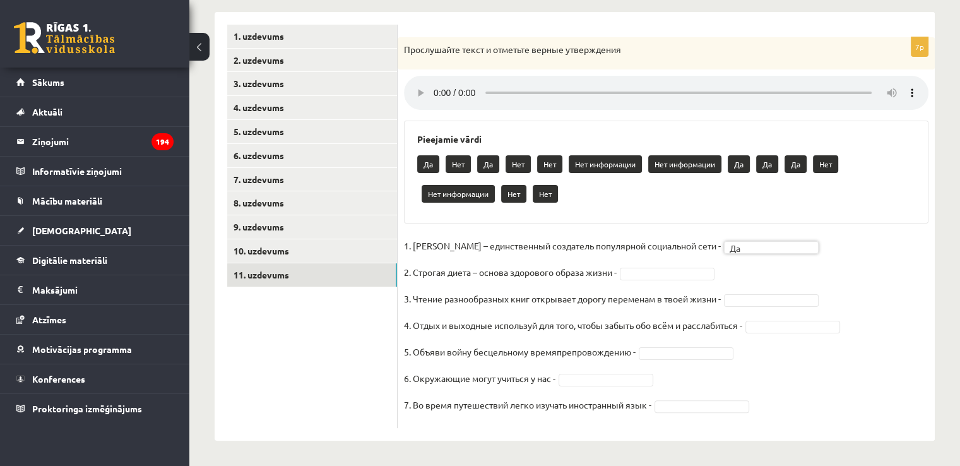
click at [697, 280] on fieldset "1. Павел Дуров – единственный создатель популярной социальной сети - Да ** 2. С…" at bounding box center [666, 329] width 525 height 186
drag, startPoint x: 684, startPoint y: 321, endPoint x: 770, endPoint y: 306, distance: 86.6
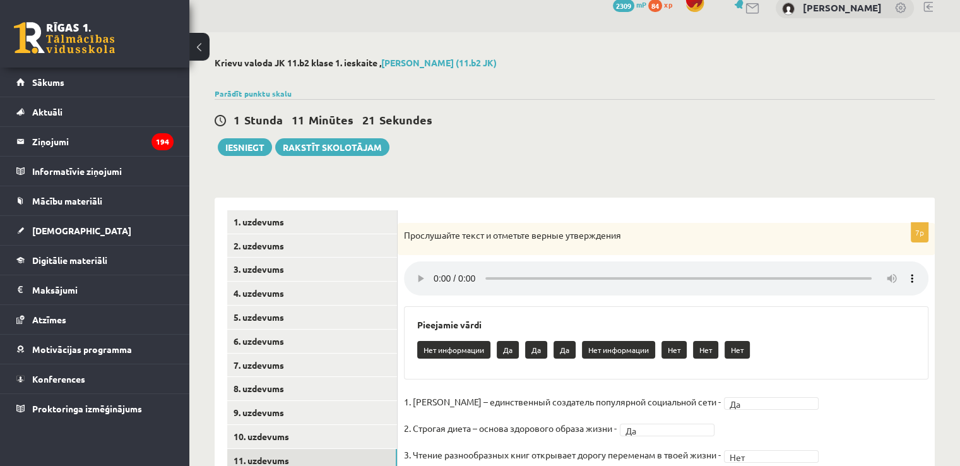
scroll to position [0, 0]
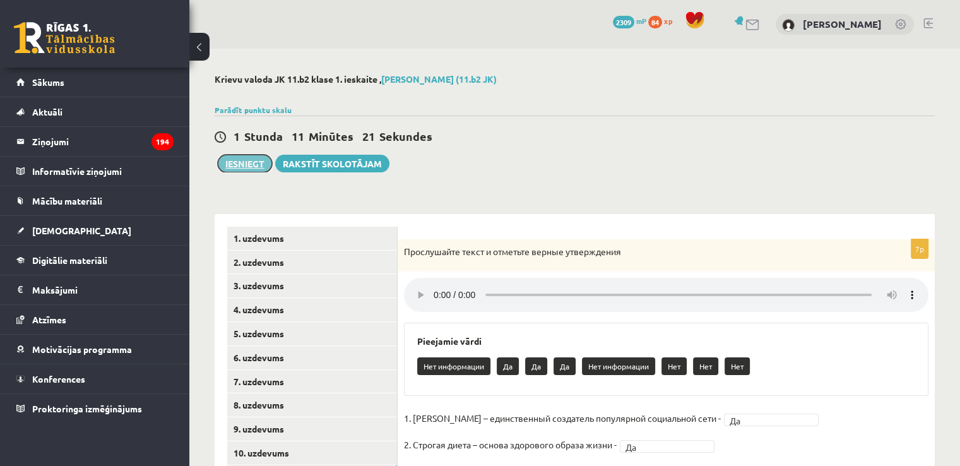
click at [248, 160] on button "Iesniegt" at bounding box center [245, 164] width 54 height 18
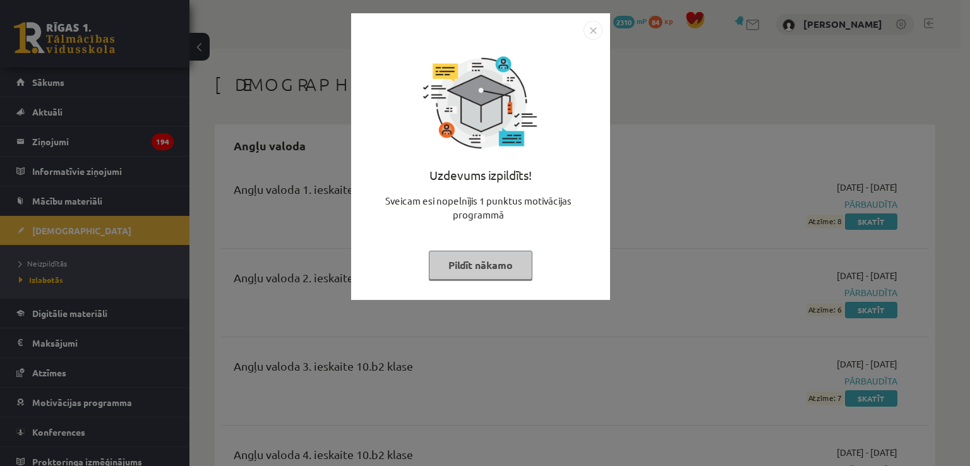
click at [472, 257] on button "Pildīt nākamo" at bounding box center [481, 265] width 104 height 29
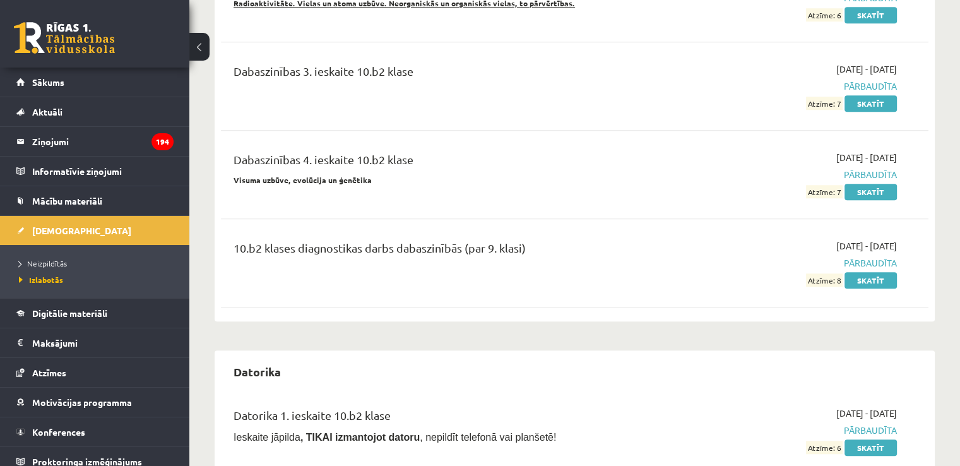
scroll to position [1073, 0]
click at [51, 223] on link "[DEMOGRAPHIC_DATA]" at bounding box center [94, 230] width 157 height 29
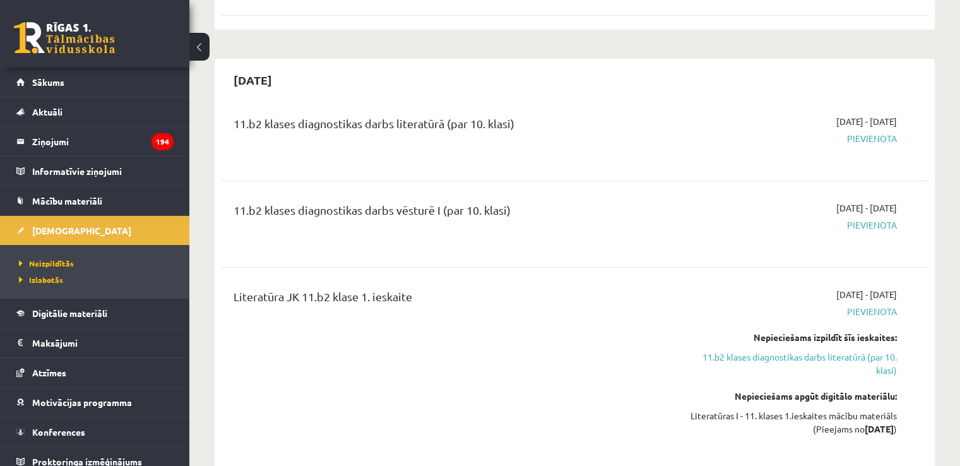
scroll to position [379, 0]
